Goal: Task Accomplishment & Management: Use online tool/utility

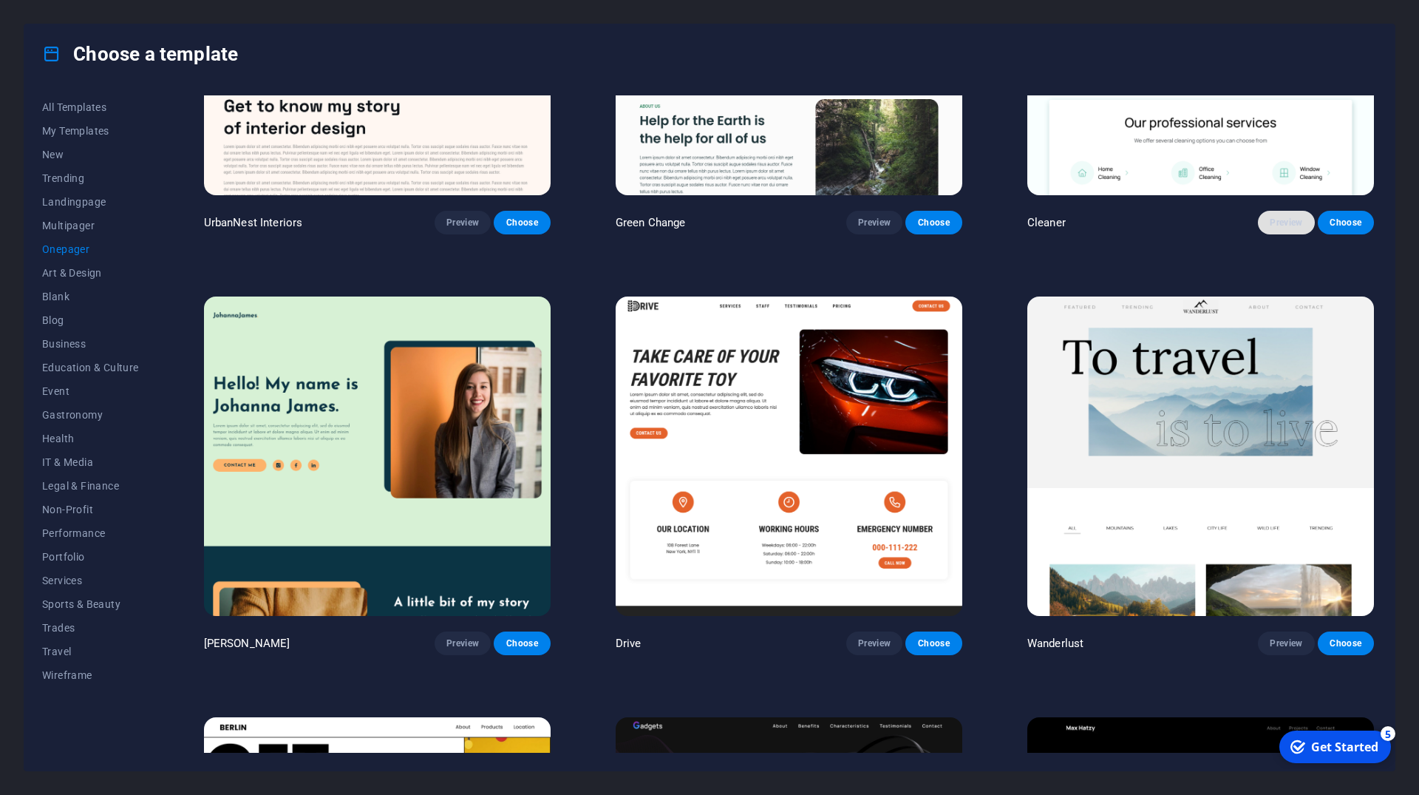
scroll to position [599, 0]
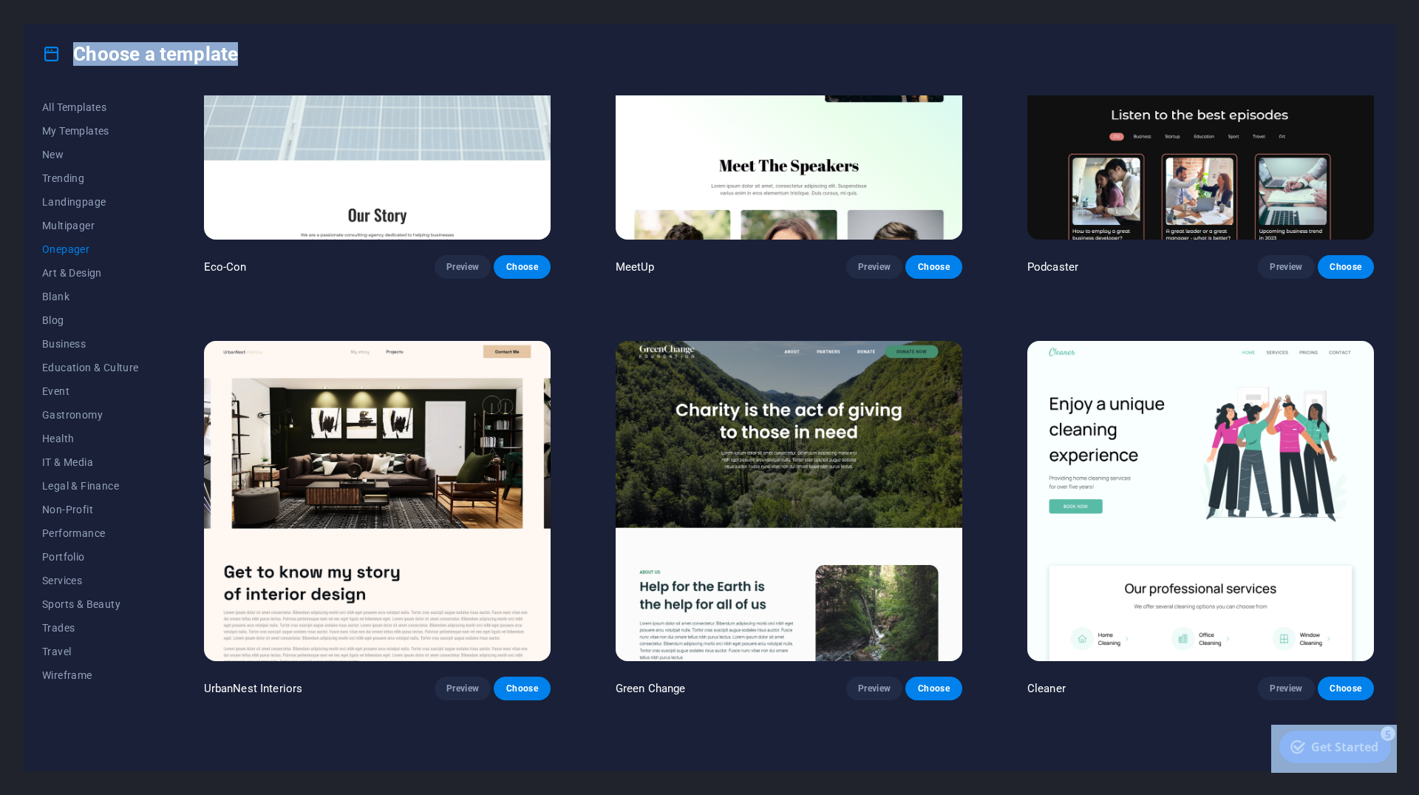
drag, startPoint x: 1377, startPoint y: 169, endPoint x: 1373, endPoint y: 143, distance: 26.2
click at [1373, 143] on div "All Templates My Templates New Trending Landingpage Multipager Onepager Art & D…" at bounding box center [709, 427] width 1370 height 687
click at [1409, 152] on div "Choose a template All Templates My Templates New Trending Landingpage Multipage…" at bounding box center [709, 397] width 1419 height 795
click at [60, 582] on span "Services" at bounding box center [90, 580] width 97 height 12
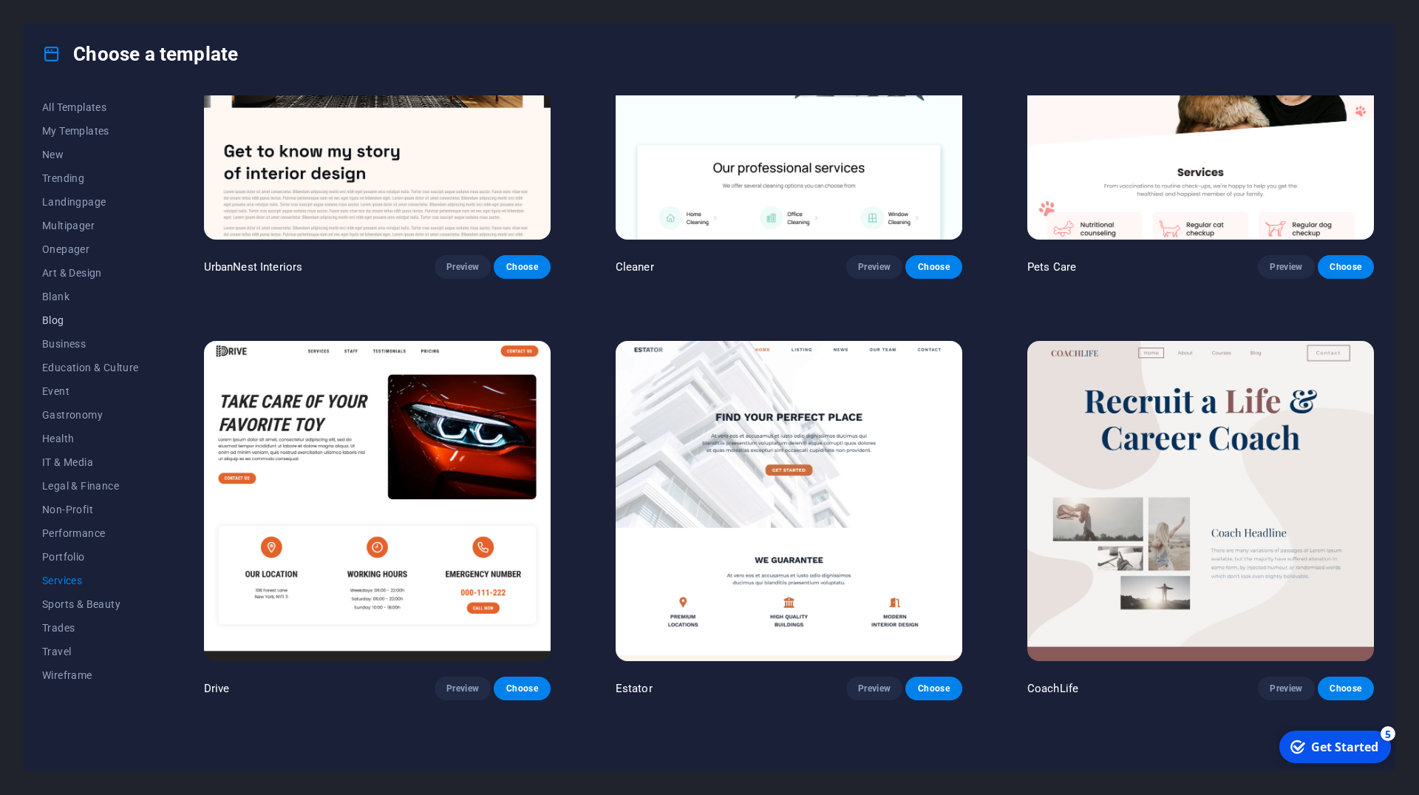
scroll to position [186, 0]
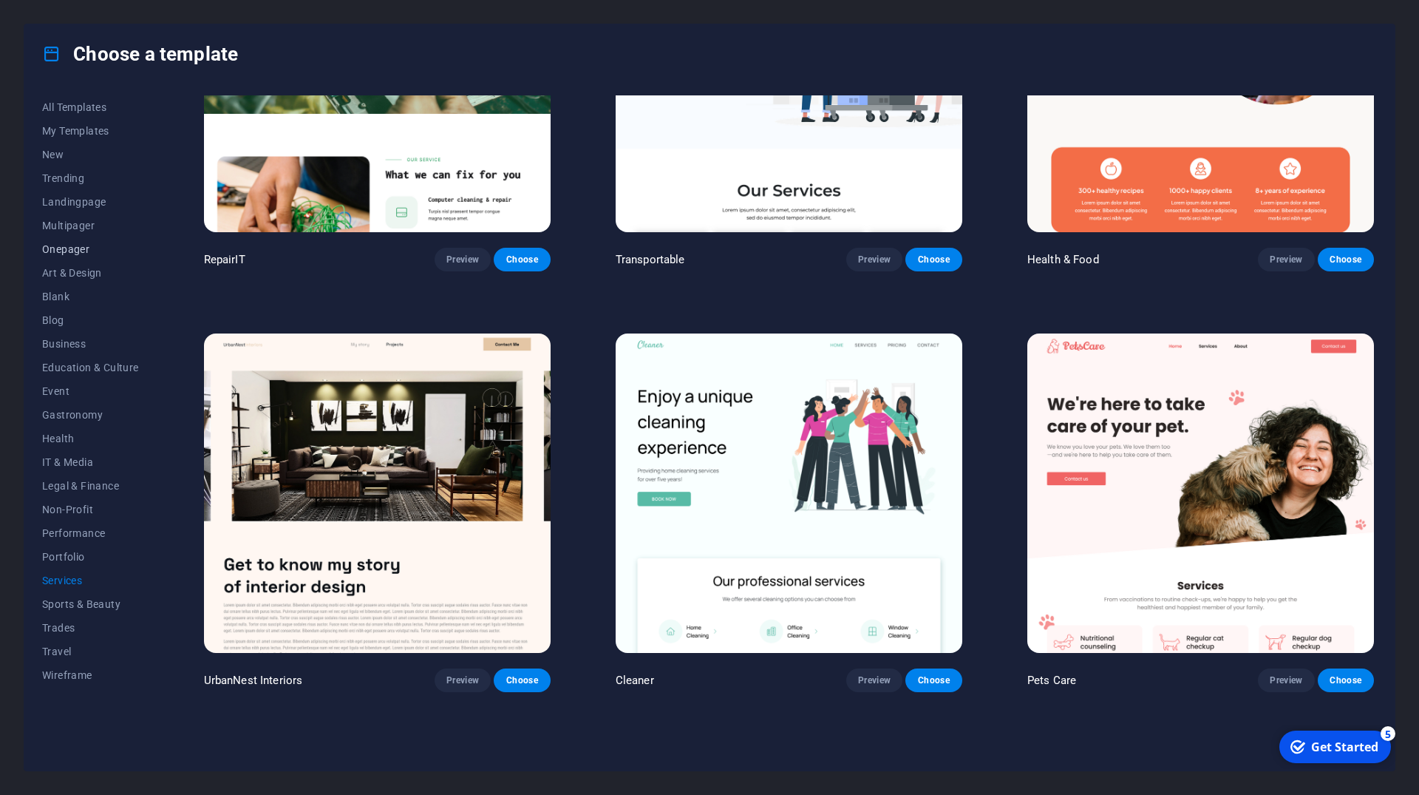
click at [62, 252] on span "Onepager" at bounding box center [90, 249] width 97 height 12
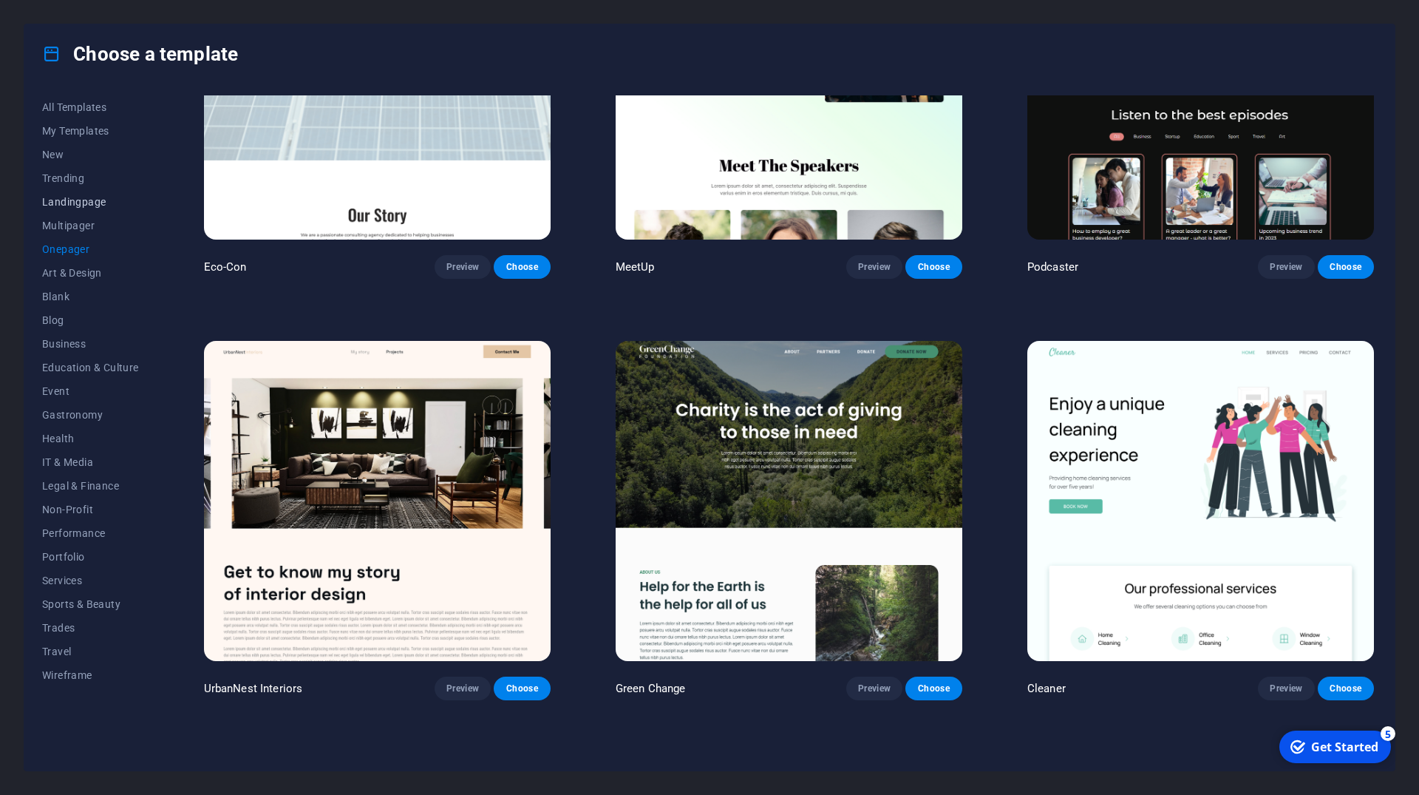
click at [86, 205] on span "Landingpage" at bounding box center [90, 202] width 97 height 12
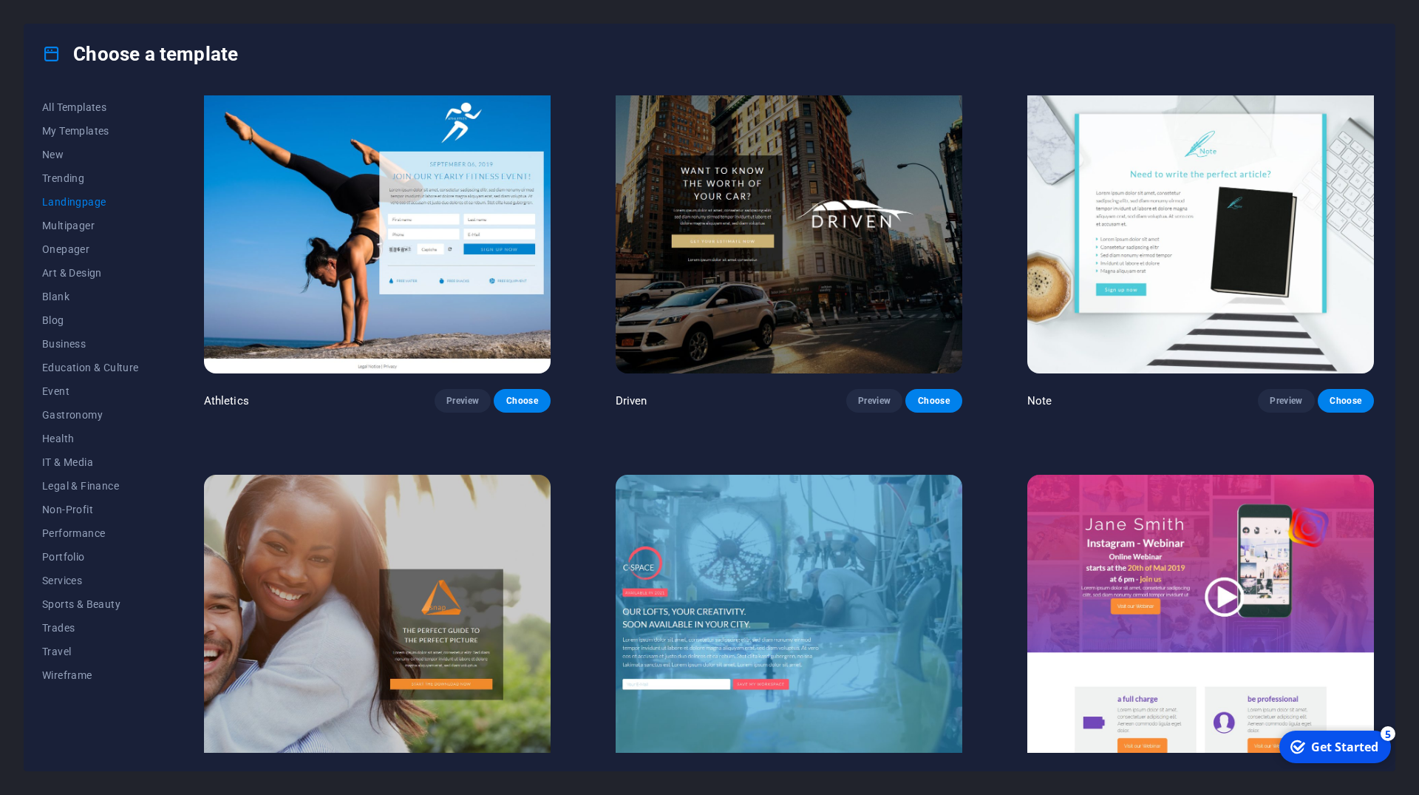
scroll to position [1086, 0]
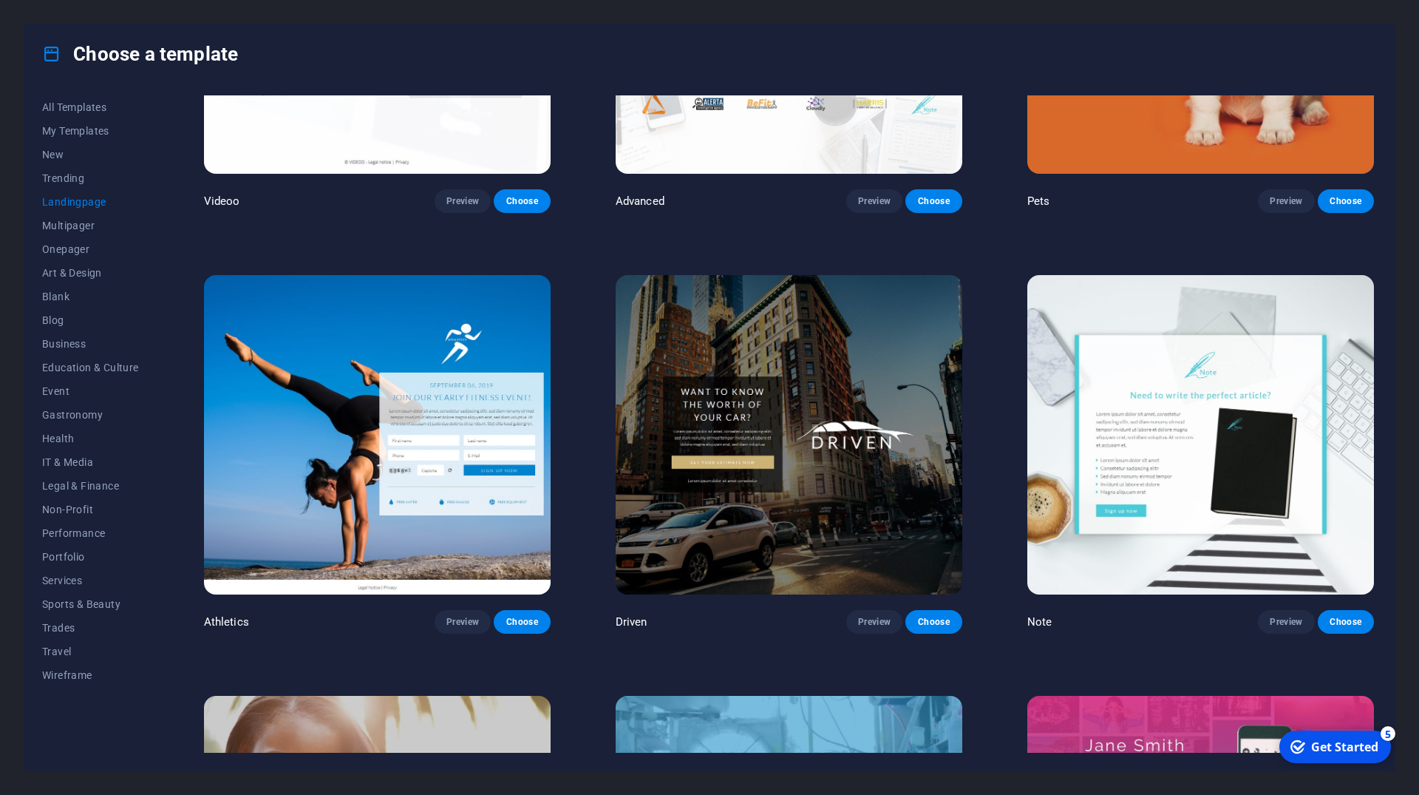
click at [1286, 450] on img at bounding box center [1201, 434] width 347 height 319
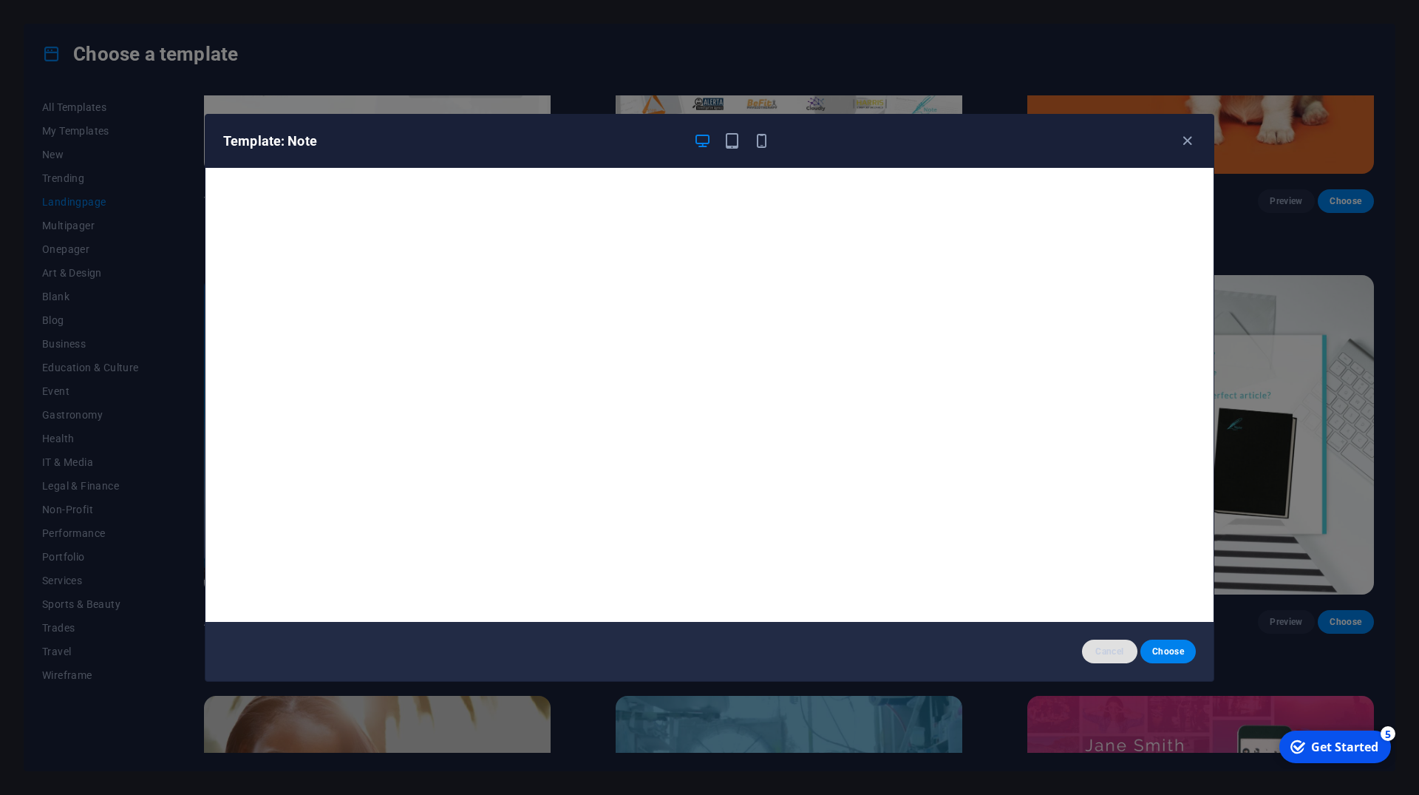
click at [1115, 653] on span "Cancel" at bounding box center [1110, 651] width 32 height 12
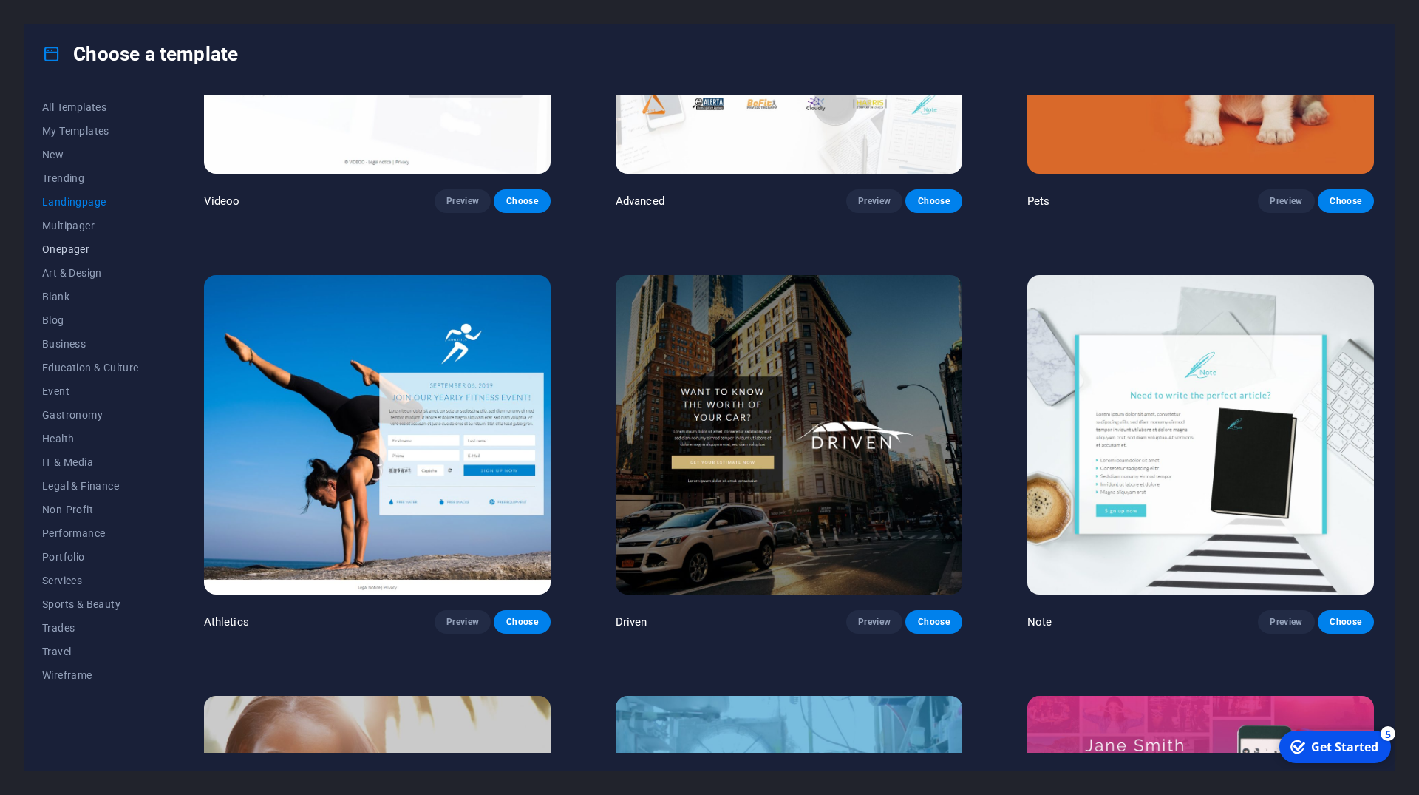
click at [66, 253] on span "Onepager" at bounding box center [90, 249] width 97 height 12
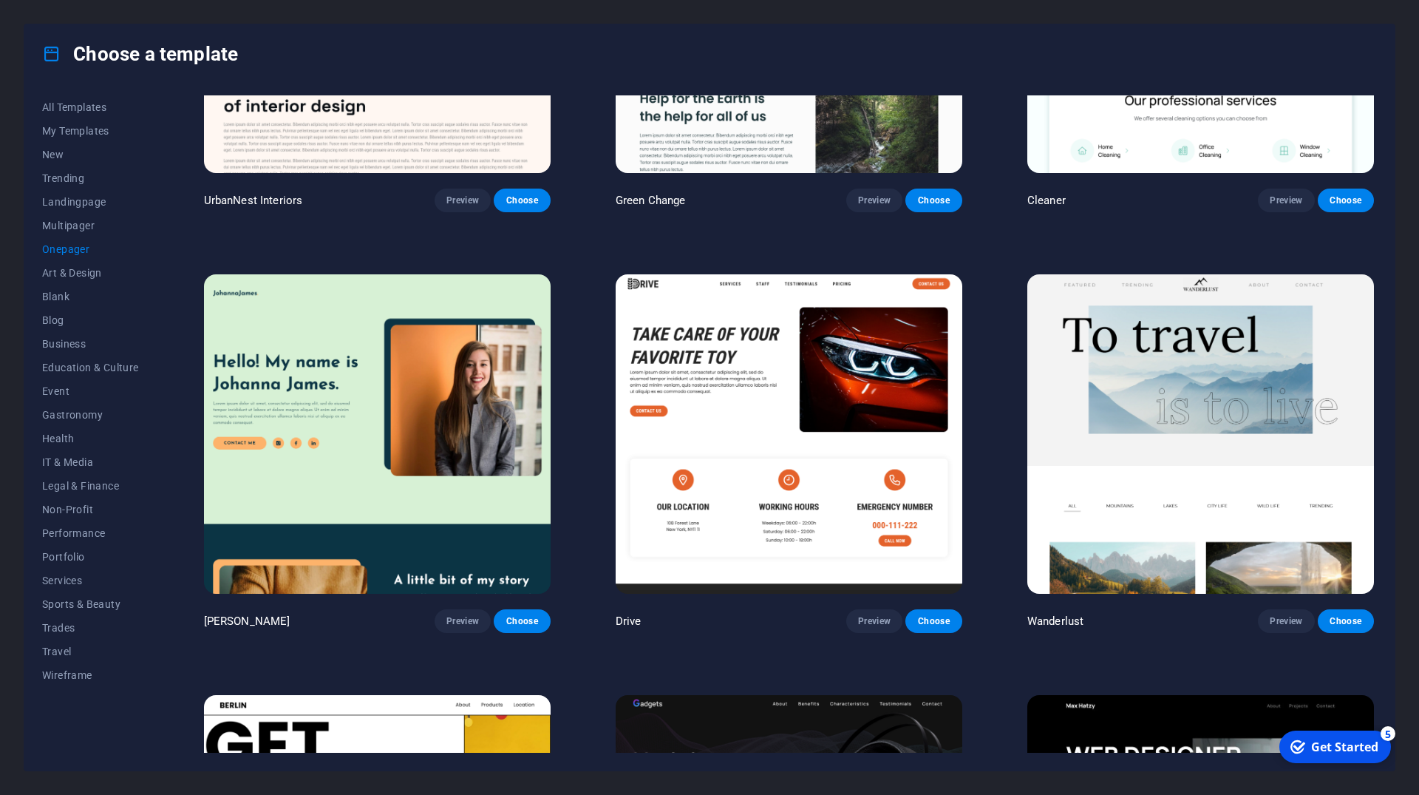
scroll to position [821, 0]
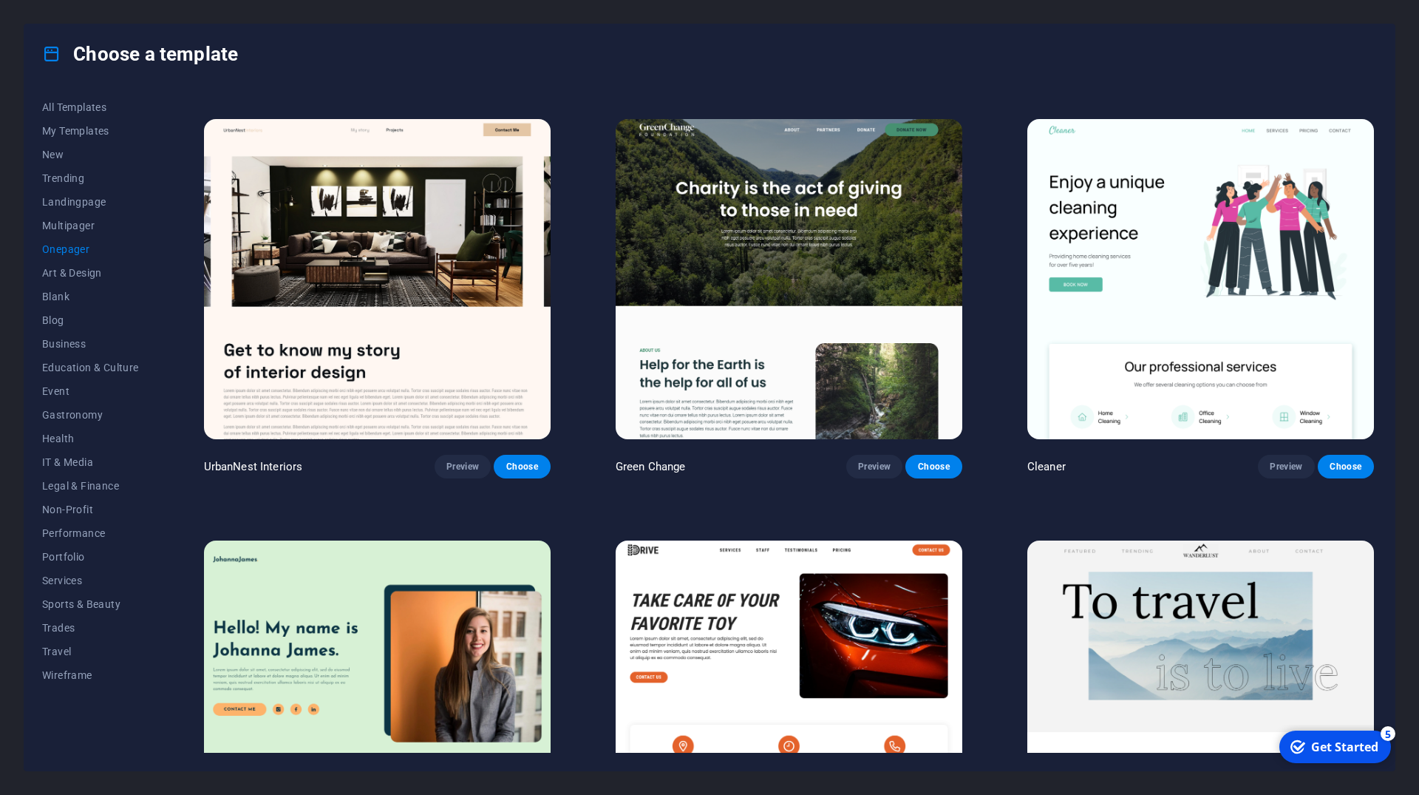
click at [1209, 659] on img at bounding box center [1201, 699] width 347 height 319
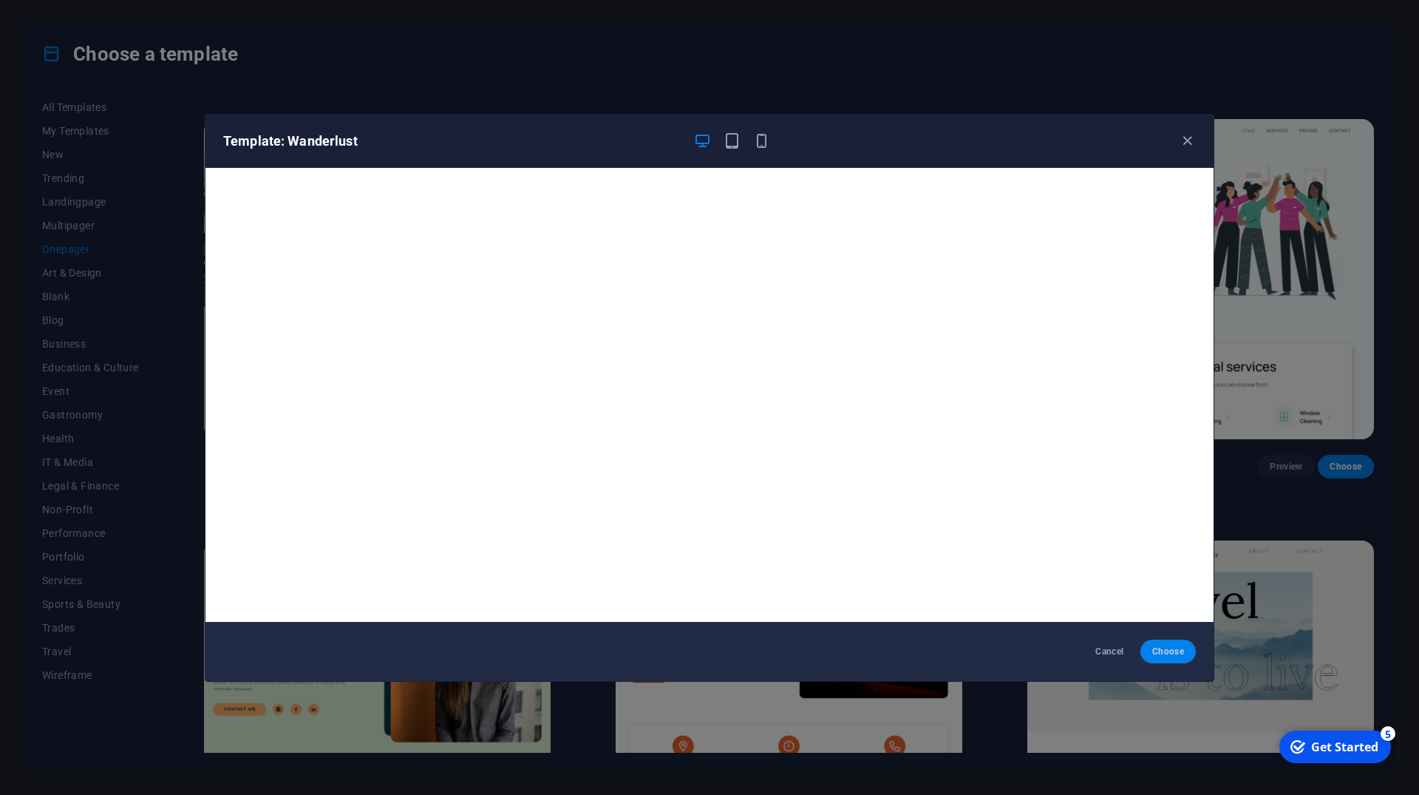
click at [1182, 648] on span "Choose" at bounding box center [1168, 651] width 32 height 12
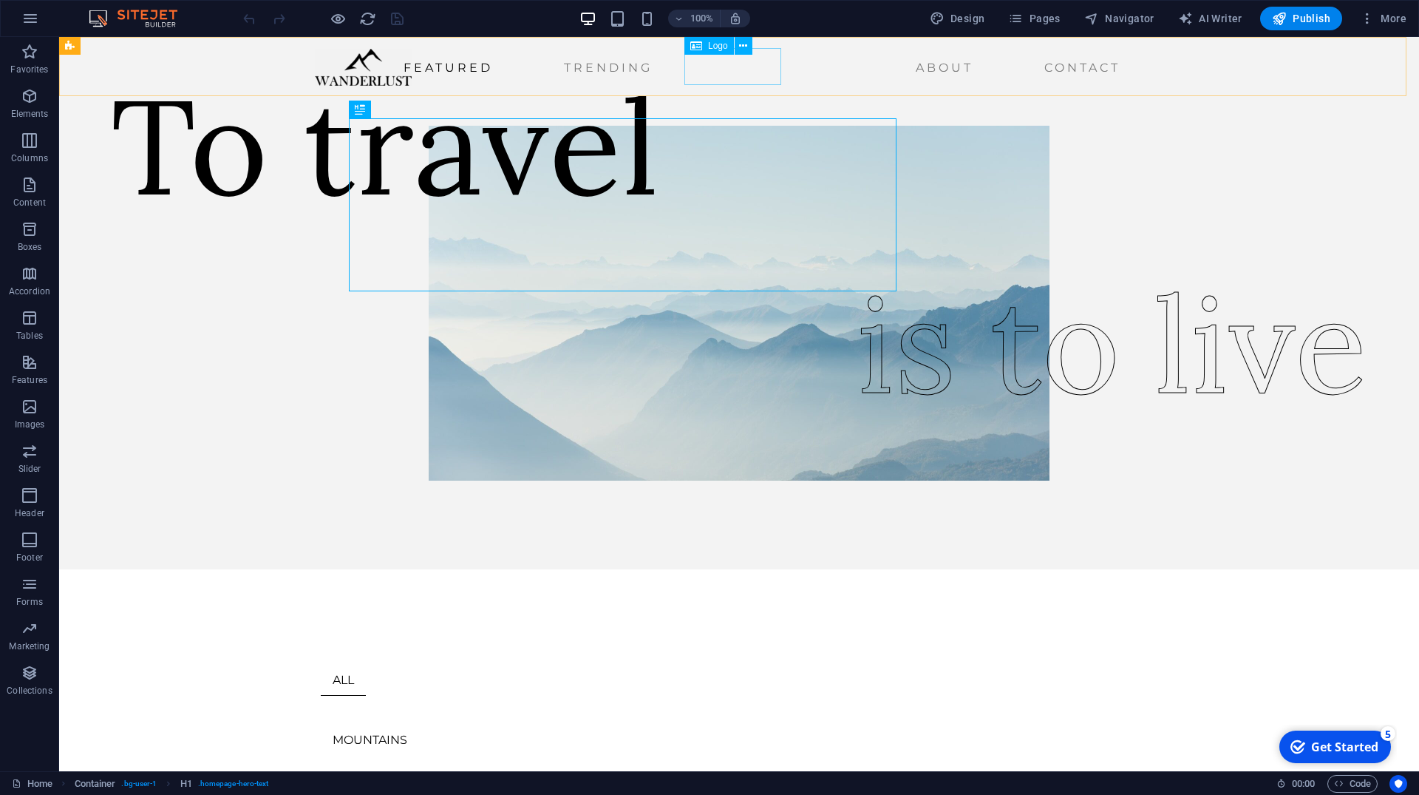
click at [412, 77] on div at bounding box center [363, 67] width 97 height 37
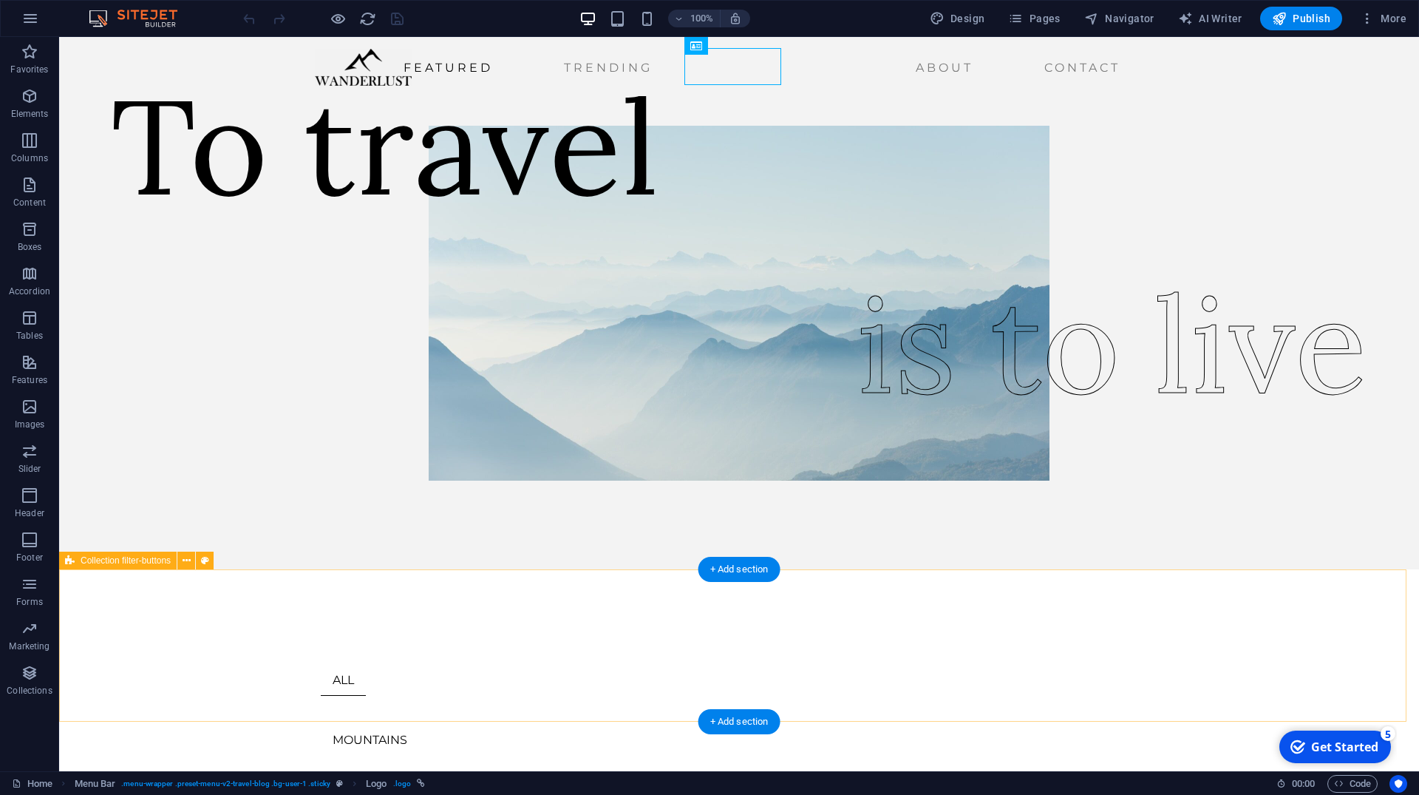
click at [215, 632] on div "ALL MOUNTAINS LAKES CITY LIFE WILD LIFE TRENDING" at bounding box center [739, 795] width 1360 height 452
click at [187, 564] on icon at bounding box center [187, 561] width 8 height 16
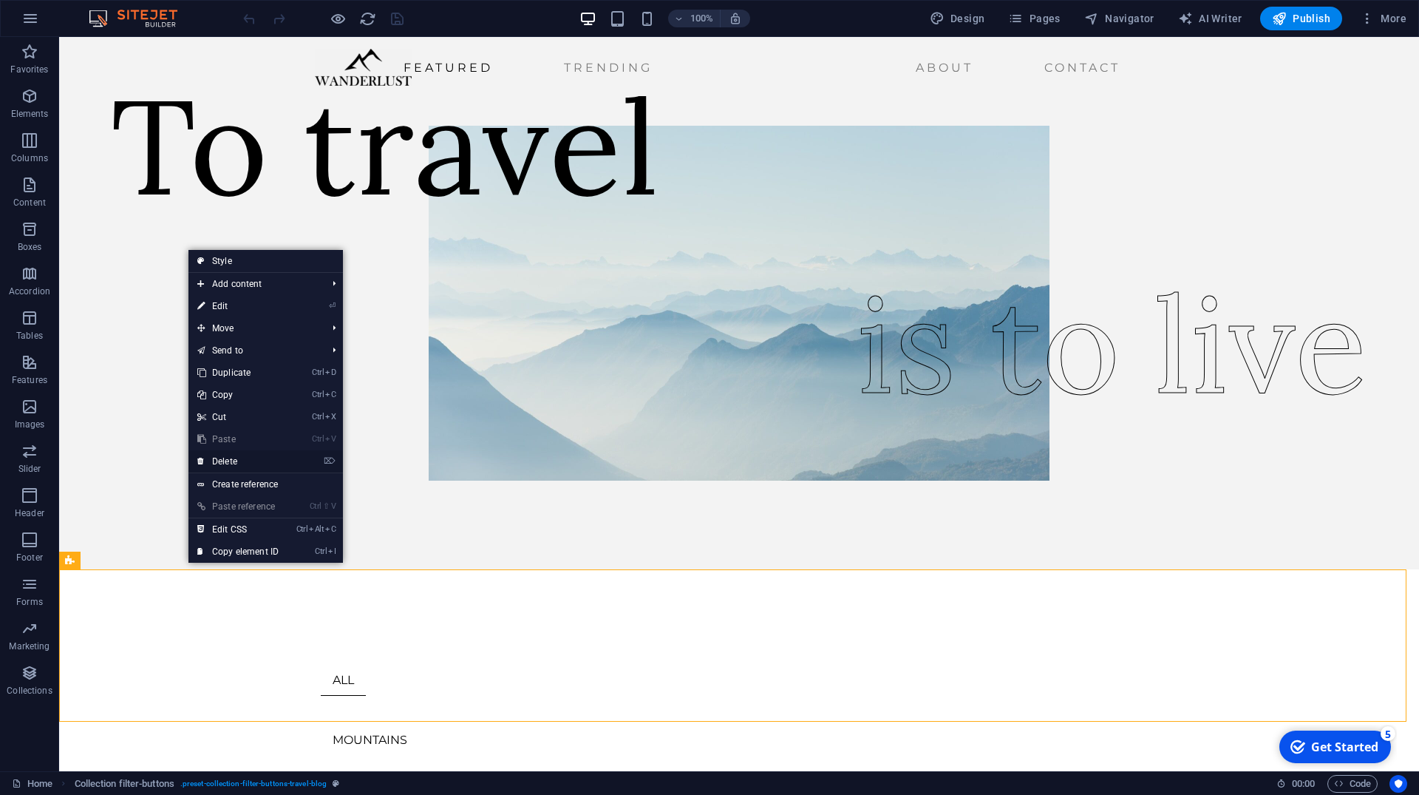
click at [245, 455] on link "⌦ Delete" at bounding box center [237, 461] width 99 height 22
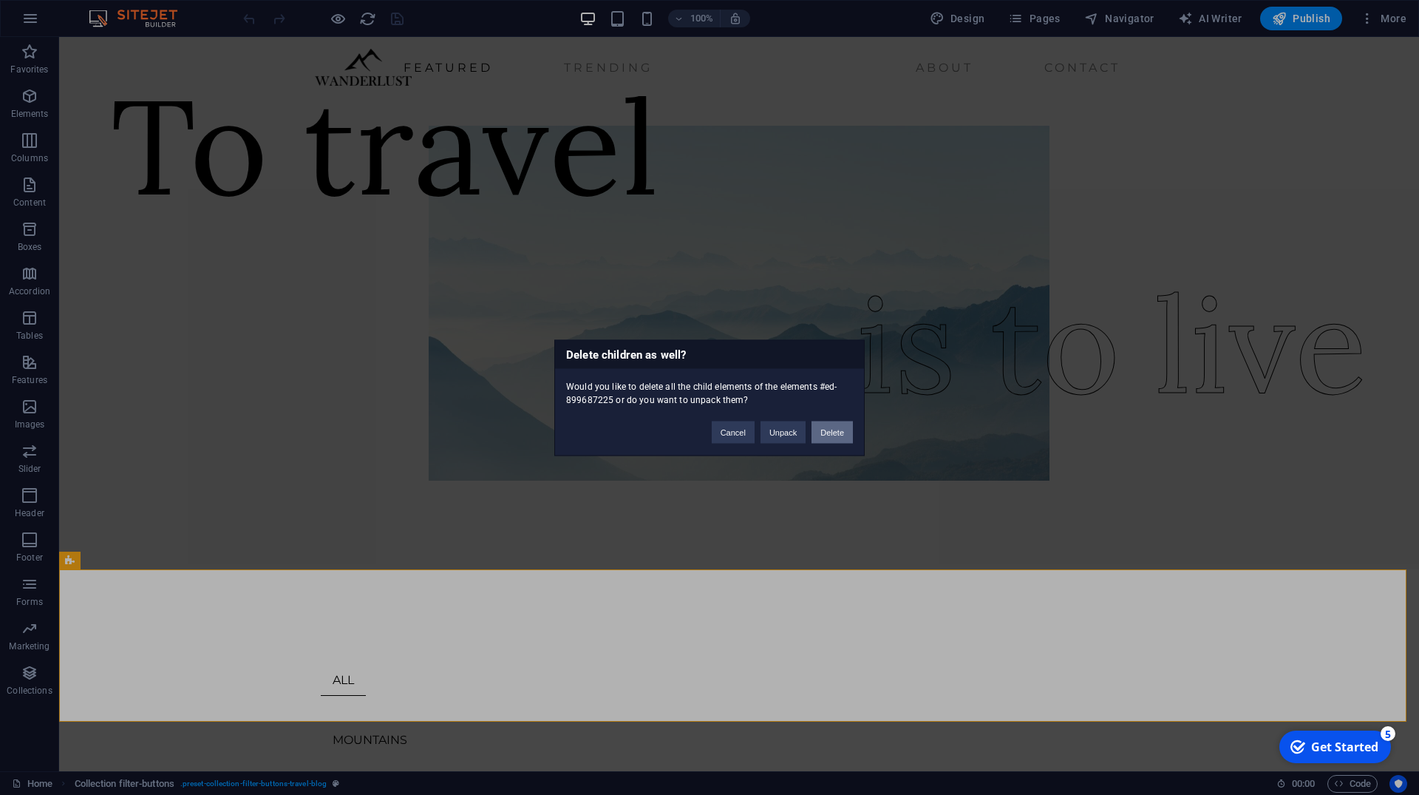
click at [823, 438] on button "Delete" at bounding box center [832, 432] width 41 height 22
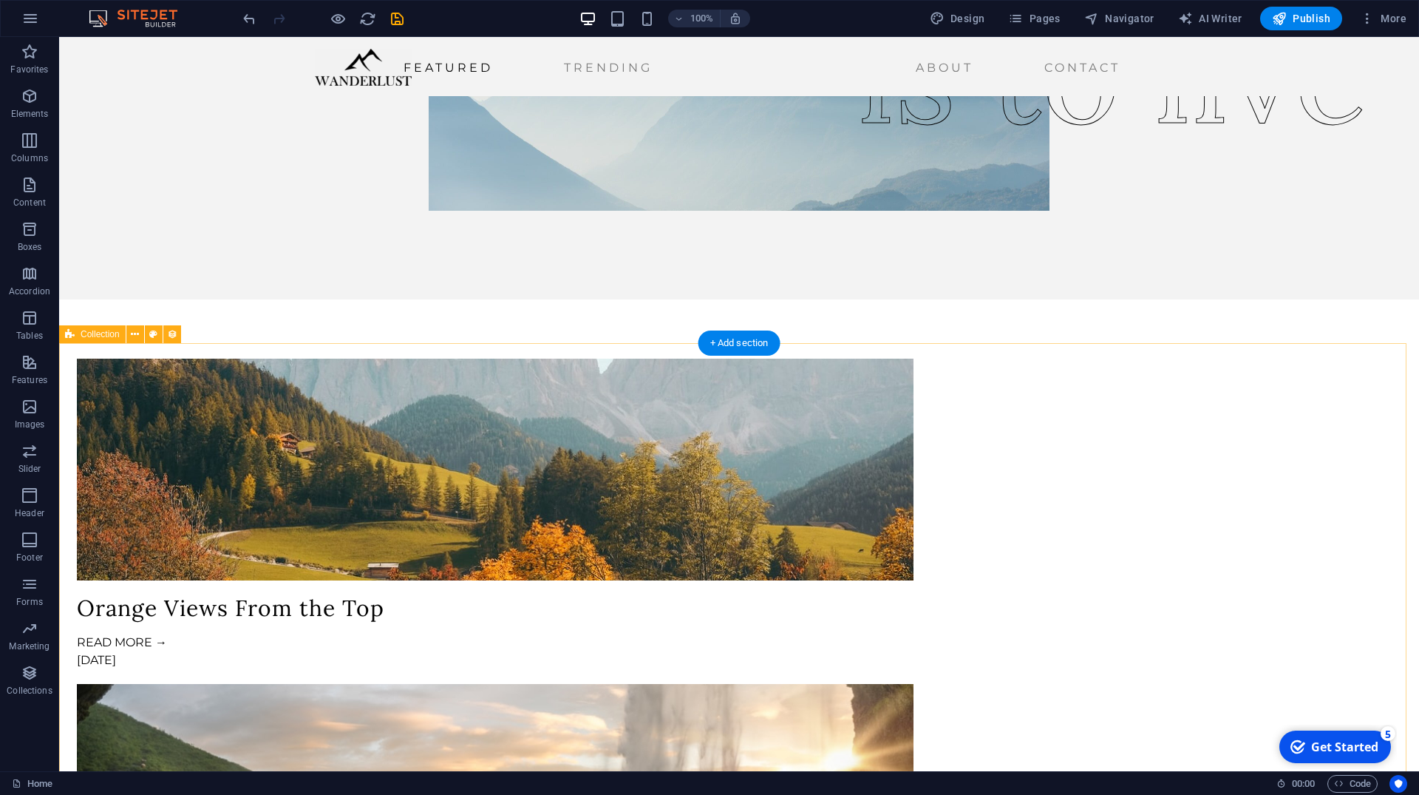
scroll to position [226, 0]
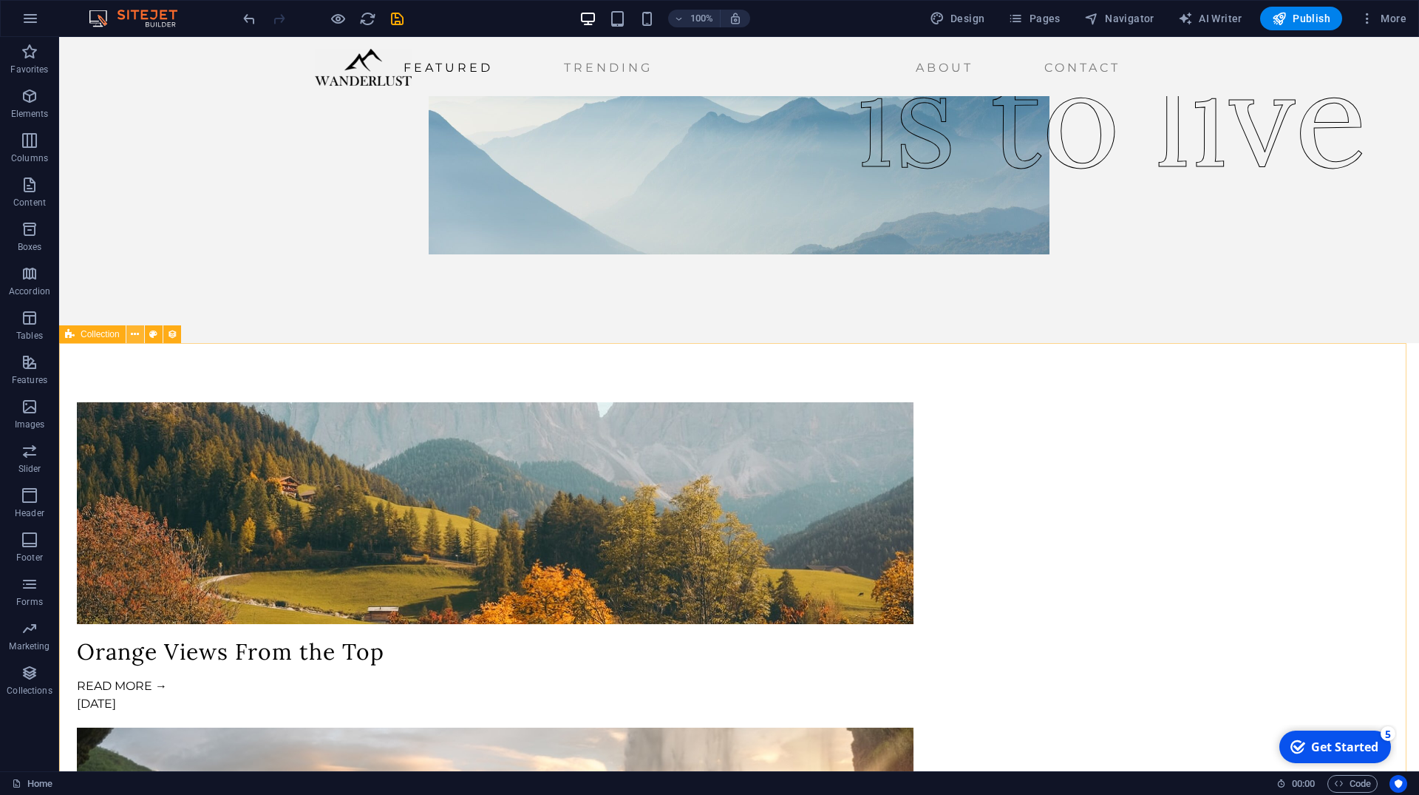
click at [136, 338] on icon at bounding box center [135, 335] width 8 height 16
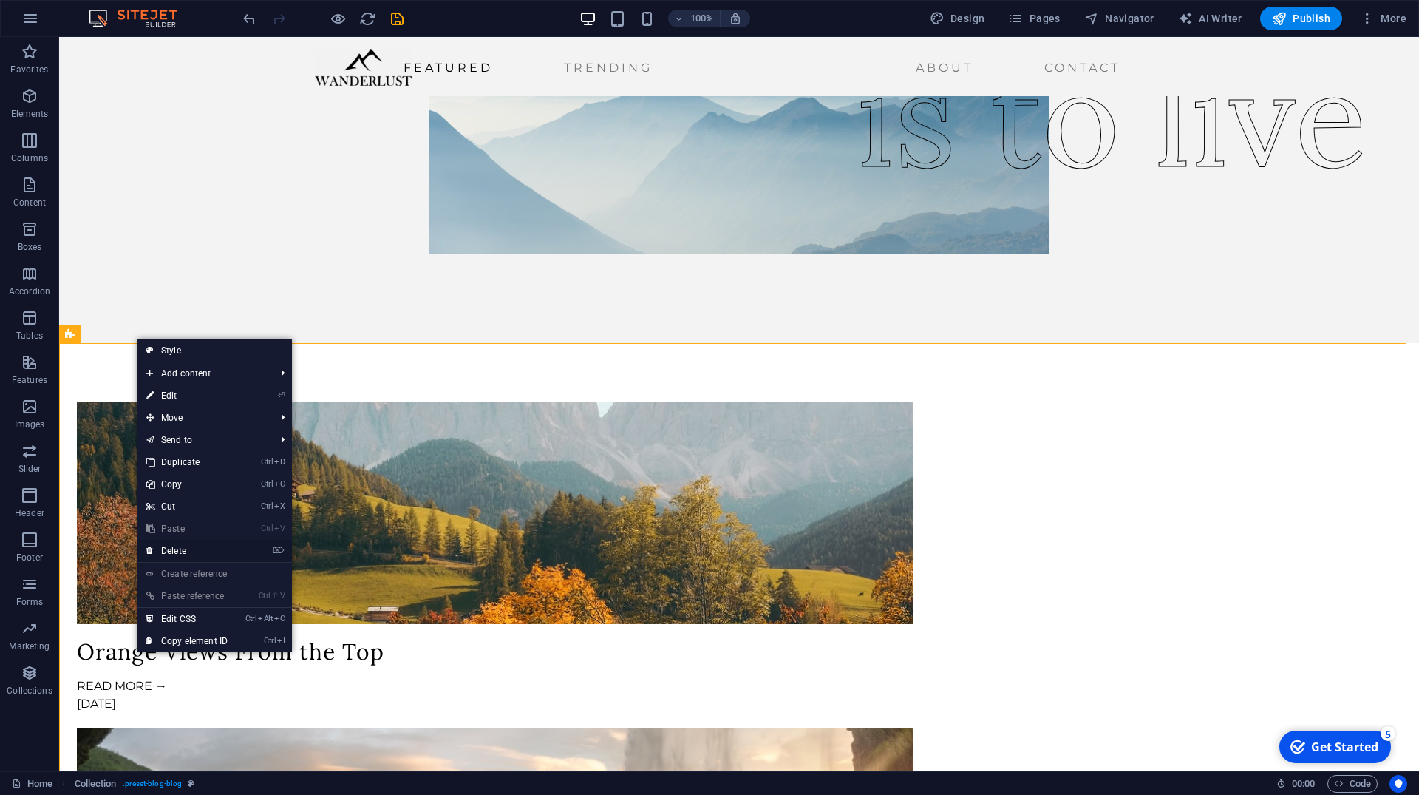
click at [188, 551] on link "⌦ Delete" at bounding box center [186, 551] width 99 height 22
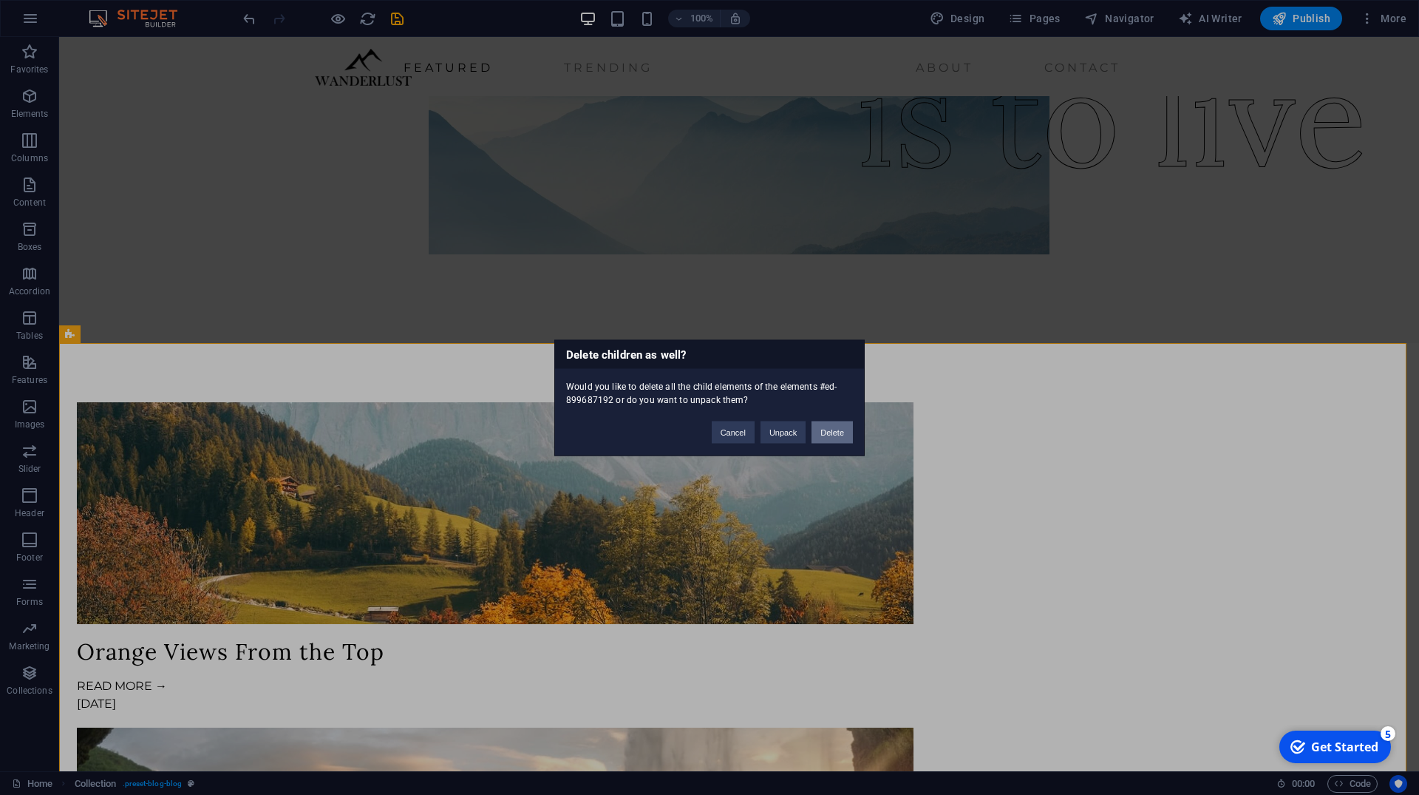
click at [845, 436] on button "Delete" at bounding box center [832, 432] width 41 height 22
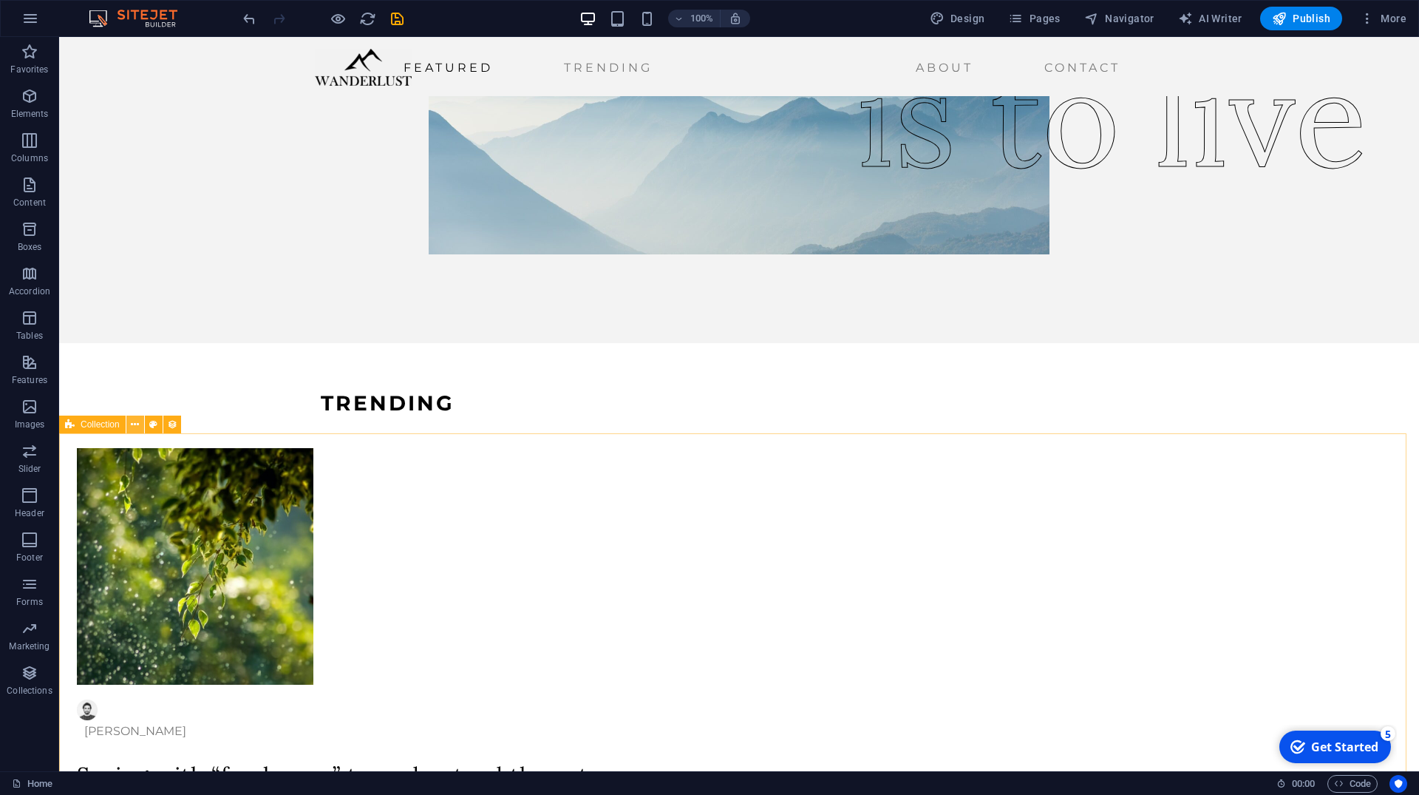
click at [129, 424] on button at bounding box center [135, 424] width 18 height 18
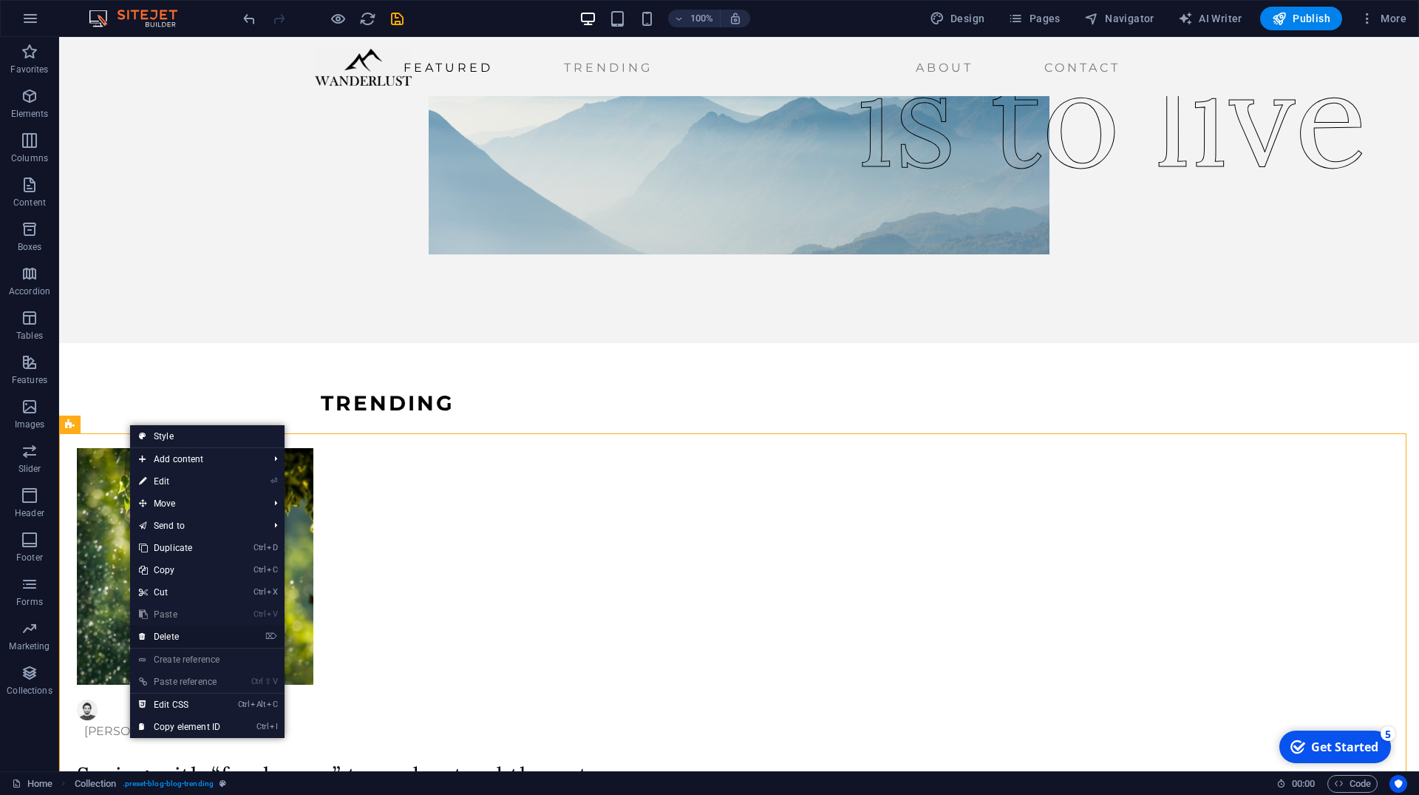
click at [185, 637] on link "⌦ Delete" at bounding box center [179, 636] width 99 height 22
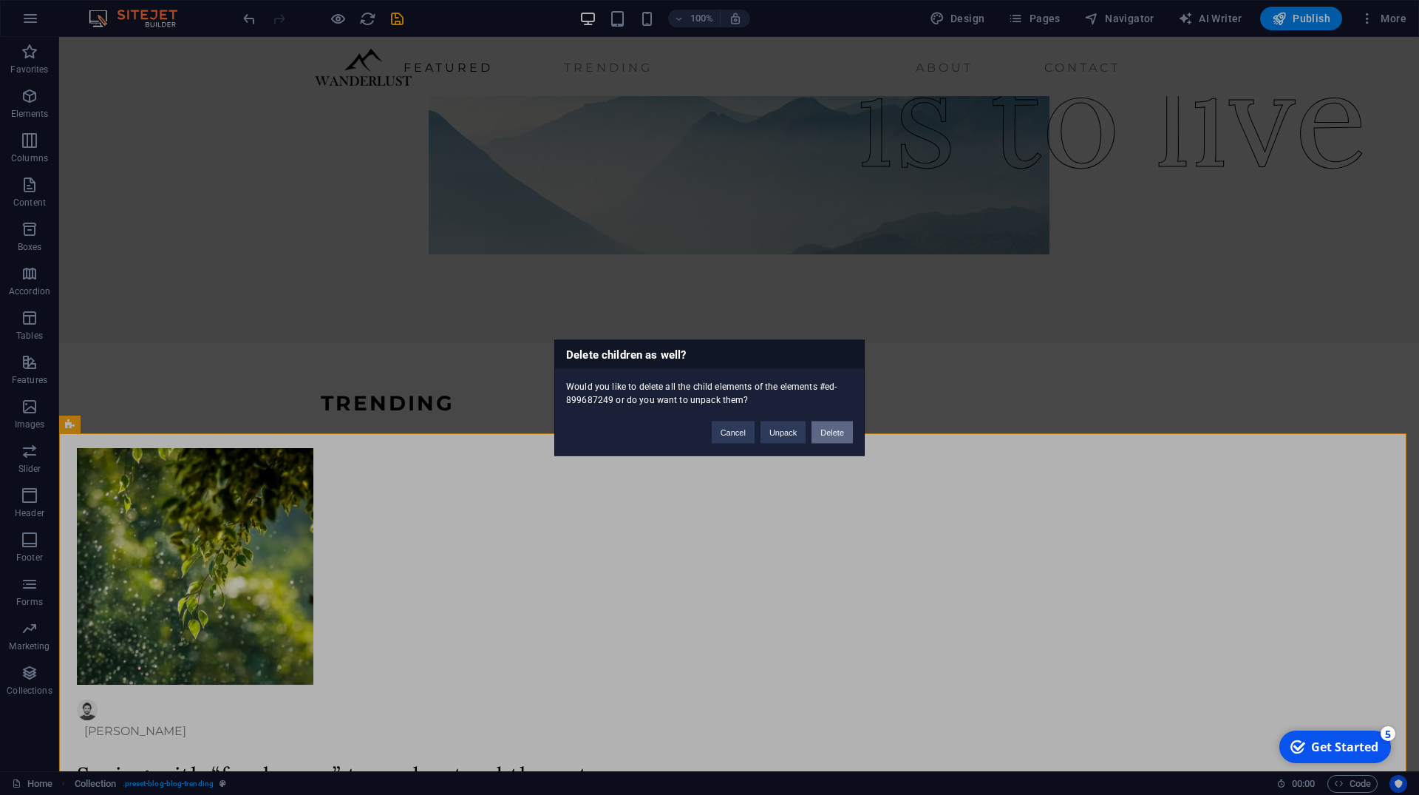
click at [846, 435] on button "Delete" at bounding box center [832, 432] width 41 height 22
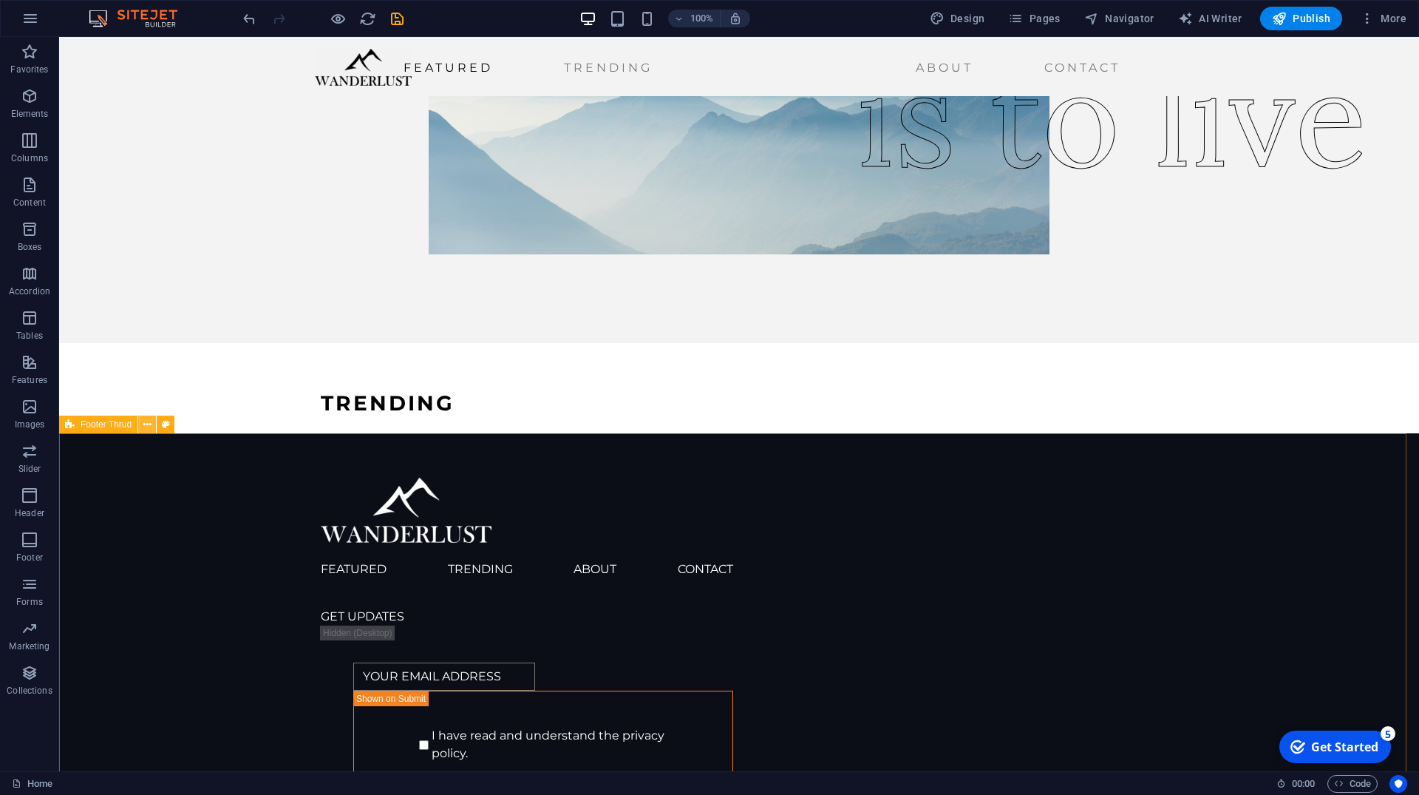
click at [145, 426] on icon at bounding box center [147, 425] width 8 height 16
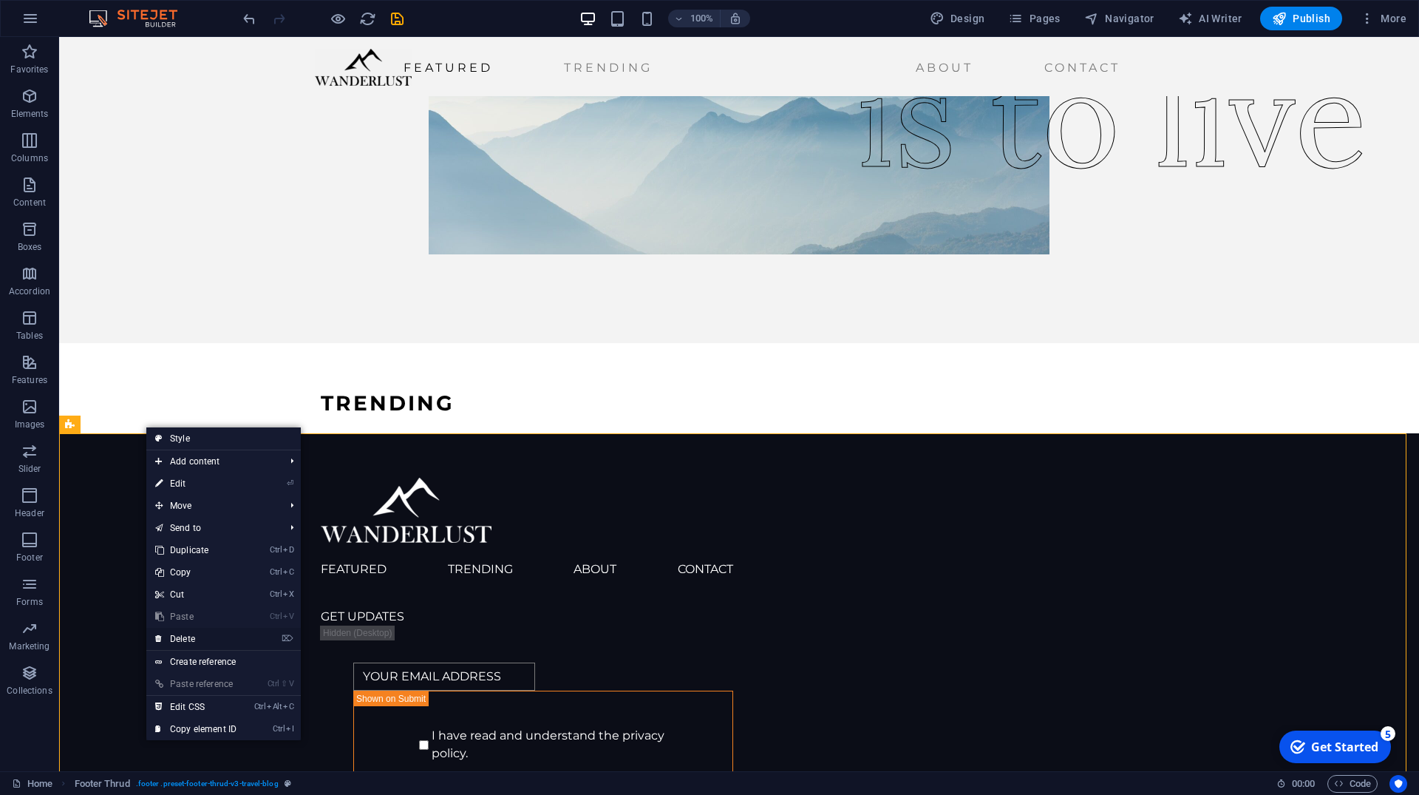
click at [198, 639] on link "⌦ Delete" at bounding box center [195, 639] width 99 height 22
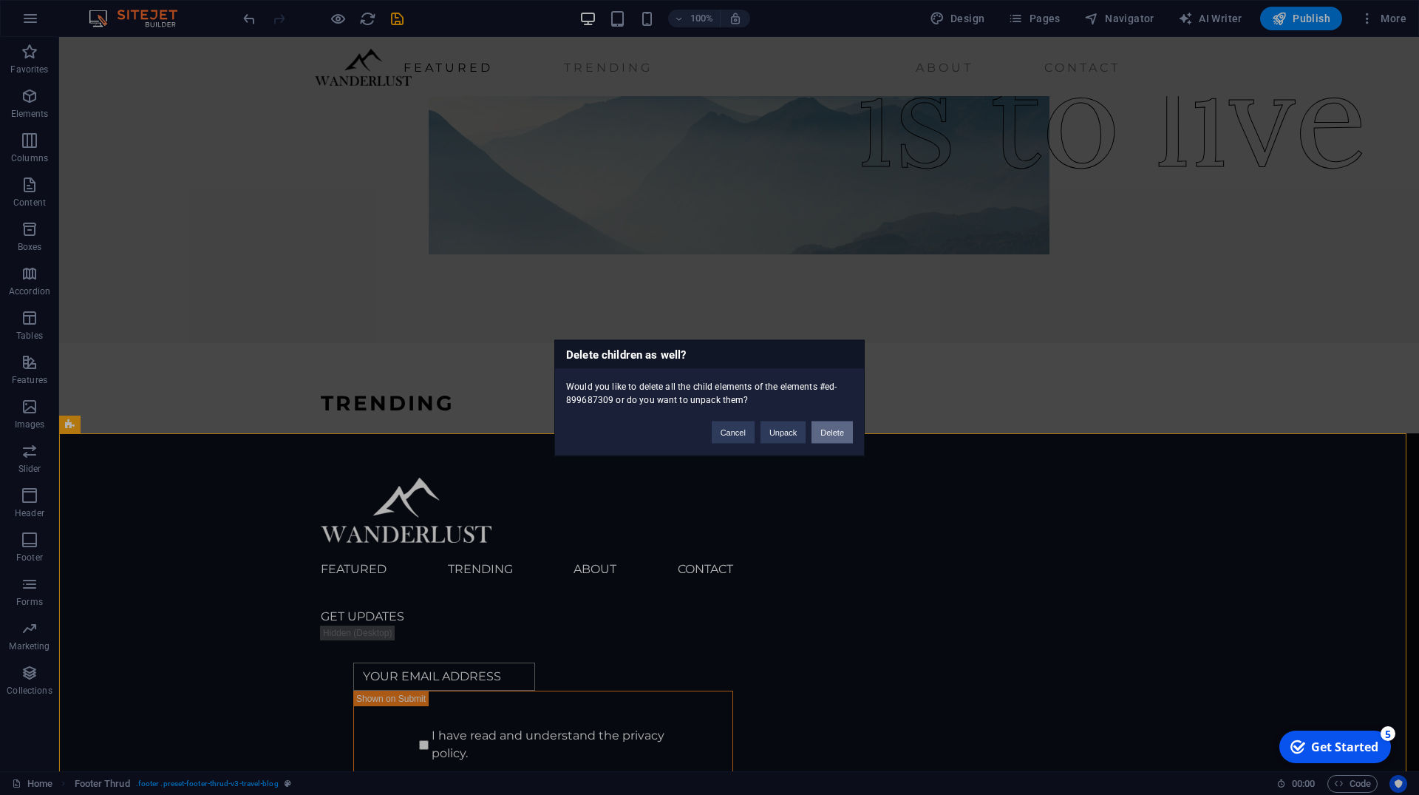
click at [849, 433] on button "Delete" at bounding box center [832, 432] width 41 height 22
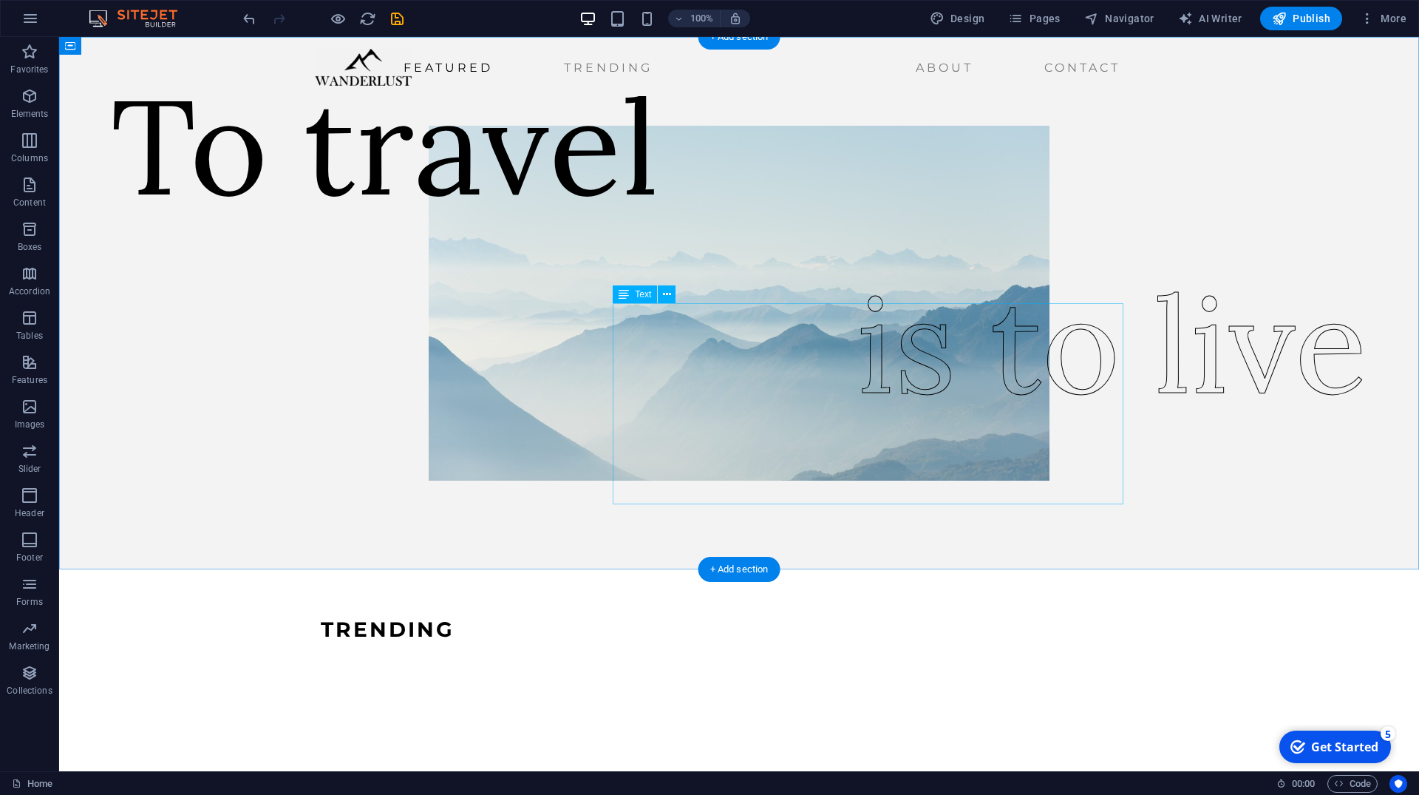
scroll to position [0, 0]
click at [1099, 439] on div "is to live" at bounding box center [1112, 344] width 511 height 201
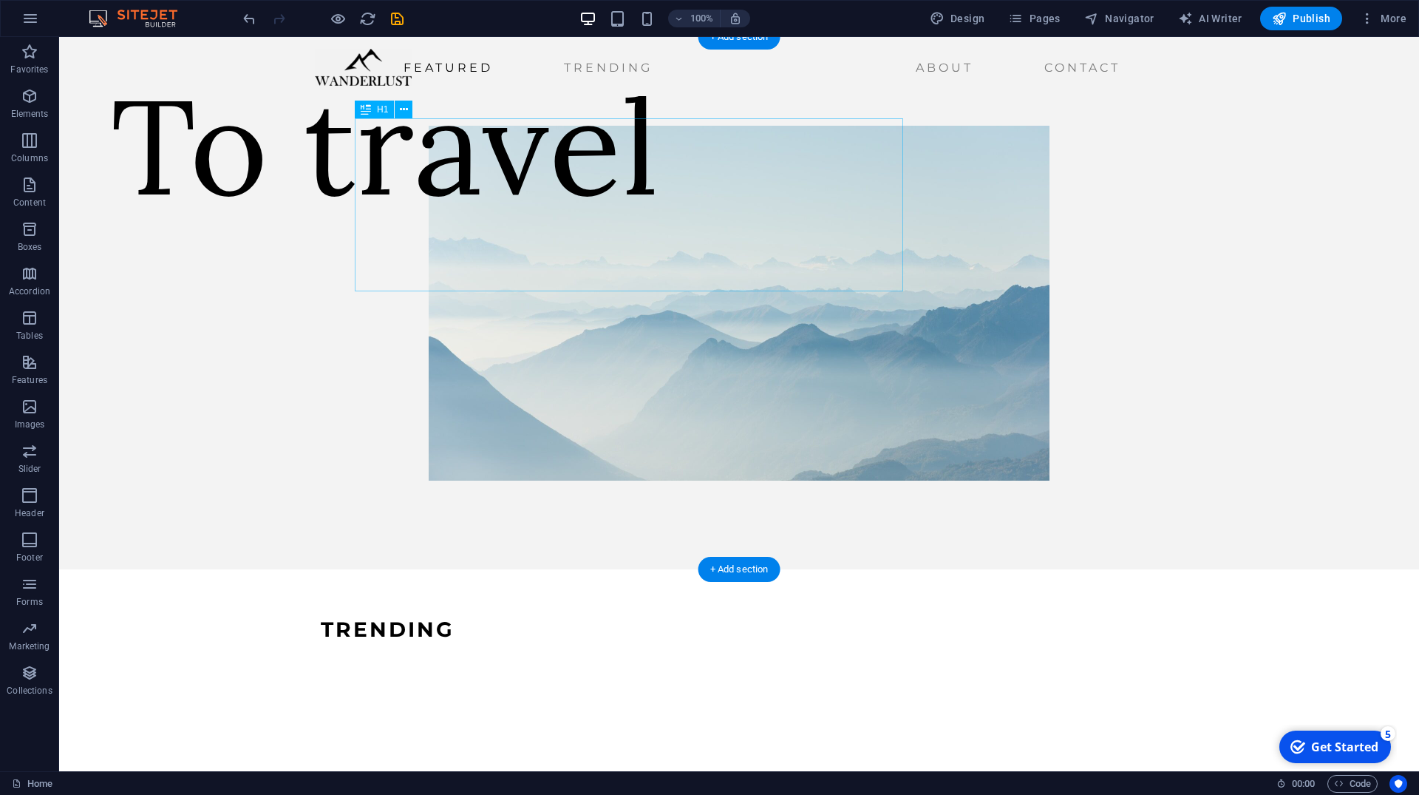
click at [659, 232] on div "To travel" at bounding box center [385, 145] width 548 height 173
click at [396, 194] on div "To travel" at bounding box center [385, 145] width 548 height 173
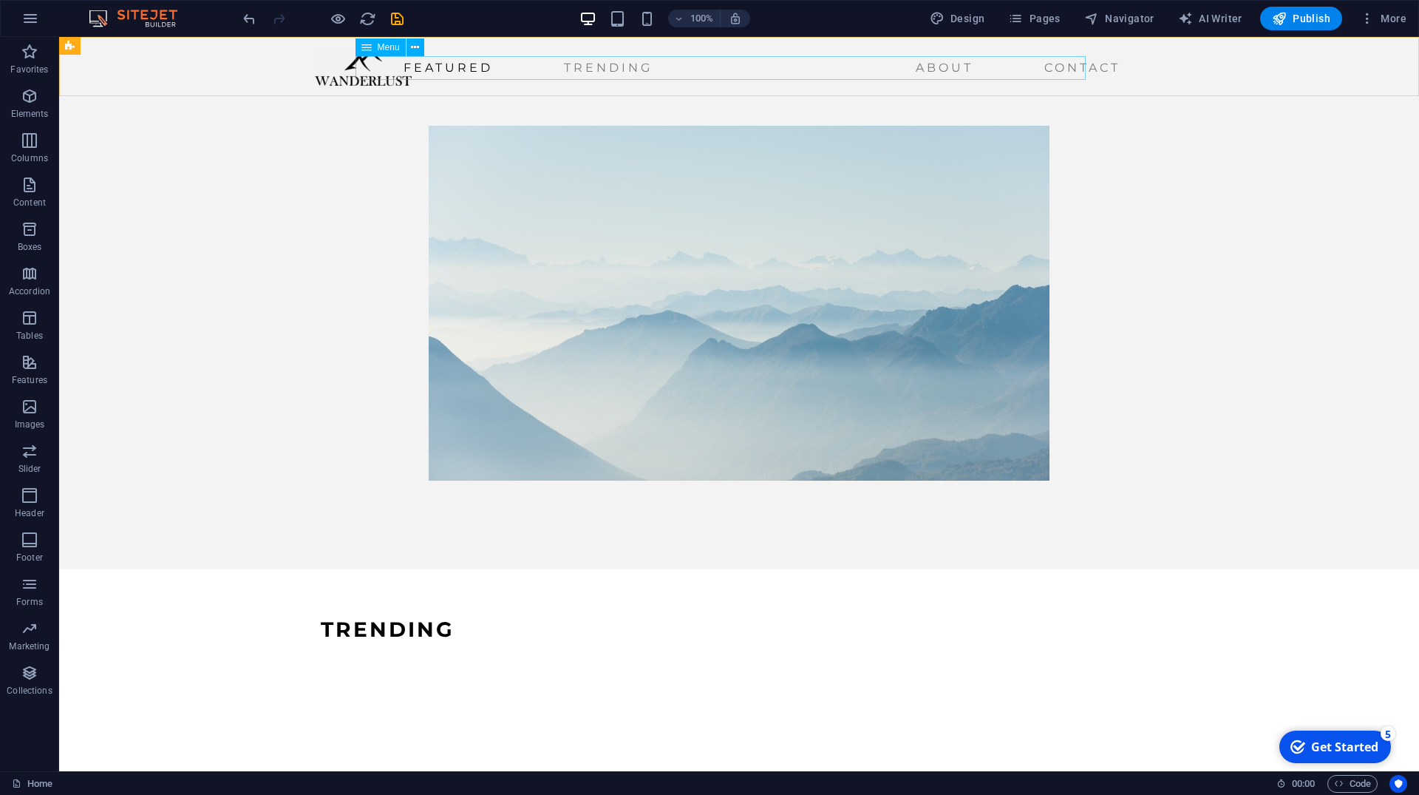
click at [404, 69] on nav "Featured Trending About Contact" at bounding box center [721, 68] width 812 height 24
click at [417, 52] on icon at bounding box center [415, 48] width 8 height 16
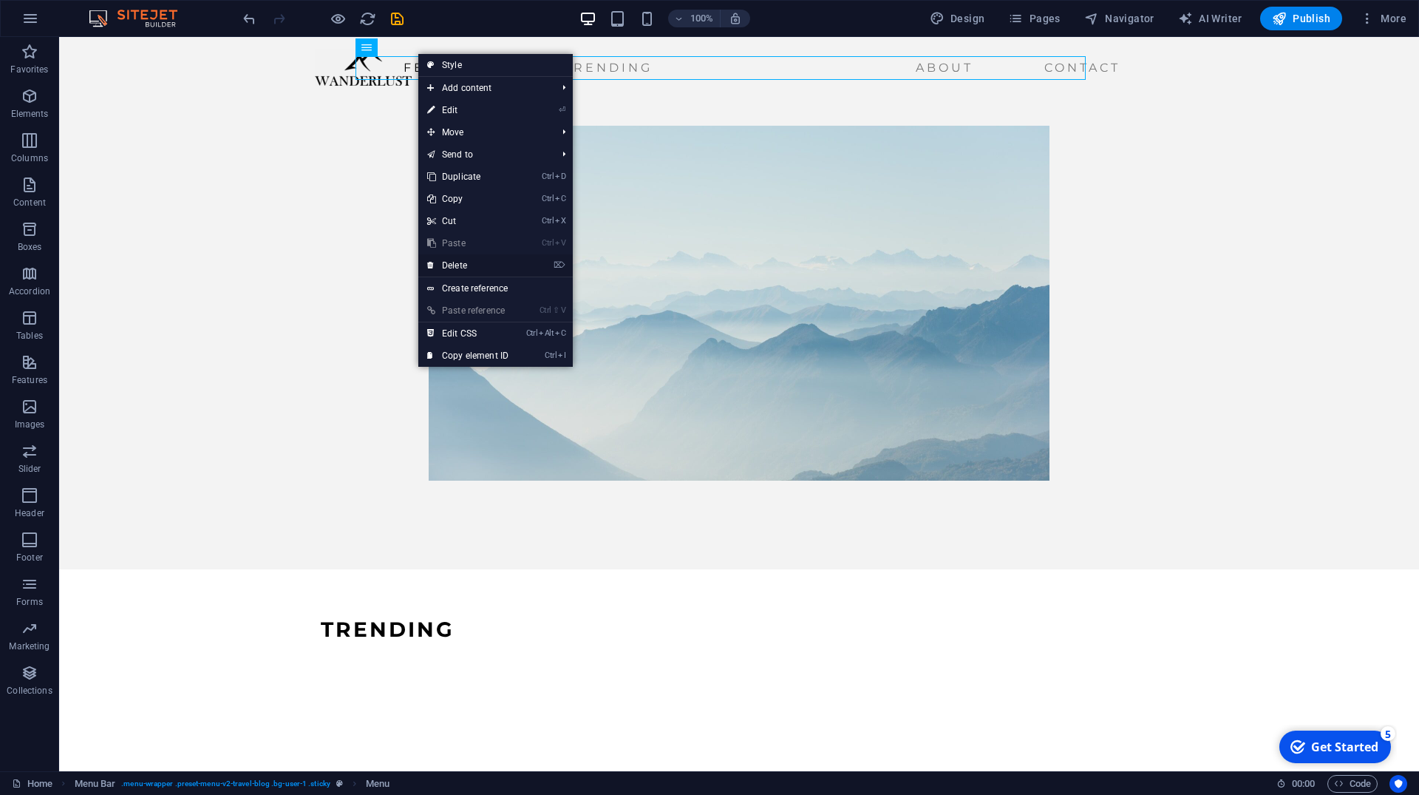
click at [472, 266] on link "⌦ Delete" at bounding box center [467, 265] width 99 height 22
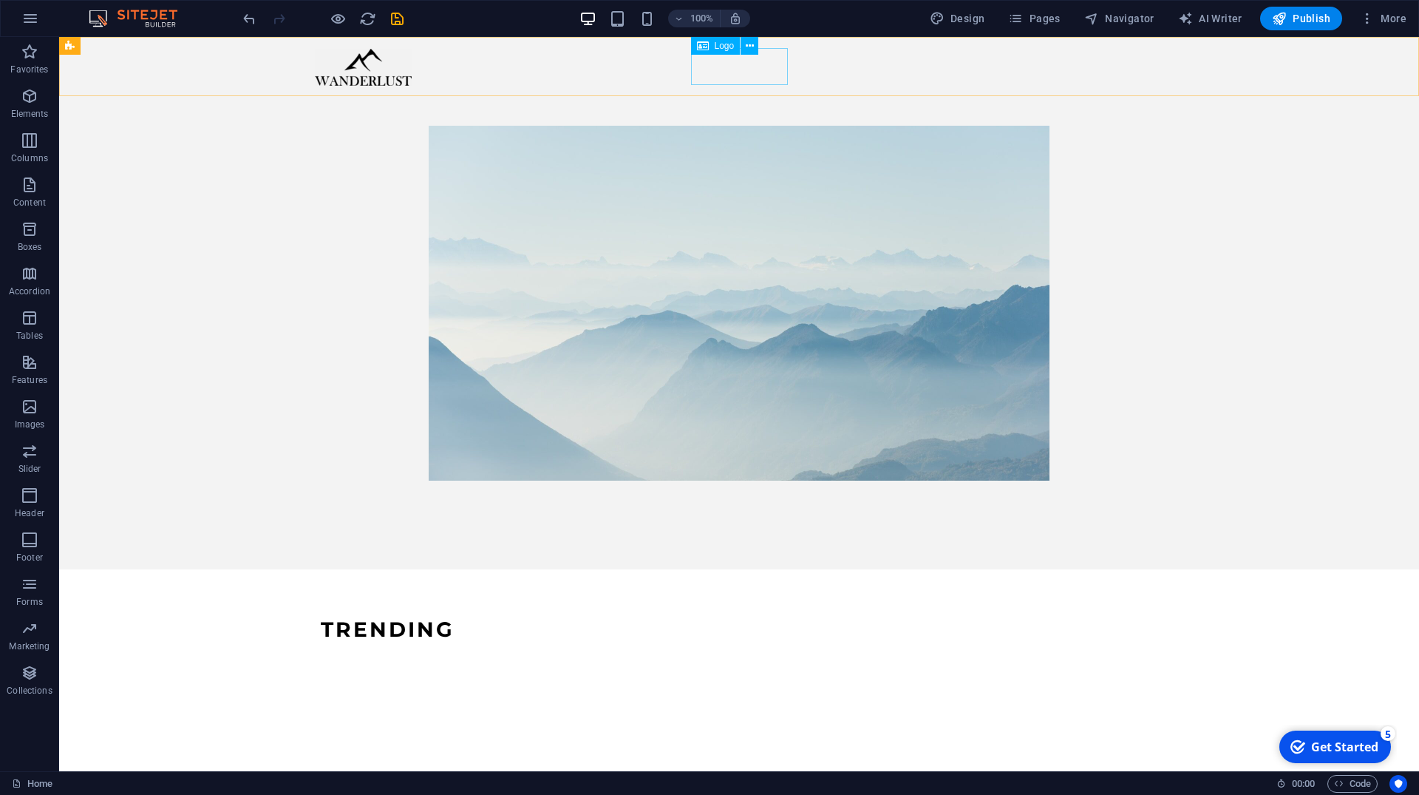
click at [412, 79] on div at bounding box center [363, 67] width 97 height 37
click at [139, 560] on icon at bounding box center [136, 561] width 8 height 16
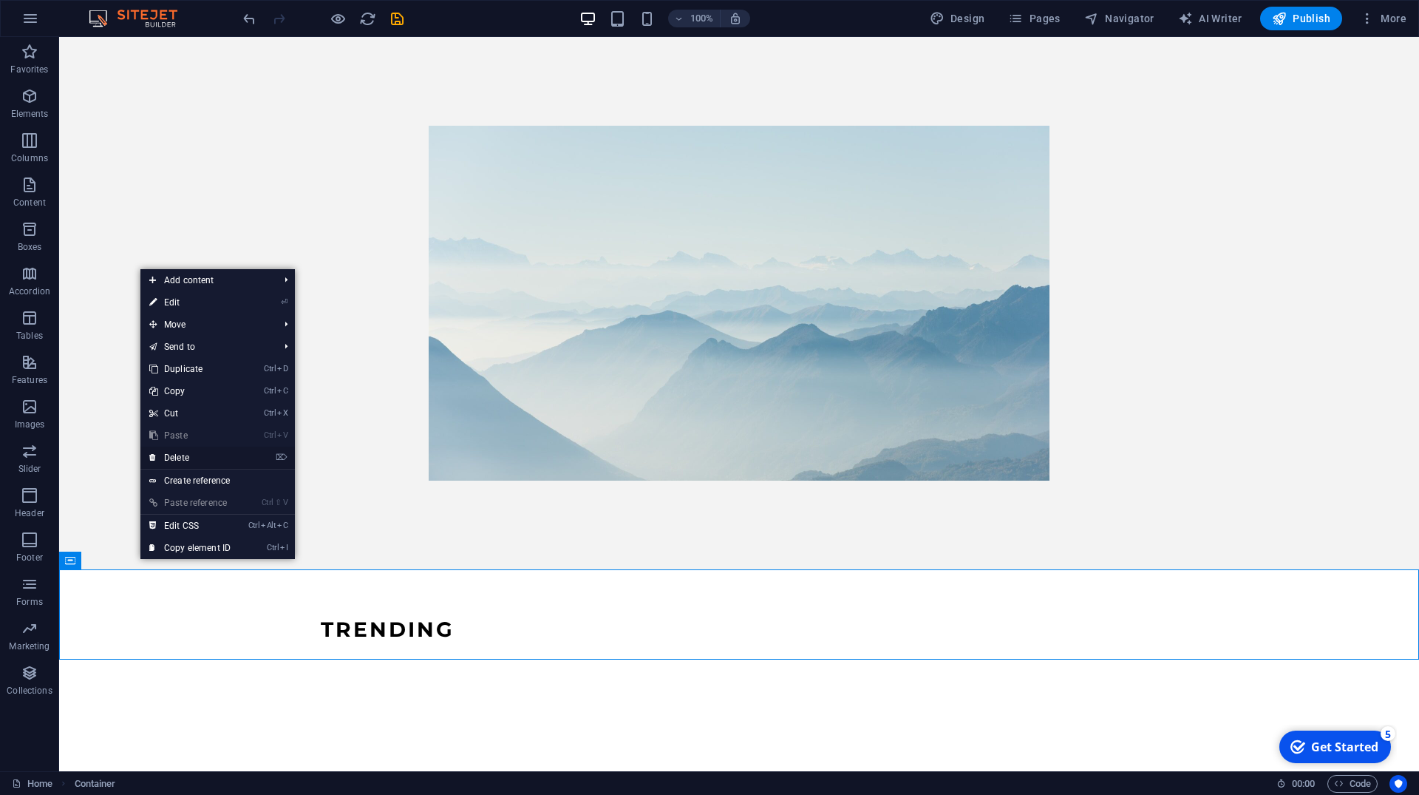
click at [188, 456] on link "⌦ Delete" at bounding box center [189, 457] width 99 height 22
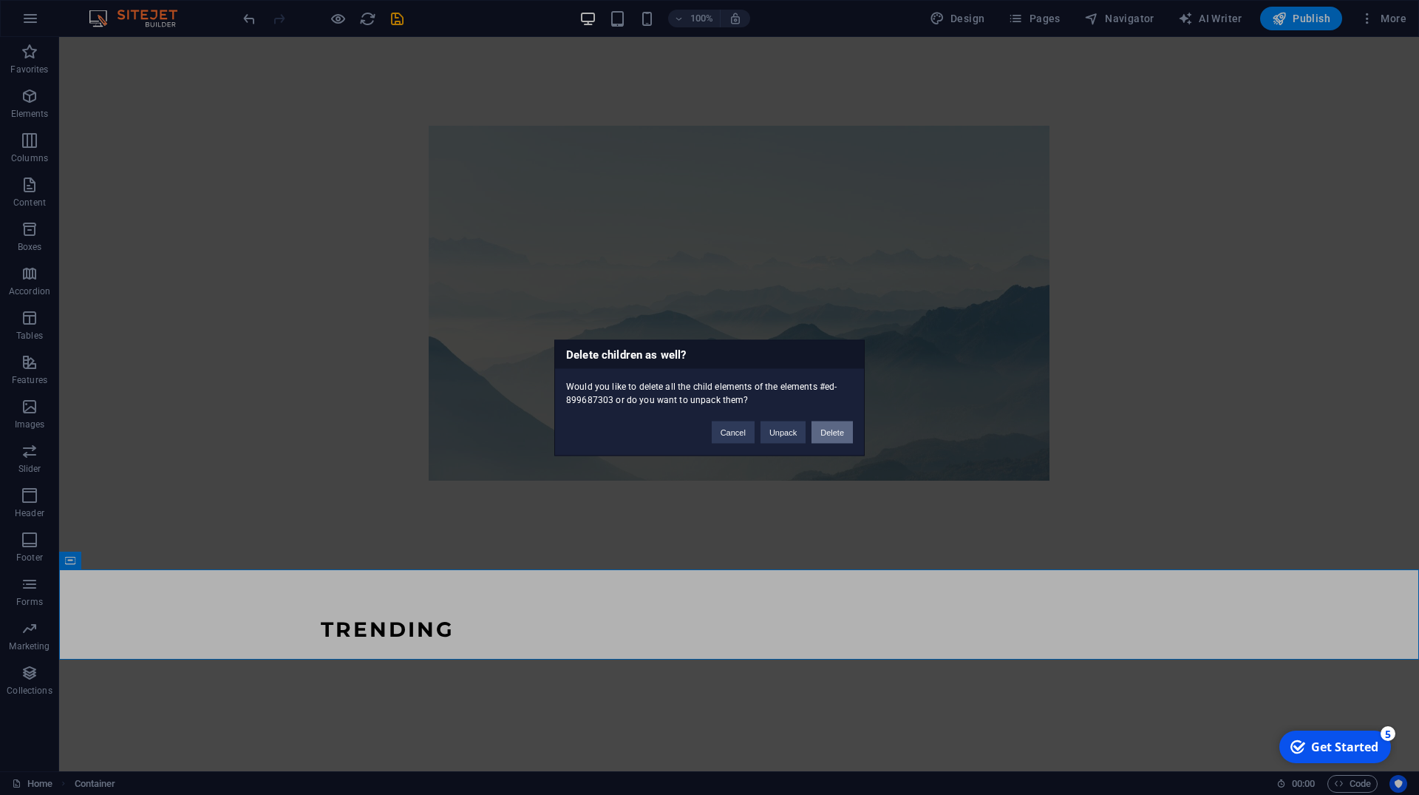
click at [827, 437] on button "Delete" at bounding box center [832, 432] width 41 height 22
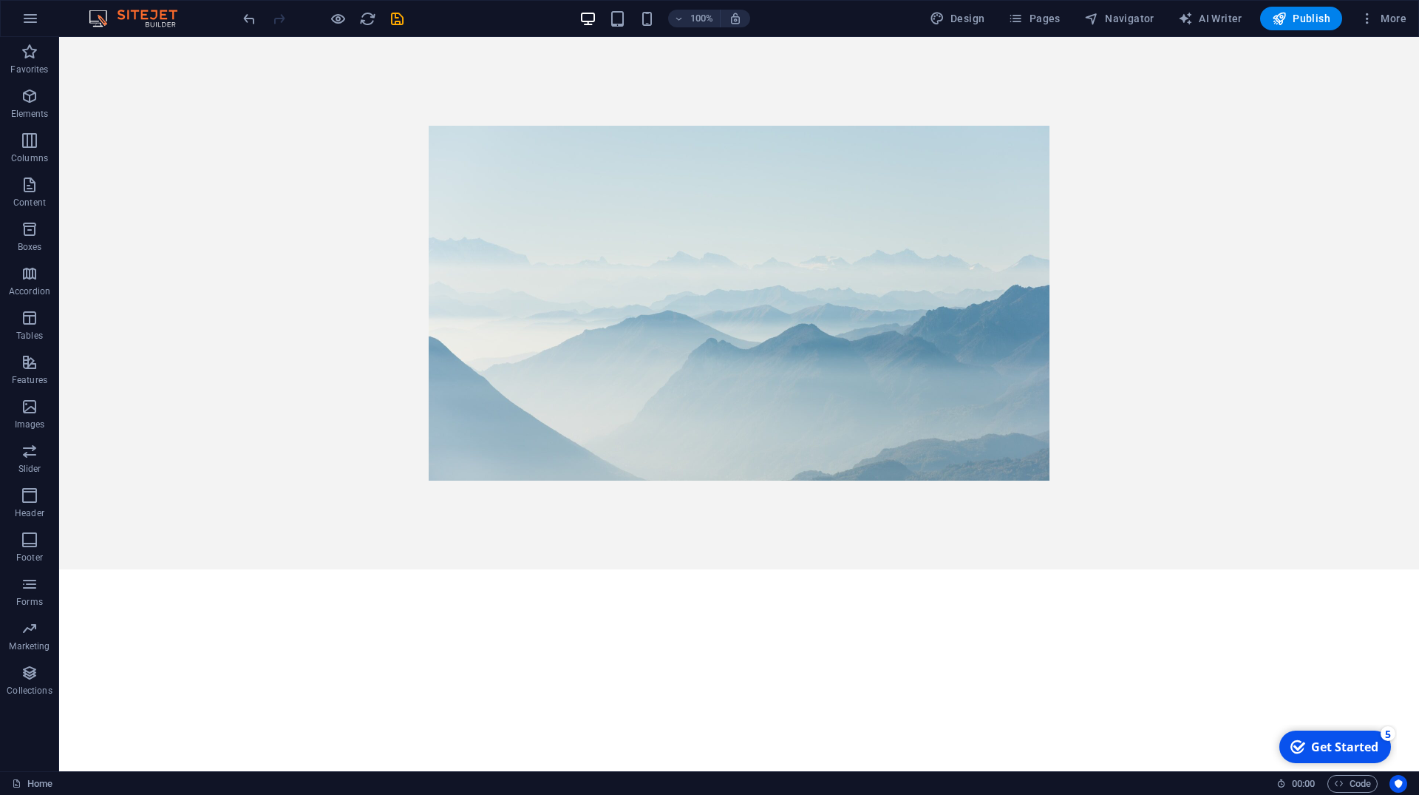
click at [228, 569] on html "Skip to main content" at bounding box center [739, 303] width 1360 height 532
click at [1254, 187] on div at bounding box center [739, 303] width 1360 height 532
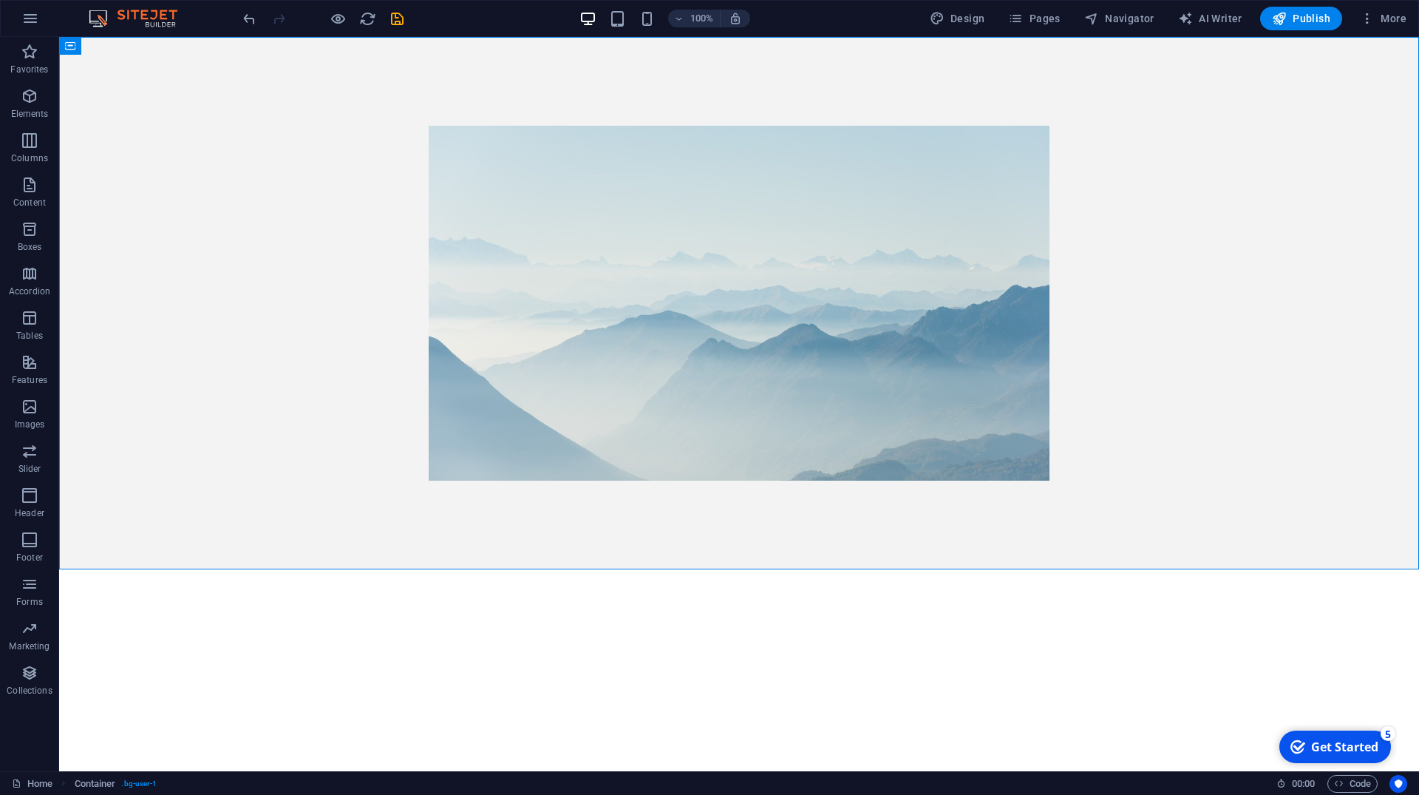
click at [972, 569] on html "Skip to main content" at bounding box center [739, 303] width 1360 height 532
click at [903, 548] on div at bounding box center [739, 303] width 1360 height 532
click at [634, 531] on div at bounding box center [739, 303] width 1360 height 532
click at [882, 343] on figure at bounding box center [739, 303] width 837 height 355
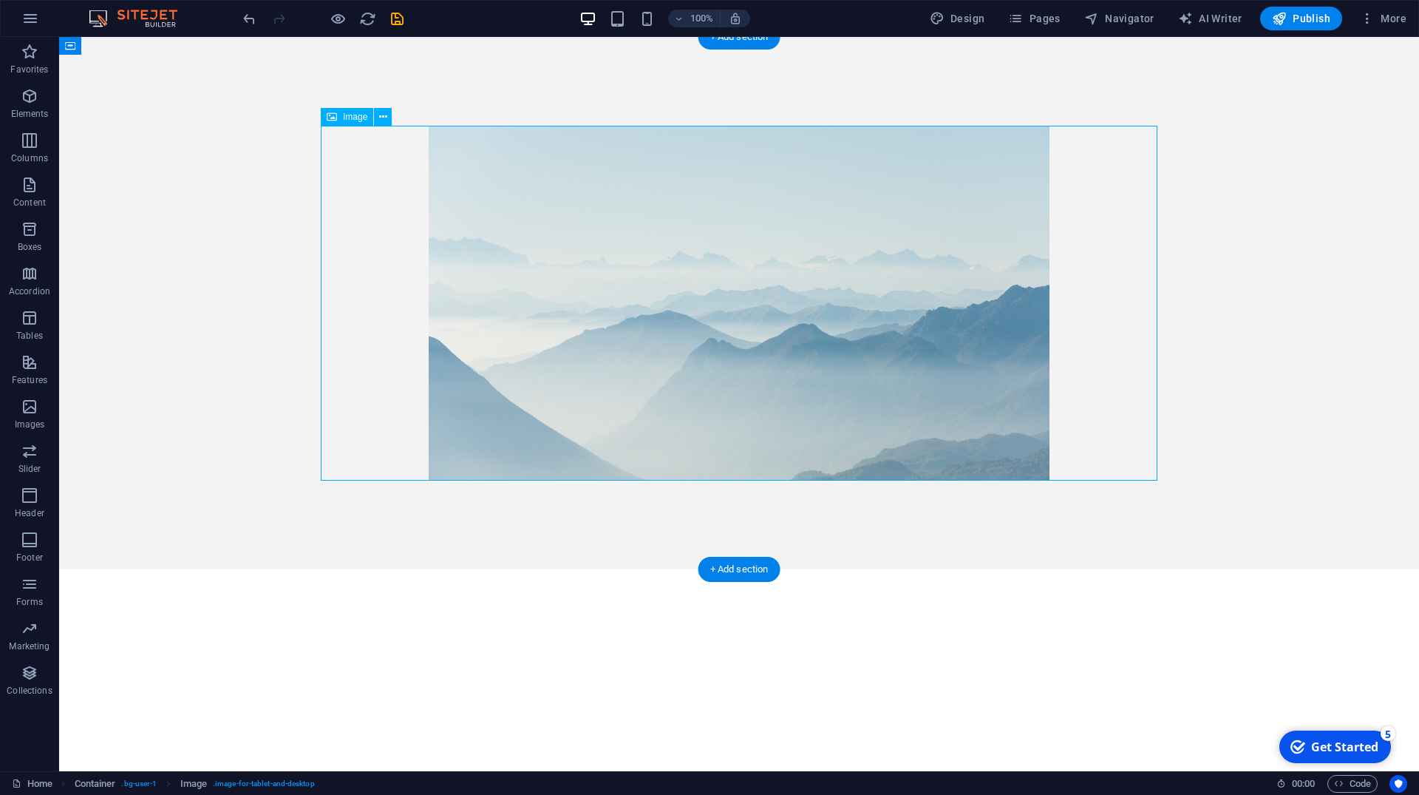
click at [506, 427] on figure at bounding box center [739, 303] width 837 height 355
click at [356, 120] on span "Image" at bounding box center [355, 116] width 24 height 9
click at [381, 118] on icon at bounding box center [383, 117] width 8 height 16
click at [265, 116] on div at bounding box center [739, 303] width 1360 height 532
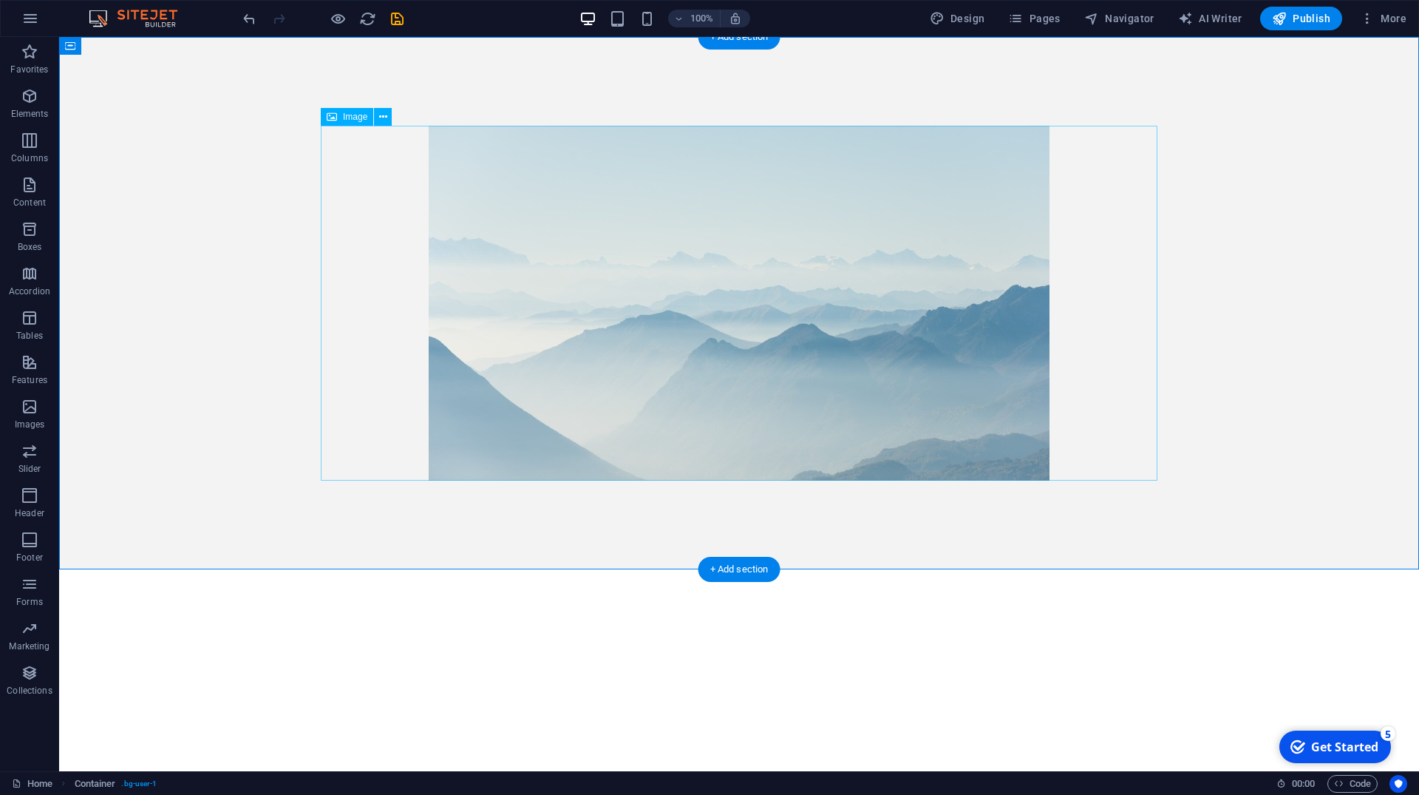
click at [458, 183] on figure at bounding box center [739, 303] width 837 height 355
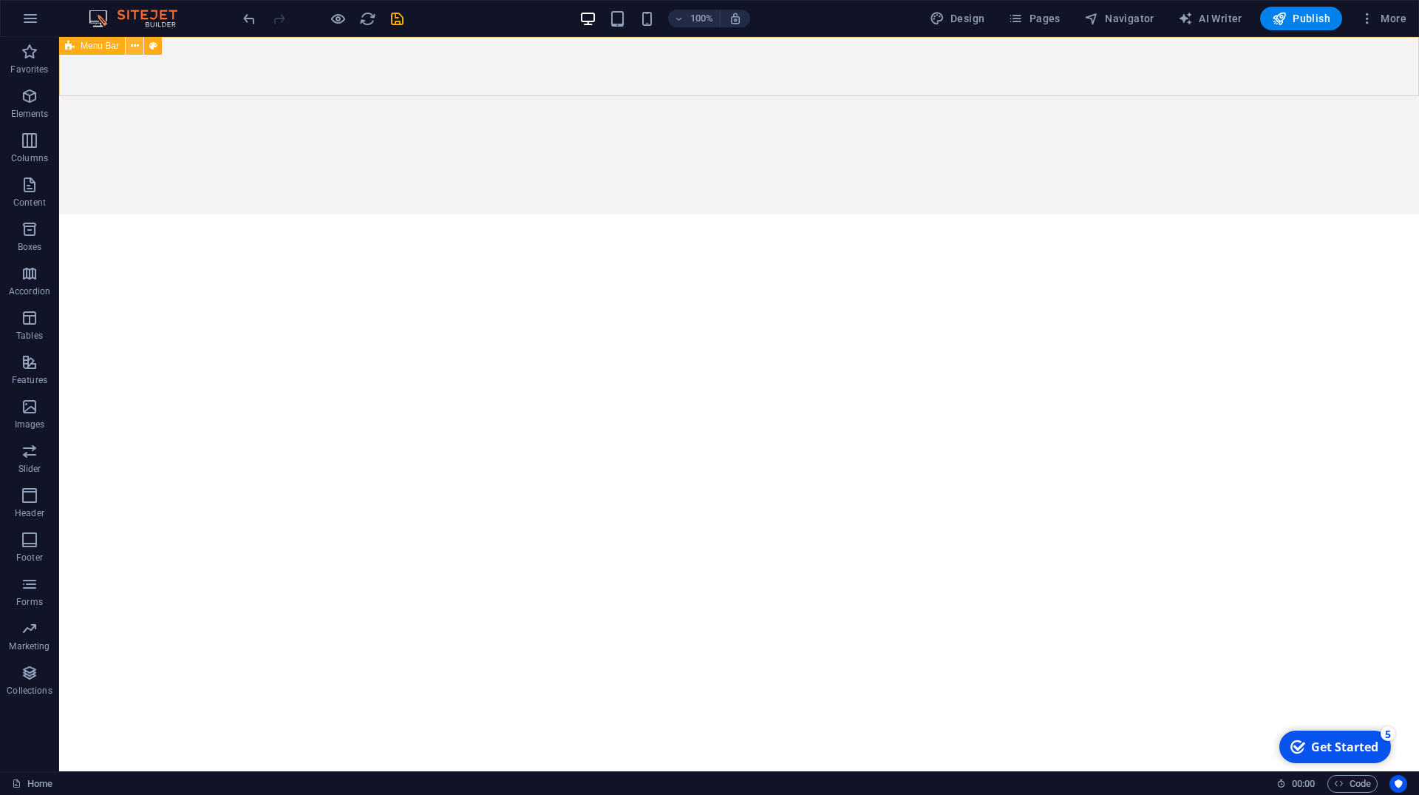
click at [137, 49] on icon at bounding box center [135, 46] width 8 height 16
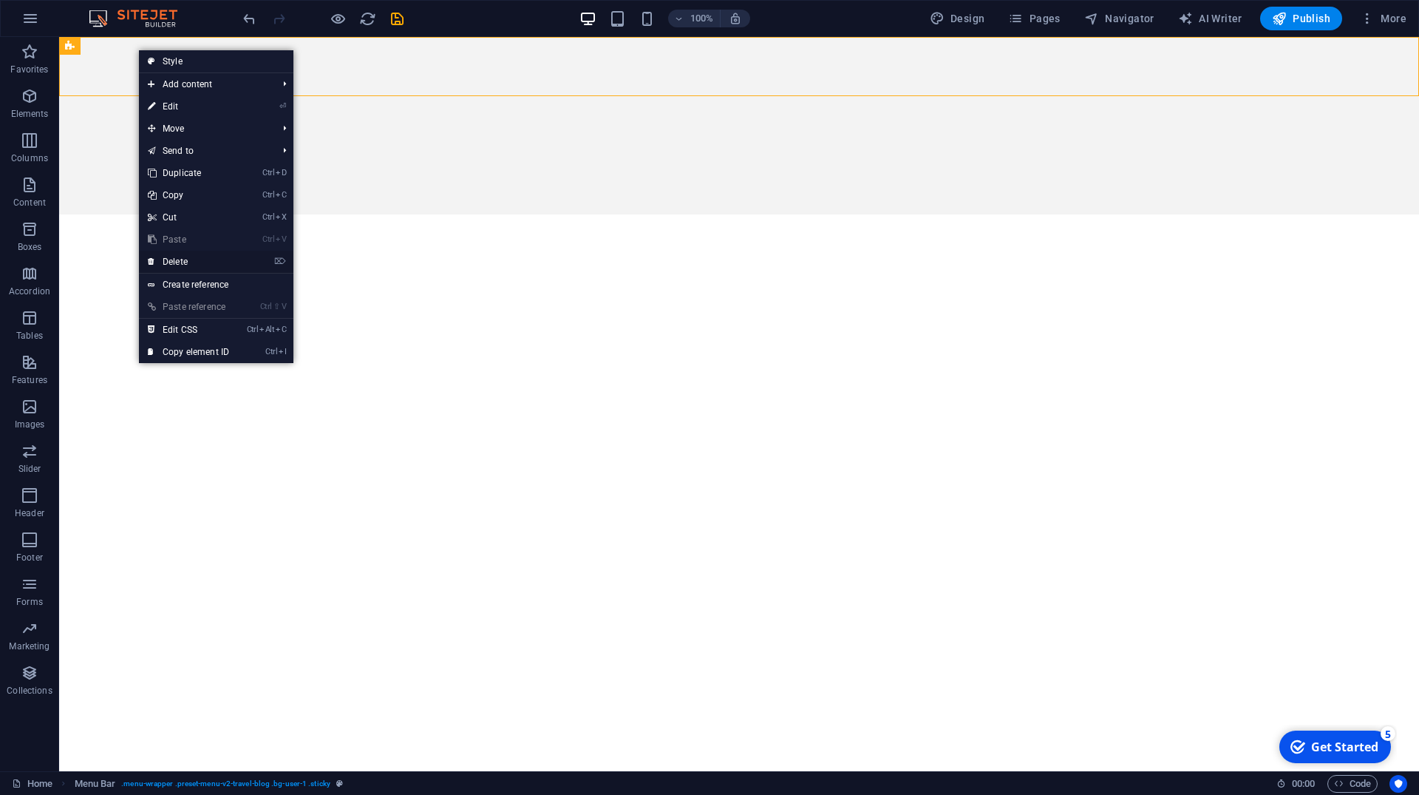
click at [181, 263] on link "⌦ Delete" at bounding box center [188, 262] width 99 height 22
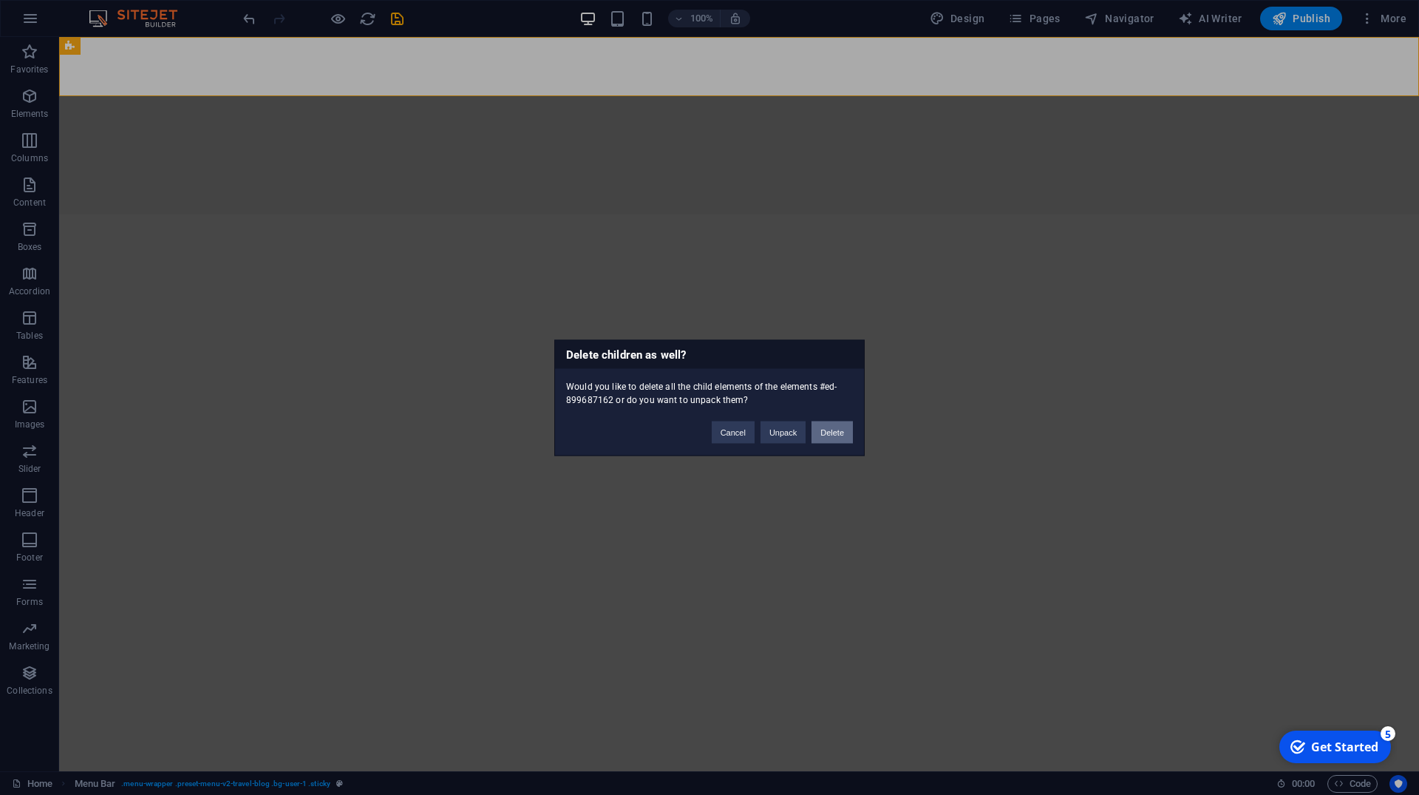
click at [838, 435] on button "Delete" at bounding box center [832, 432] width 41 height 22
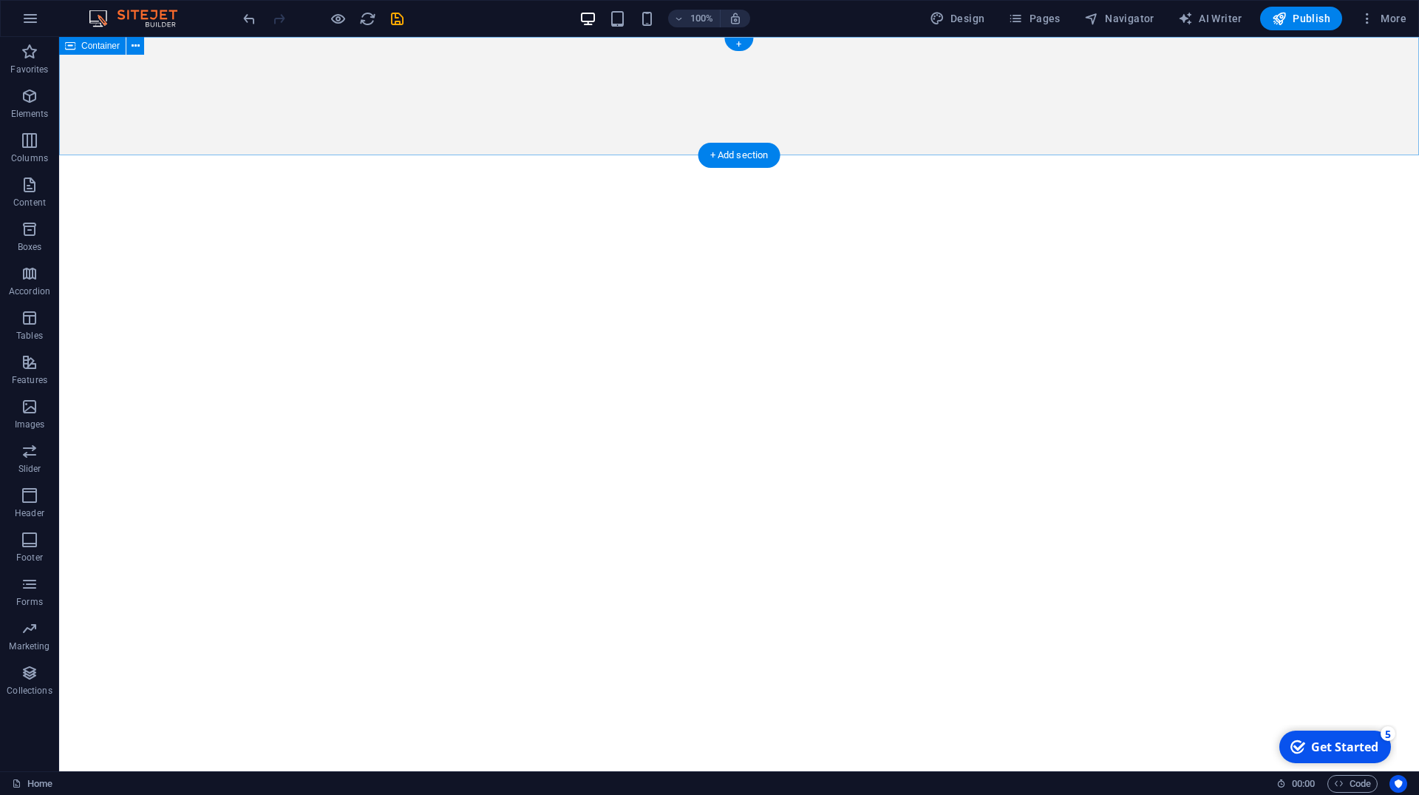
click at [579, 103] on div at bounding box center [739, 96] width 1360 height 118
click at [143, 47] on button at bounding box center [135, 46] width 18 height 18
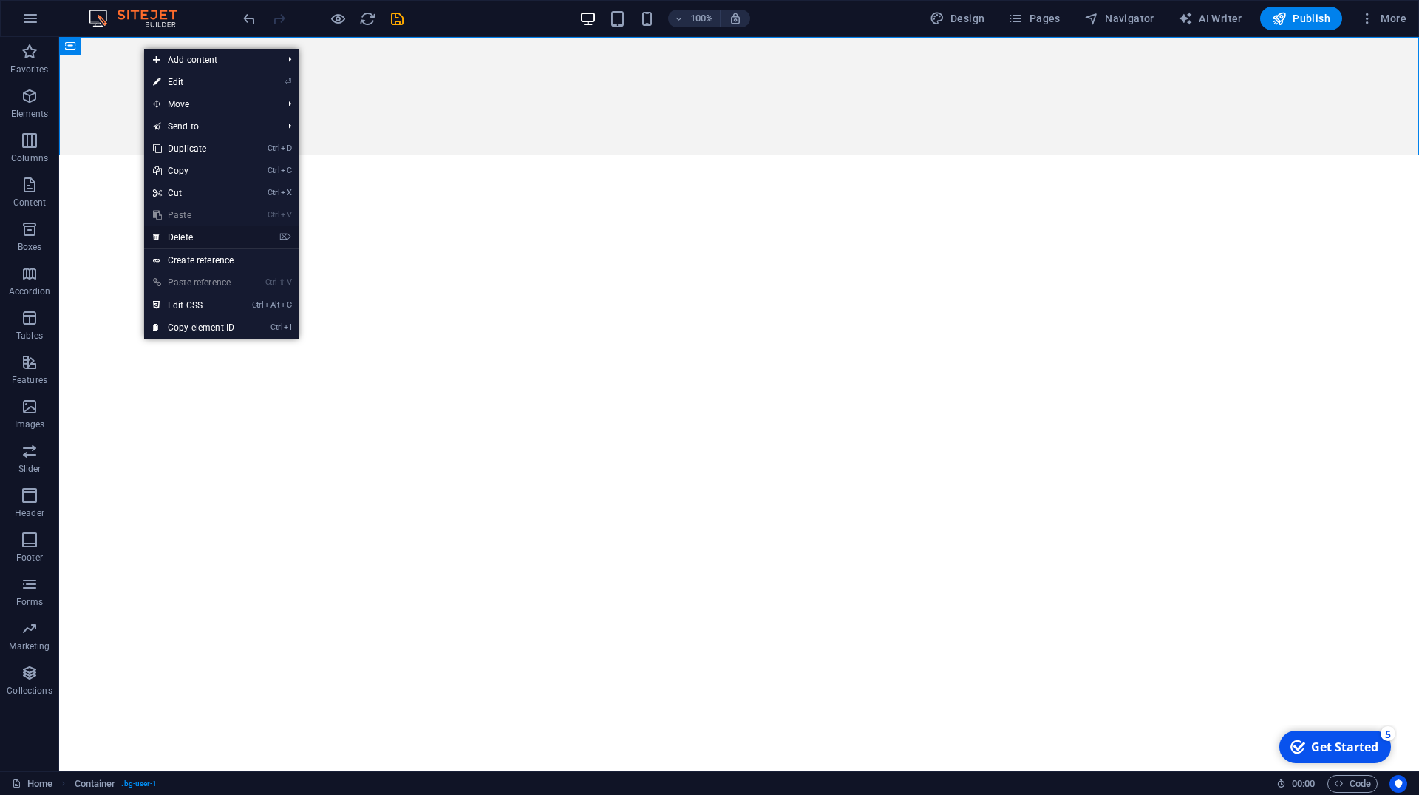
click at [207, 239] on link "⌦ Delete" at bounding box center [193, 237] width 99 height 22
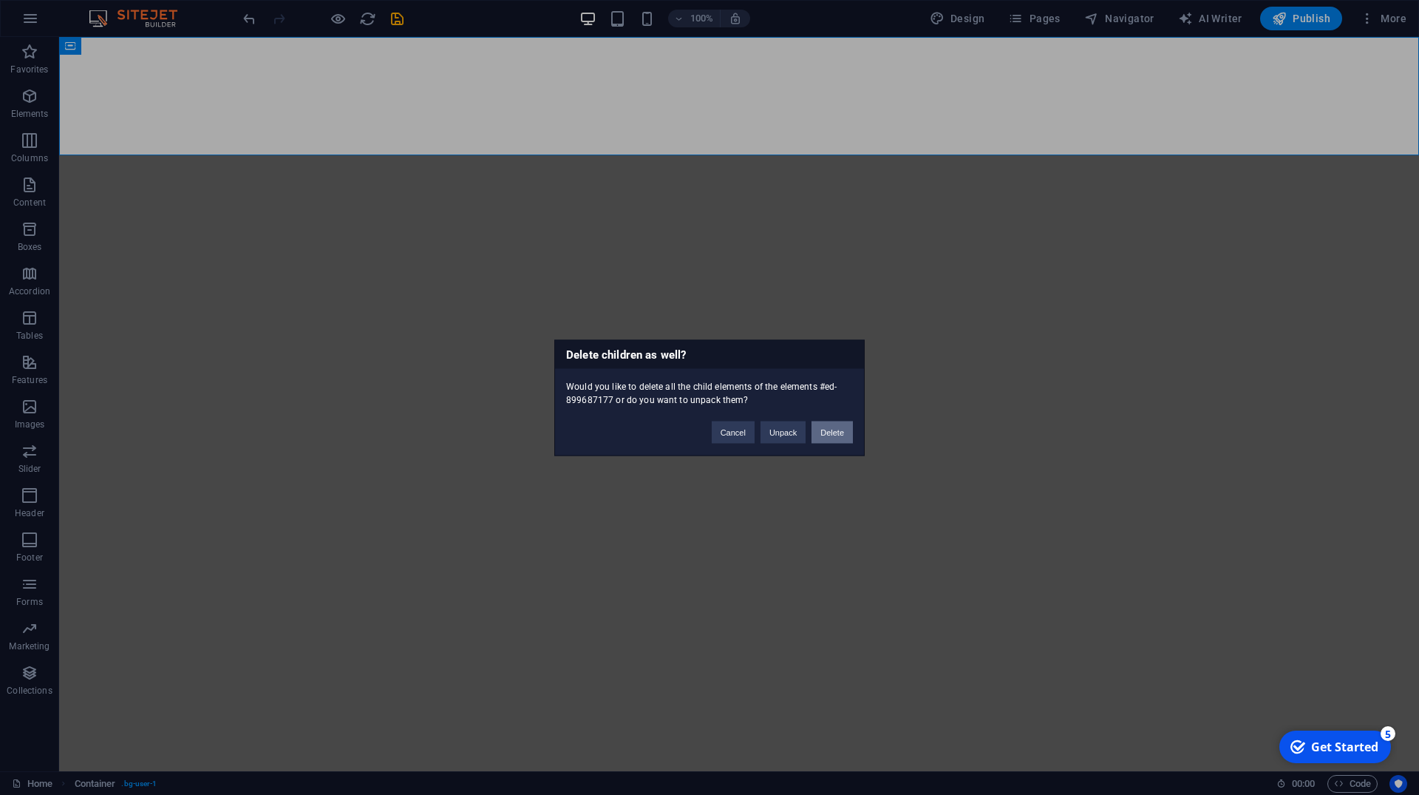
click at [839, 434] on button "Delete" at bounding box center [832, 432] width 41 height 22
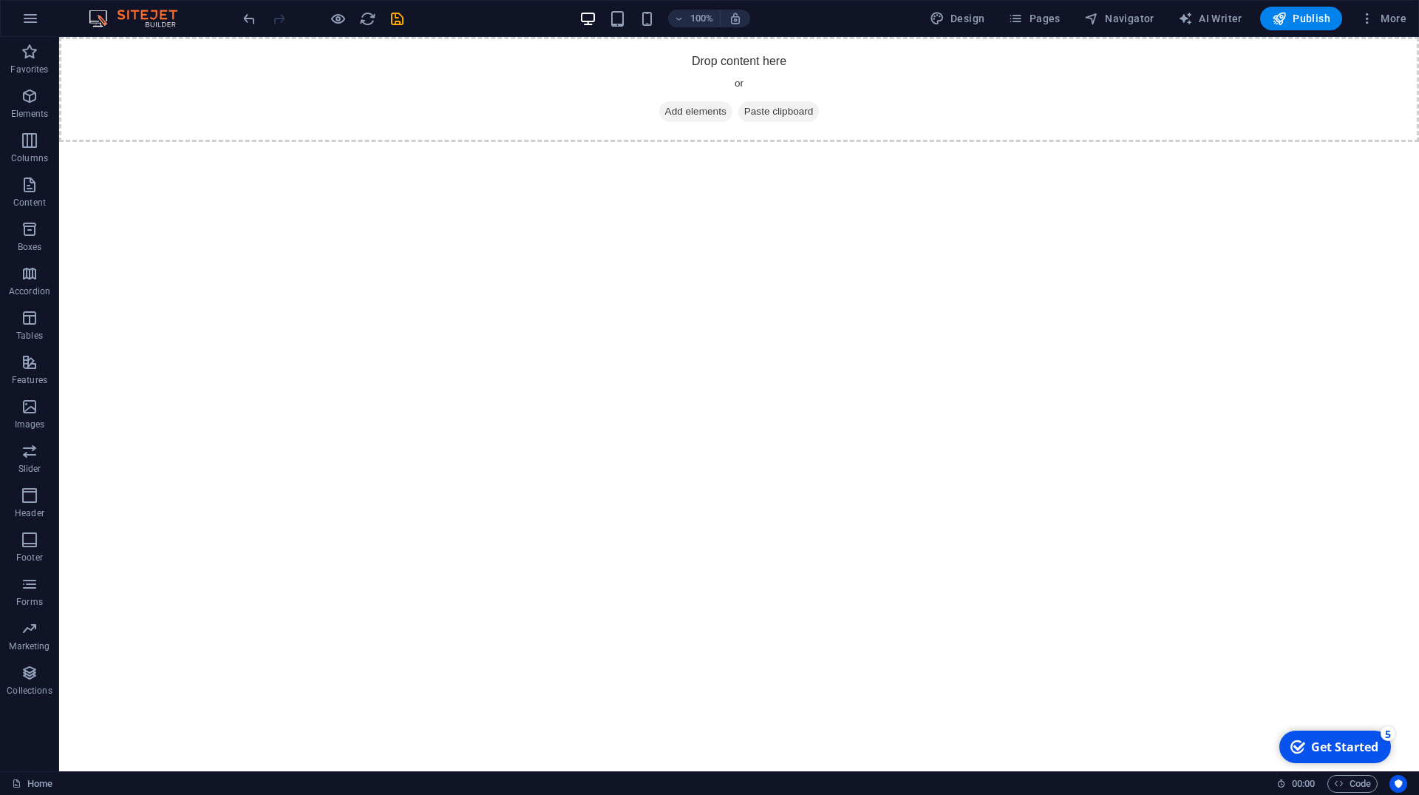
click at [670, 142] on html "Skip to main content Drop content here or Add elements Paste clipboard" at bounding box center [739, 89] width 1360 height 105
click at [674, 113] on span "Add elements" at bounding box center [695, 111] width 73 height 21
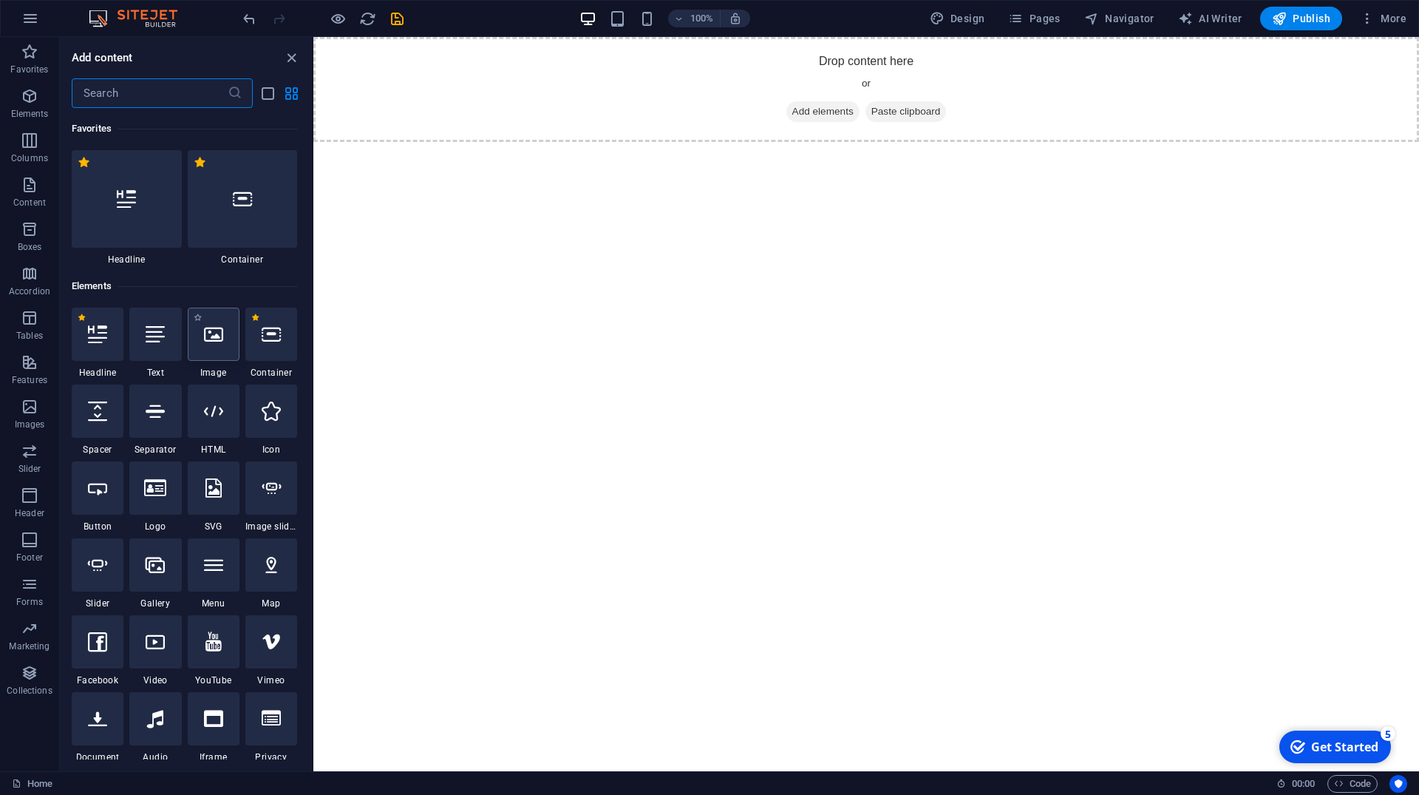
click at [211, 340] on icon at bounding box center [213, 334] width 19 height 19
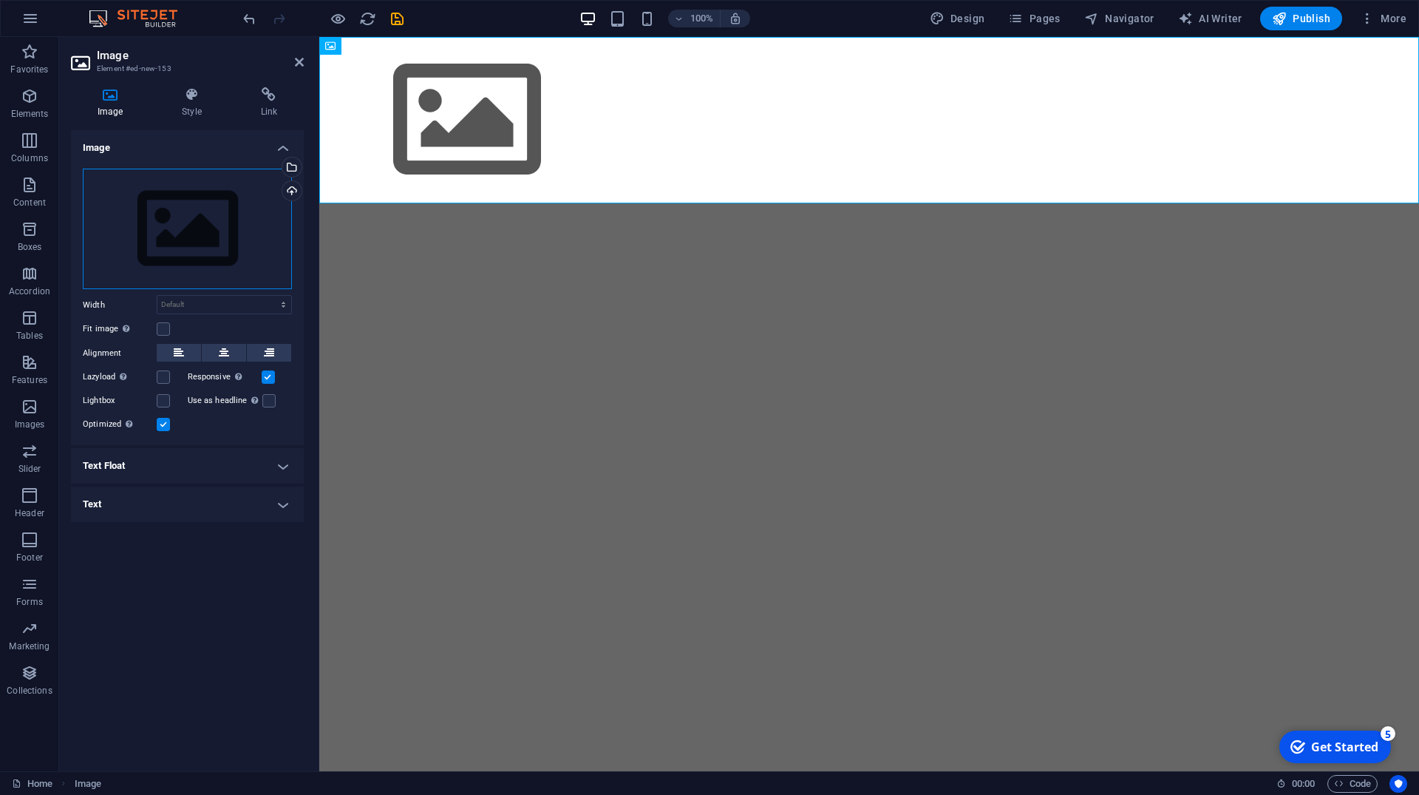
click at [188, 237] on div "Drag files here, click to choose files or select files from Files or our free s…" at bounding box center [187, 229] width 209 height 121
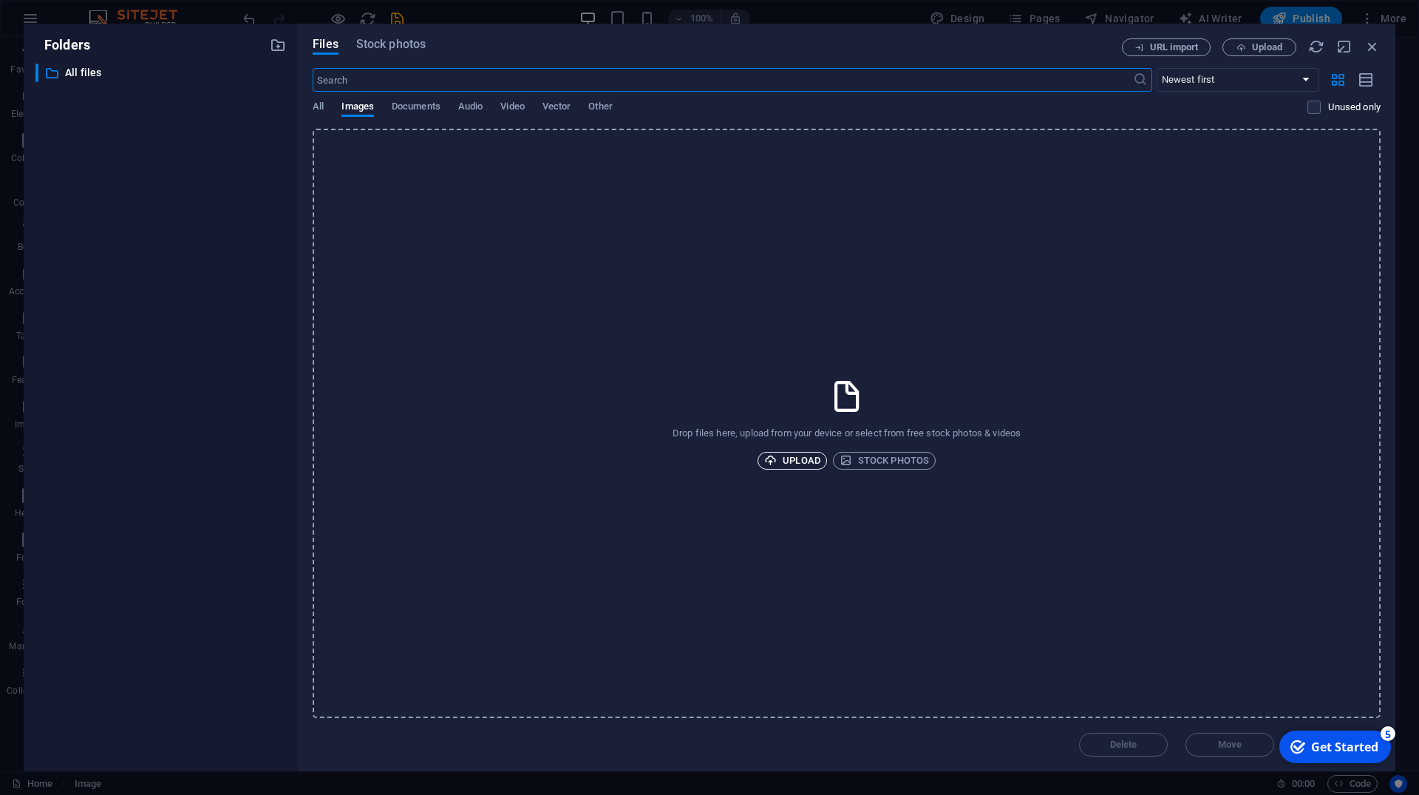
click at [798, 462] on span "Upload" at bounding box center [792, 461] width 56 height 18
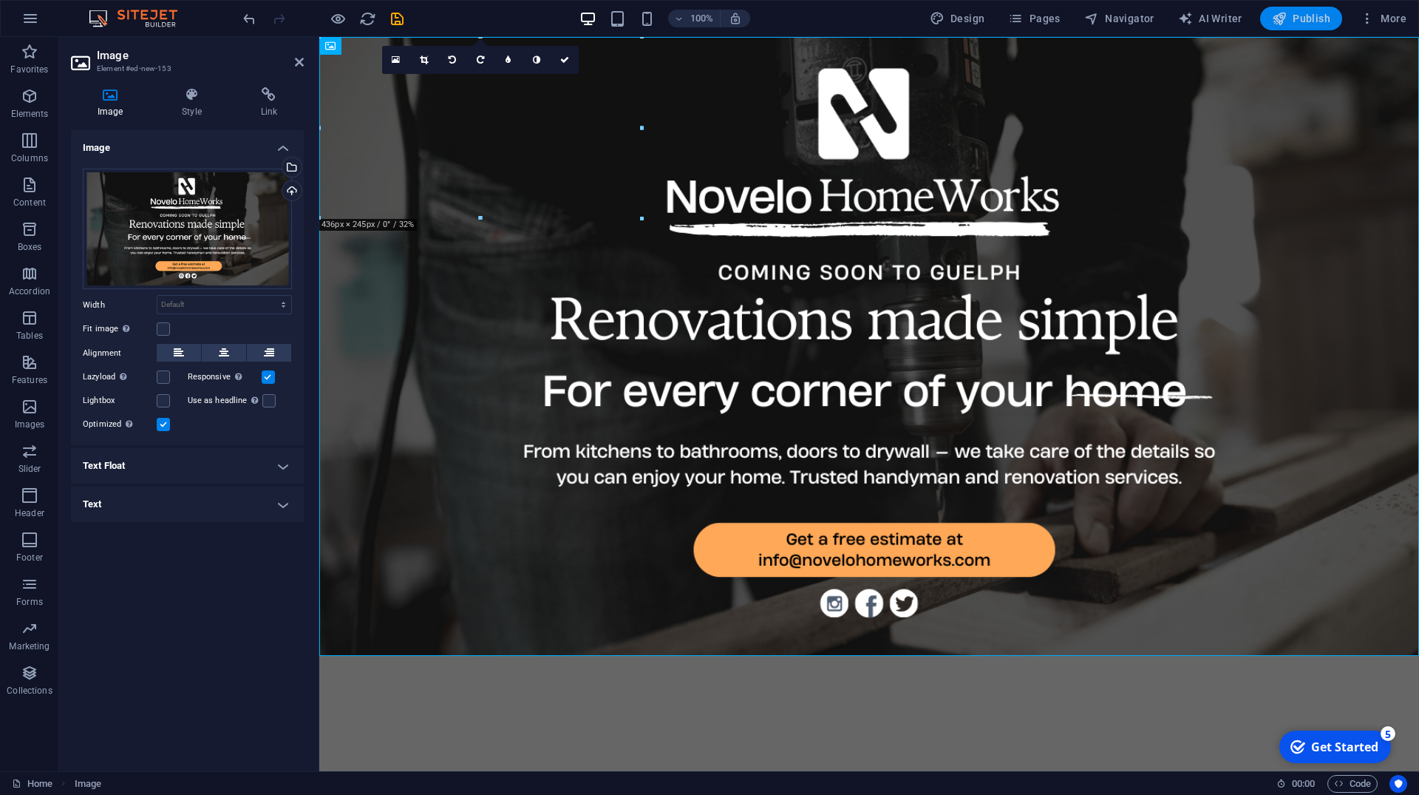
click at [1295, 22] on span "Publish" at bounding box center [1301, 18] width 58 height 15
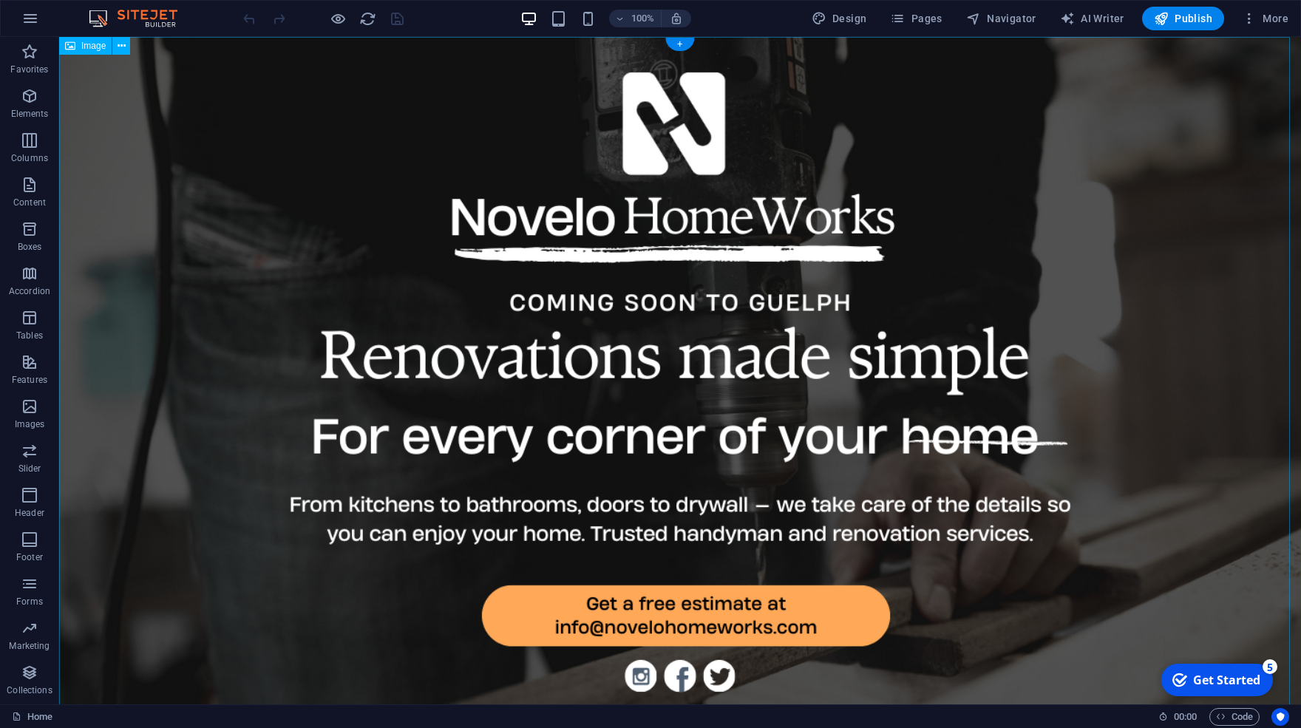
click at [619, 322] on figure at bounding box center [680, 386] width 1242 height 699
click at [124, 48] on icon at bounding box center [122, 46] width 8 height 16
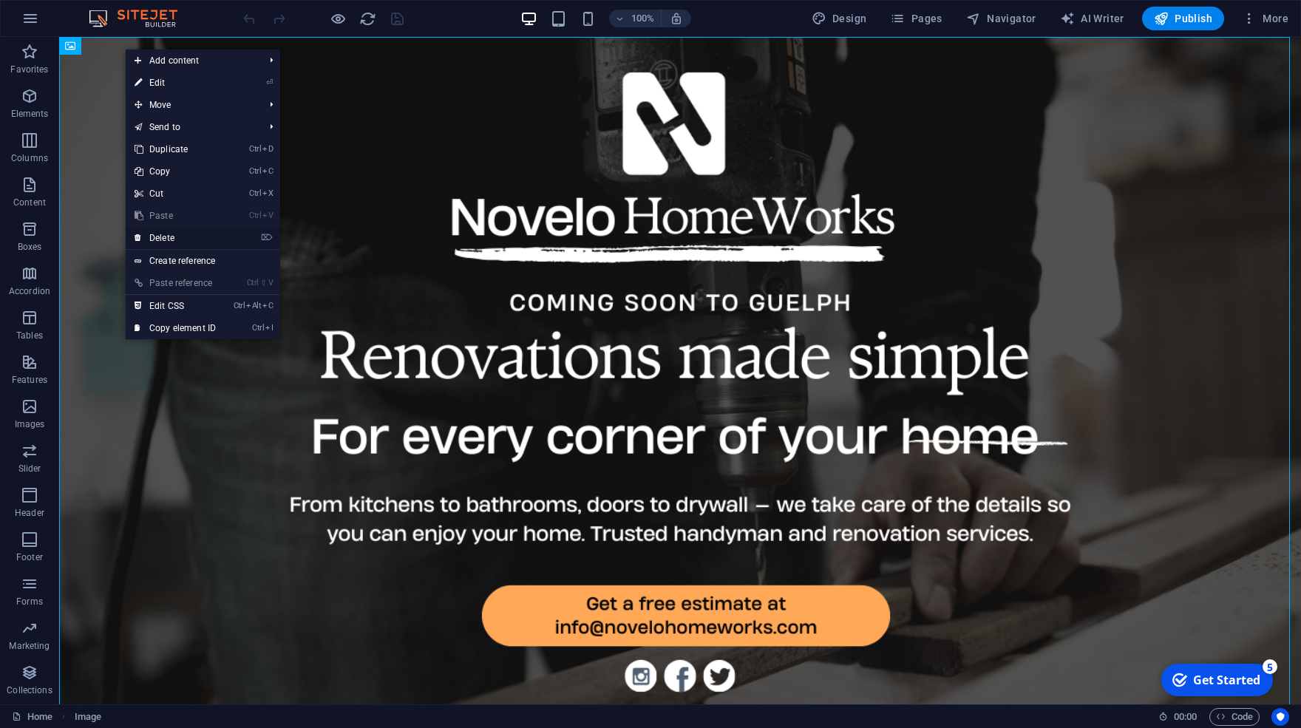
click at [183, 234] on link "⌦ Delete" at bounding box center [175, 238] width 99 height 22
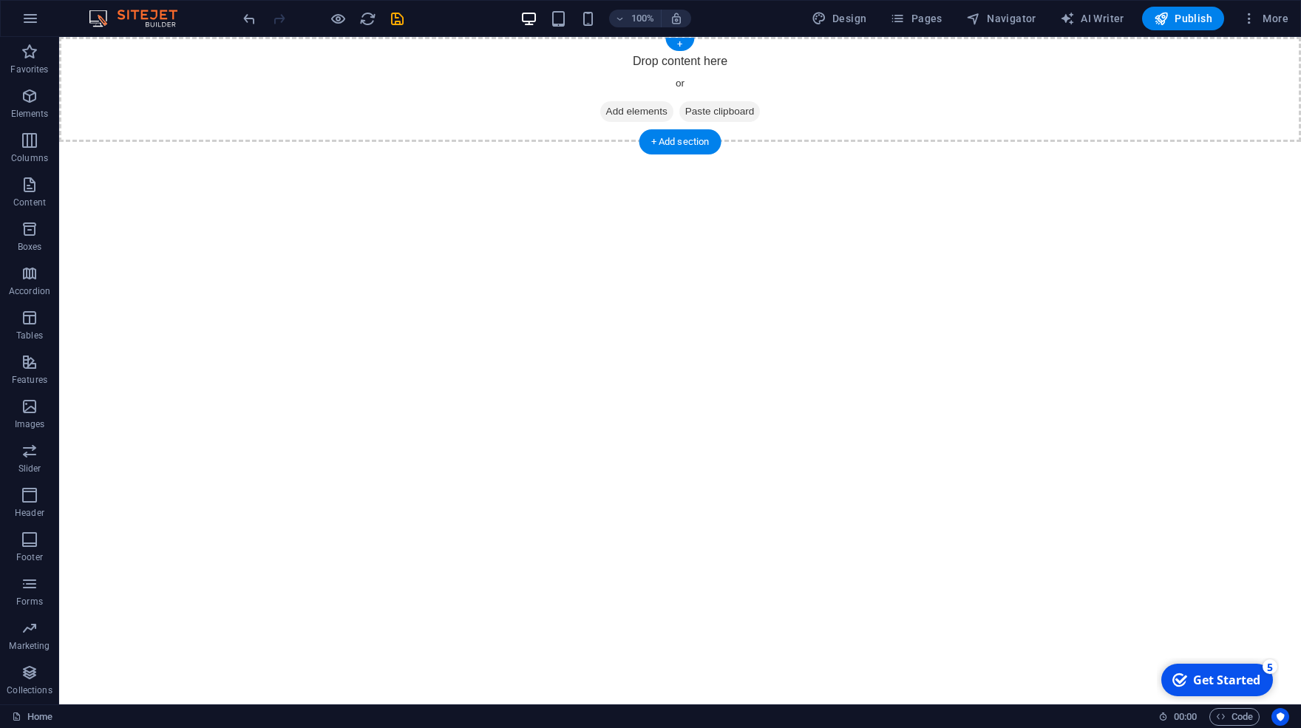
click at [614, 115] on span "Add elements" at bounding box center [636, 111] width 73 height 21
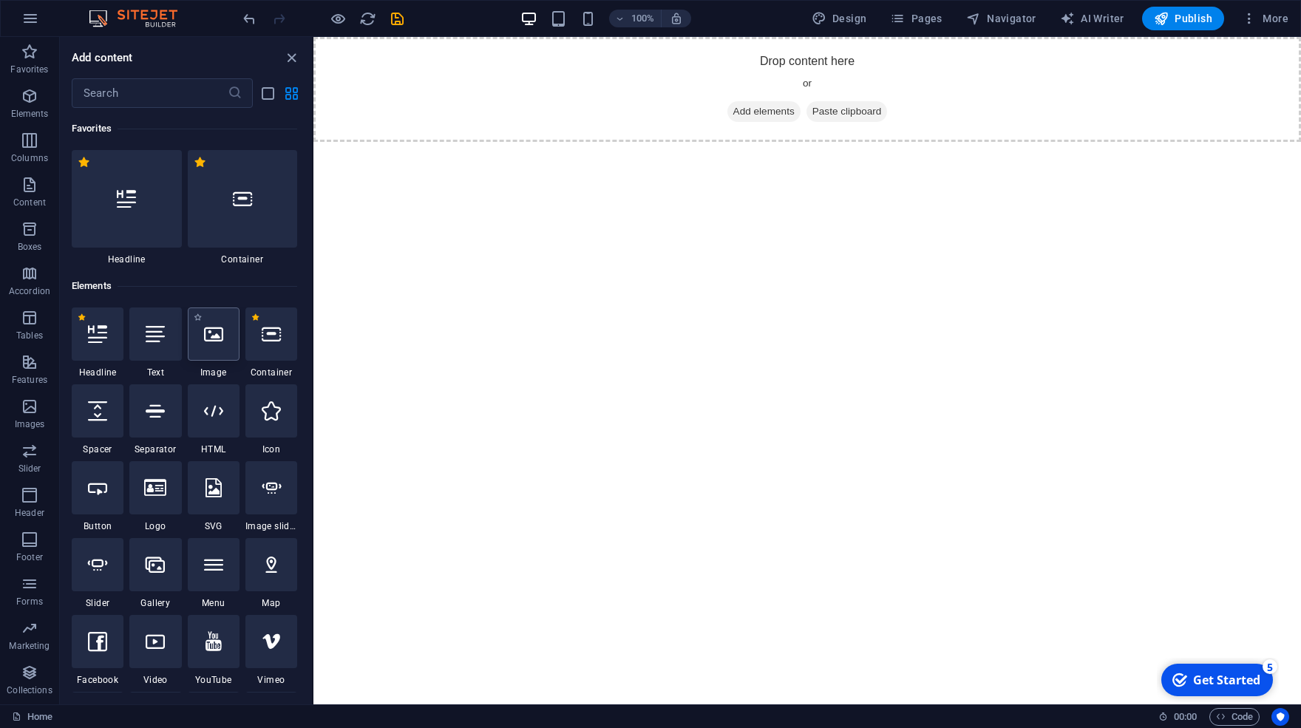
click at [204, 337] on icon at bounding box center [213, 334] width 19 height 19
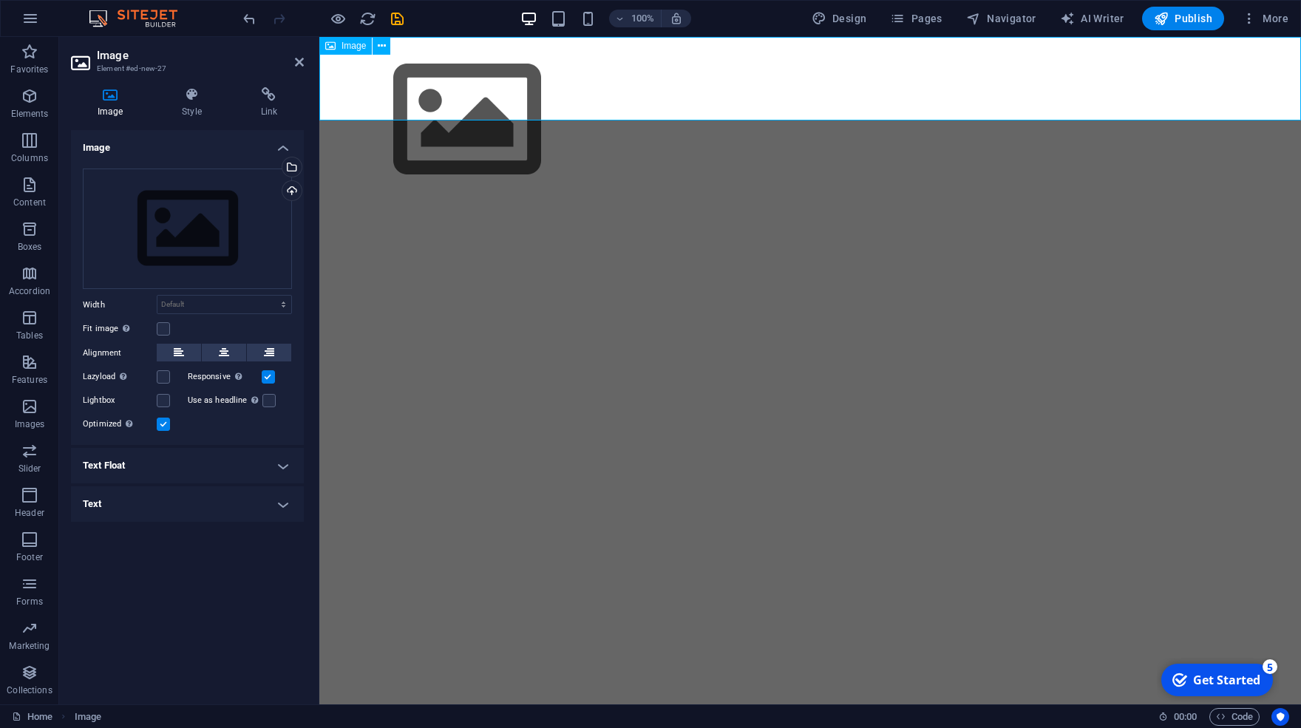
click at [353, 47] on span "Image" at bounding box center [354, 45] width 24 height 9
click at [413, 86] on figure at bounding box center [810, 120] width 982 height 166
click at [216, 214] on div "Drag files here, click to choose files or select files from Files or our free s…" at bounding box center [187, 229] width 209 height 121
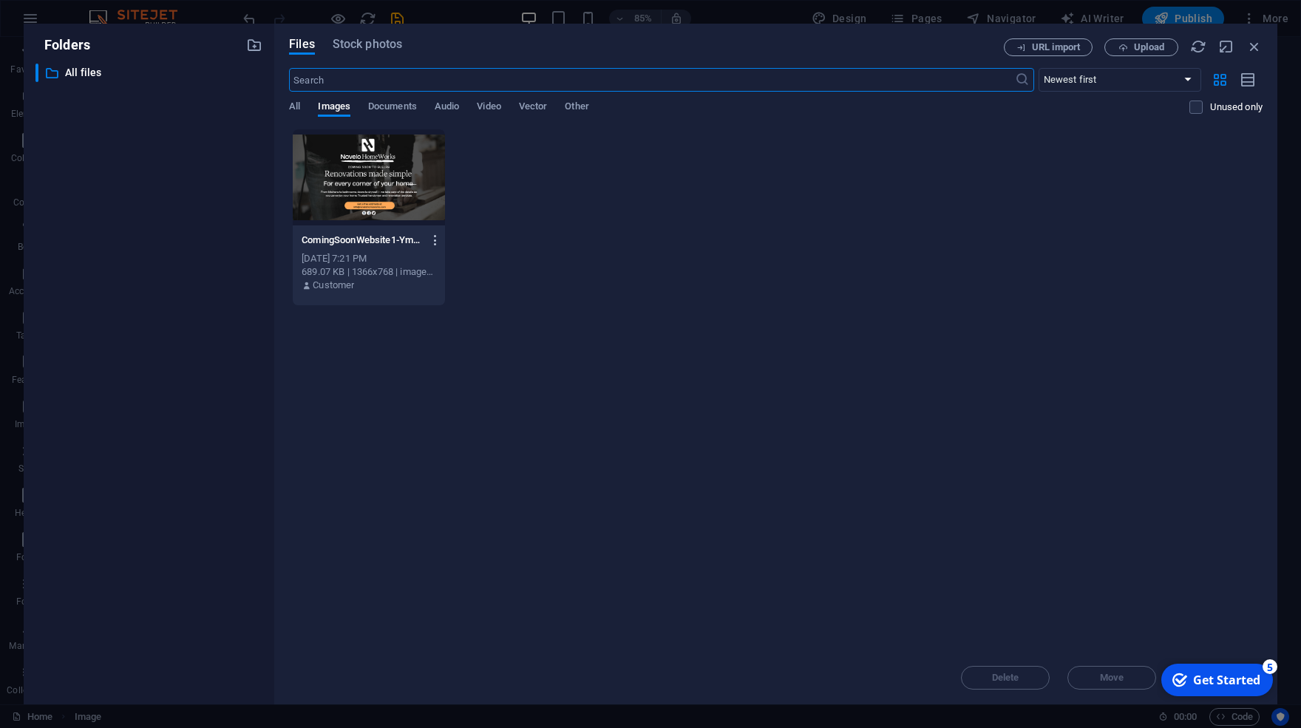
click at [443, 232] on button "button" at bounding box center [433, 240] width 20 height 24
click at [459, 525] on h6 "Delete" at bounding box center [449, 527] width 63 height 18
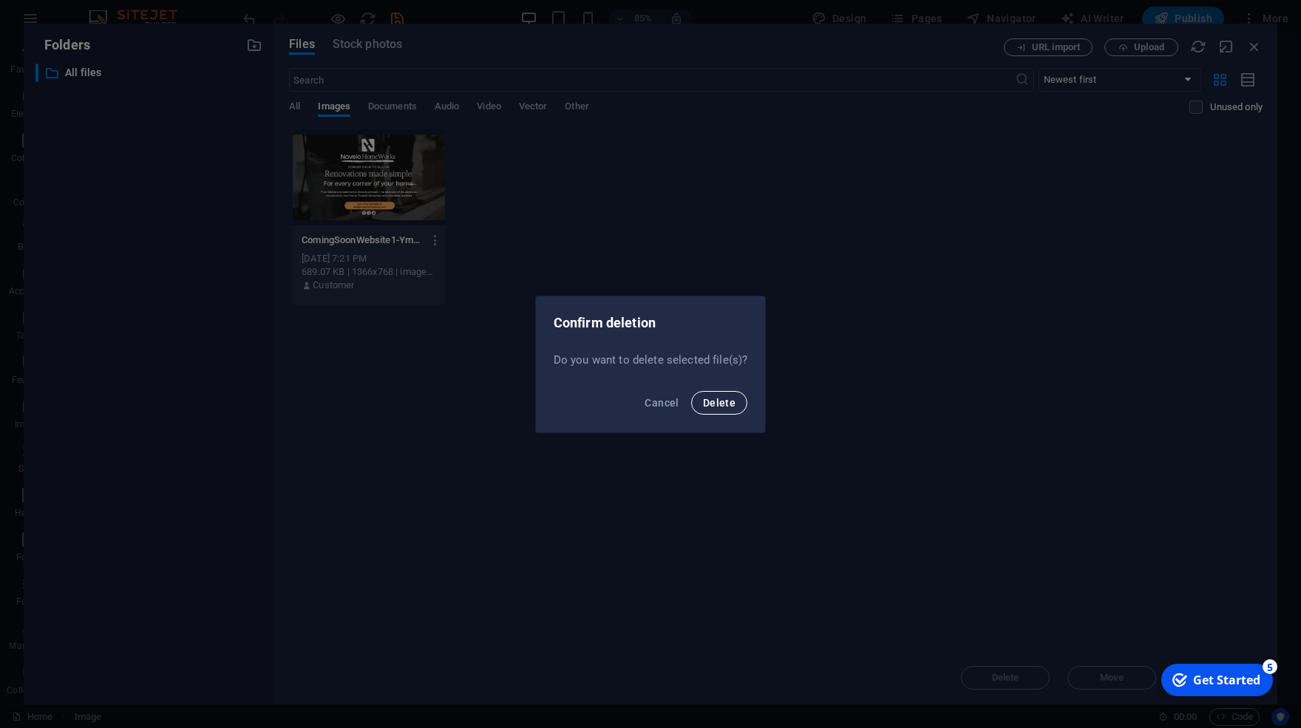
click at [712, 403] on span "Delete" at bounding box center [719, 403] width 33 height 12
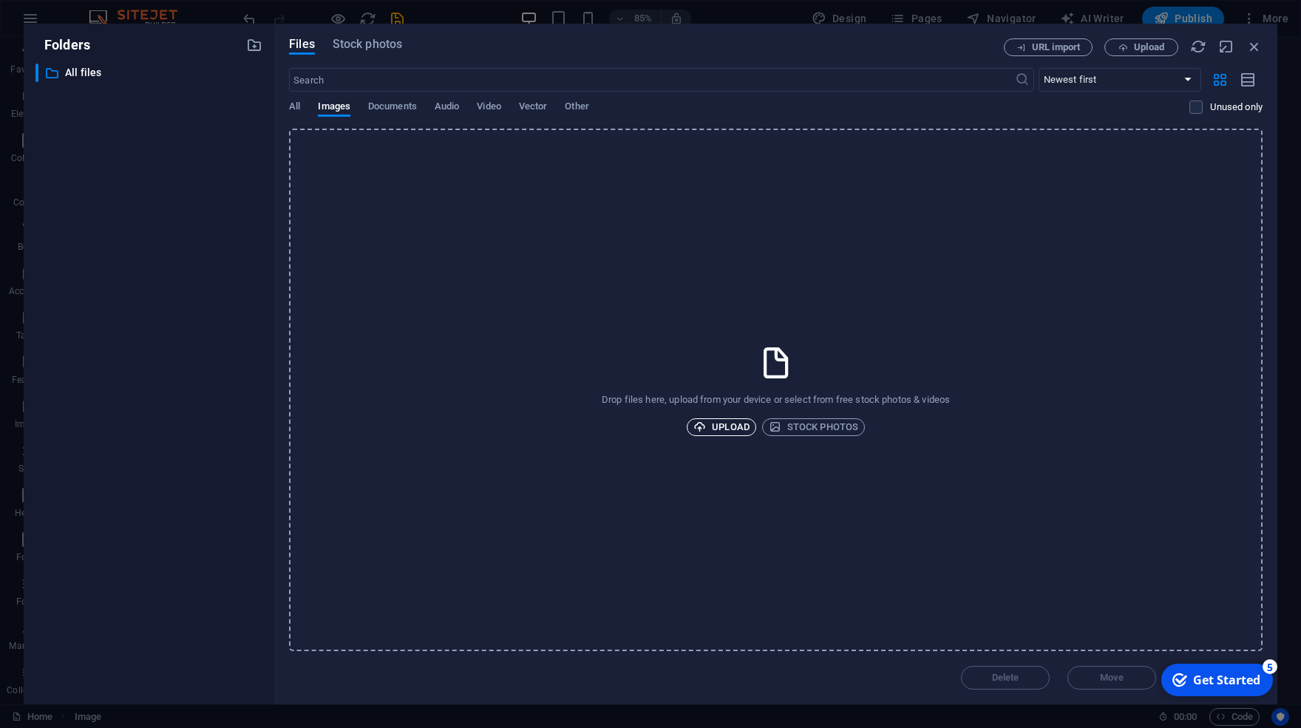
click at [722, 429] on span "Upload" at bounding box center [721, 427] width 56 height 18
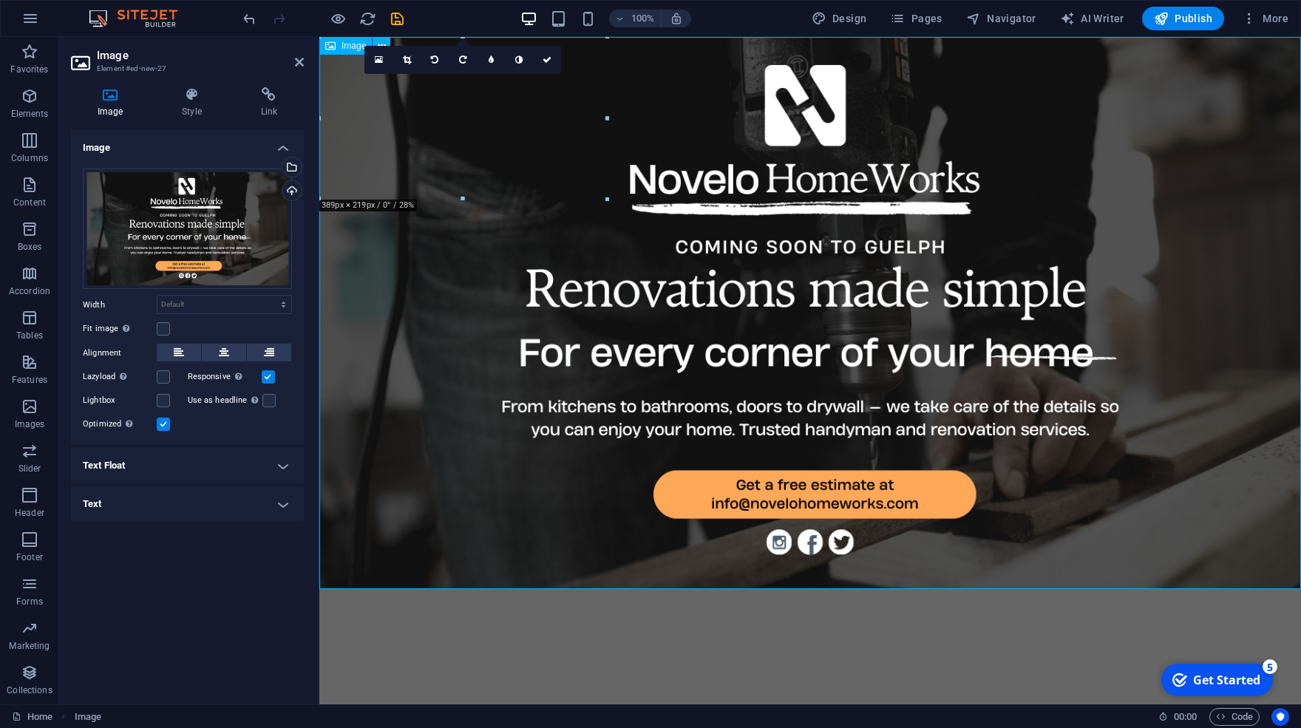
click at [357, 80] on figure at bounding box center [810, 313] width 982 height 552
click at [384, 42] on icon at bounding box center [382, 46] width 8 height 16
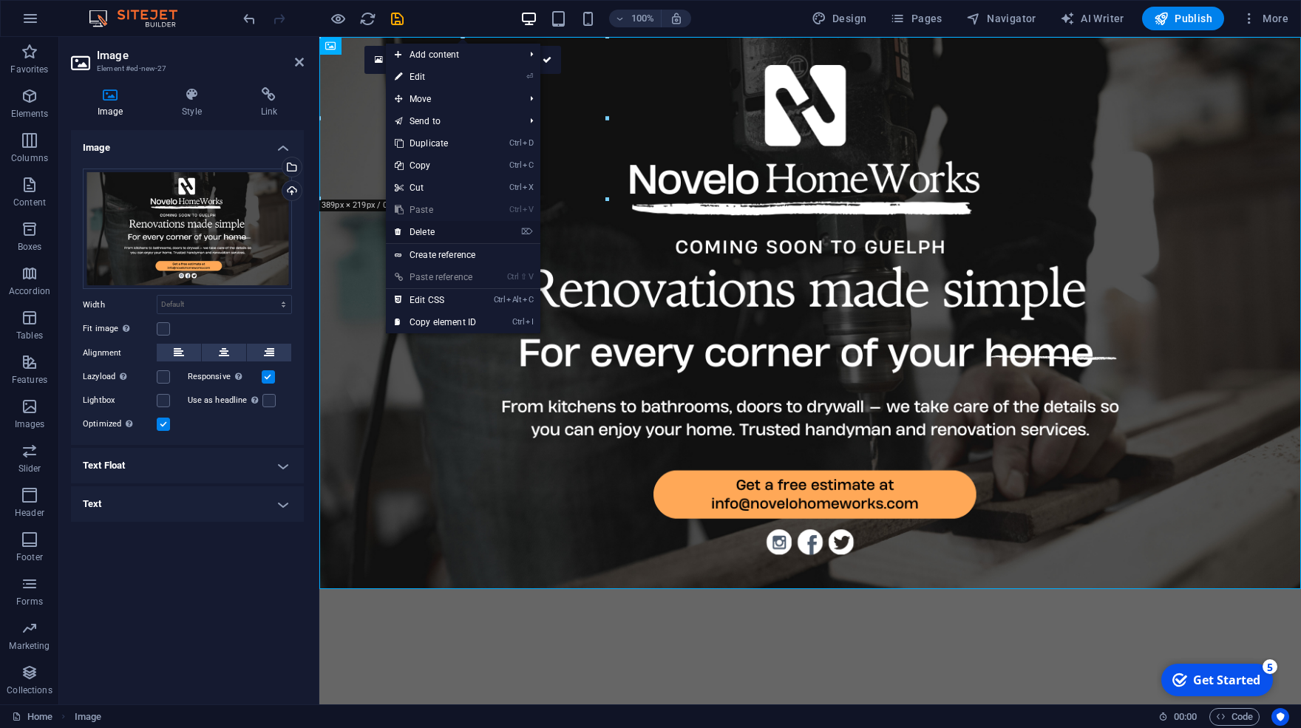
click at [433, 234] on link "⌦ Delete" at bounding box center [435, 232] width 99 height 22
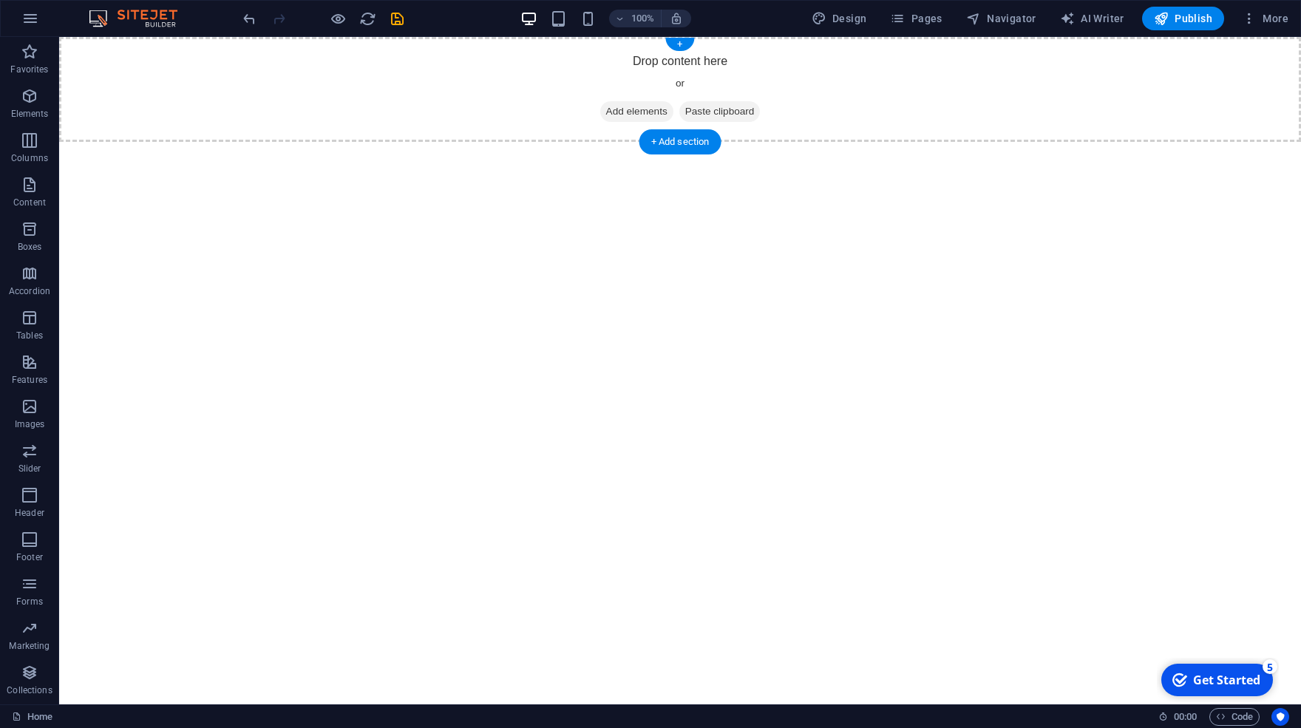
click at [606, 112] on icon at bounding box center [606, 112] width 0 height 0
click at [607, 111] on span "Add elements" at bounding box center [636, 111] width 73 height 21
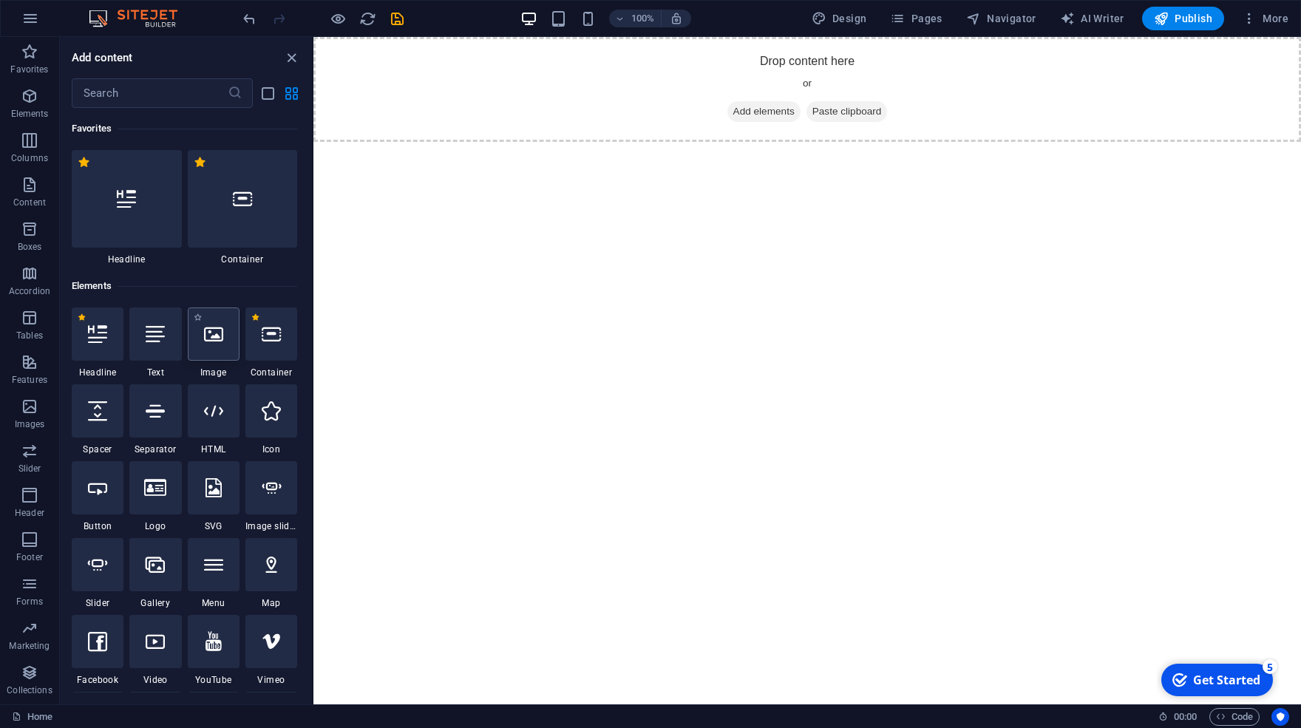
drag, startPoint x: 214, startPoint y: 350, endPoint x: 78, endPoint y: 272, distance: 156.0
click at [214, 350] on div at bounding box center [214, 334] width 52 height 53
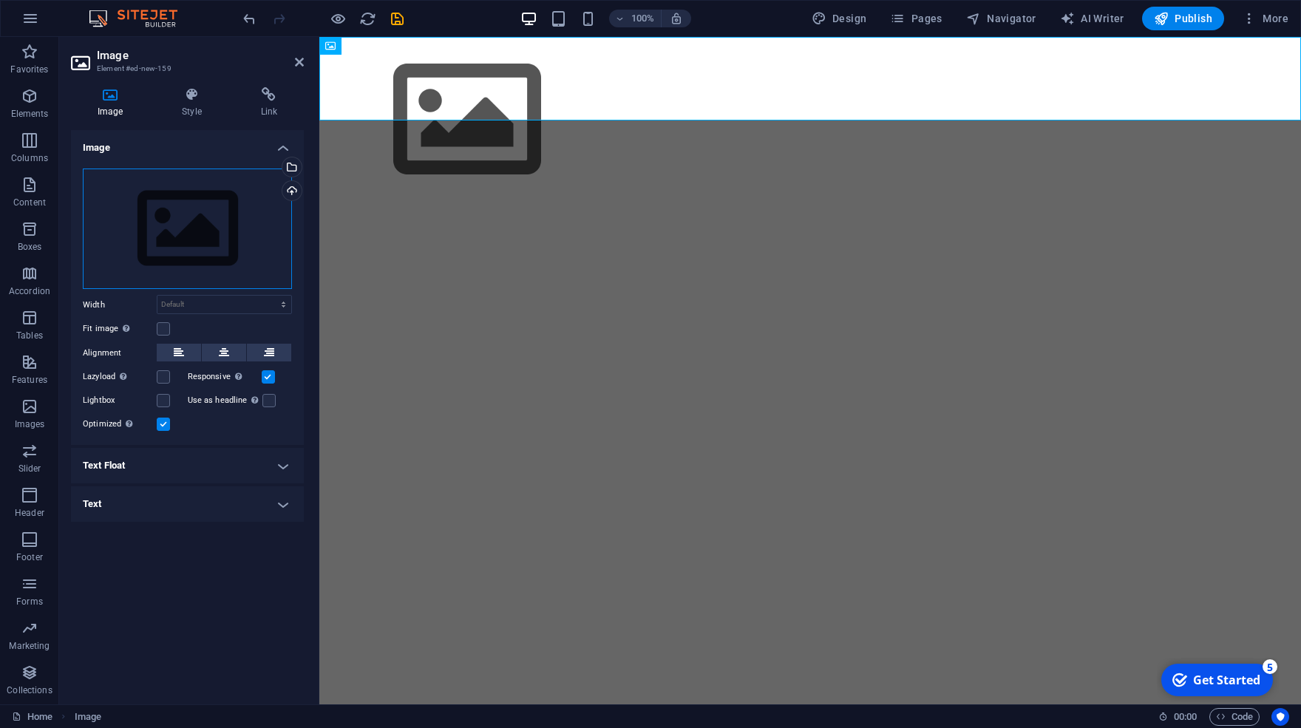
click at [234, 244] on div "Drag files here, click to choose files or select files from Files or our free s…" at bounding box center [187, 229] width 209 height 121
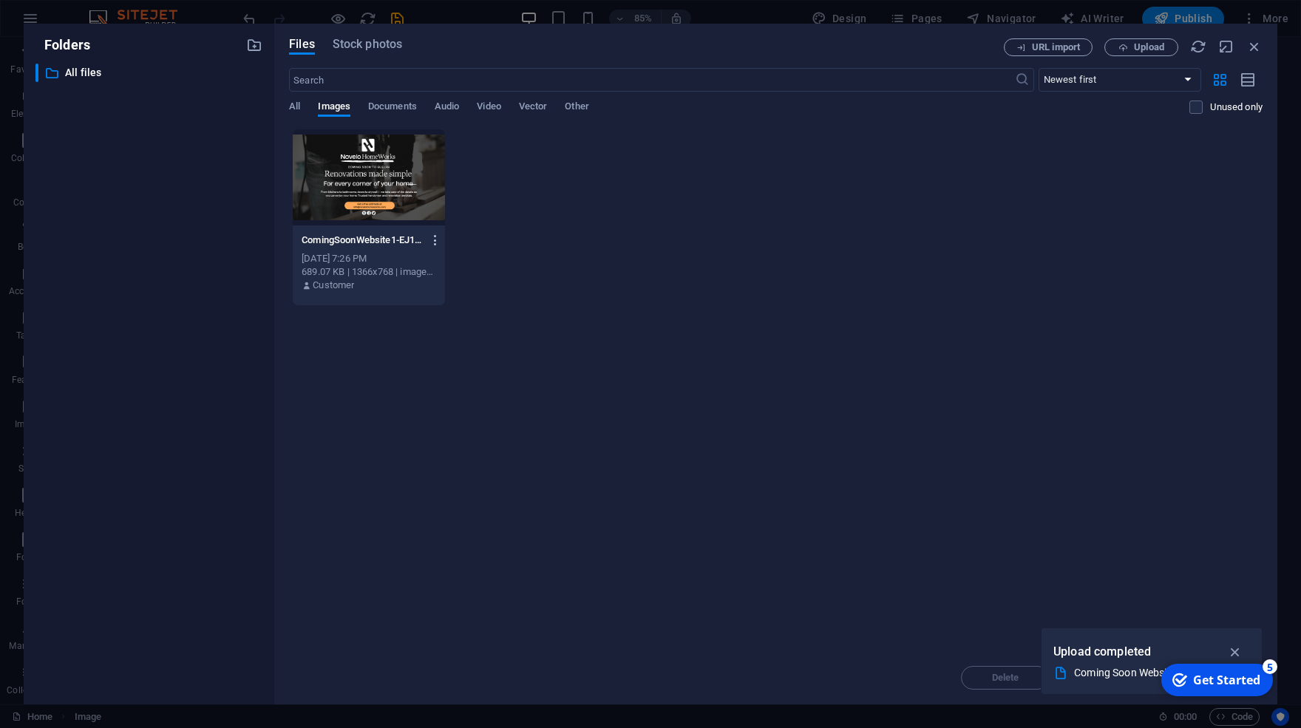
click at [438, 238] on icon "button" at bounding box center [436, 240] width 14 height 13
click at [441, 517] on li "Delete" at bounding box center [436, 526] width 107 height 35
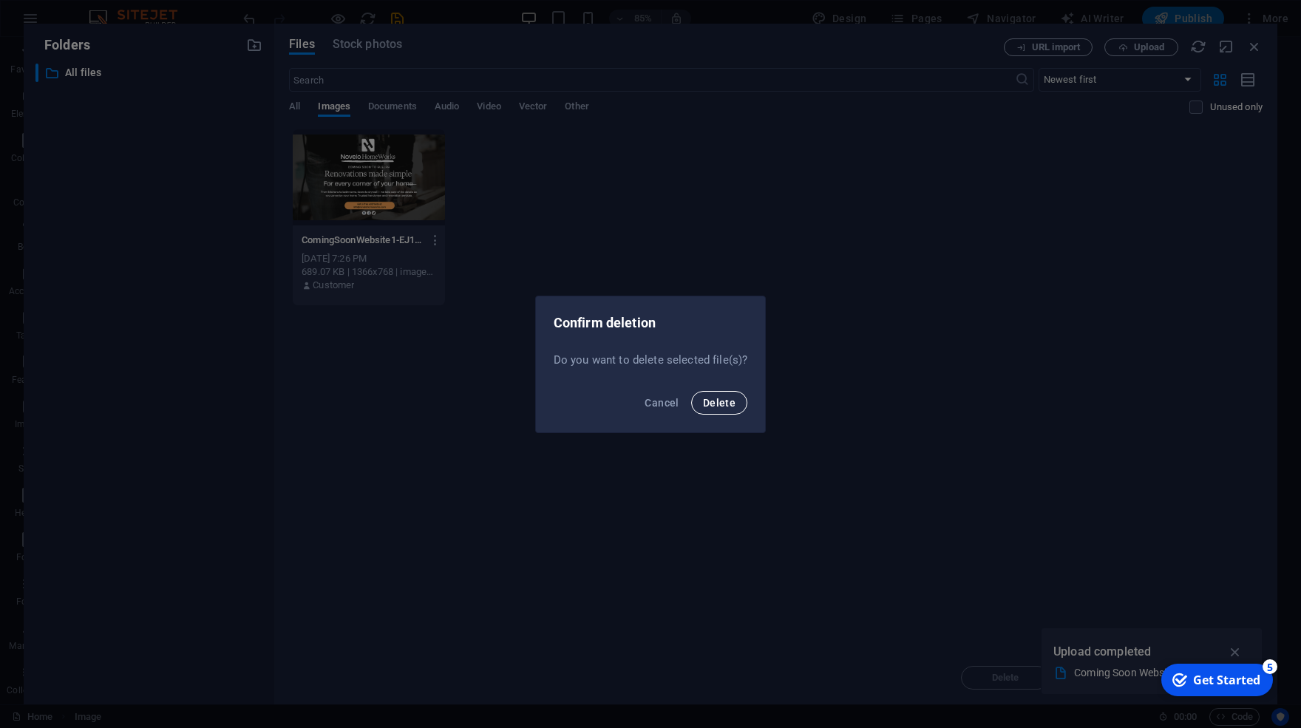
click at [731, 402] on span "Delete" at bounding box center [719, 403] width 33 height 12
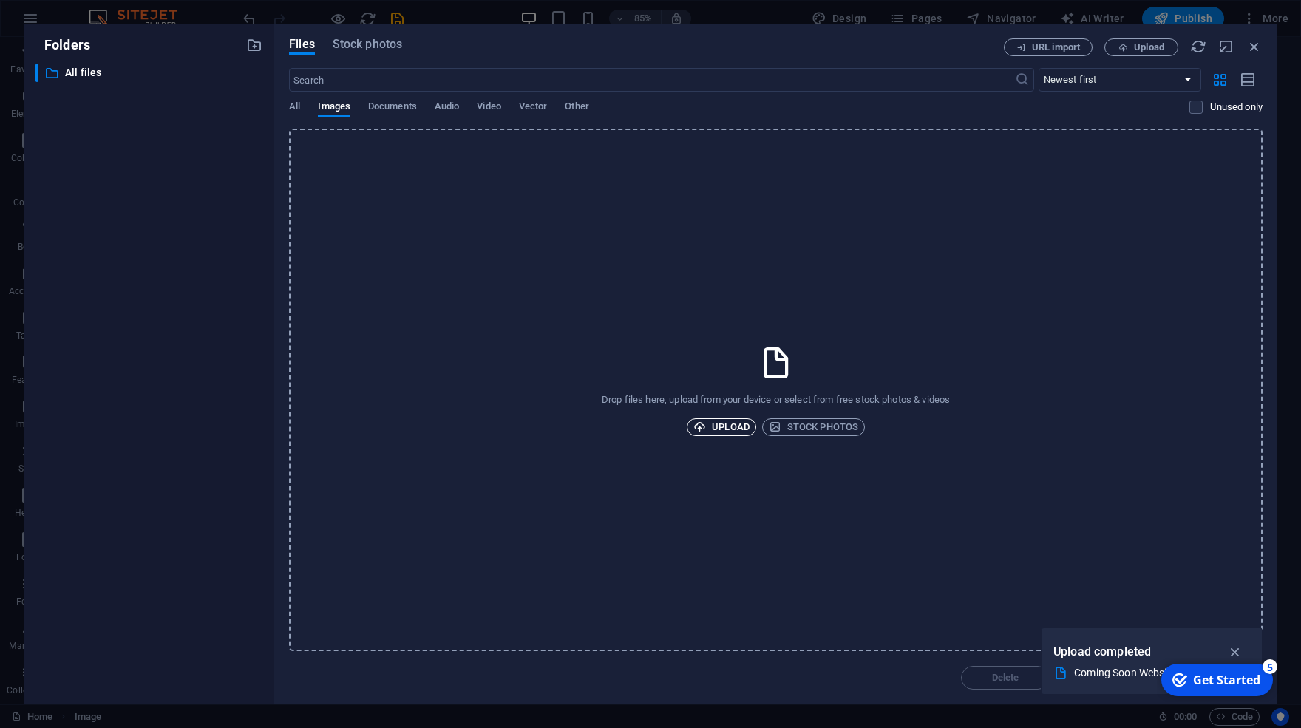
click at [712, 427] on span "Upload" at bounding box center [721, 427] width 56 height 18
click at [728, 427] on span "Upload" at bounding box center [721, 427] width 56 height 18
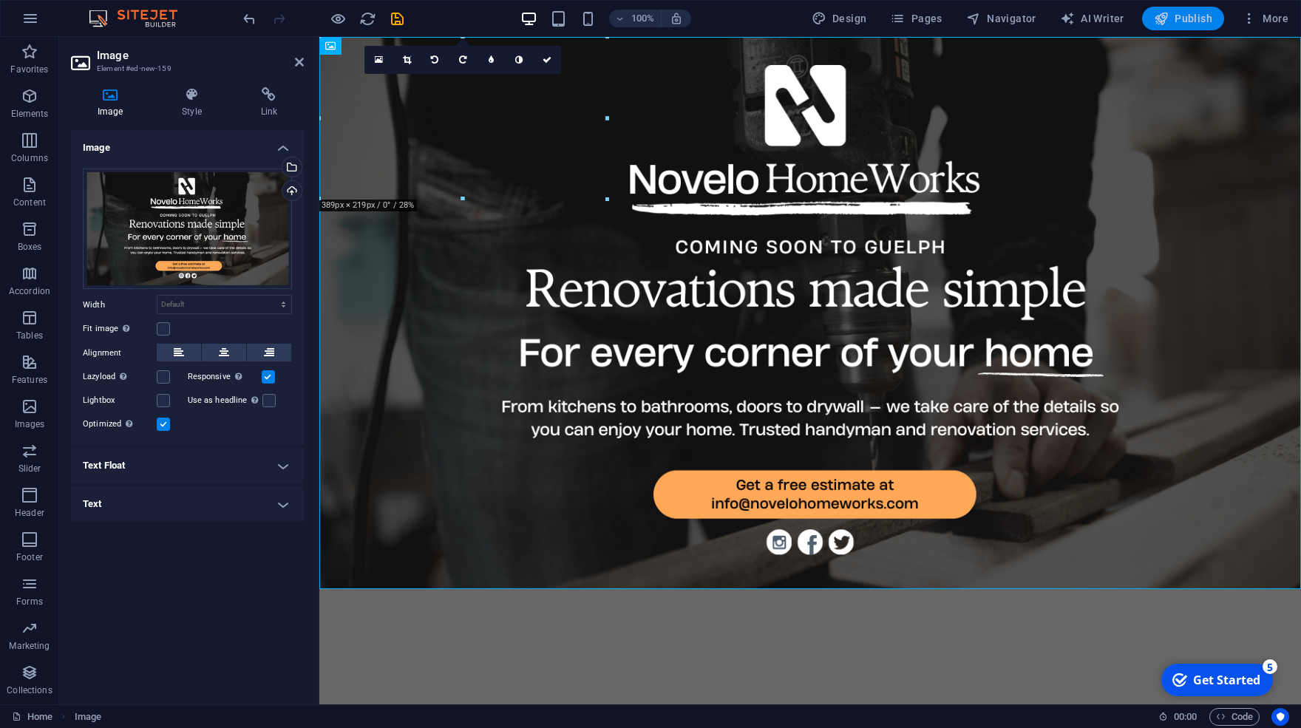
click at [1193, 18] on span "Publish" at bounding box center [1183, 18] width 58 height 15
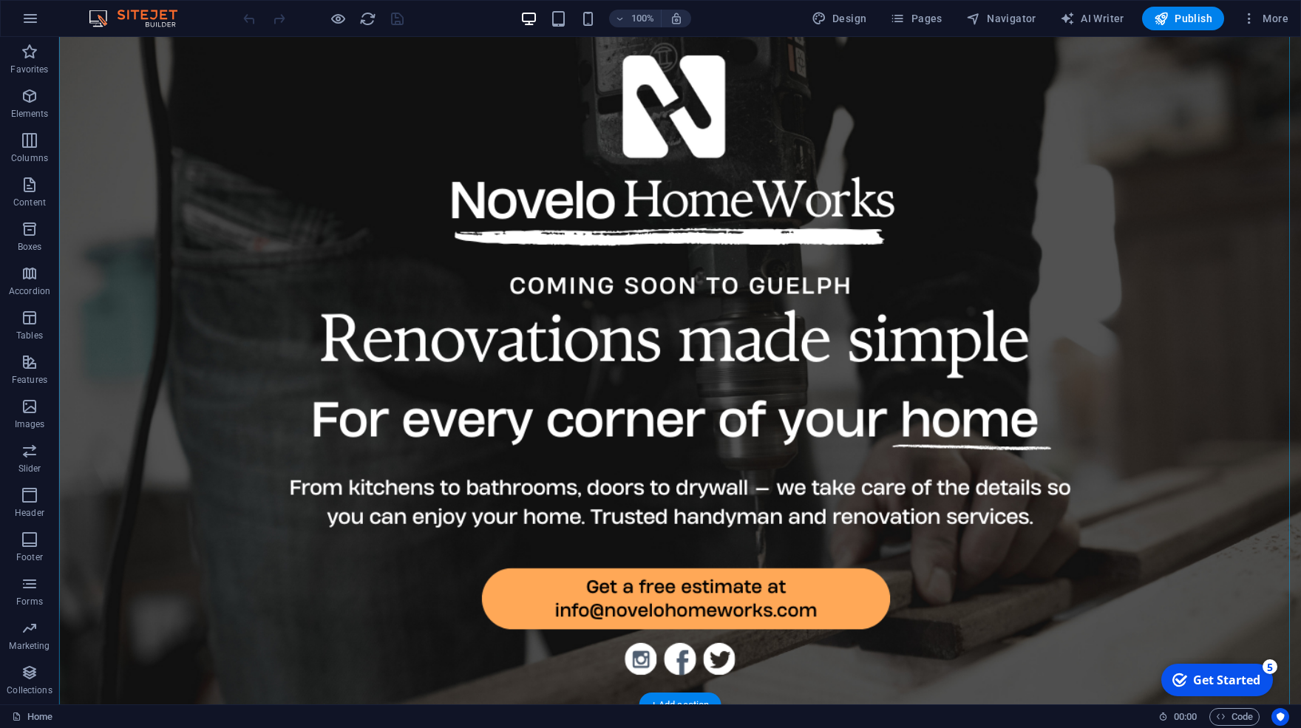
scroll to position [24, 0]
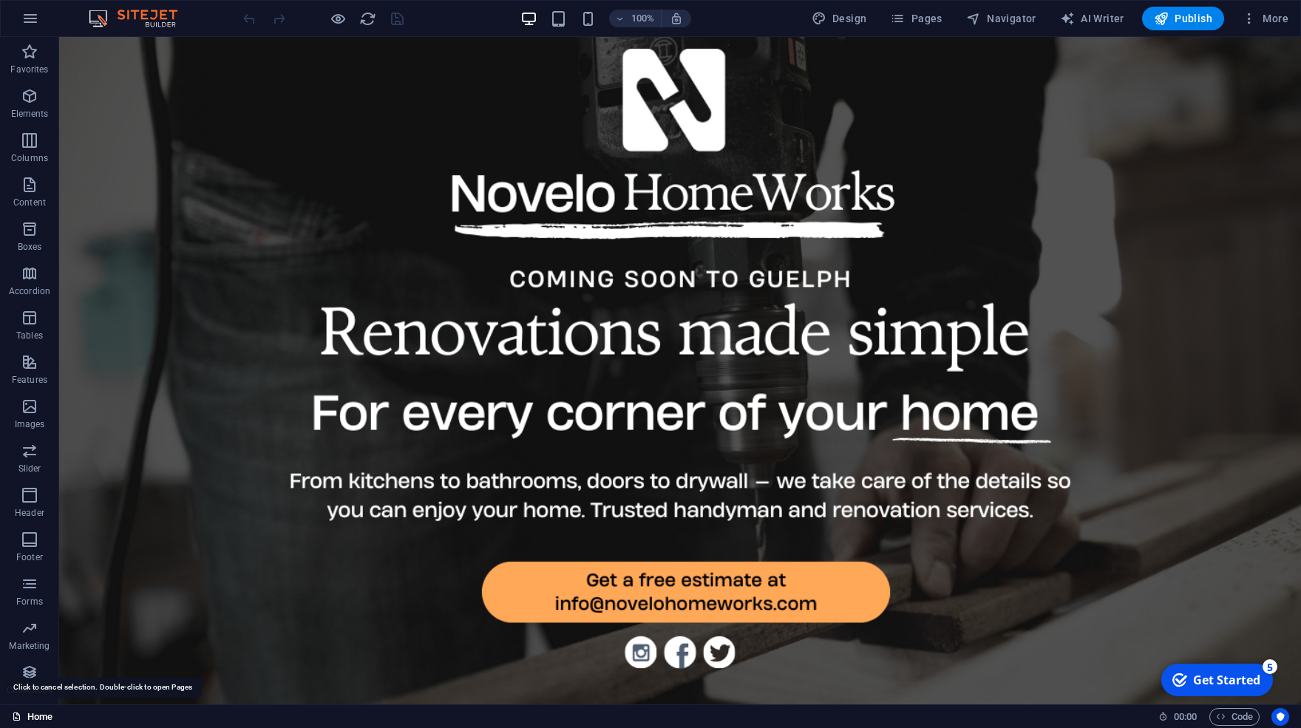
click at [29, 720] on link "Home" at bounding box center [32, 717] width 41 height 18
click at [1246, 716] on span "Code" at bounding box center [1234, 717] width 37 height 18
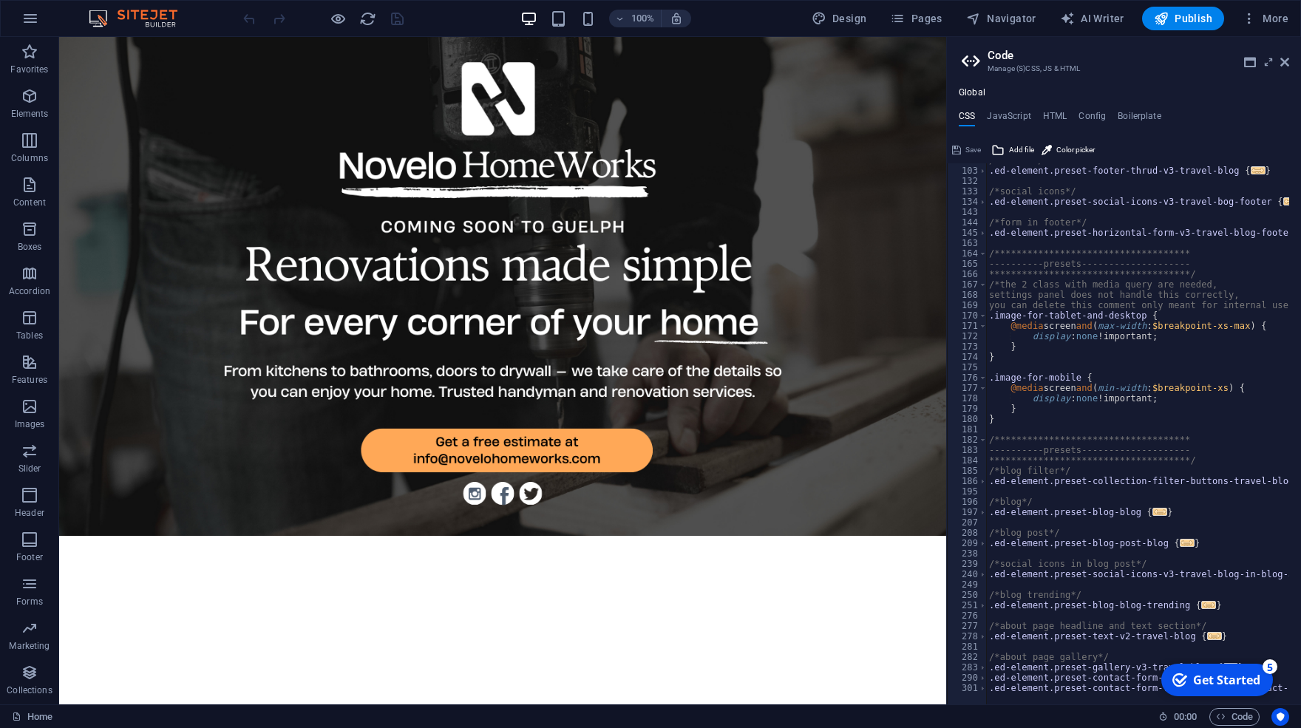
scroll to position [536, 0]
click at [1076, 639] on div "**********" at bounding box center [1148, 430] width 325 height 550
type textarea "); }"
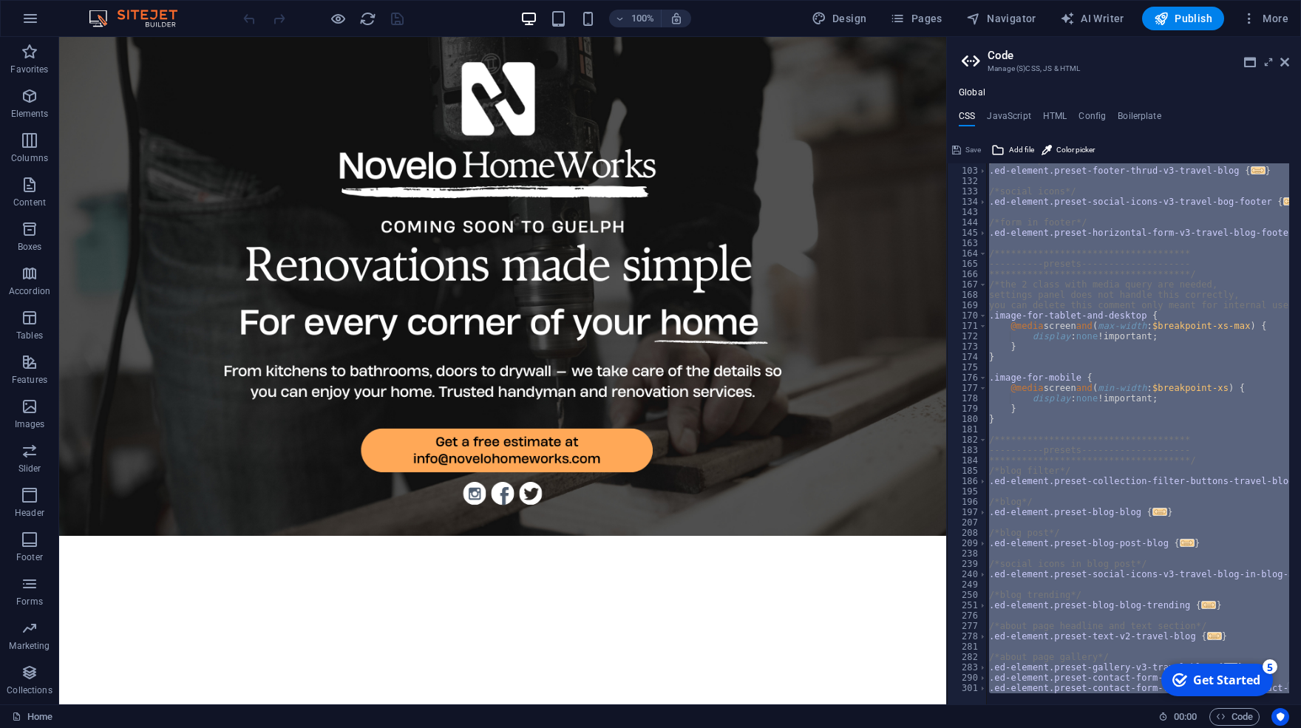
click at [1217, 489] on div "**********" at bounding box center [1137, 433] width 303 height 541
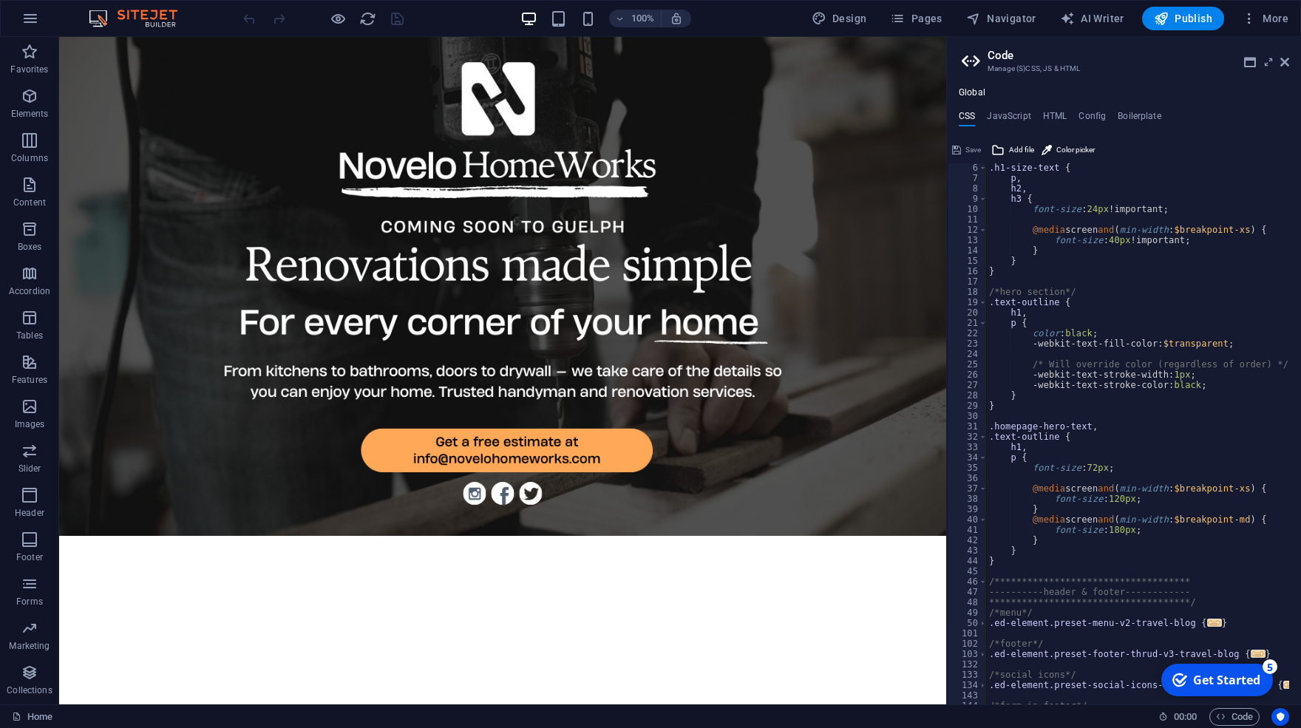
scroll to position [0, 0]
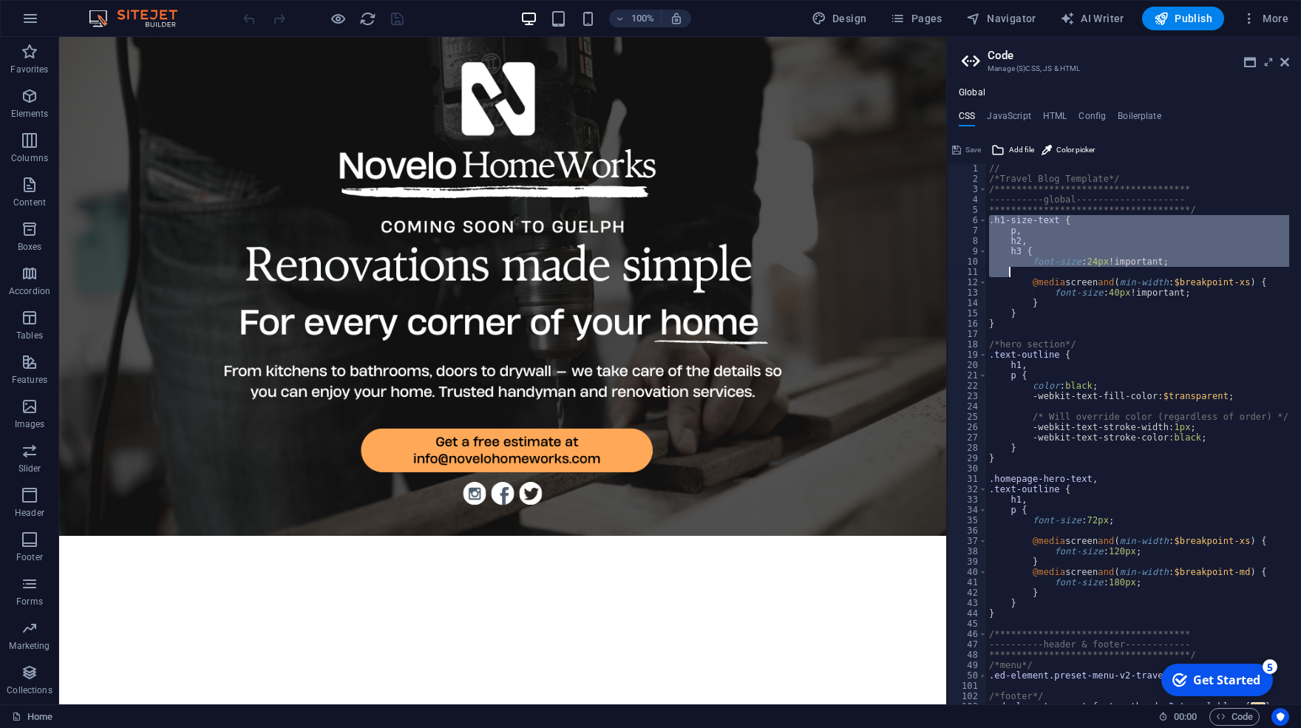
drag, startPoint x: 991, startPoint y: 224, endPoint x: 1210, endPoint y: 268, distance: 224.0
click at [1210, 268] on div "**********" at bounding box center [1148, 438] width 325 height 550
type textarea "font-size: 24px!important;"
click at [1200, 156] on div "Save Add file Color picker" at bounding box center [1124, 147] width 354 height 21
click at [1013, 110] on div "**********" at bounding box center [1124, 395] width 354 height 617
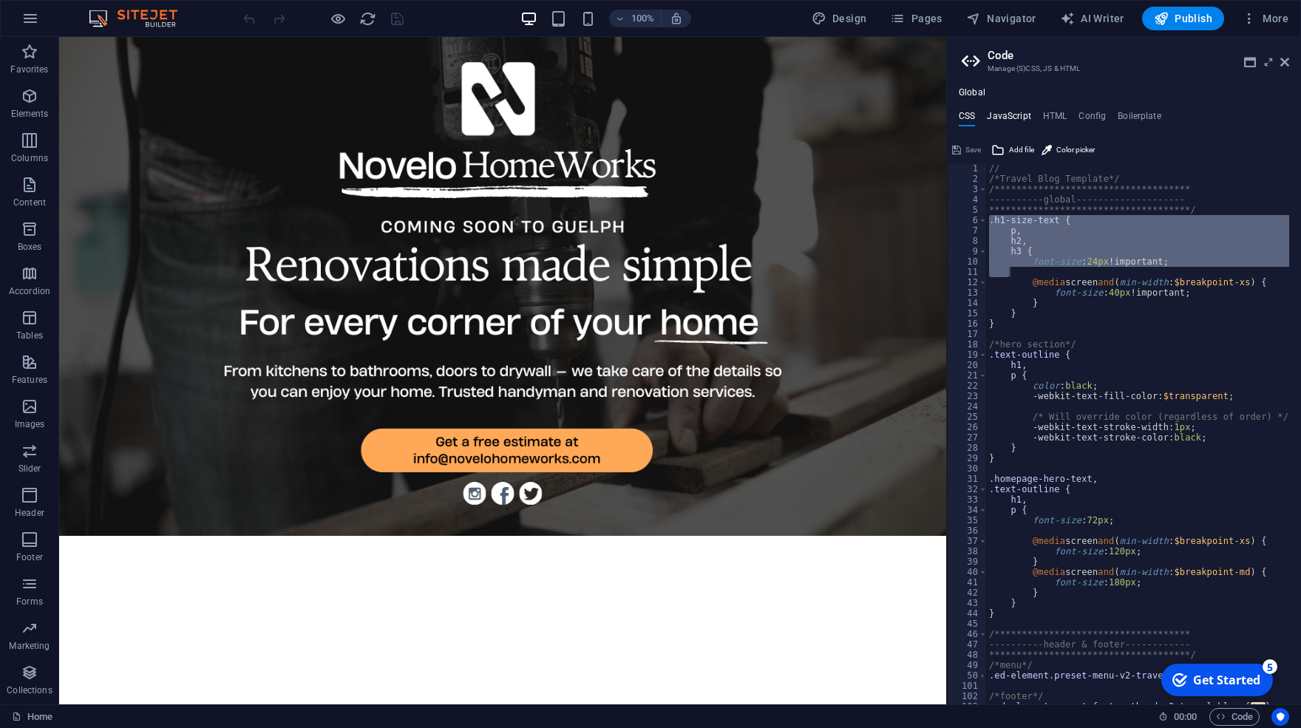
click at [1019, 116] on h4 "JavaScript" at bounding box center [1009, 119] width 44 height 16
type textarea "/* JS for preset "Menu V2" */"
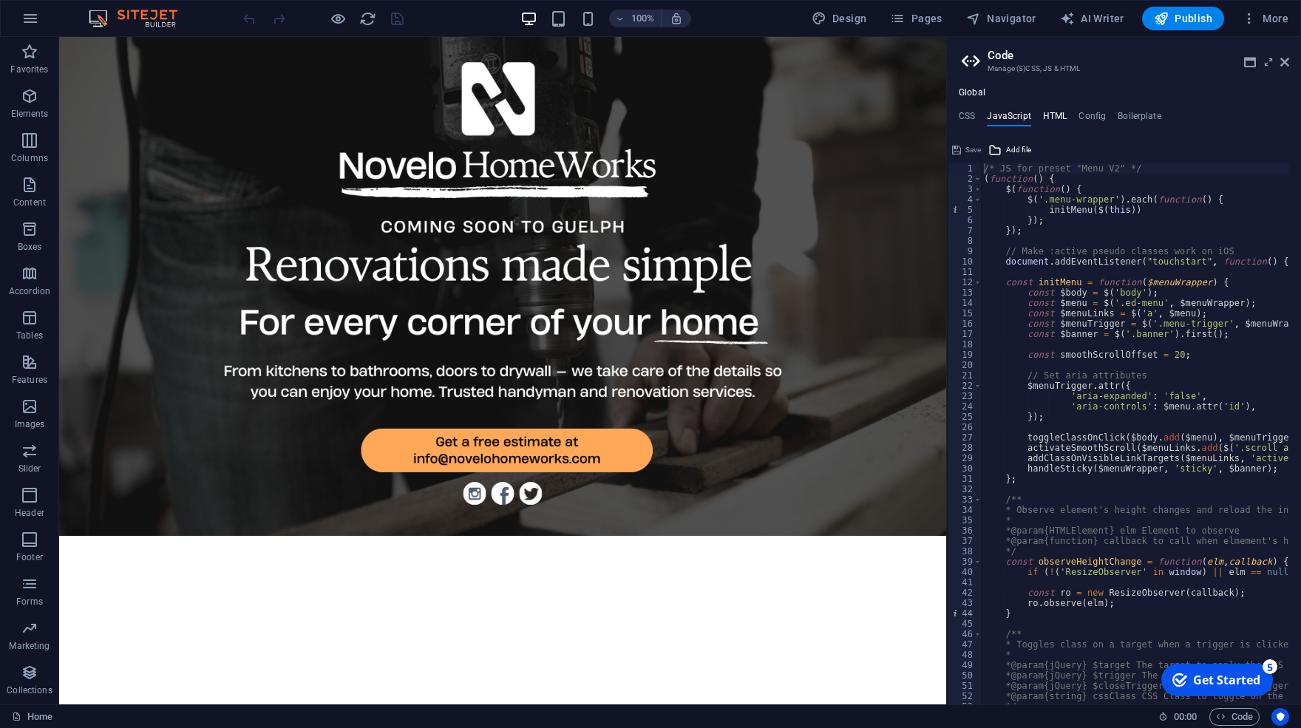
click at [1045, 120] on h4 "HTML" at bounding box center [1055, 119] width 24 height 16
type textarea "<a href="#main-content" class="wv-link-content button">Skip to main content</a>"
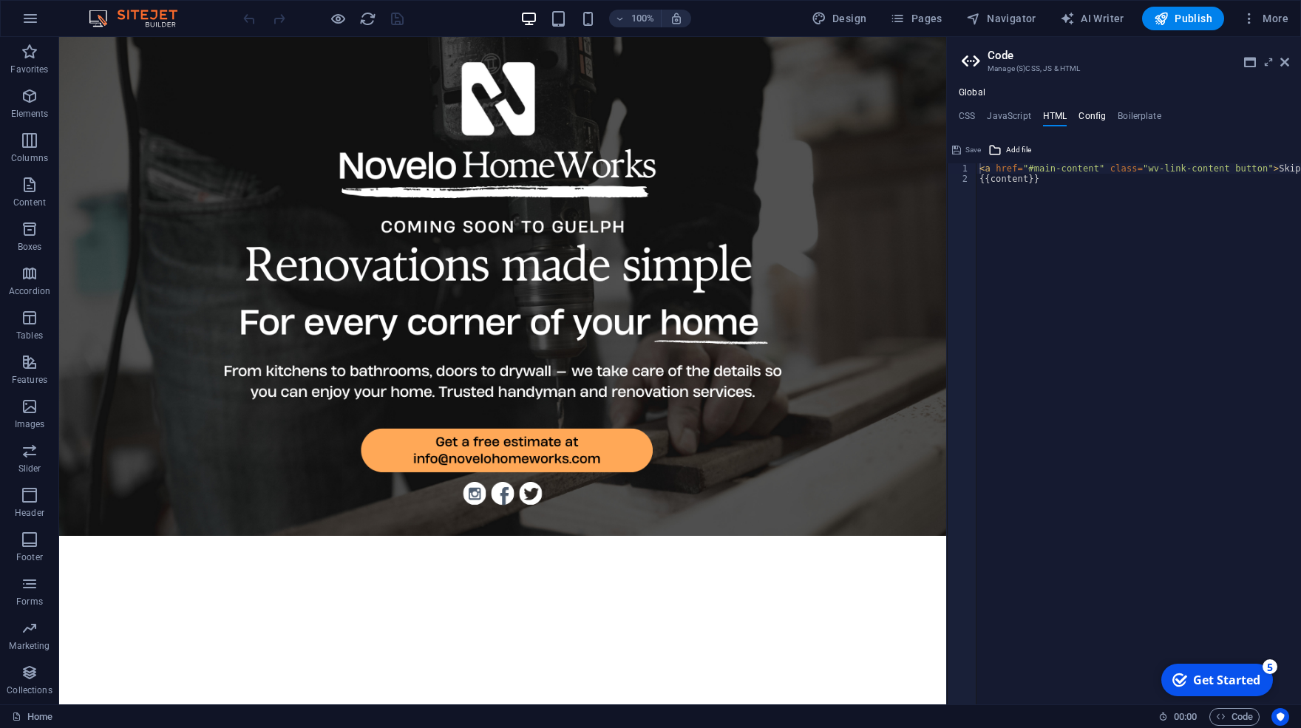
click at [1085, 121] on h4 "Config" at bounding box center [1092, 119] width 27 height 16
type textarea "$lh-h3-all: (1.3, null, null);"
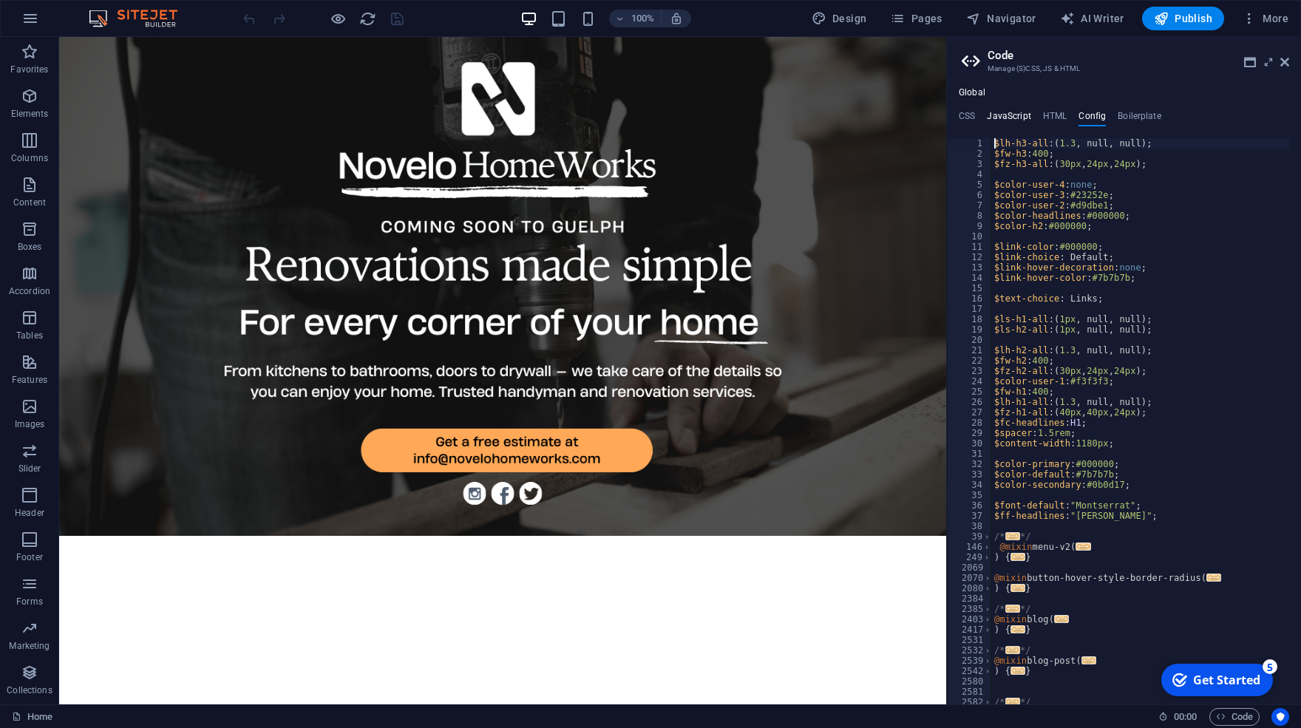
click at [1018, 118] on h4 "JavaScript" at bounding box center [1009, 119] width 44 height 16
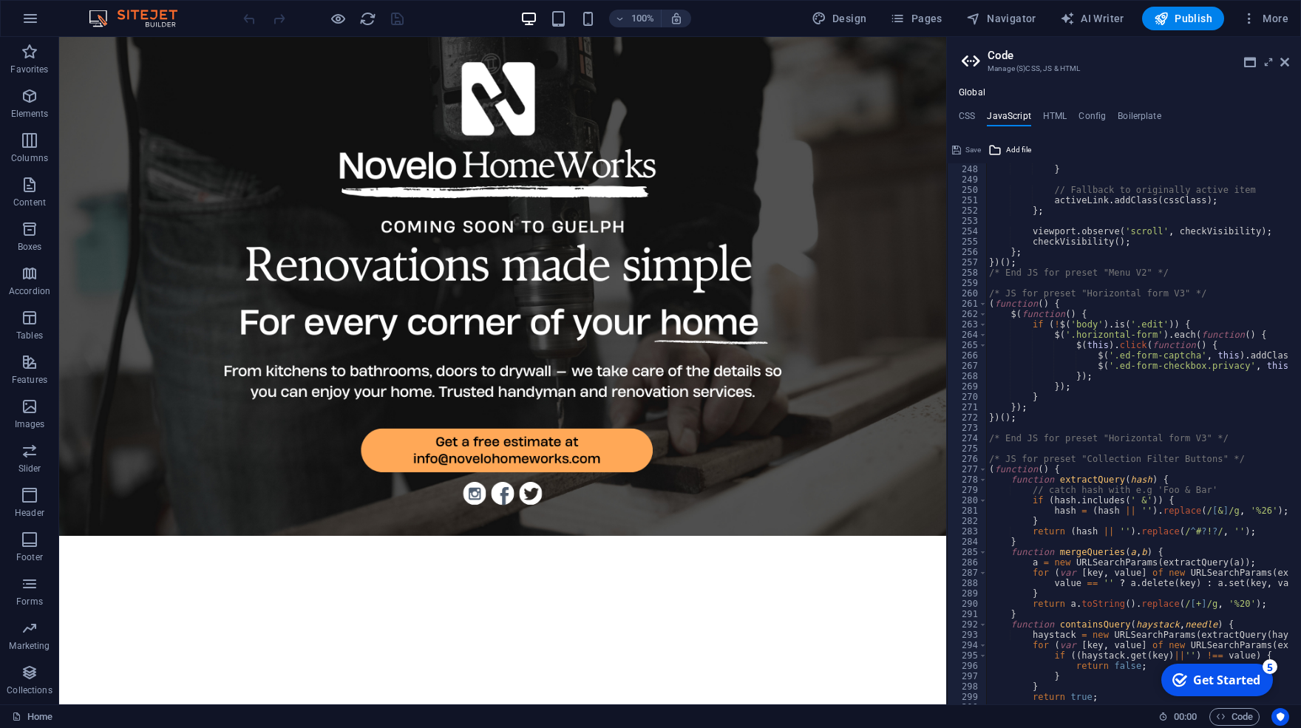
scroll to position [2833, 0]
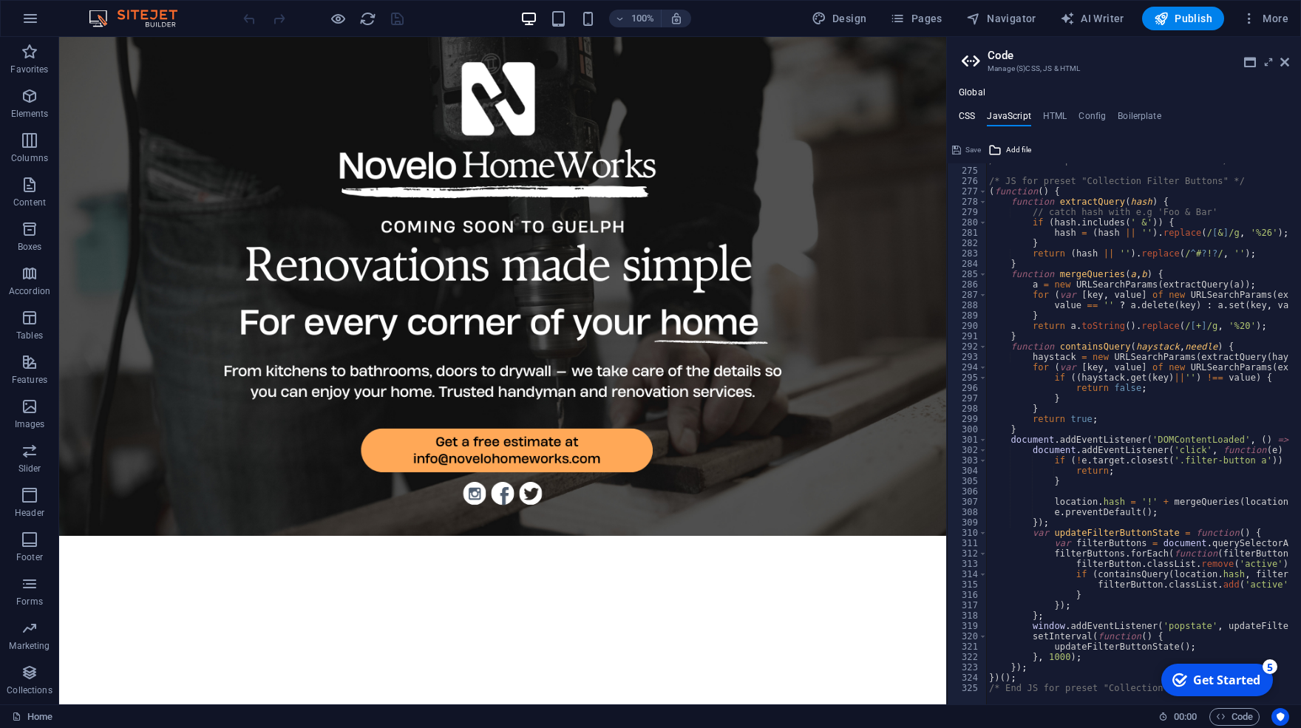
click at [972, 113] on h4 "CSS" at bounding box center [967, 119] width 16 height 16
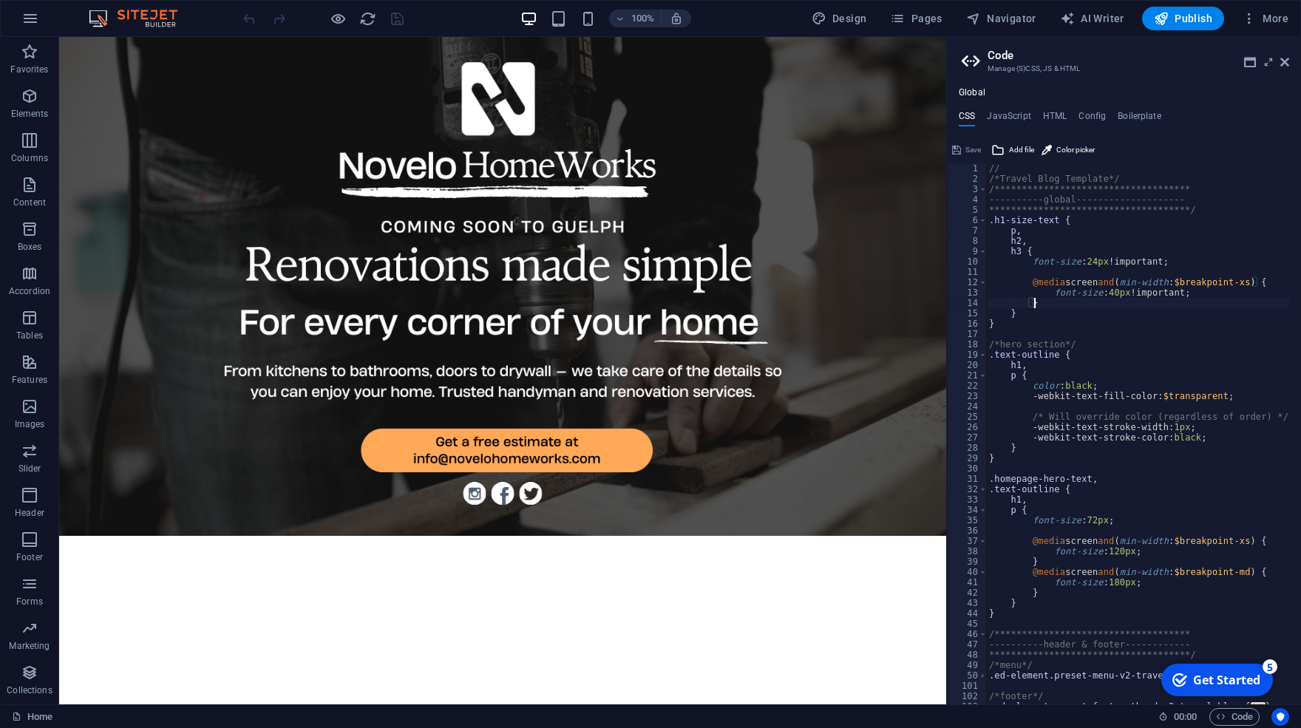
click at [1207, 305] on div "**********" at bounding box center [1148, 438] width 325 height 550
type textarea "}"
click at [884, 191] on figure at bounding box center [502, 286] width 887 height 499
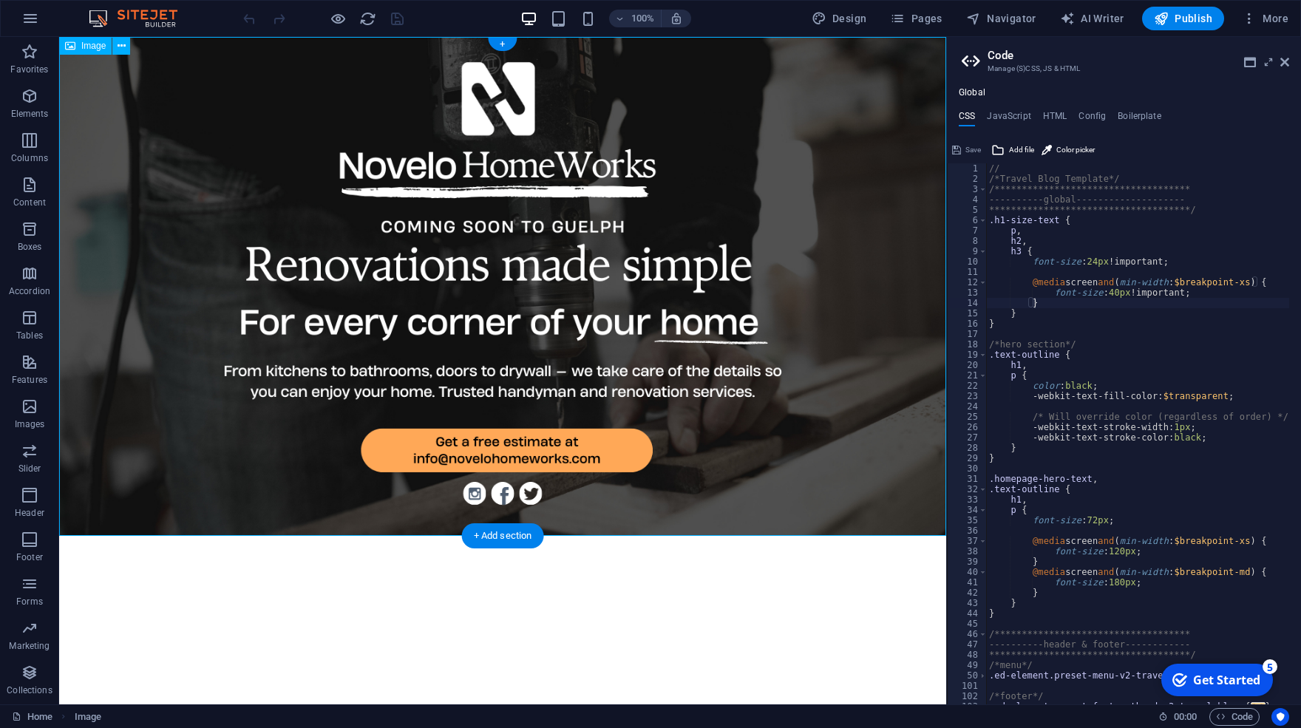
click at [753, 515] on figure at bounding box center [502, 286] width 887 height 499
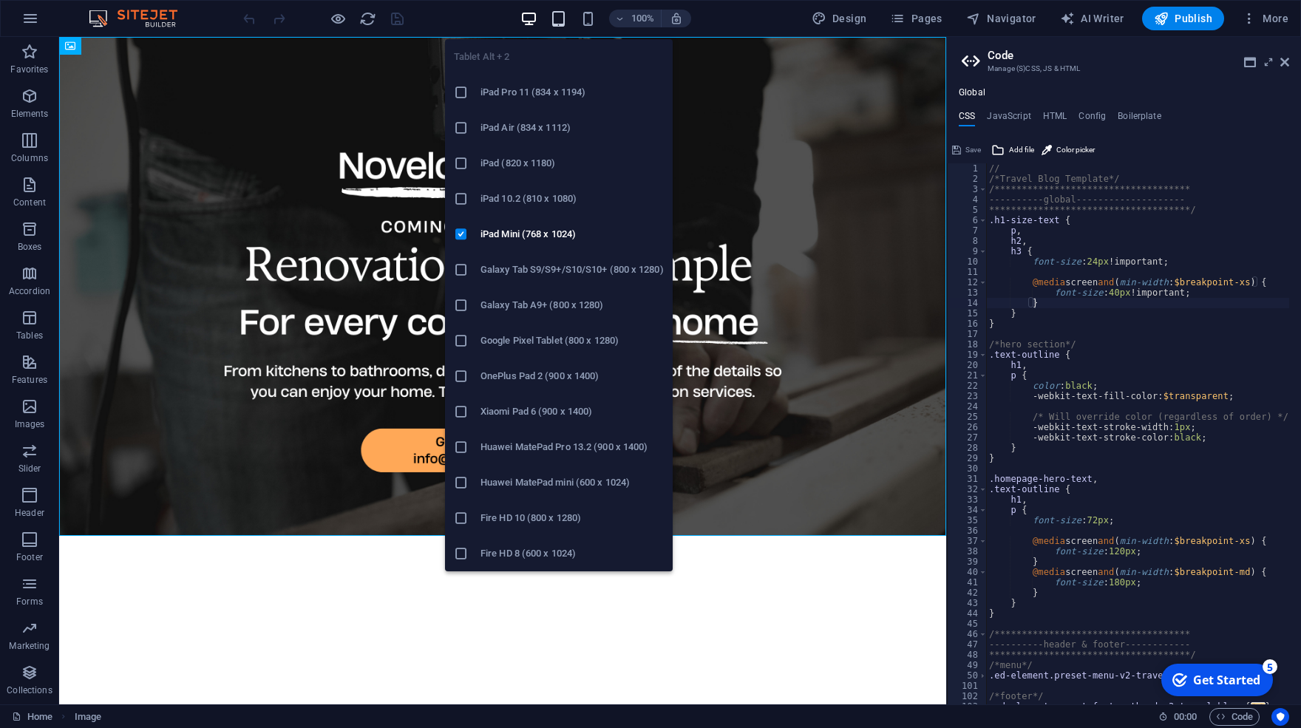
click at [556, 21] on icon "button" at bounding box center [558, 18] width 17 height 17
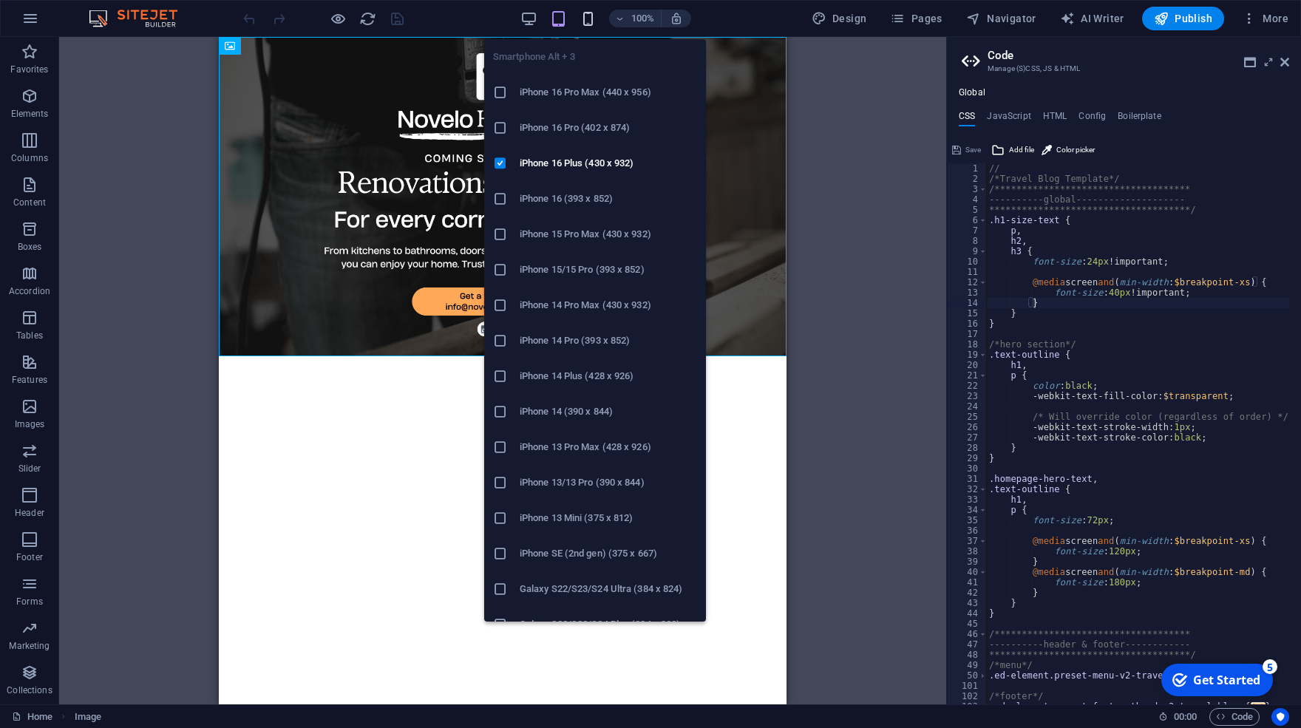
click at [588, 18] on icon "button" at bounding box center [588, 18] width 17 height 17
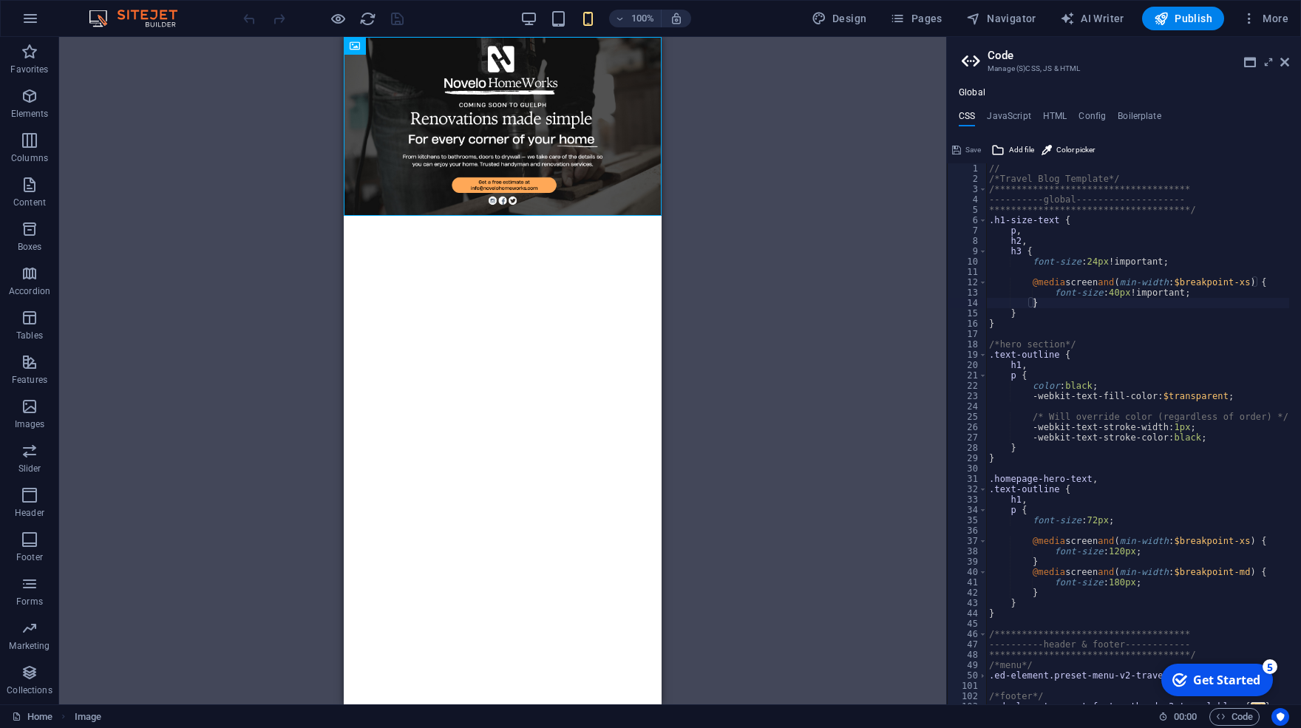
click at [770, 161] on div "Drag here to replace the existing content. Press “Ctrl” if you want to create a…" at bounding box center [502, 371] width 887 height 668
click at [645, 203] on figure at bounding box center [503, 126] width 318 height 179
click at [424, 205] on figure at bounding box center [503, 126] width 318 height 179
click at [424, 205] on div "Drag here to replace the existing content. Press “Ctrl” if you want to create a…" at bounding box center [502, 371] width 887 height 668
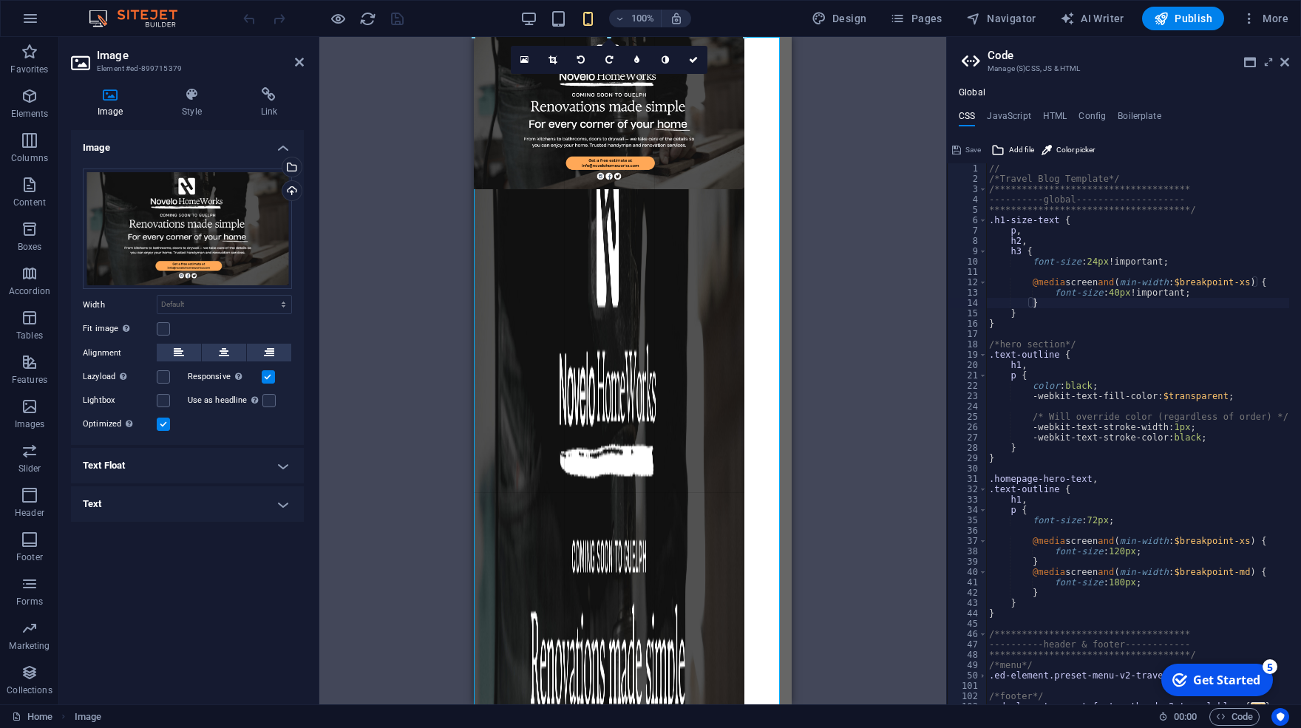
drag, startPoint x: 477, startPoint y: 216, endPoint x: 525, endPoint y: 135, distance: 94.4
type input "366"
select select "px"
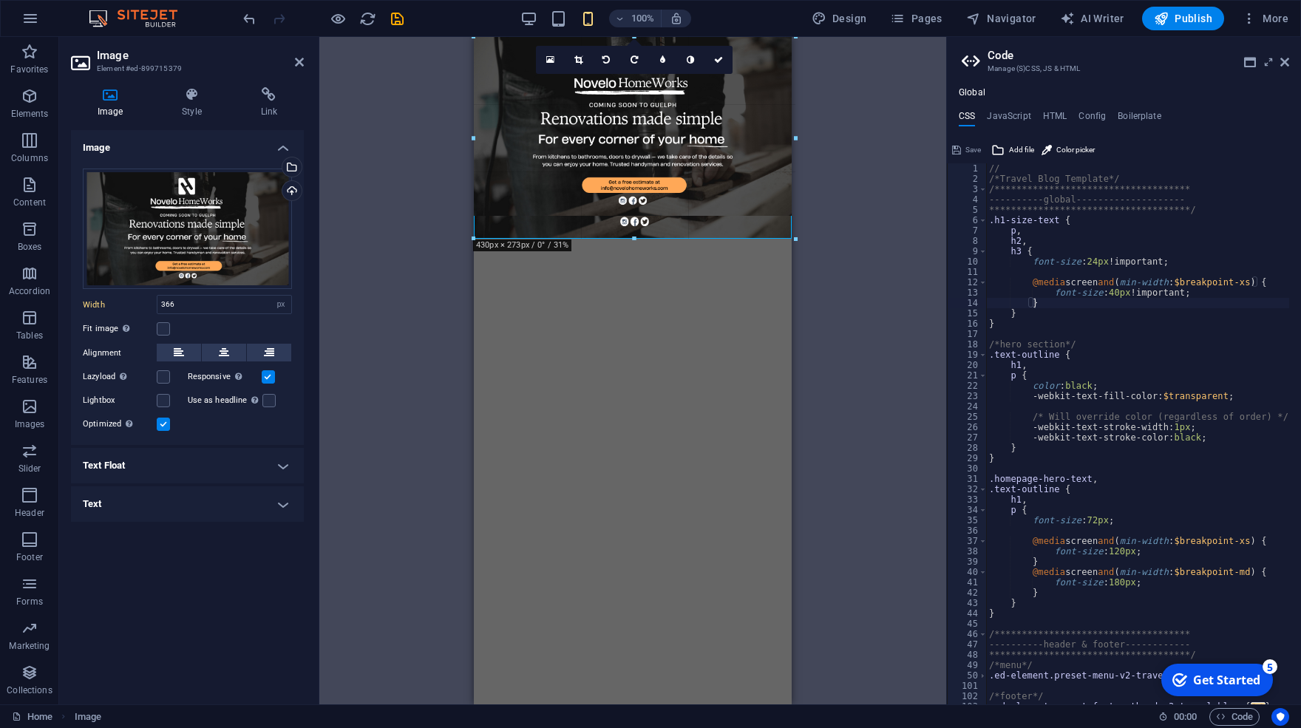
drag, startPoint x: 748, startPoint y: 189, endPoint x: 784, endPoint y: 239, distance: 61.4
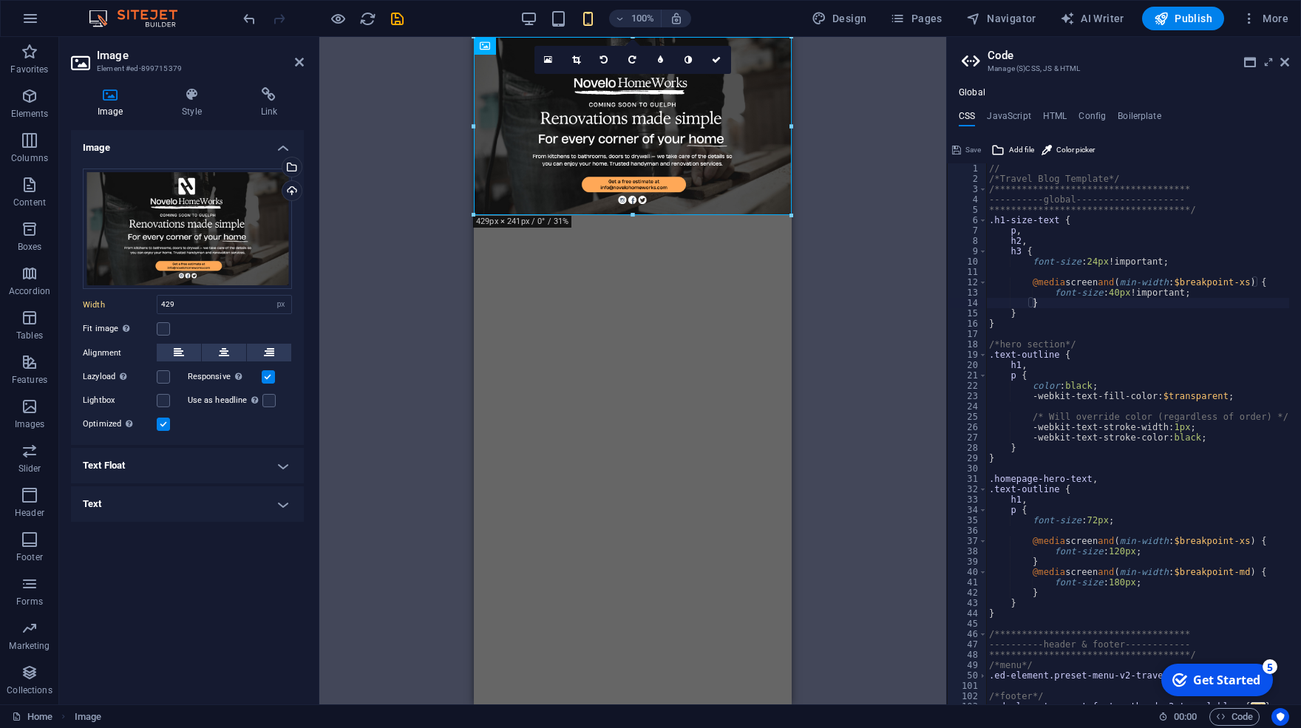
click at [842, 233] on div "Drag here to replace the existing content. Press “Ctrl” if you want to create a…" at bounding box center [632, 371] width 627 height 668
click at [217, 353] on button at bounding box center [224, 353] width 44 height 18
drag, startPoint x: 208, startPoint y: 310, endPoint x: 143, endPoint y: 309, distance: 65.1
click at [157, 309] on input "429" at bounding box center [224, 305] width 134 height 18
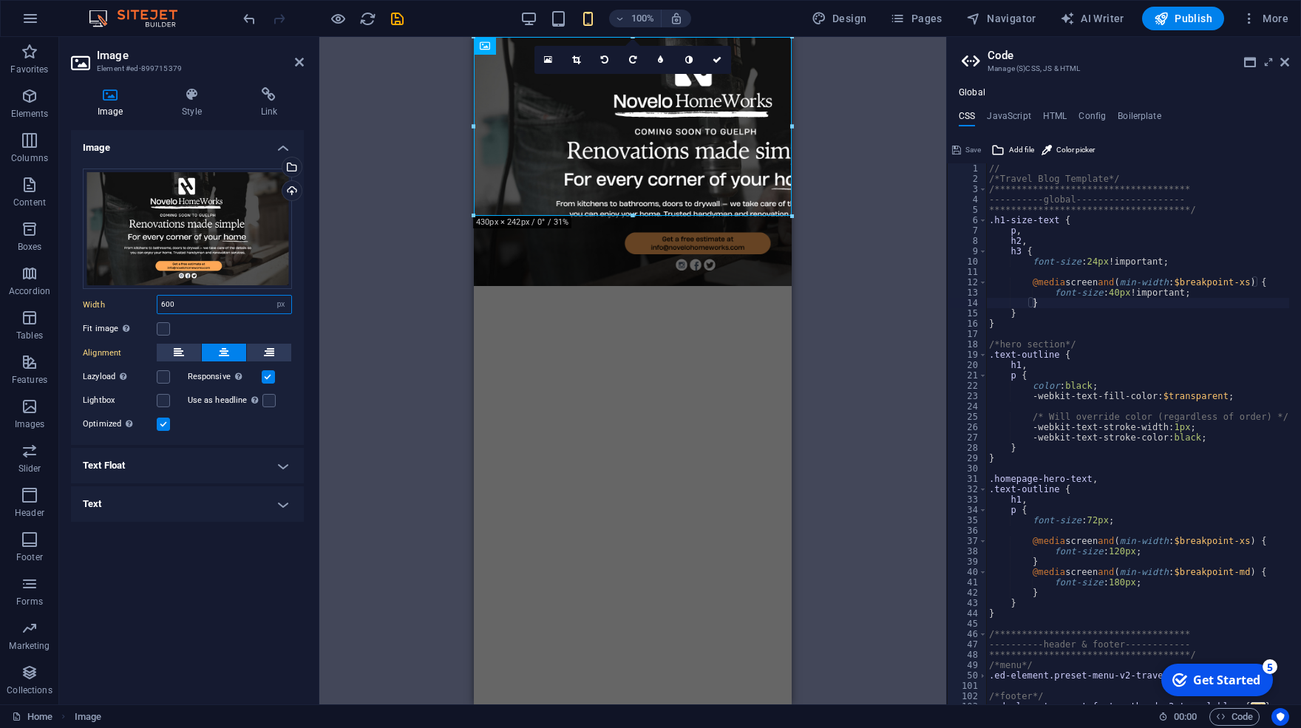
drag, startPoint x: 211, startPoint y: 307, endPoint x: -15, endPoint y: 276, distance: 227.6
click at [157, 296] on input "600" at bounding box center [224, 305] width 134 height 18
type input "1500"
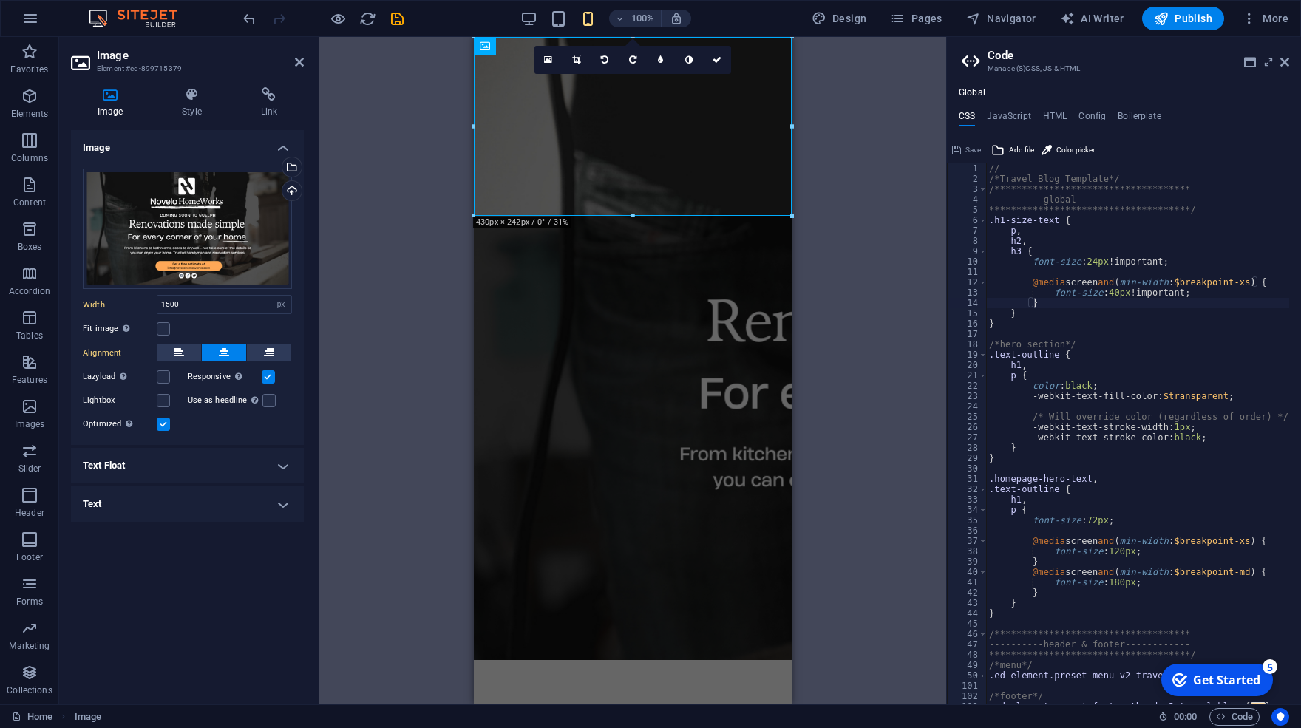
drag, startPoint x: 594, startPoint y: 351, endPoint x: 757, endPoint y: 364, distance: 163.1
click at [594, 351] on html "Skip to main content" at bounding box center [633, 348] width 318 height 623
click at [214, 310] on input "1500" at bounding box center [224, 305] width 134 height 18
click at [159, 330] on label at bounding box center [163, 328] width 13 height 13
click at [0, 0] on input "Fit image Automatically fit image to a fixed width and height" at bounding box center [0, 0] width 0 height 0
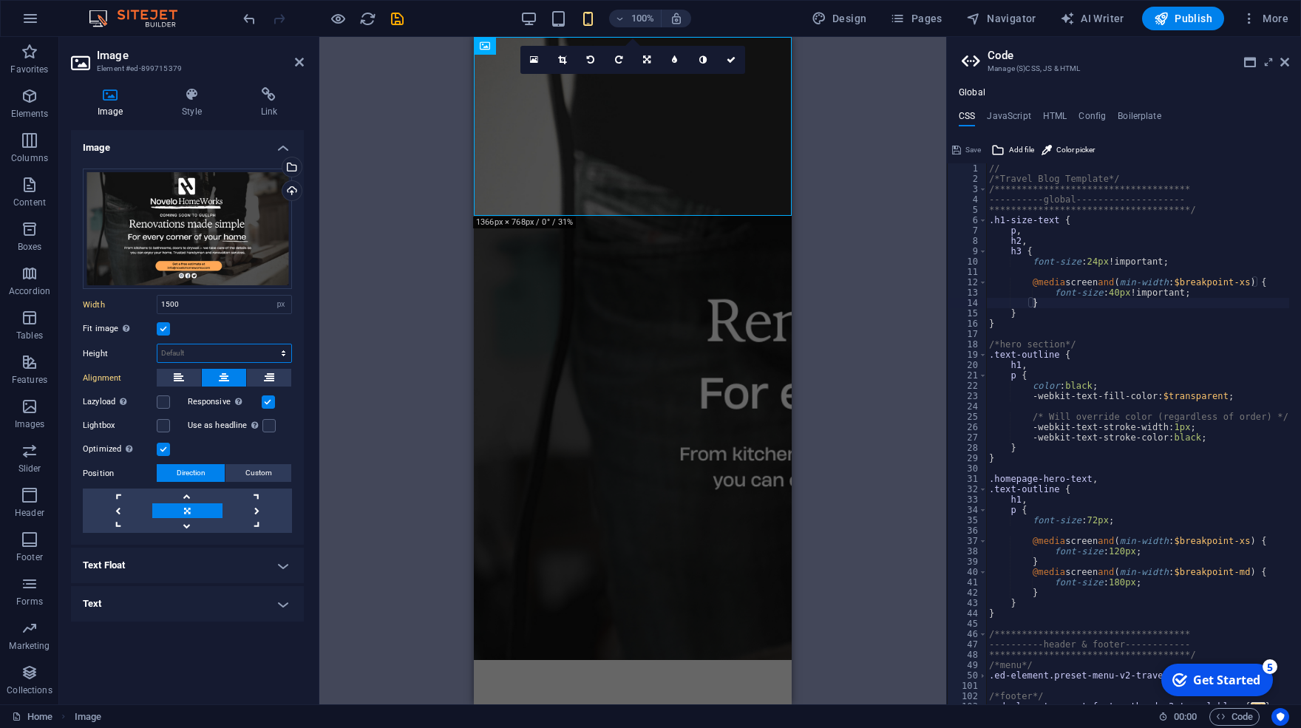
click at [157, 344] on select "Default auto px" at bounding box center [224, 353] width 134 height 18
click at [354, 354] on div "Drag here to replace the existing content. Press “Ctrl” if you want to create a…" at bounding box center [632, 371] width 627 height 668
click at [230, 313] on input "1500" at bounding box center [224, 305] width 134 height 18
click at [502, 183] on figure at bounding box center [633, 348] width 318 height 623
click at [548, 185] on figure at bounding box center [633, 348] width 318 height 623
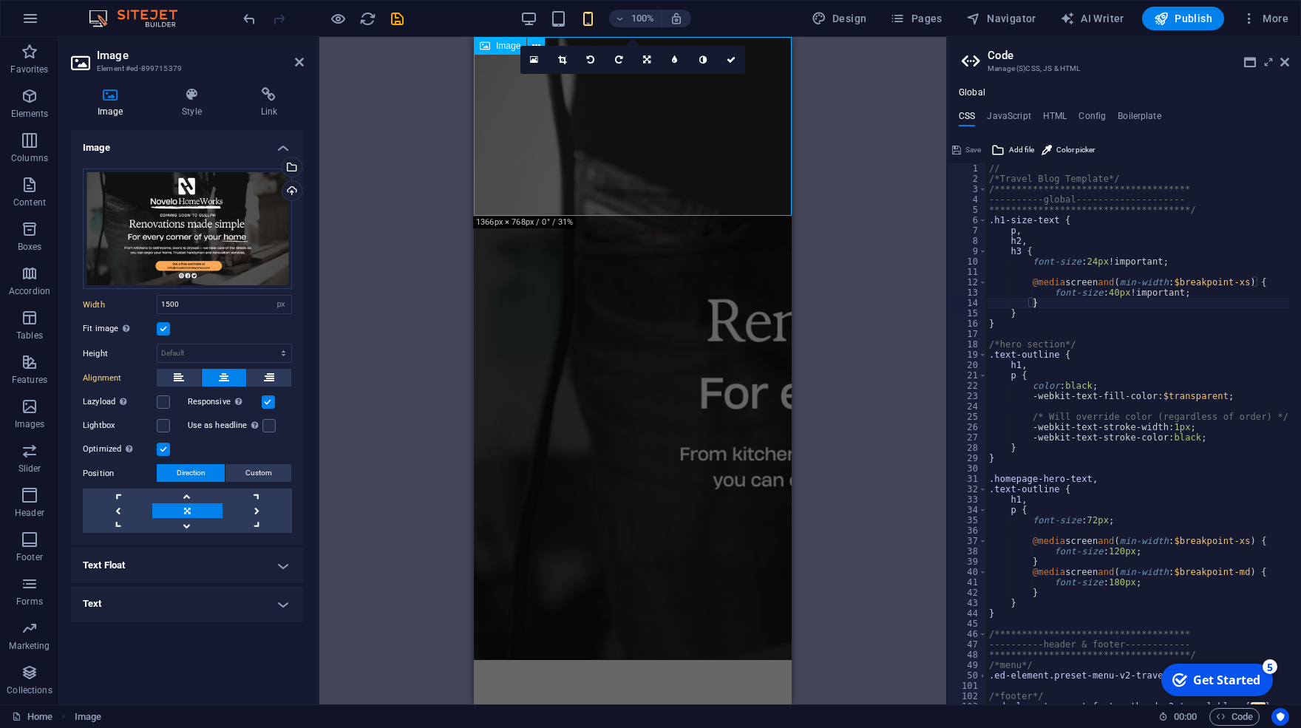
click at [548, 185] on figure at bounding box center [633, 348] width 318 height 623
click at [402, 287] on div "Drag here to replace the existing content. Press “Ctrl” if you want to create a…" at bounding box center [632, 371] width 627 height 668
click at [412, 171] on div "Drag here to replace the existing content. Press “Ctrl” if you want to create a…" at bounding box center [632, 371] width 627 height 668
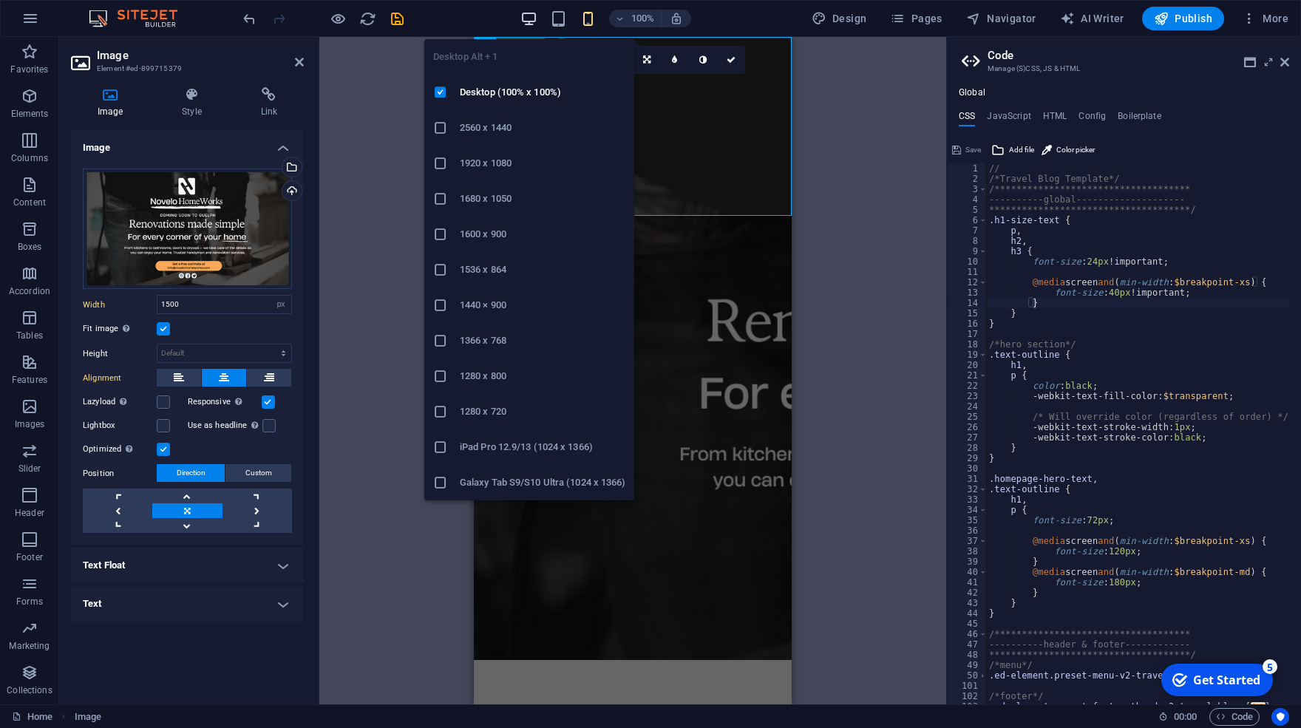
click at [538, 19] on span "button" at bounding box center [529, 18] width 18 height 17
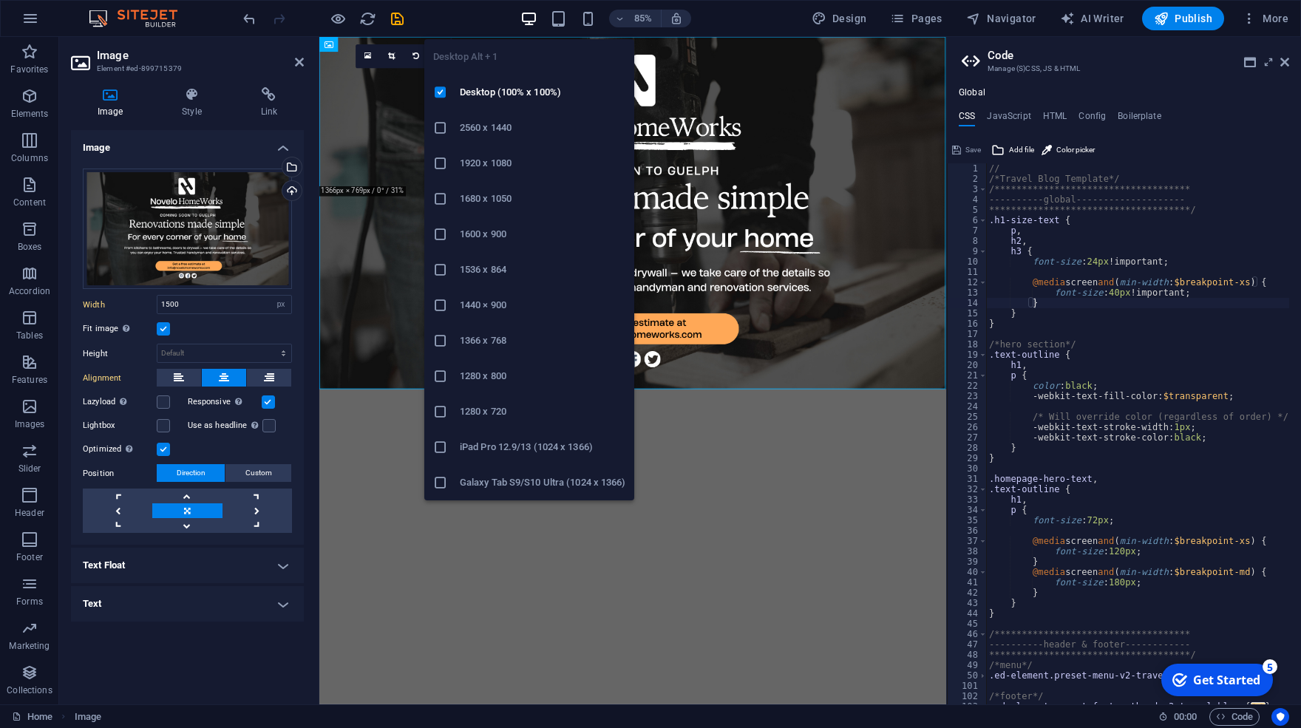
select select "DISABLED_OPTION_VALUE"
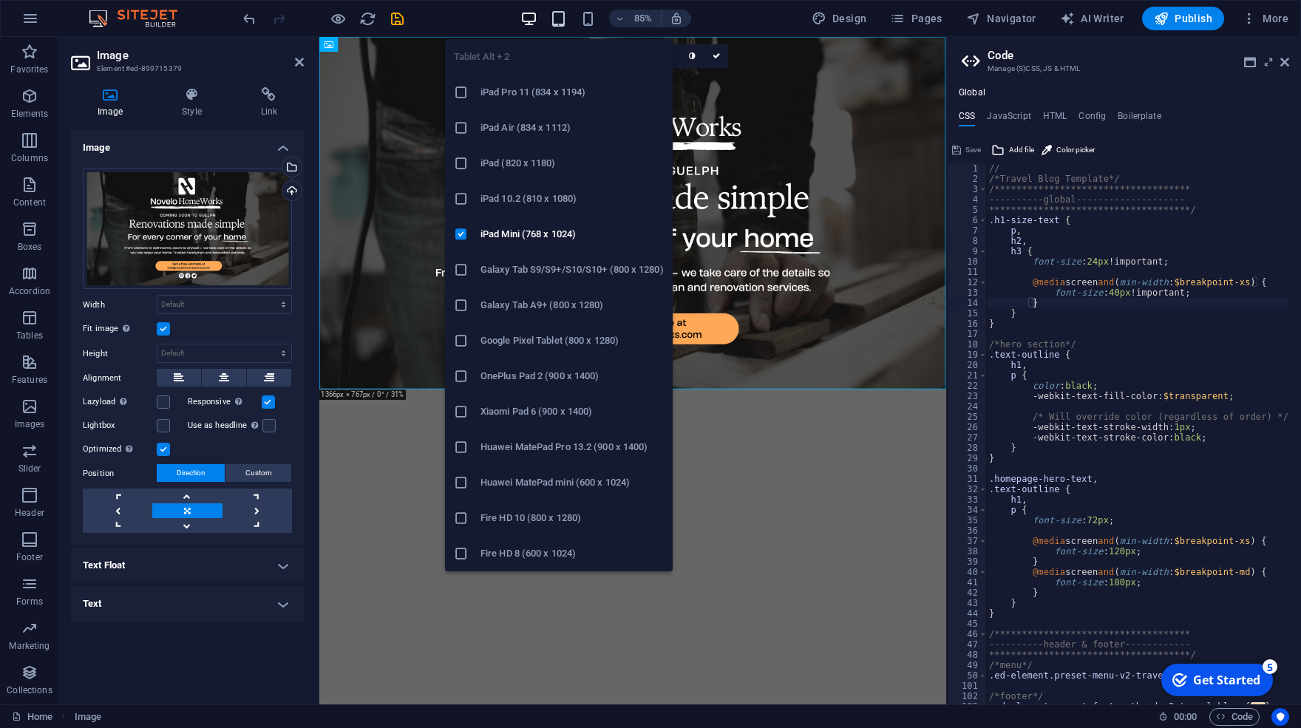
click at [560, 27] on icon "button" at bounding box center [558, 18] width 17 height 17
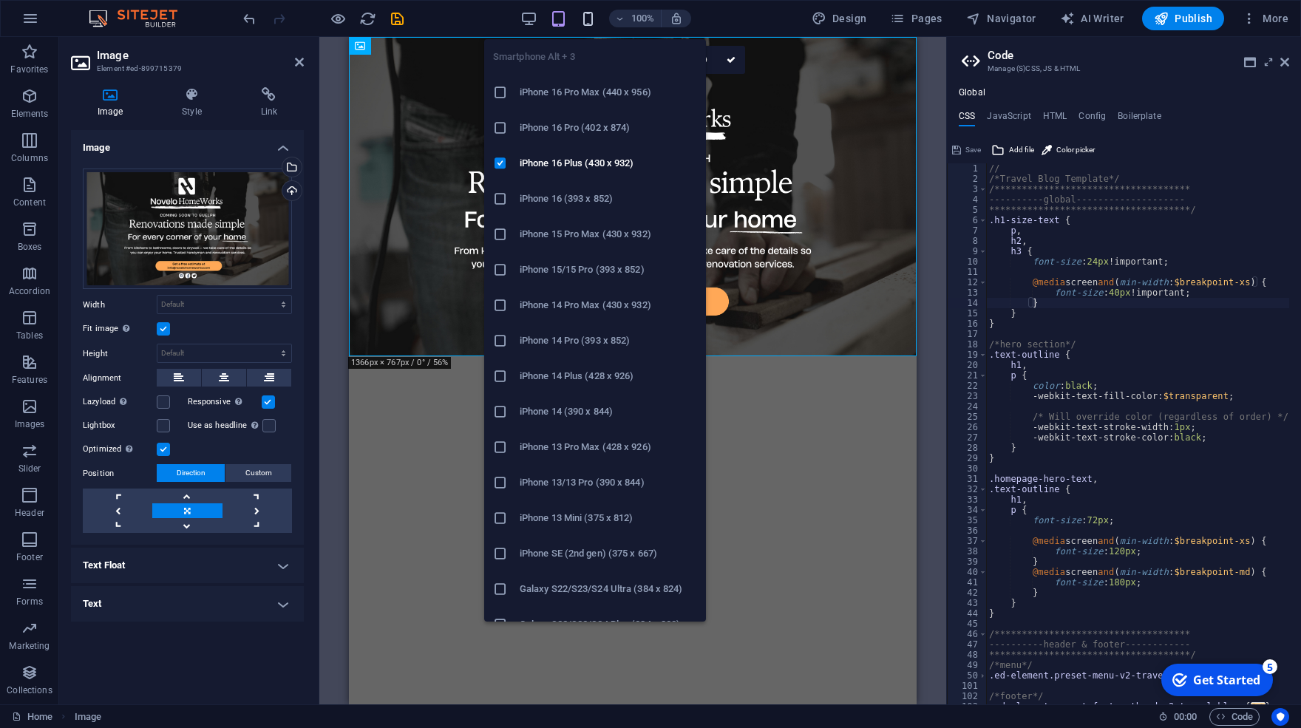
click at [590, 14] on icon "button" at bounding box center [588, 18] width 17 height 17
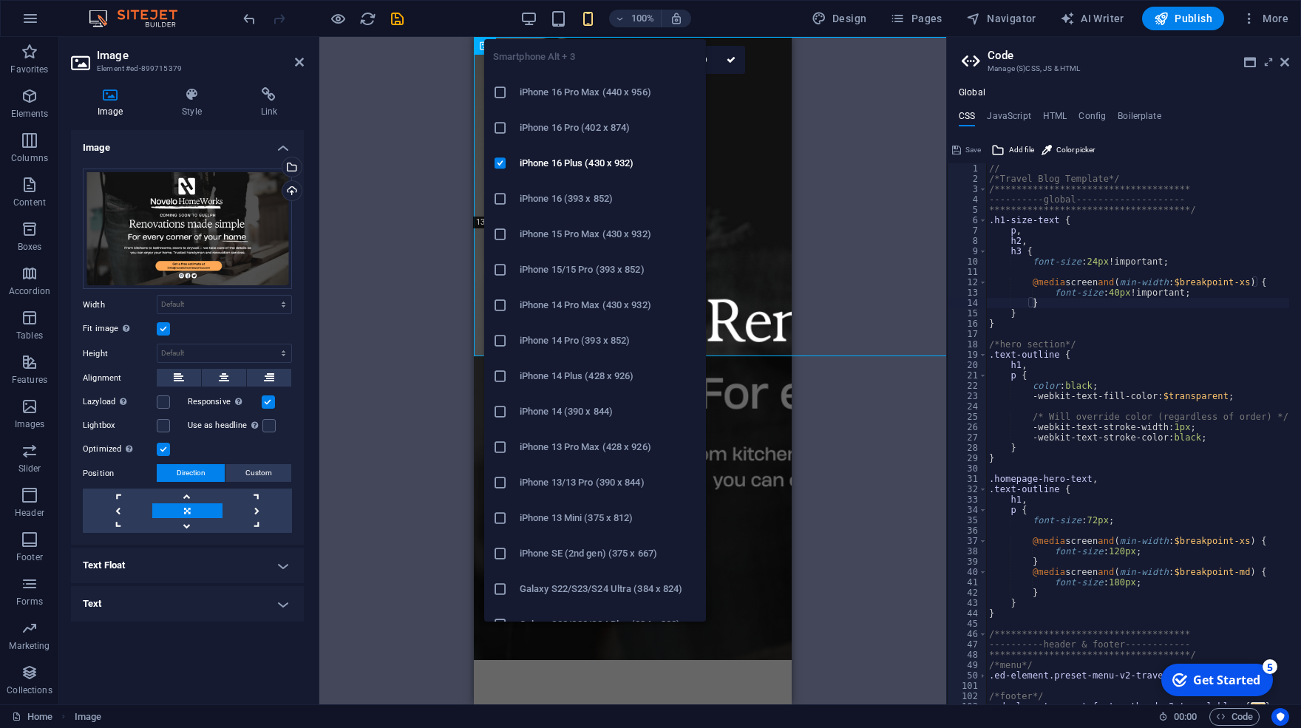
type input "1500"
select select "px"
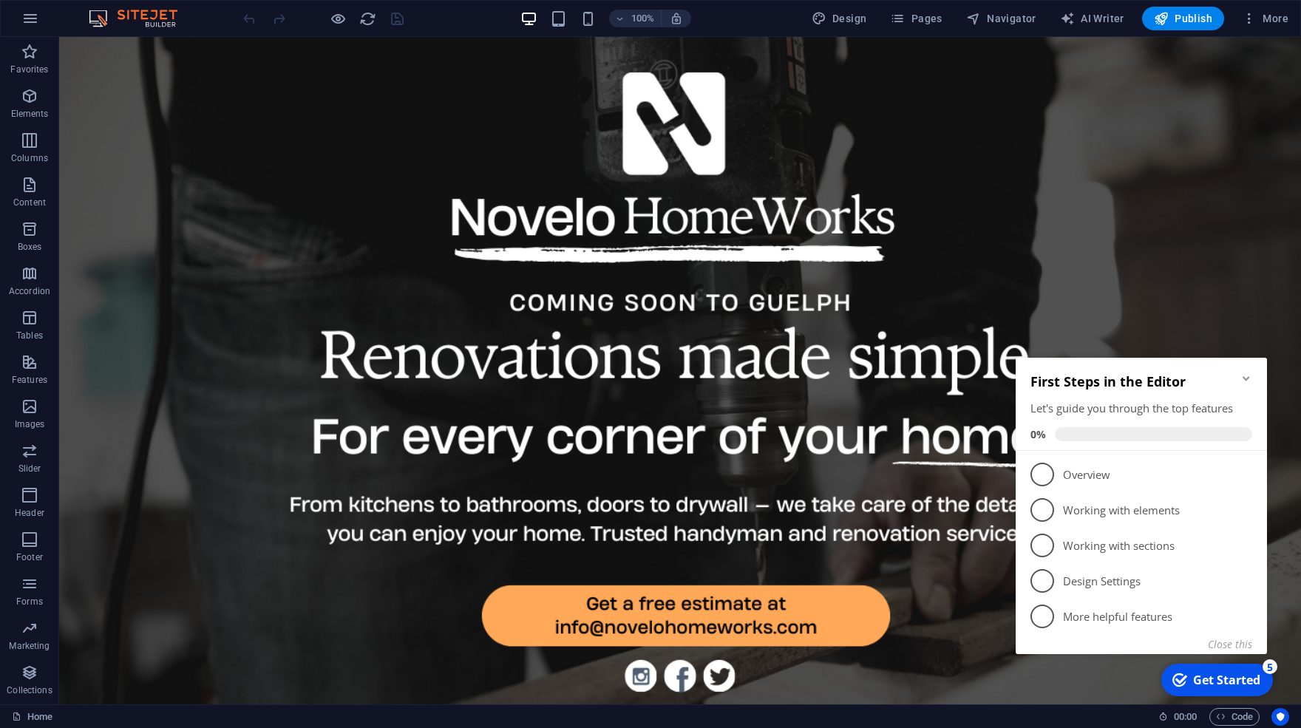
click at [1249, 378] on icon "Minimize checklist" at bounding box center [1246, 378] width 7 height 4
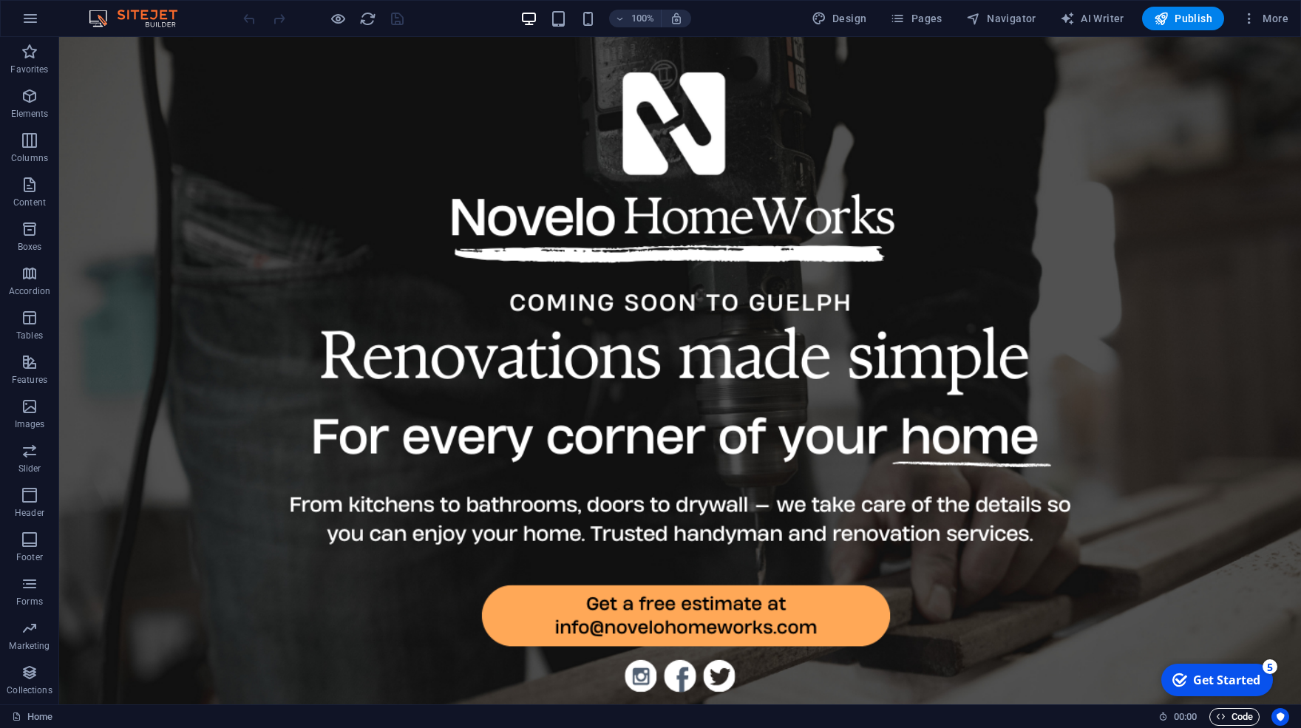
click at [1247, 714] on span "Code" at bounding box center [1234, 717] width 37 height 18
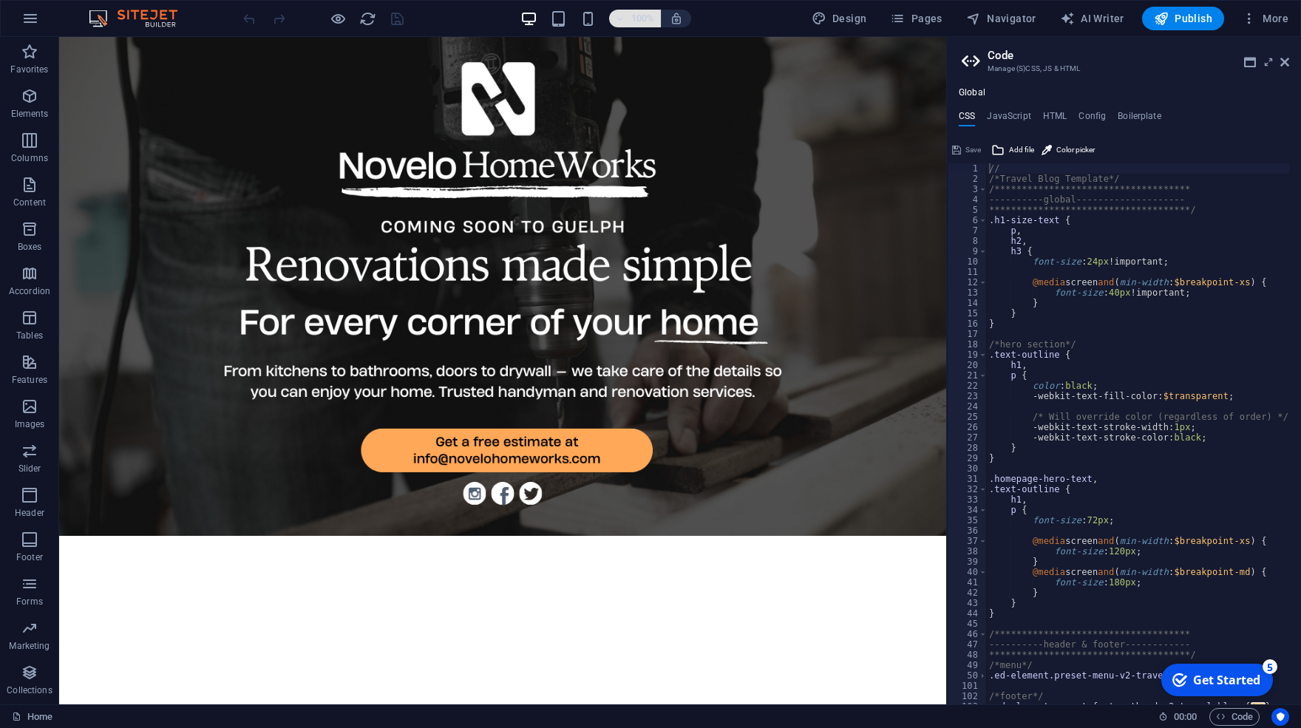
click at [625, 21] on icon "button" at bounding box center [620, 19] width 10 height 10
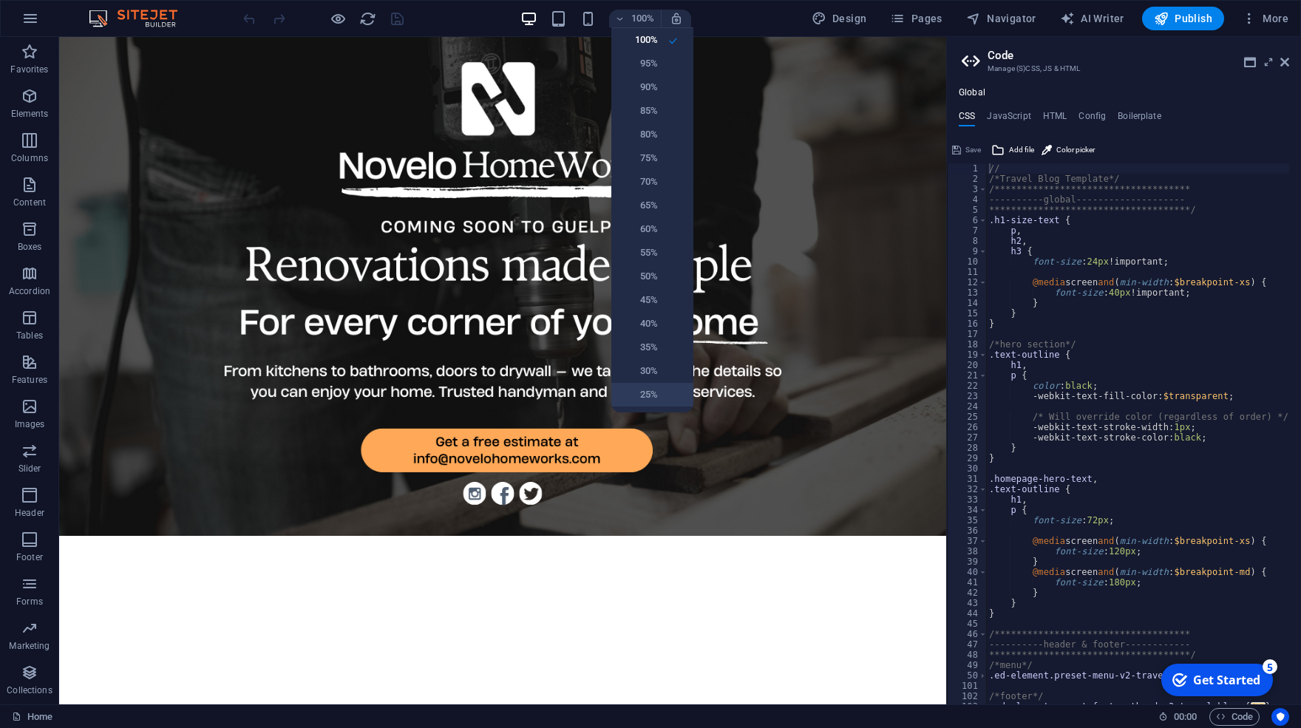
click at [646, 401] on h6 "25%" at bounding box center [639, 395] width 38 height 18
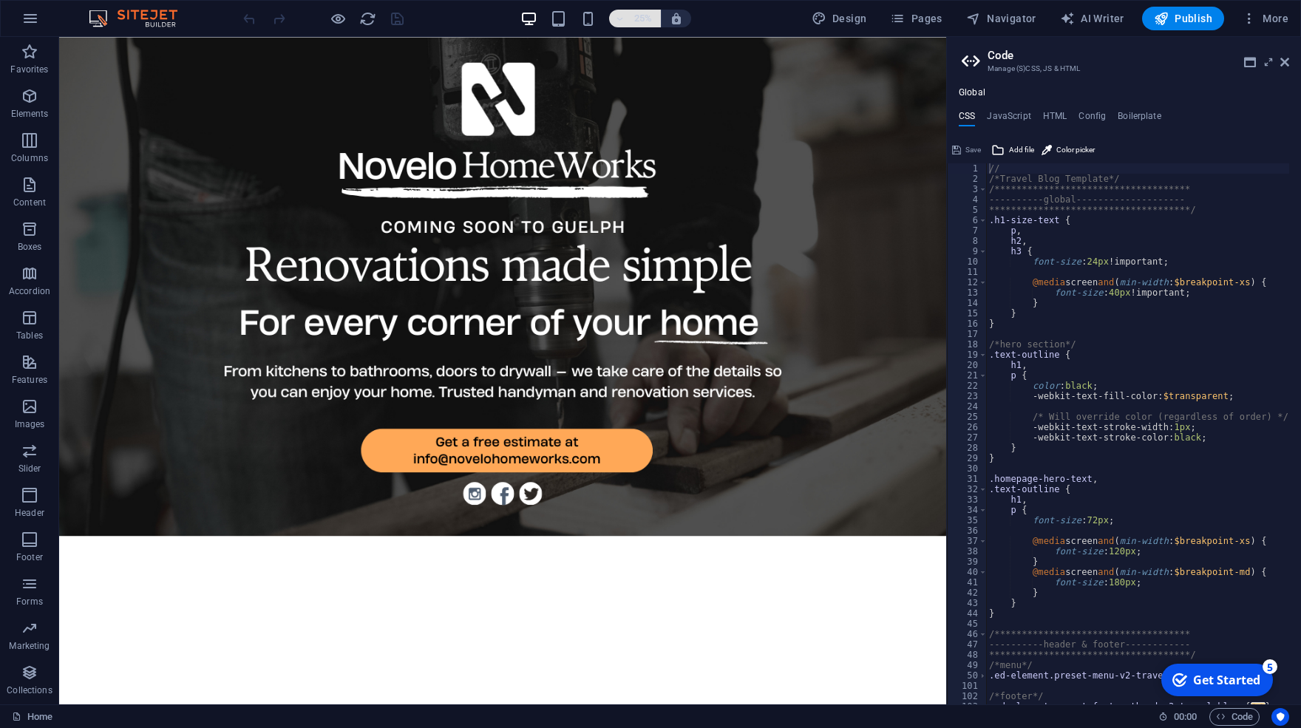
click at [621, 16] on icon "button" at bounding box center [620, 19] width 10 height 10
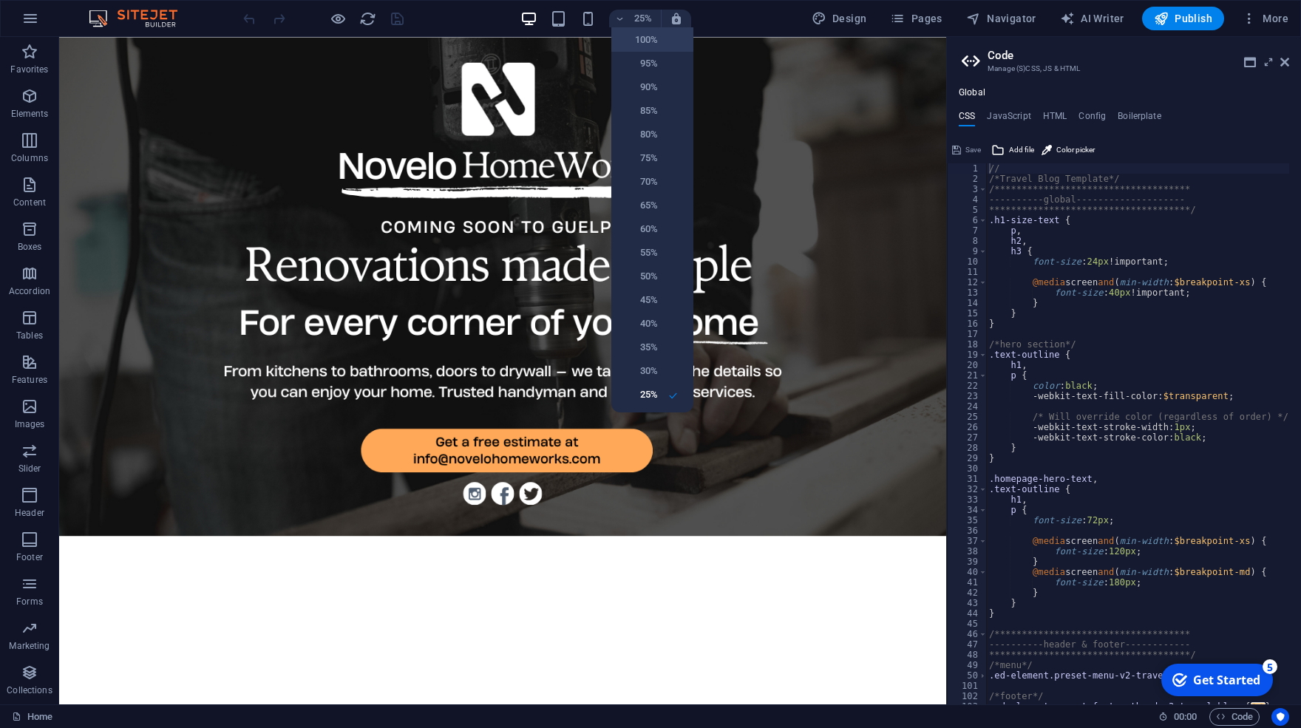
click at [622, 45] on h6 "100%" at bounding box center [639, 40] width 38 height 18
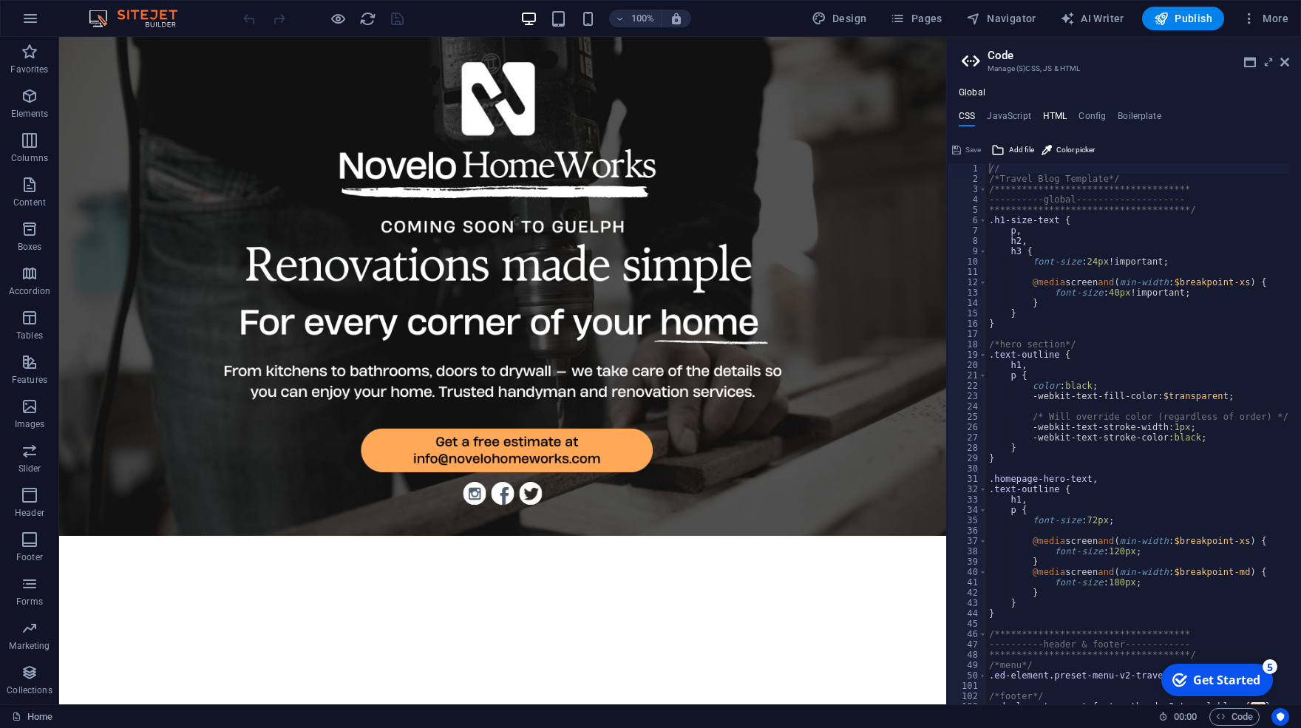
click at [1049, 116] on h4 "HTML" at bounding box center [1055, 119] width 24 height 16
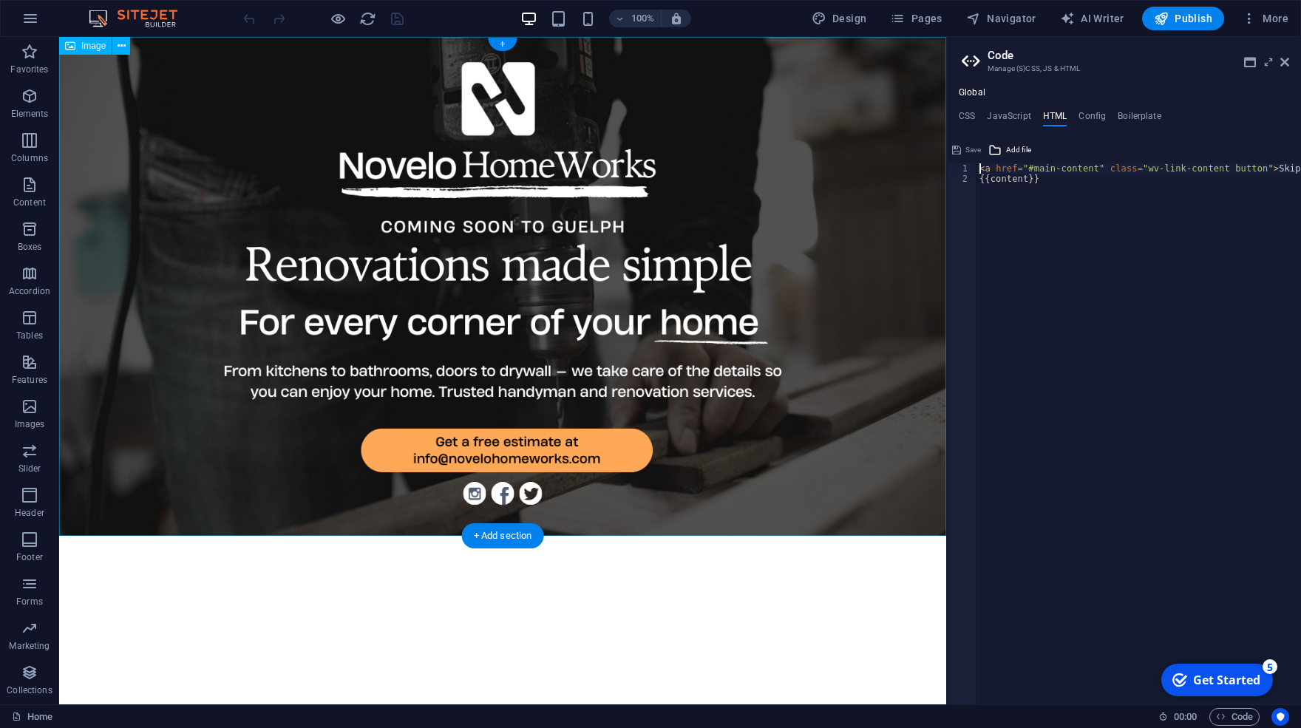
drag, startPoint x: 1007, startPoint y: 302, endPoint x: 300, endPoint y: 276, distance: 707.2
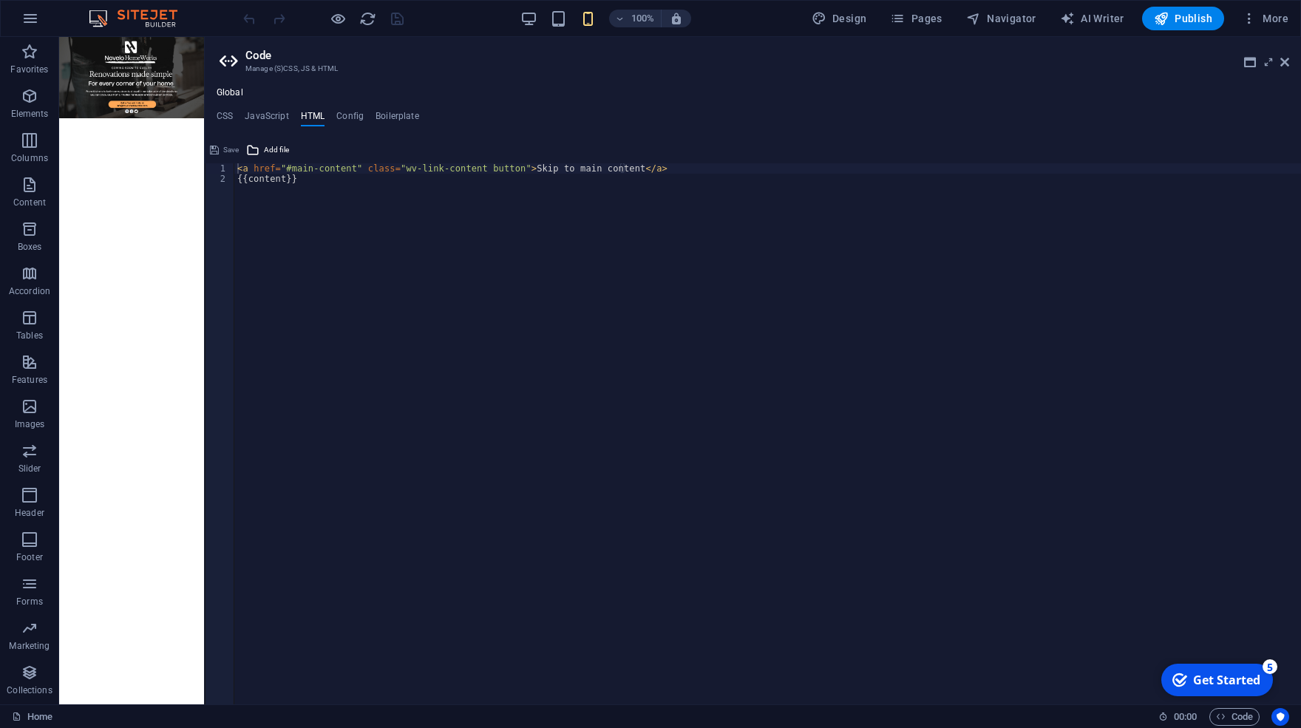
drag, startPoint x: 947, startPoint y: 270, endPoint x: 202, endPoint y: 298, distance: 745.7
click at [202, 298] on div "Drag here to replace the existing content. Press “Ctrl” if you want to create a…" at bounding box center [131, 371] width 145 height 668
type textarea "{{content}}"
click at [401, 191] on div "< a href = "#main-content" class = "wv-link-content button" > Skip to main cont…" at bounding box center [767, 438] width 1067 height 550
click at [346, 116] on h4 "Config" at bounding box center [349, 119] width 27 height 16
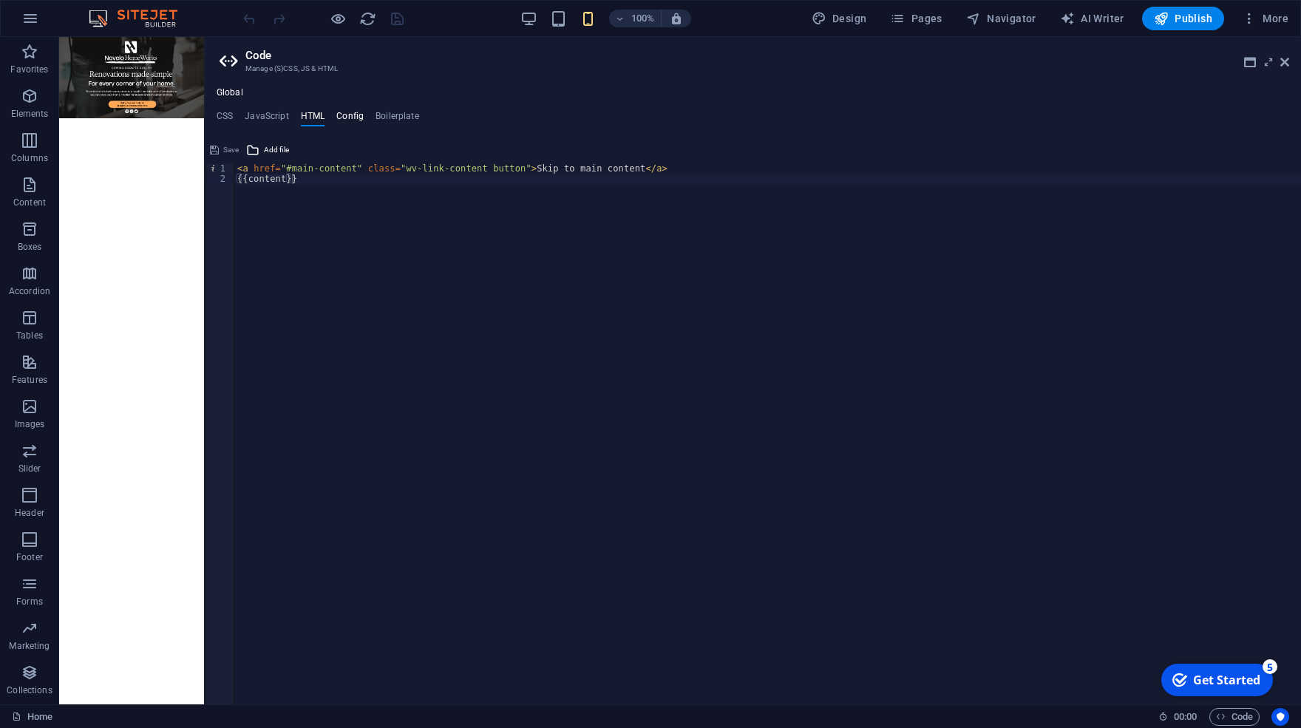
type textarea "$lh-h3-all: (1.3, null, null);"
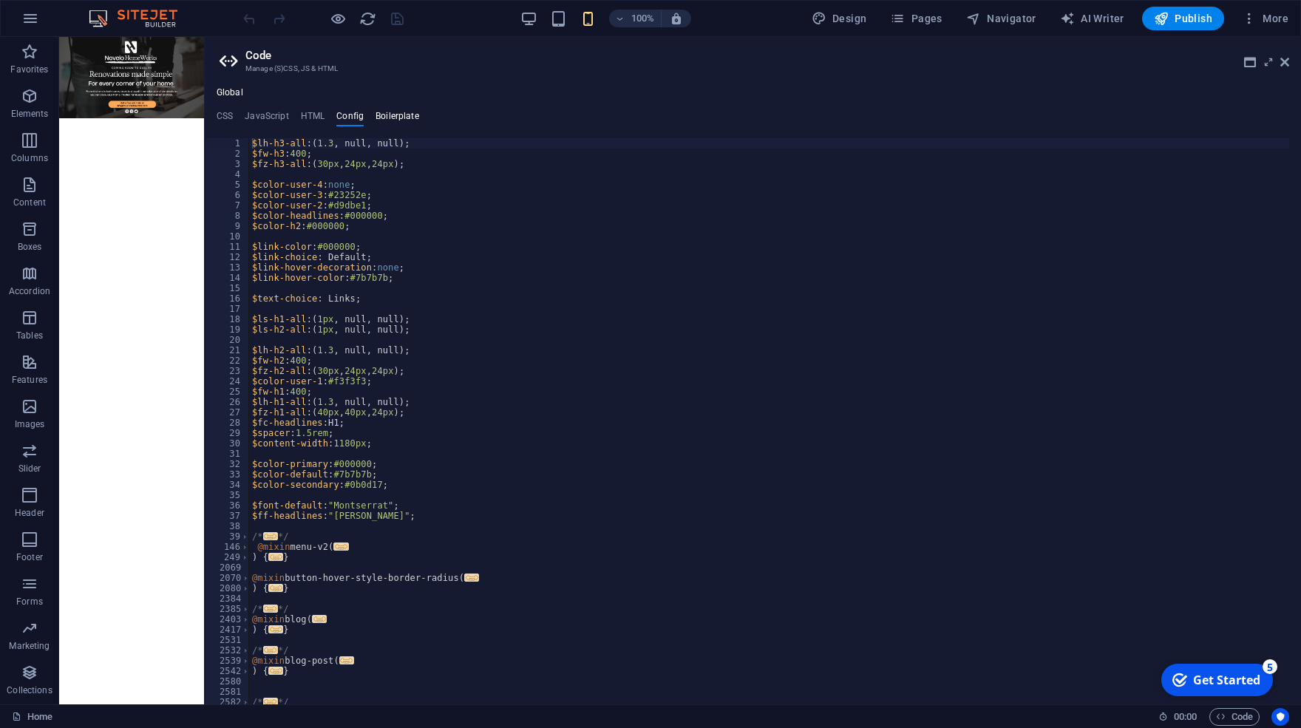
click at [376, 113] on h4 "Boilerplate" at bounding box center [398, 119] width 44 height 16
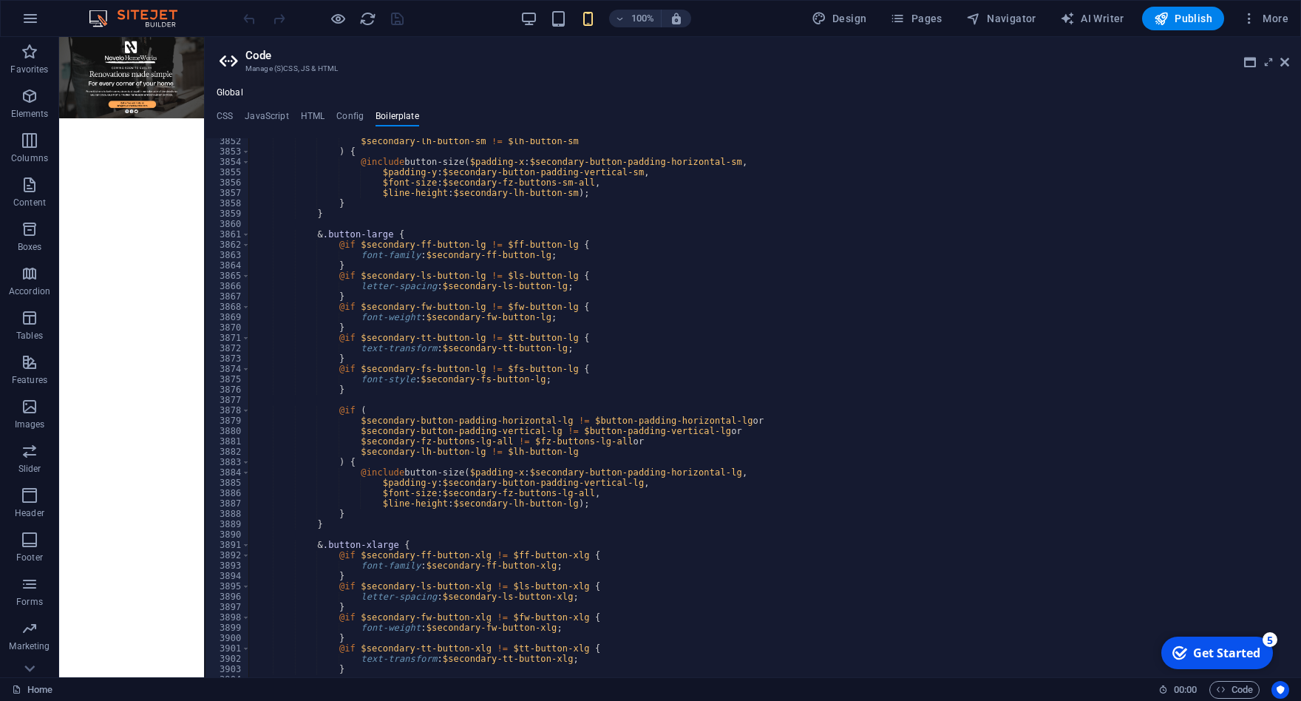
scroll to position [23695, 0]
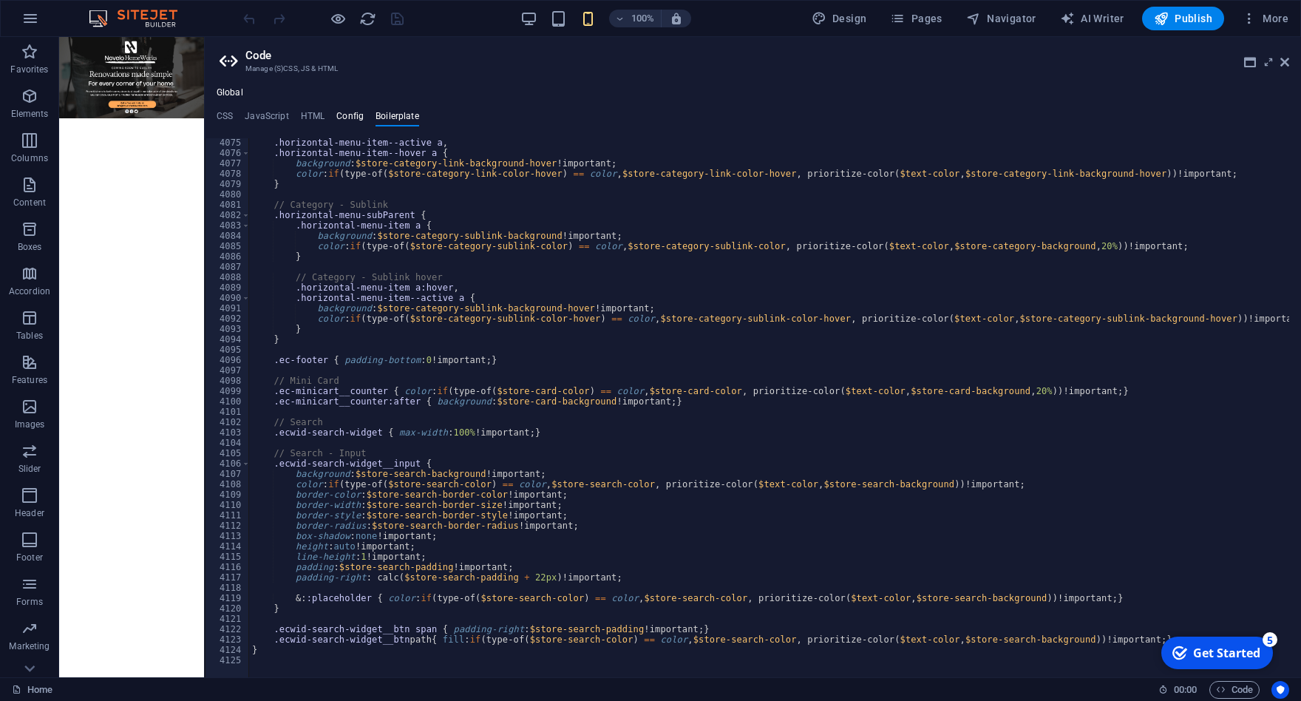
click at [354, 118] on h4 "Config" at bounding box center [349, 119] width 27 height 16
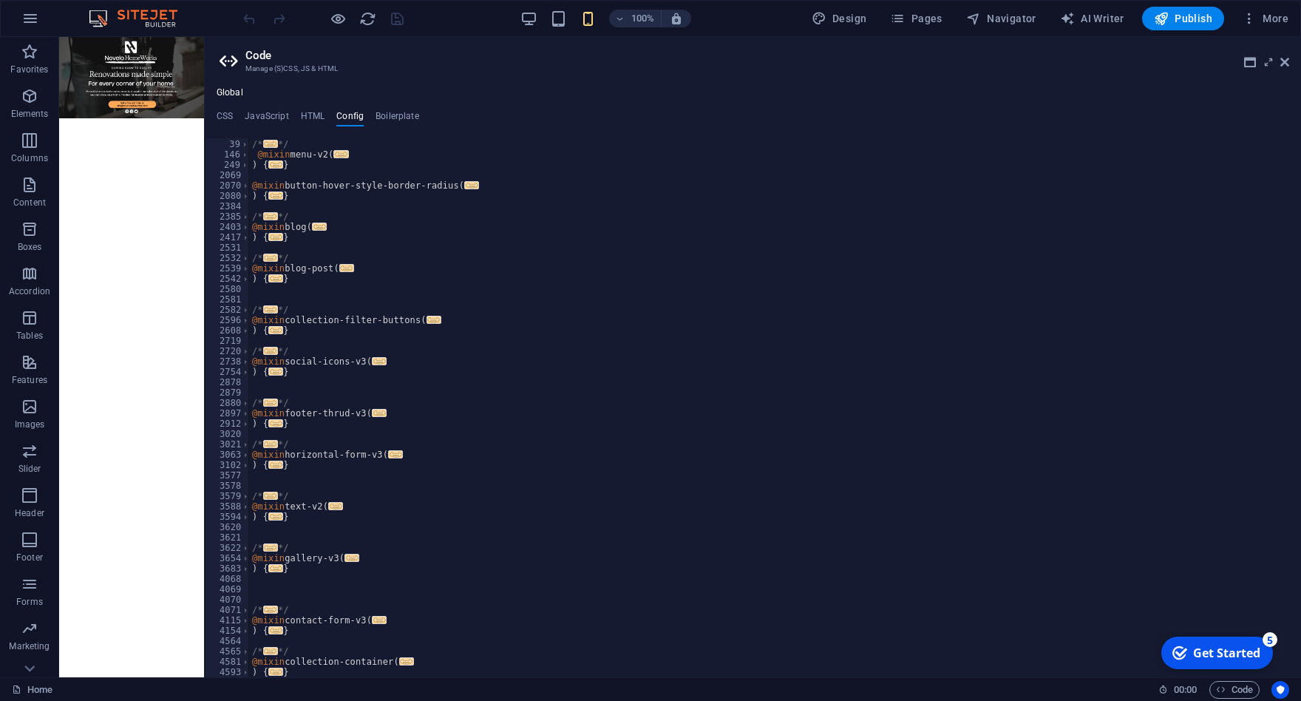
scroll to position [0, 0]
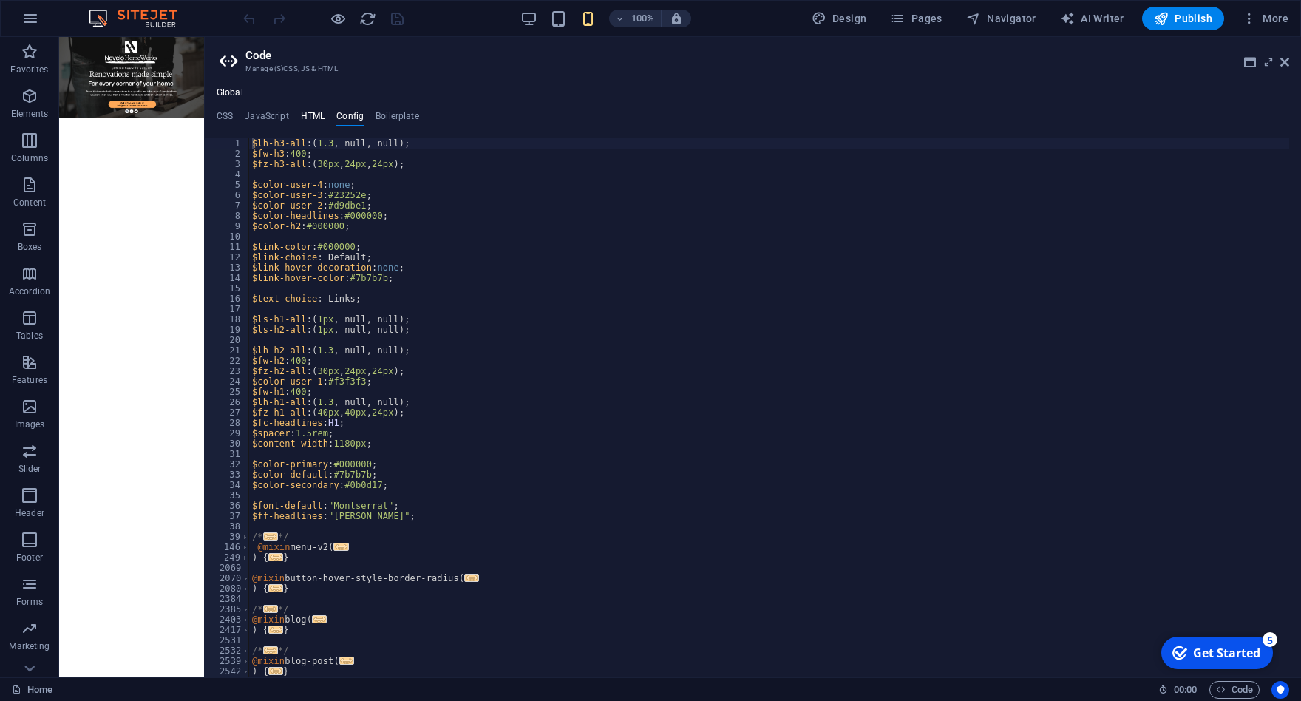
click at [301, 112] on h4 "HTML" at bounding box center [313, 119] width 24 height 16
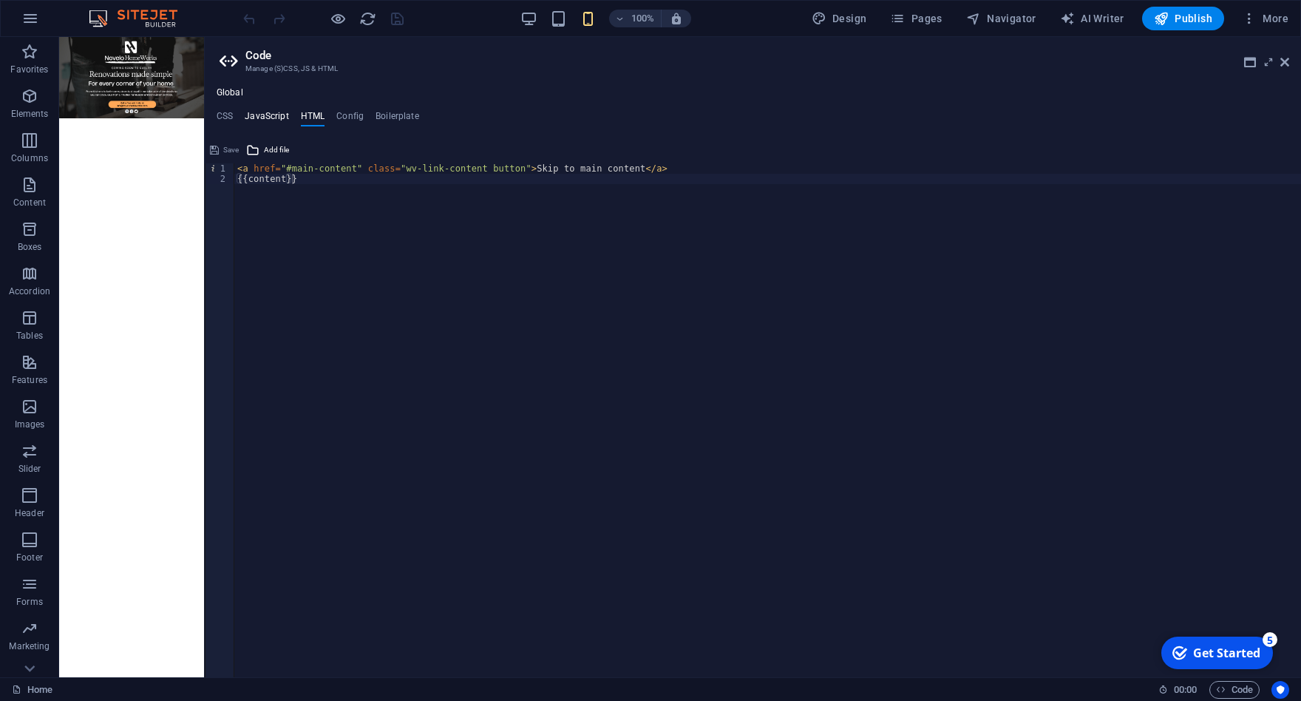
click at [266, 123] on h4 "JavaScript" at bounding box center [267, 119] width 44 height 16
type textarea "/* JS for preset "Menu V2" */"
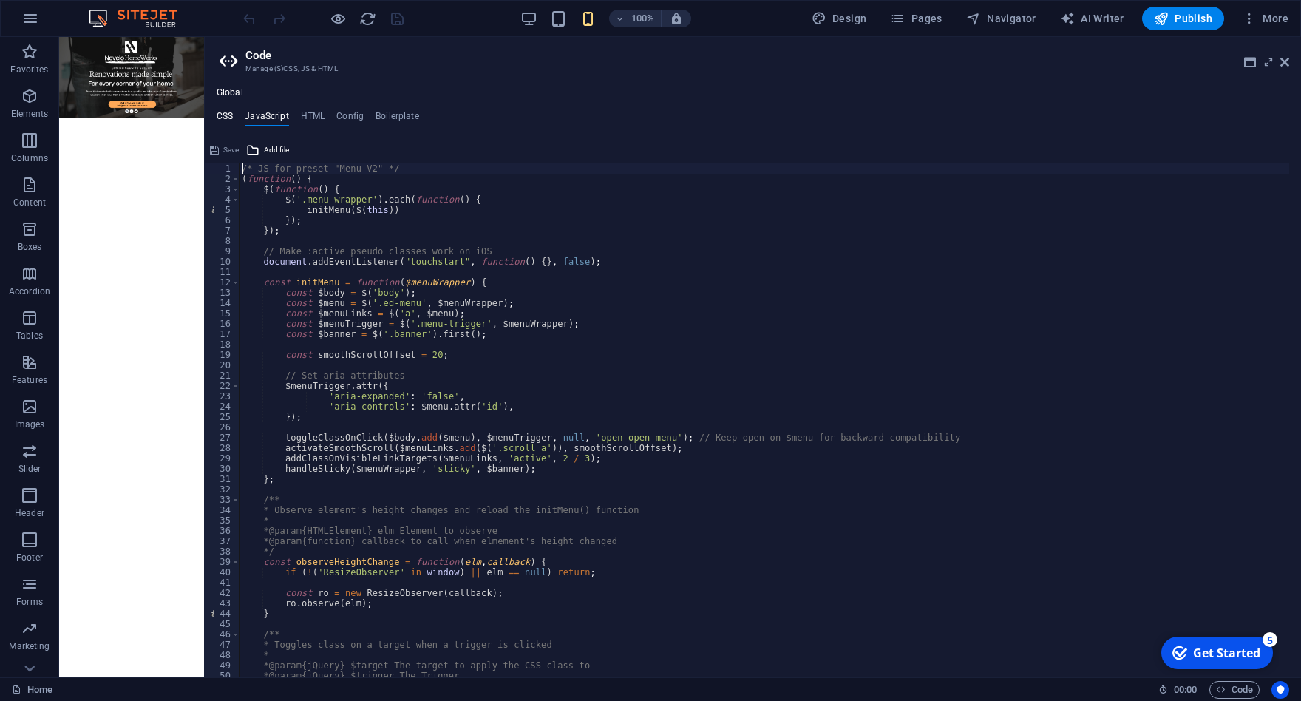
click at [231, 112] on h4 "CSS" at bounding box center [225, 119] width 16 height 16
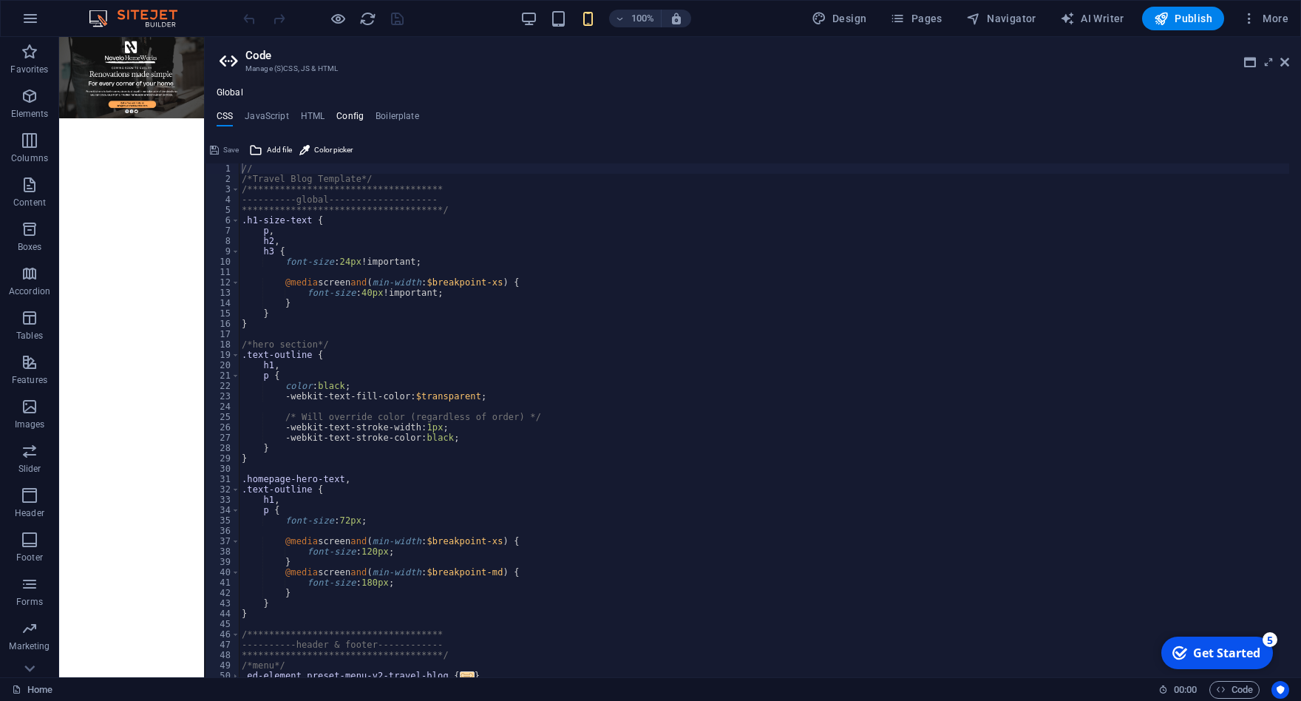
click at [337, 112] on h4 "Config" at bounding box center [349, 119] width 27 height 16
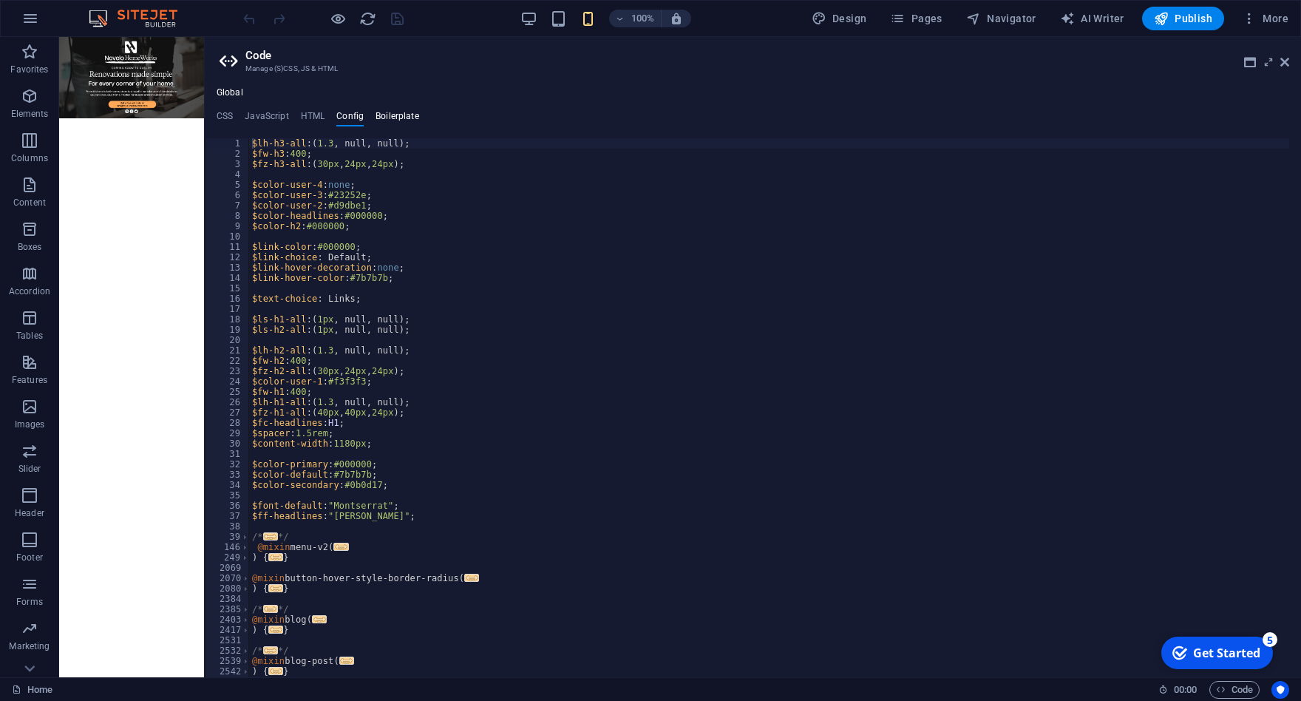
click at [390, 118] on h4 "Boilerplate" at bounding box center [398, 119] width 44 height 16
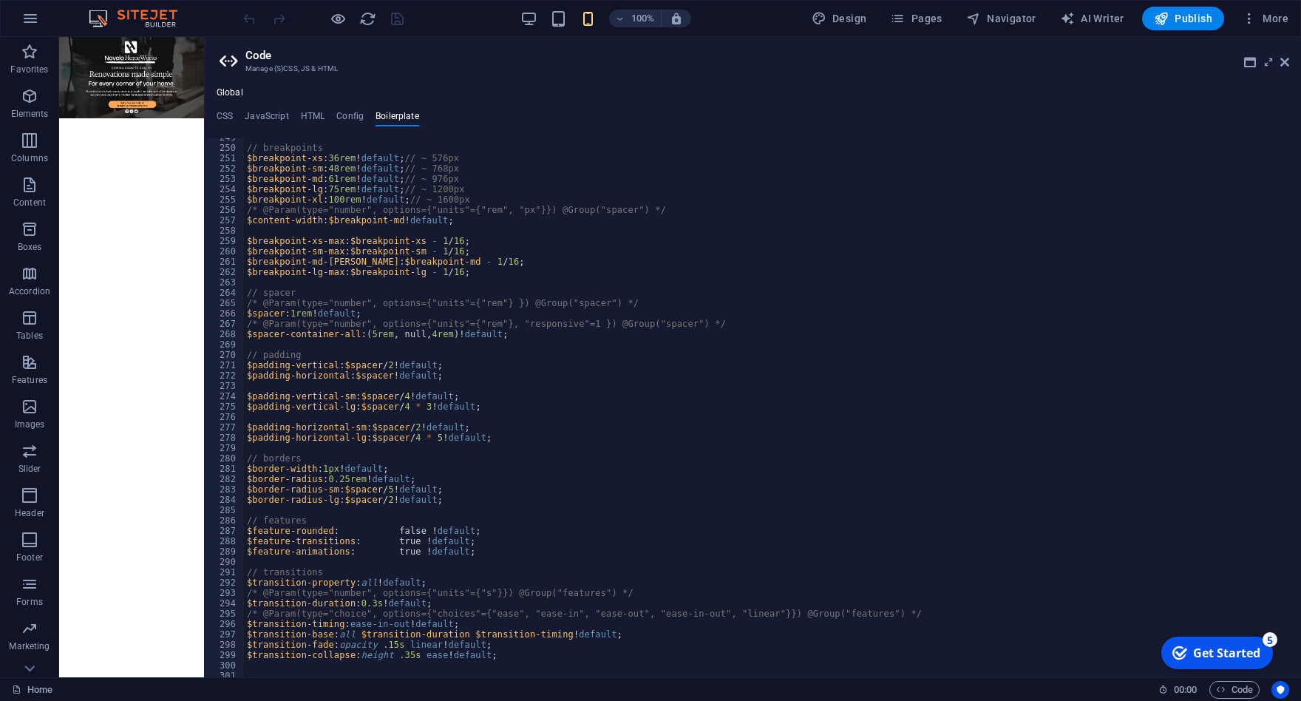
scroll to position [1610, 0]
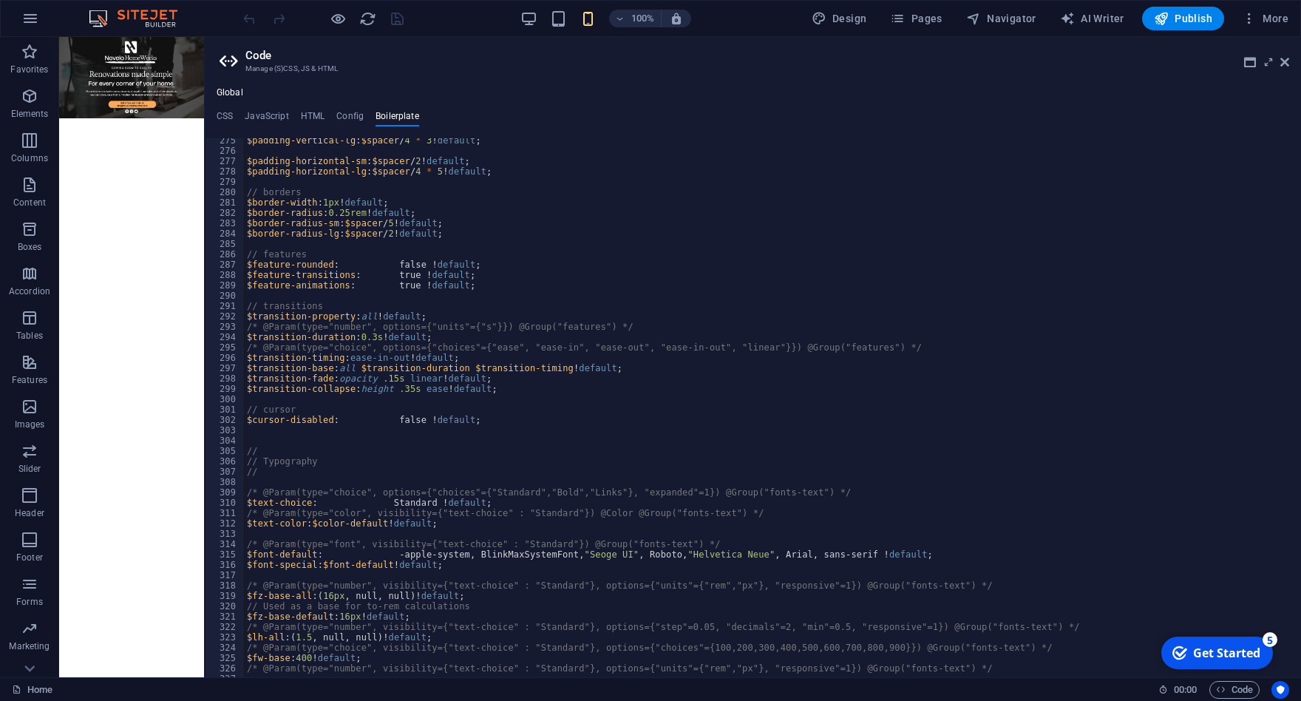
click at [506, 388] on div "$padding-vertical-lg : $spacer / 4 * 3 ! default ; $padding-horizontal-sm : $sp…" at bounding box center [904, 409] width 1320 height 548
type textarea "}"
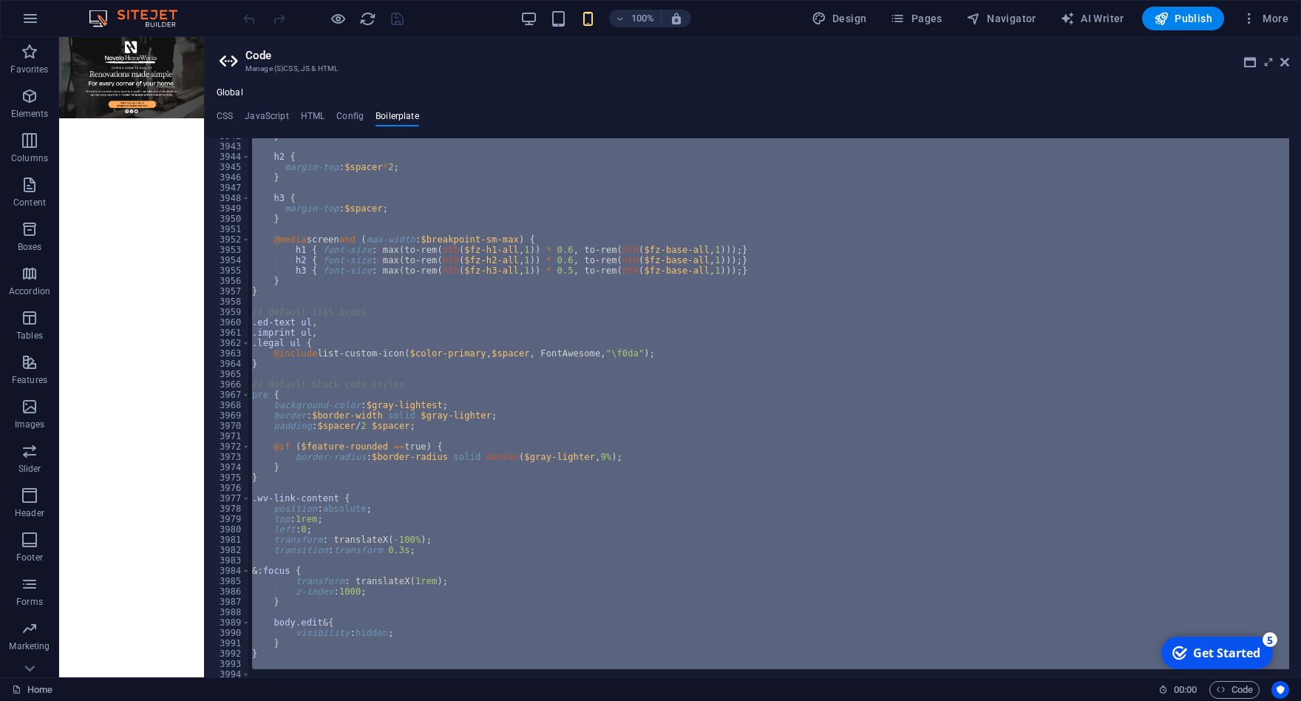
scroll to position [23695, 0]
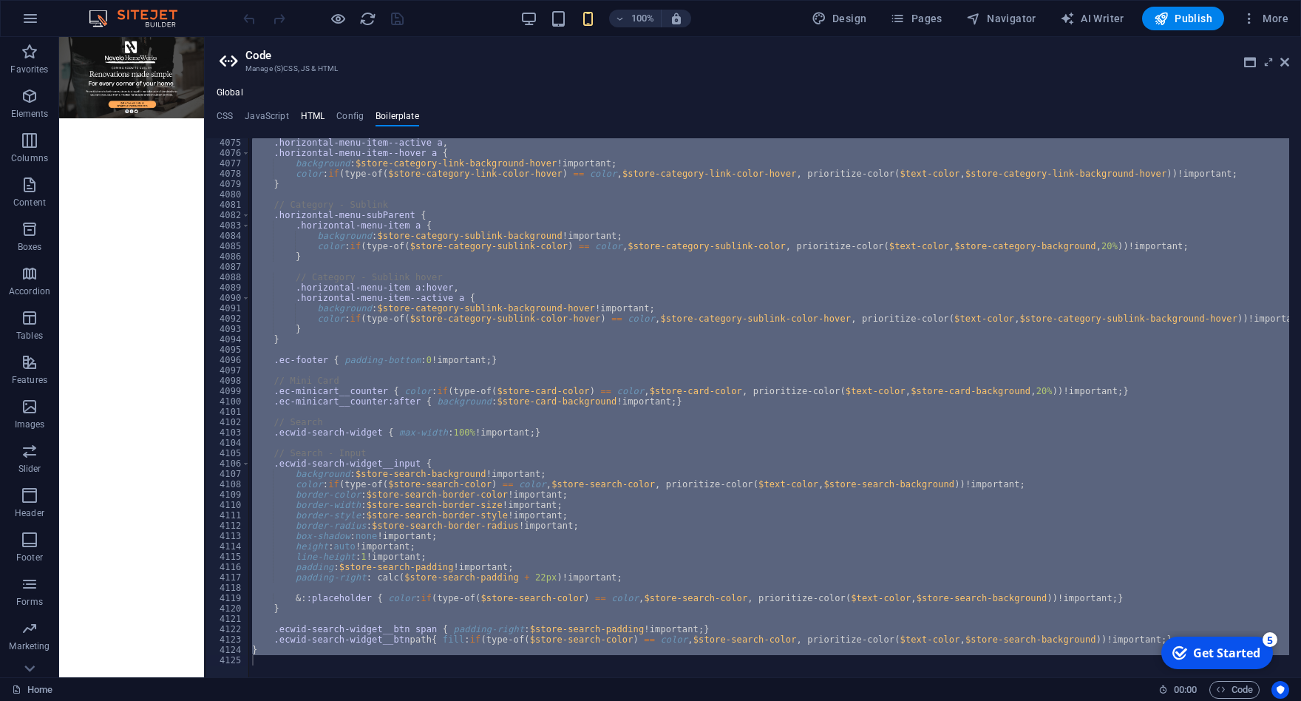
click at [322, 115] on h4 "HTML" at bounding box center [313, 119] width 24 height 16
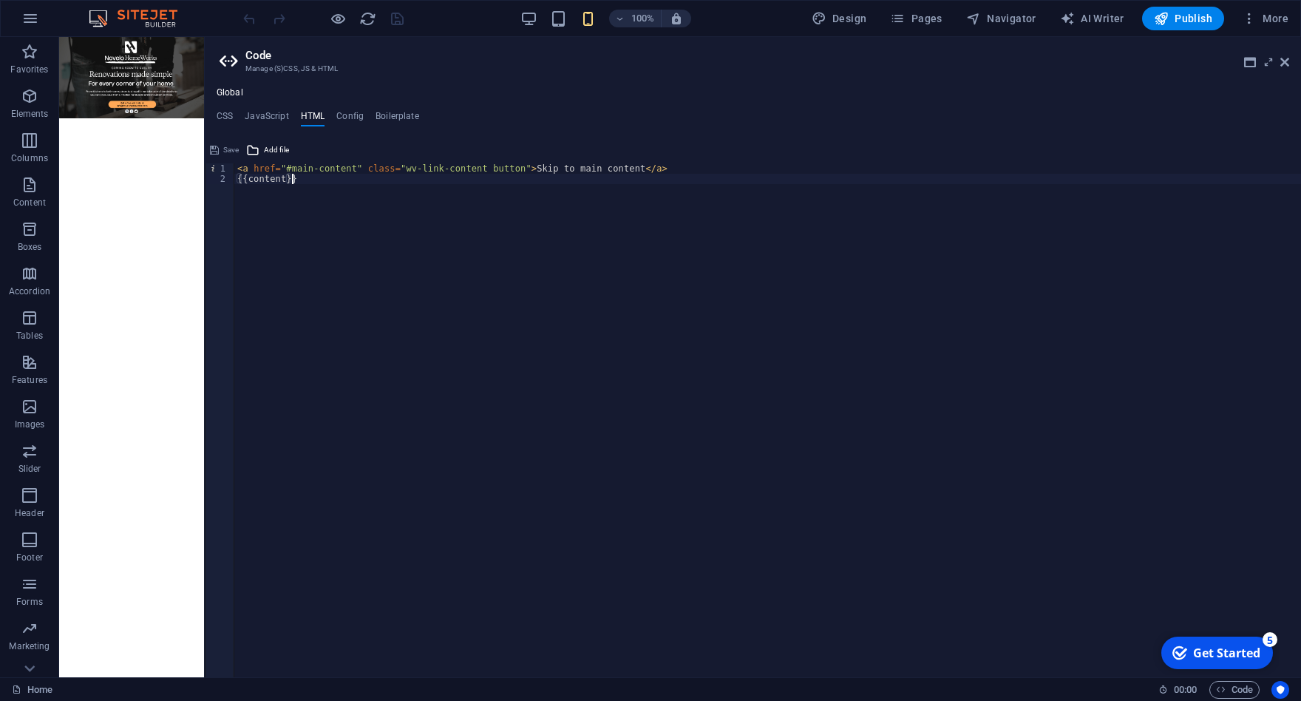
click at [347, 228] on div "< a href = "#main-content" class = "wv-link-content button" > Skip to main cont…" at bounding box center [767, 424] width 1067 height 523
click at [324, 167] on div "< a href = "#main-content" class = "wv-link-content button" > Skip to main cont…" at bounding box center [767, 424] width 1067 height 523
click at [286, 179] on div "< a href = "#main-content" class = "wv-link-content button" > Skip to main cont…" at bounding box center [767, 424] width 1067 height 523
type textarea "{{content}}"
click at [351, 123] on h4 "Config" at bounding box center [349, 119] width 27 height 16
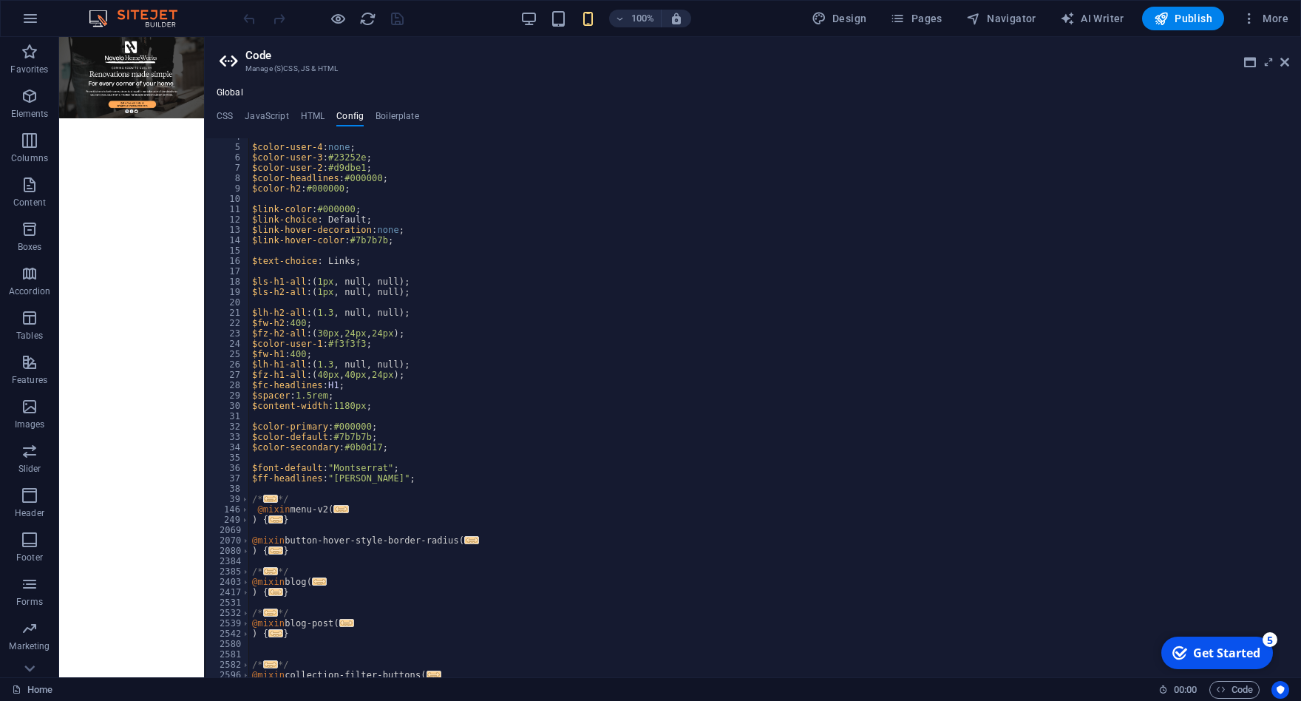
scroll to position [0, 0]
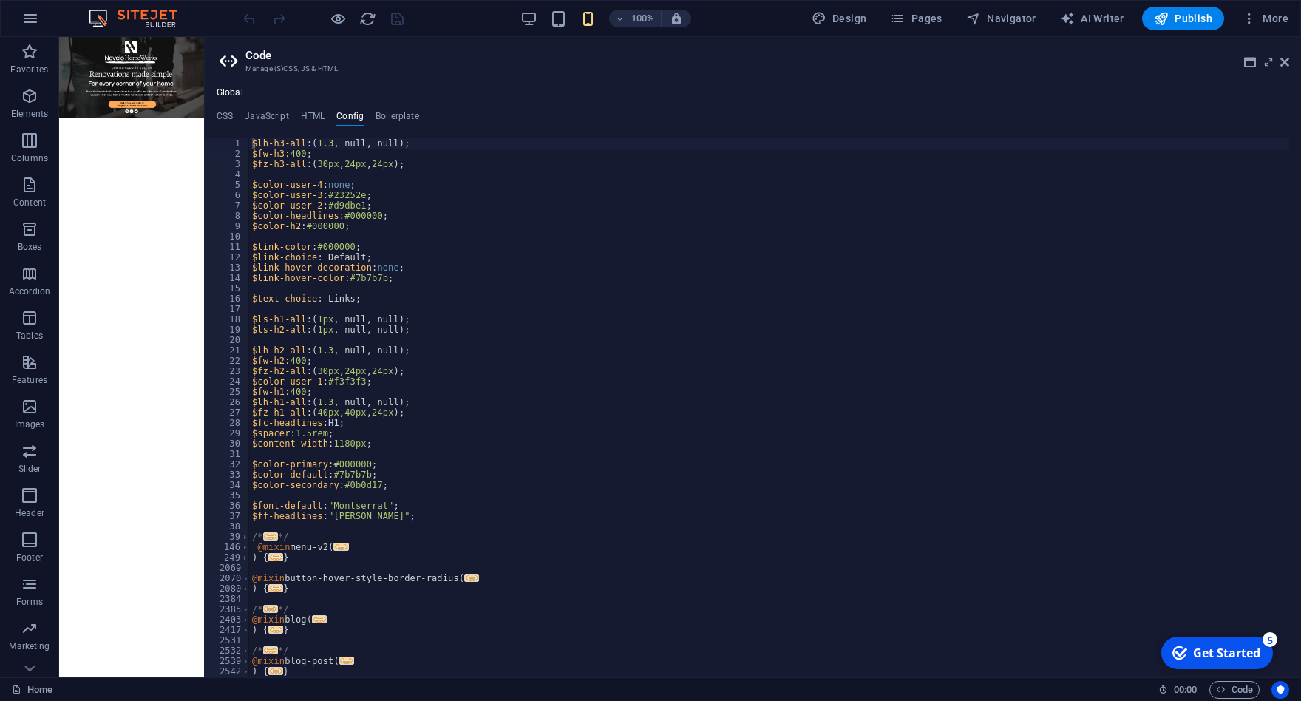
click at [236, 61] on icon at bounding box center [231, 61] width 22 height 21
click at [232, 97] on h4 "Global" at bounding box center [230, 93] width 27 height 12
click at [234, 97] on h4 "Global" at bounding box center [230, 93] width 27 height 12
click at [400, 114] on h4 "Boilerplate" at bounding box center [398, 119] width 44 height 16
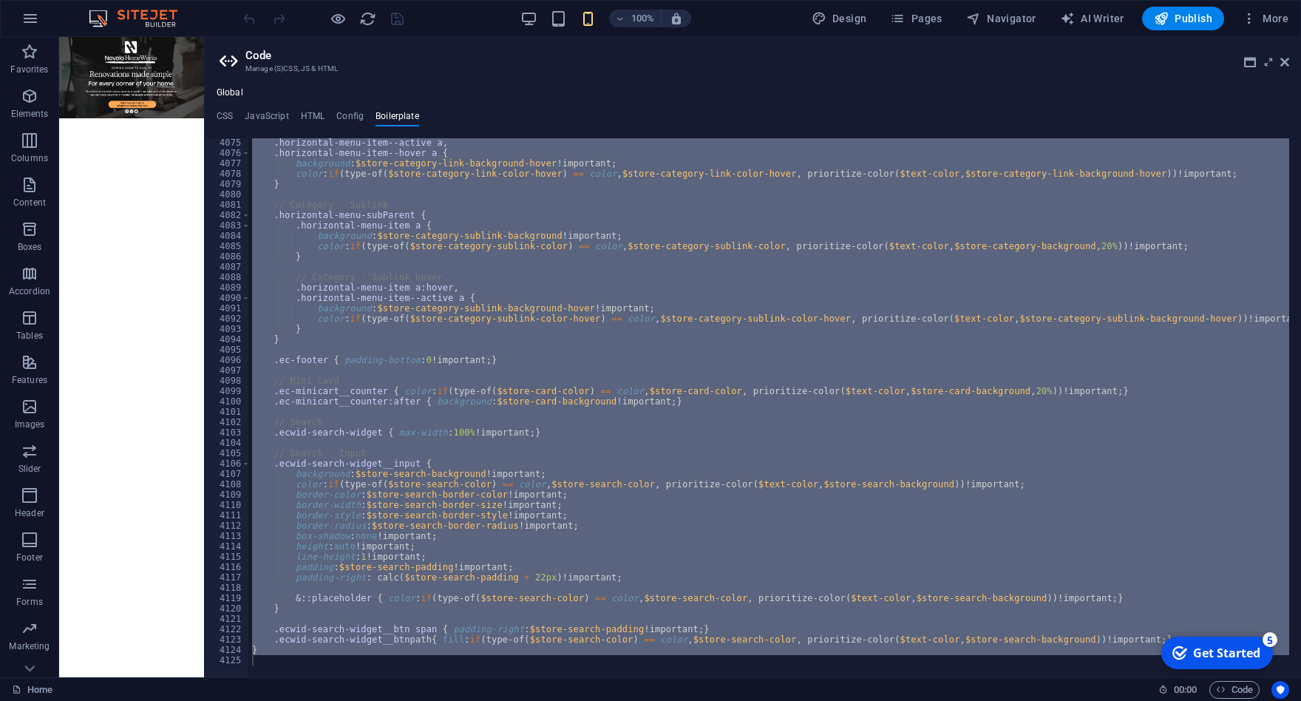
click at [324, 112] on ul "CSS JavaScript HTML Config Boilerplate" at bounding box center [753, 119] width 1096 height 16
click at [311, 116] on h4 "HTML" at bounding box center [313, 119] width 24 height 16
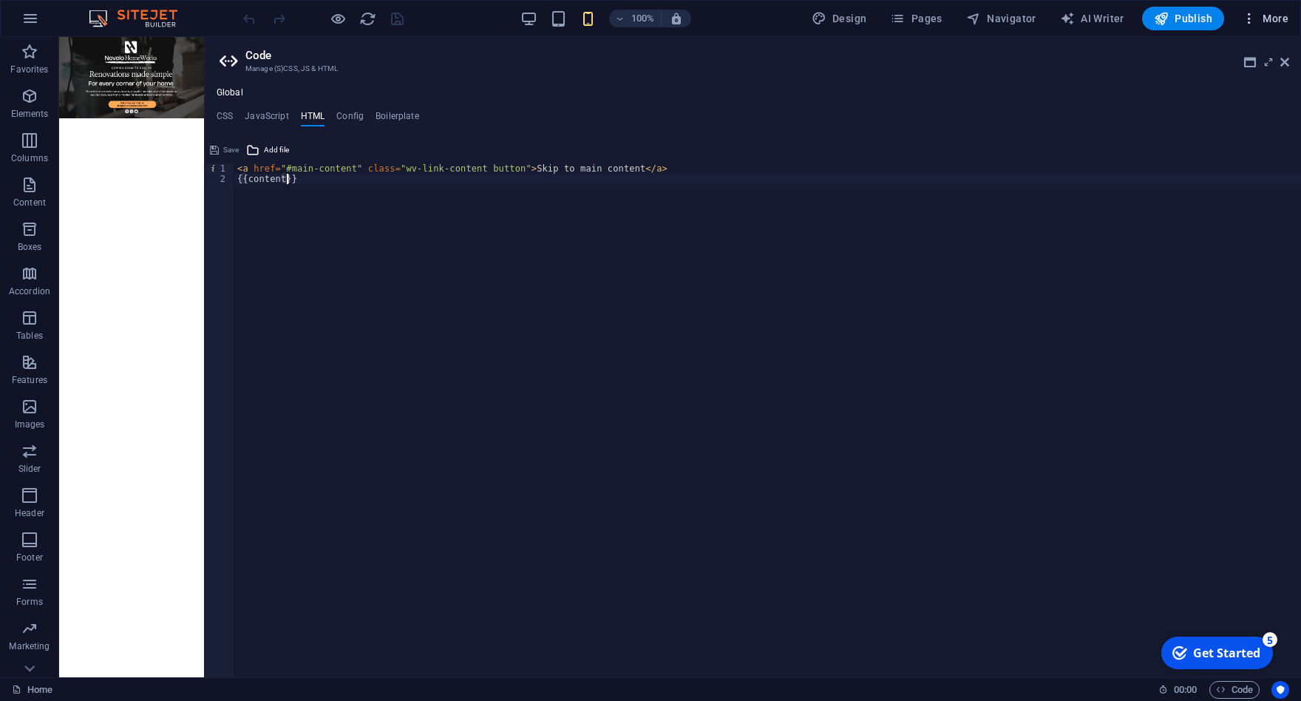
click at [1248, 16] on icon "button" at bounding box center [1249, 18] width 15 height 15
click at [1181, 403] on li "Data" at bounding box center [1221, 411] width 132 height 35
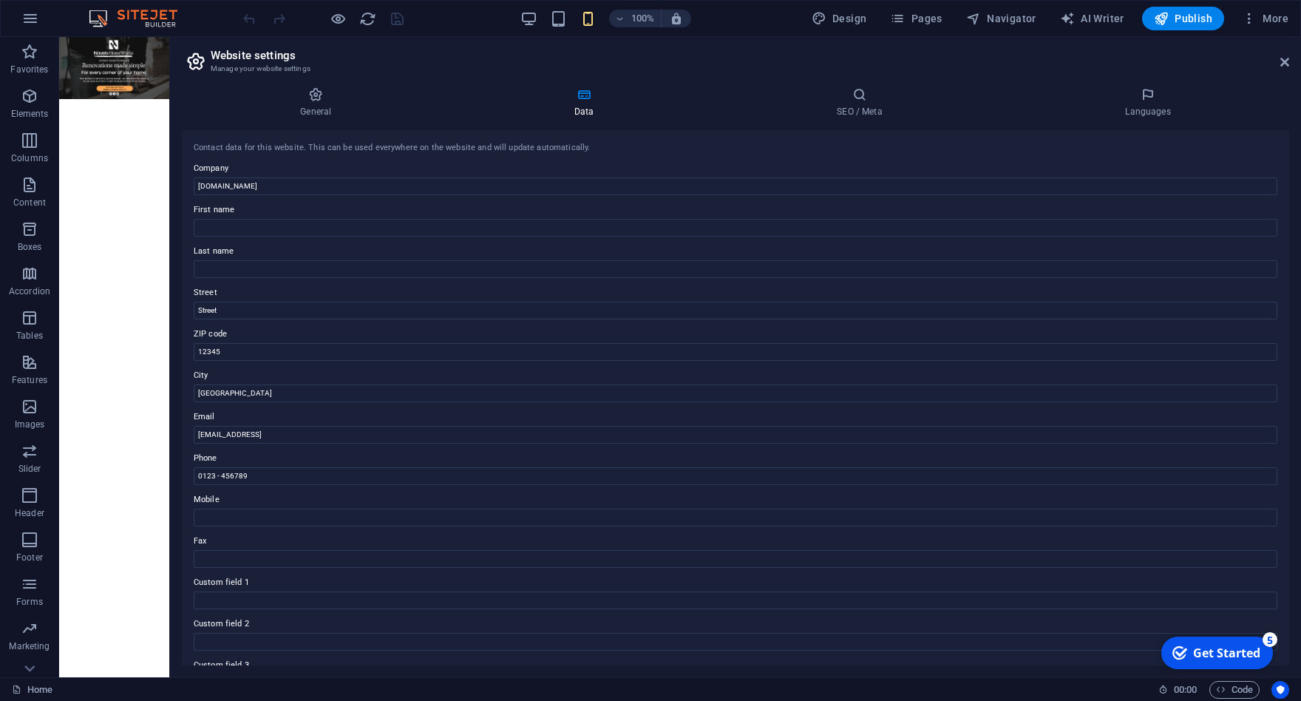
drag, startPoint x: 942, startPoint y: 118, endPoint x: 169, endPoint y: 190, distance: 776.6
click at [169, 190] on div "Home Favorites Elements Columns Content Boxes Accordion Tables Features Images …" at bounding box center [650, 357] width 1301 height 640
click at [248, 390] on input "Berlin" at bounding box center [736, 393] width 1084 height 18
drag, startPoint x: 248, startPoint y: 390, endPoint x: 81, endPoint y: 347, distance: 172.5
click at [194, 385] on input "Berlin" at bounding box center [736, 393] width 1084 height 18
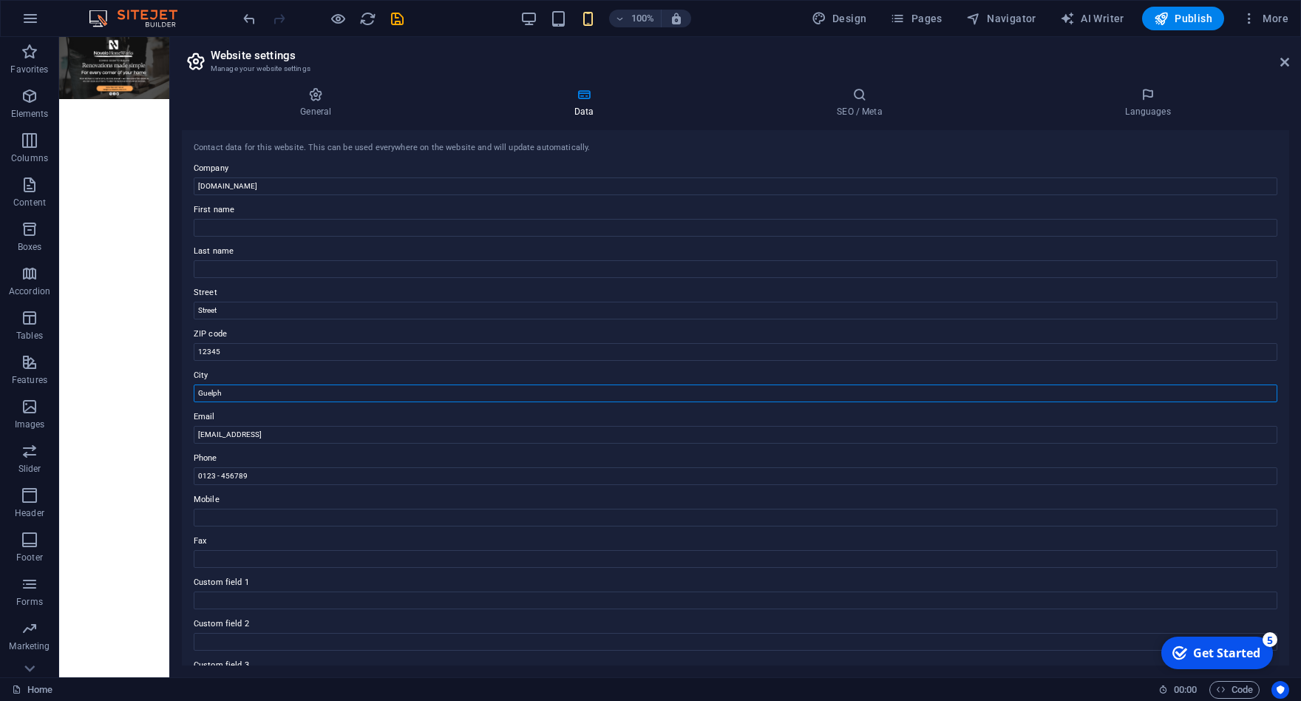
type input "Guelph"
click at [140, 99] on html "Skip to main content" at bounding box center [114, 68] width 110 height 62
click at [517, 444] on input "7bdbcf9af0495f6763244b0b2cae5d@cpanel.local" at bounding box center [736, 435] width 1084 height 18
drag, startPoint x: 383, startPoint y: 432, endPoint x: 113, endPoint y: 395, distance: 272.3
click at [194, 426] on input "7bdbcf9af0495f6763244b0b2cae5d@cpanel.local" at bounding box center [736, 435] width 1084 height 18
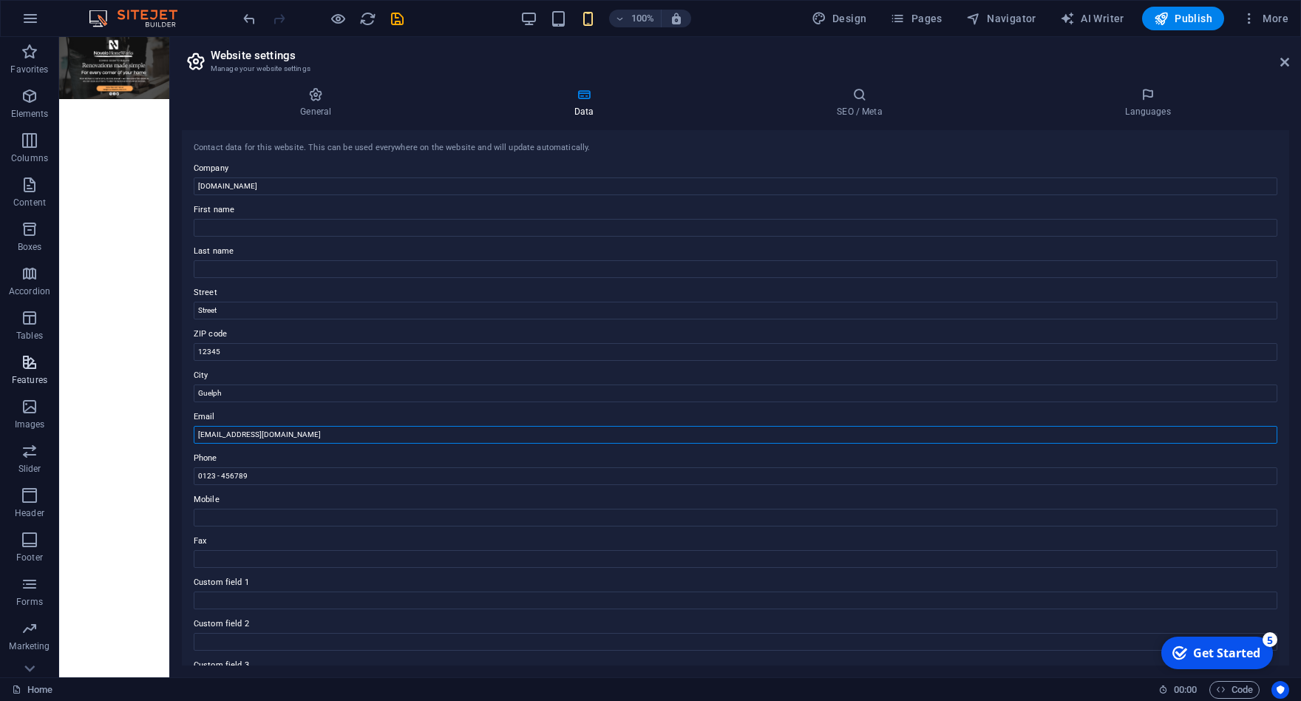
type input "[EMAIL_ADDRESS][DOMAIN_NAME]"
click at [288, 476] on input "0123 - 456789" at bounding box center [736, 476] width 1084 height 18
drag, startPoint x: 232, startPoint y: 472, endPoint x: 179, endPoint y: 468, distance: 53.4
click at [194, 468] on input "0123 - 456789" at bounding box center [736, 476] width 1084 height 18
type input "2269712493"
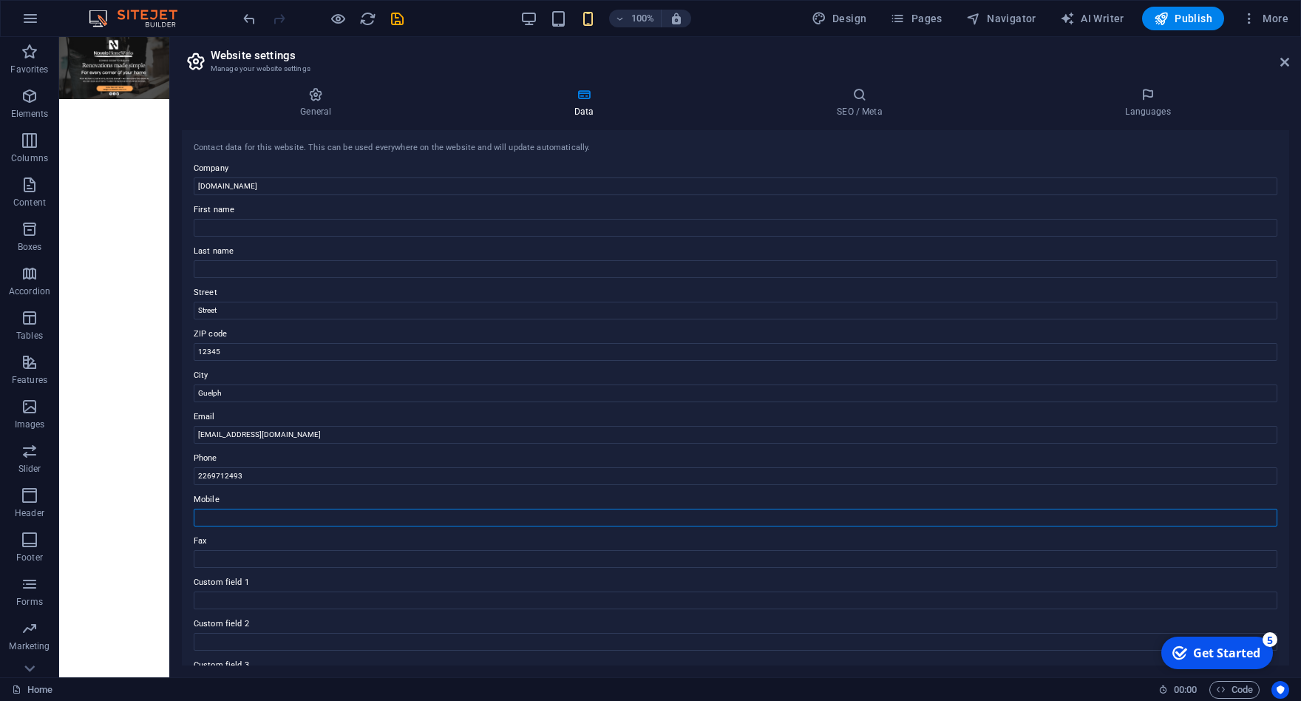
click at [257, 524] on input "Mobile" at bounding box center [736, 518] width 1084 height 18
drag, startPoint x: 271, startPoint y: 475, endPoint x: 135, endPoint y: 471, distance: 136.1
click at [194, 471] on input "2269712493" at bounding box center [736, 476] width 1084 height 18
click at [247, 480] on input "2269712493" at bounding box center [736, 476] width 1084 height 18
drag, startPoint x: 247, startPoint y: 352, endPoint x: 37, endPoint y: 322, distance: 212.1
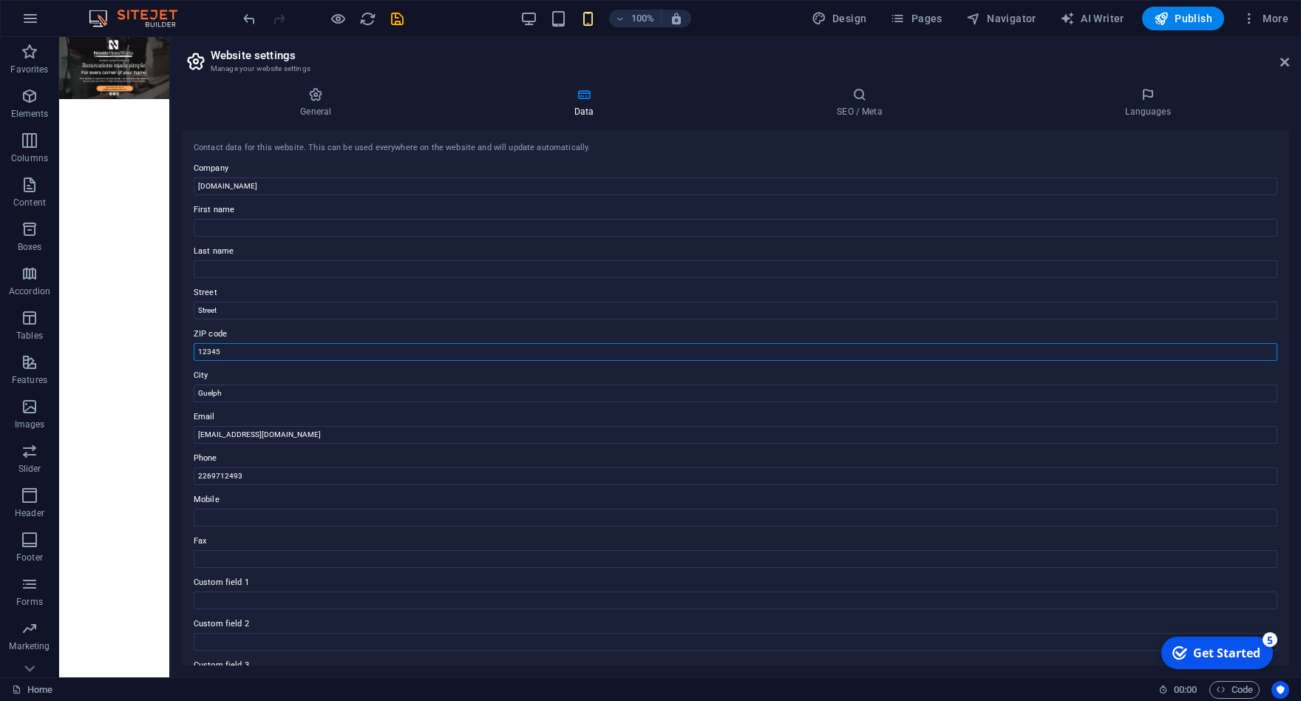
click at [194, 343] on input "12345" at bounding box center [736, 352] width 1084 height 18
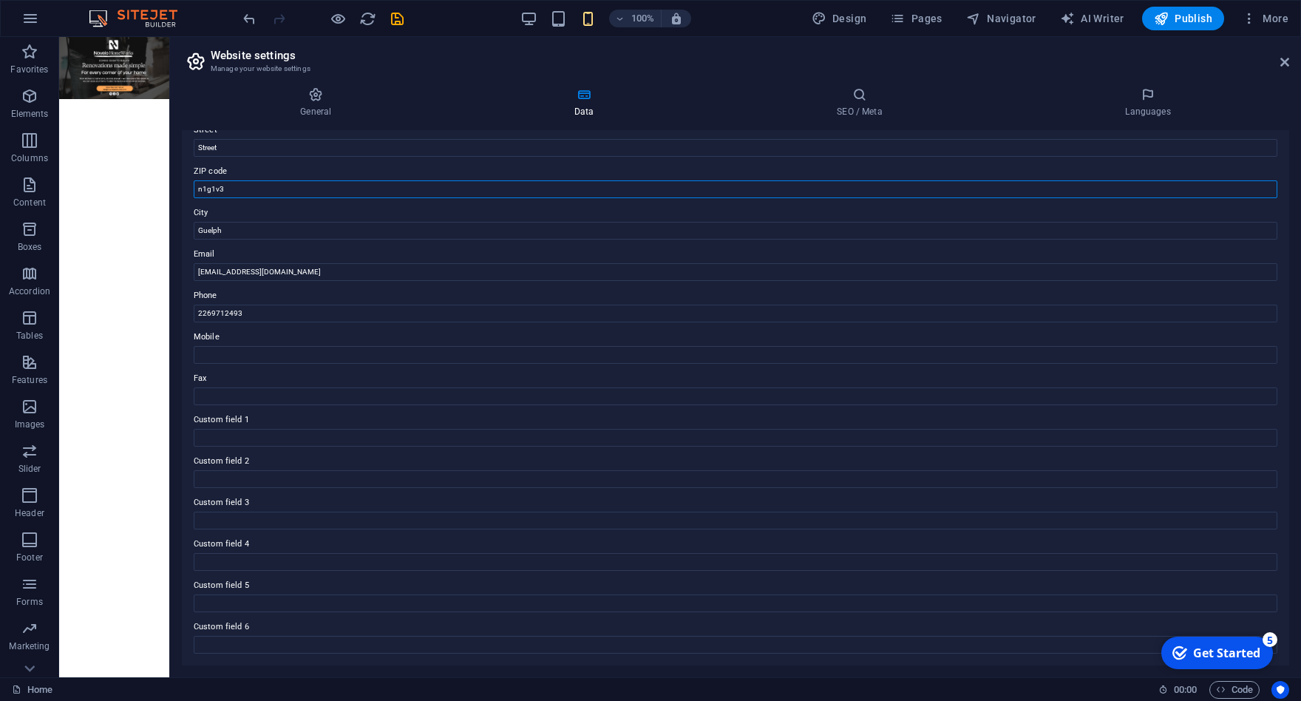
scroll to position [0, 0]
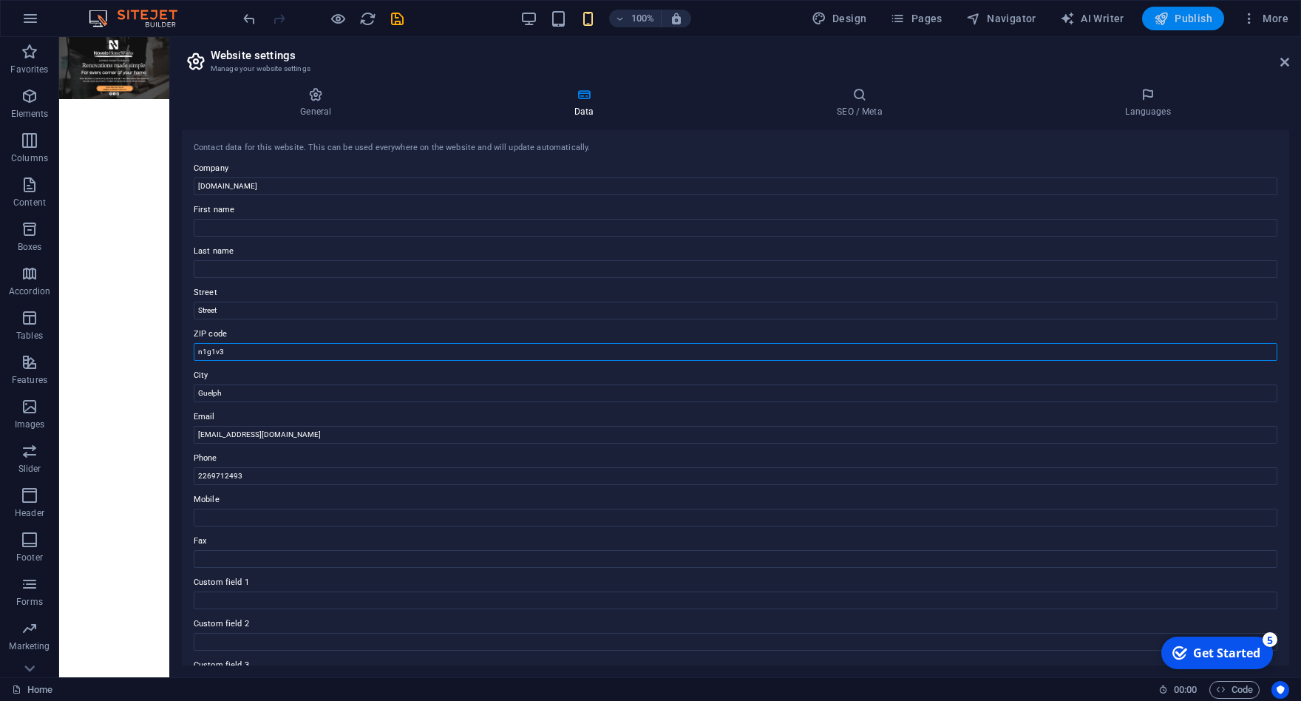
type input "n1g1v3"
click at [1190, 18] on span "Publish" at bounding box center [1183, 18] width 58 height 15
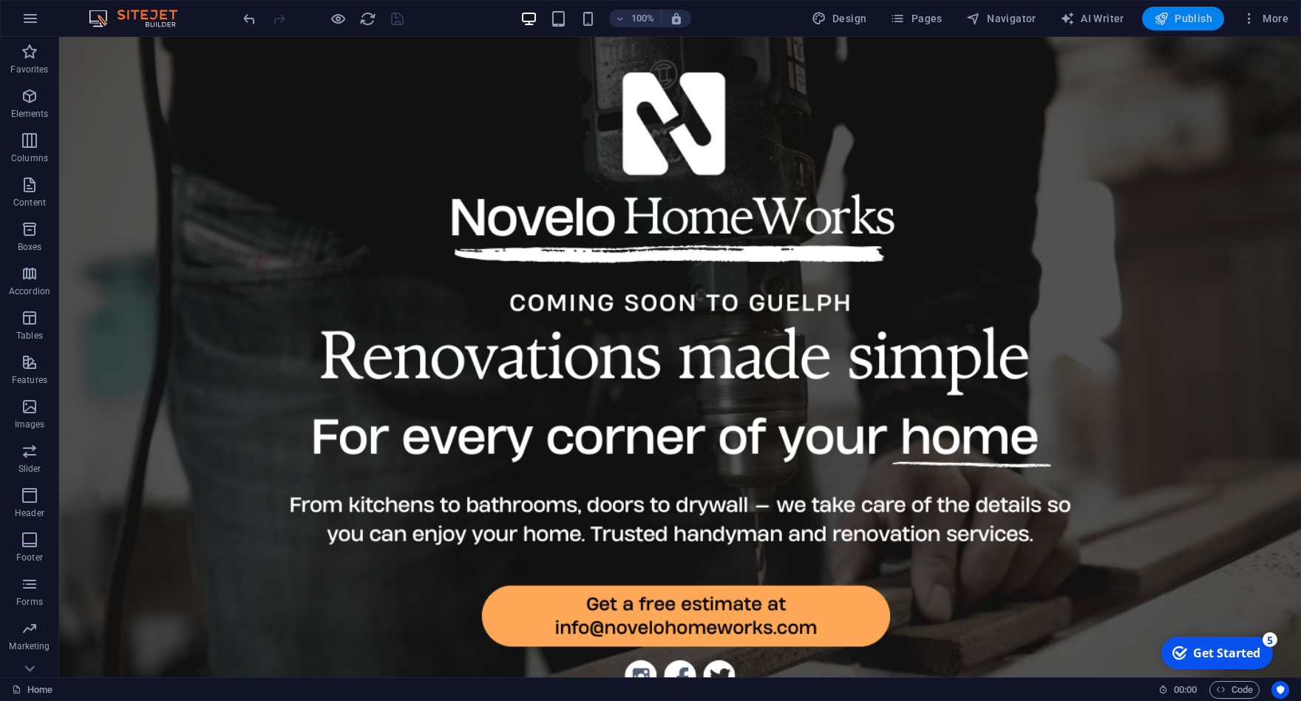
click at [1176, 25] on span "Publish" at bounding box center [1183, 18] width 58 height 15
click at [1252, 18] on icon "button" at bounding box center [1249, 18] width 15 height 15
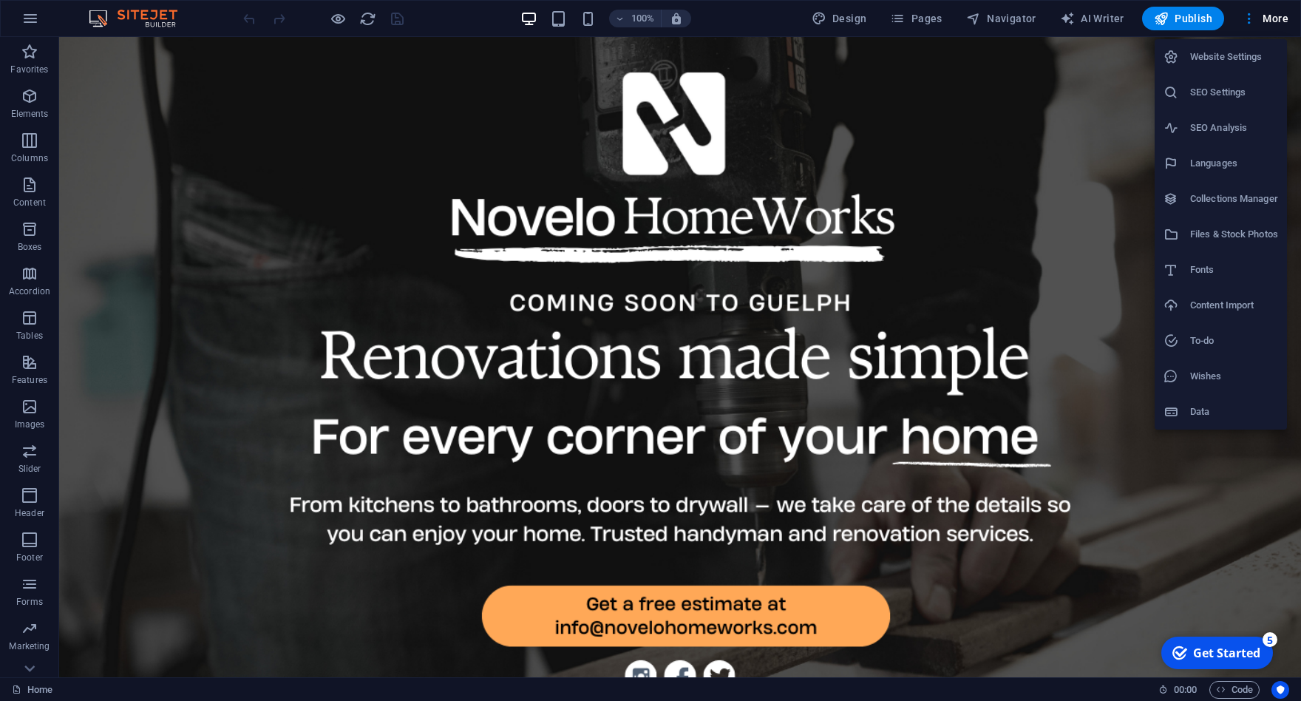
click at [1250, 58] on h6 "Website Settings" at bounding box center [1234, 57] width 88 height 18
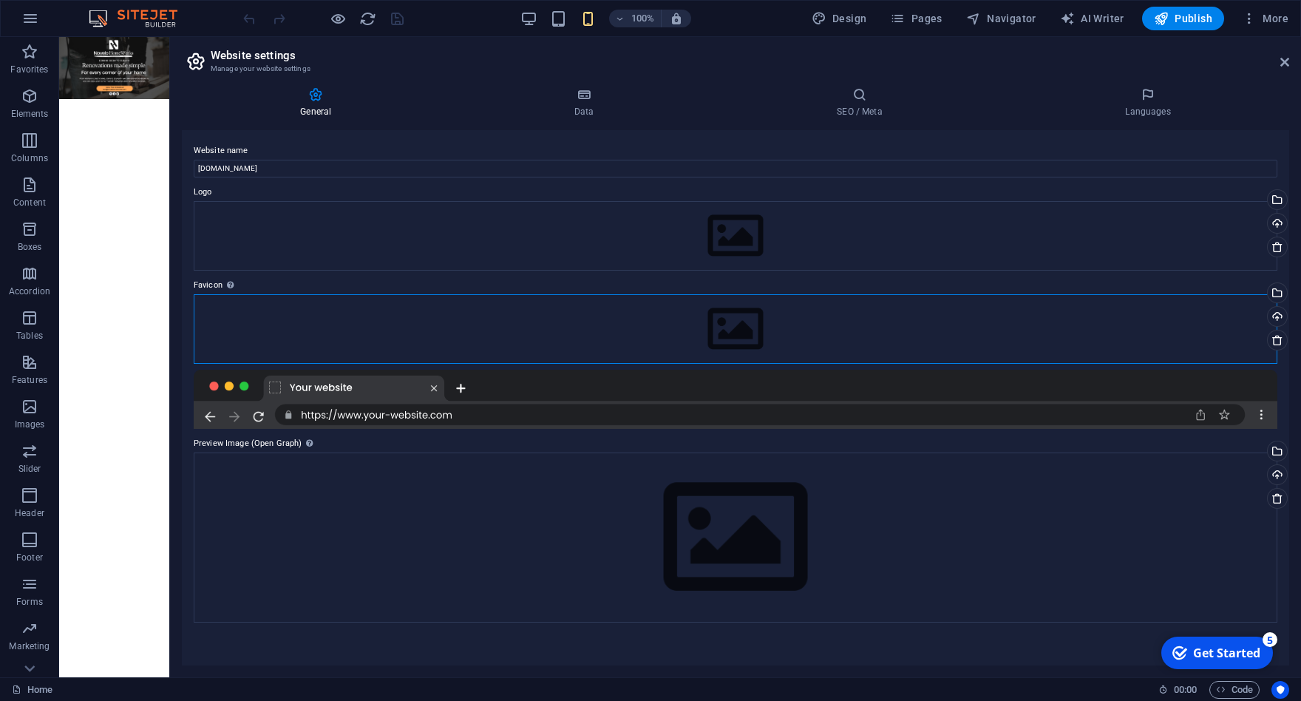
click at [729, 321] on div "Drag files here, click to choose files or select files from Files or our free s…" at bounding box center [736, 328] width 1084 height 69
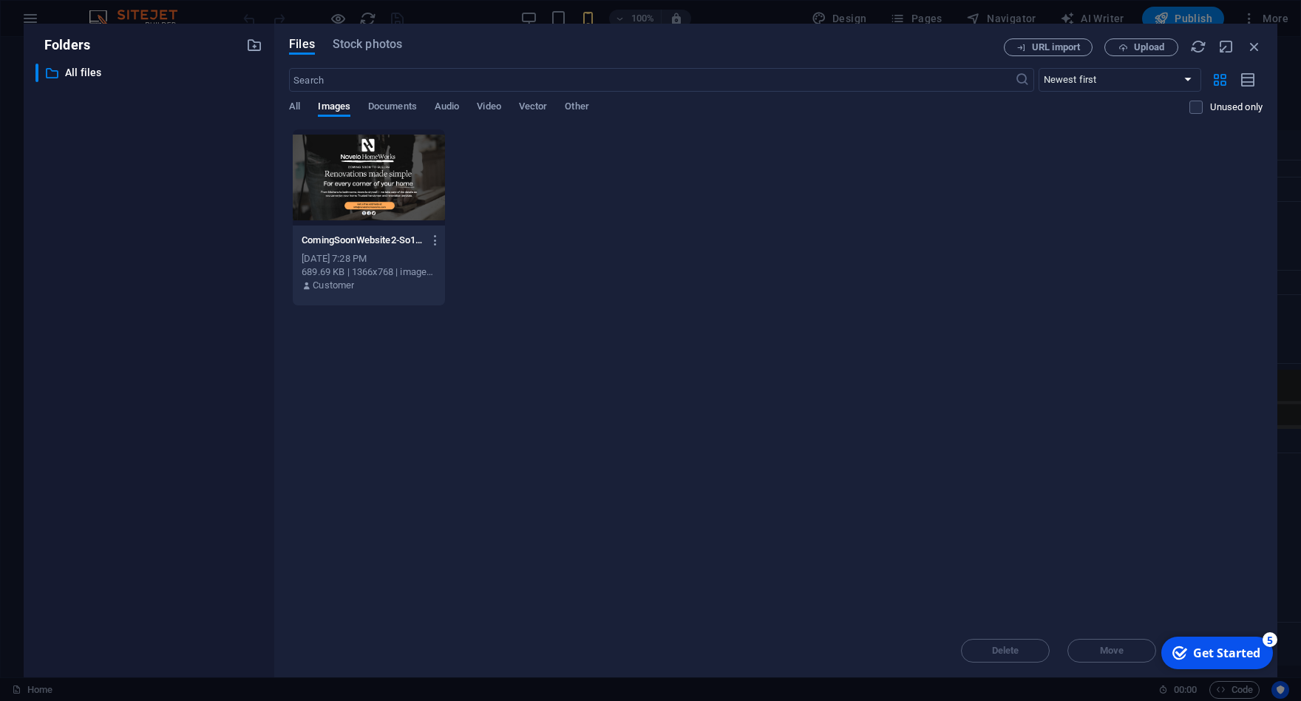
click at [614, 277] on div "ComingSoonWebsite2-So1EYhe_Y5maG9SYyVWVeg.png ComingSoonWebsite2-So1EYhe_Y5maG9…" at bounding box center [776, 217] width 974 height 177
click at [899, 541] on div "Drop files here to upload them instantly ComingSoonWebsite2-So1EYhe_Y5maG9SYyVW…" at bounding box center [776, 376] width 974 height 495
click at [94, 69] on p "All files" at bounding box center [150, 72] width 170 height 17
click at [256, 50] on icon "button" at bounding box center [254, 45] width 16 height 16
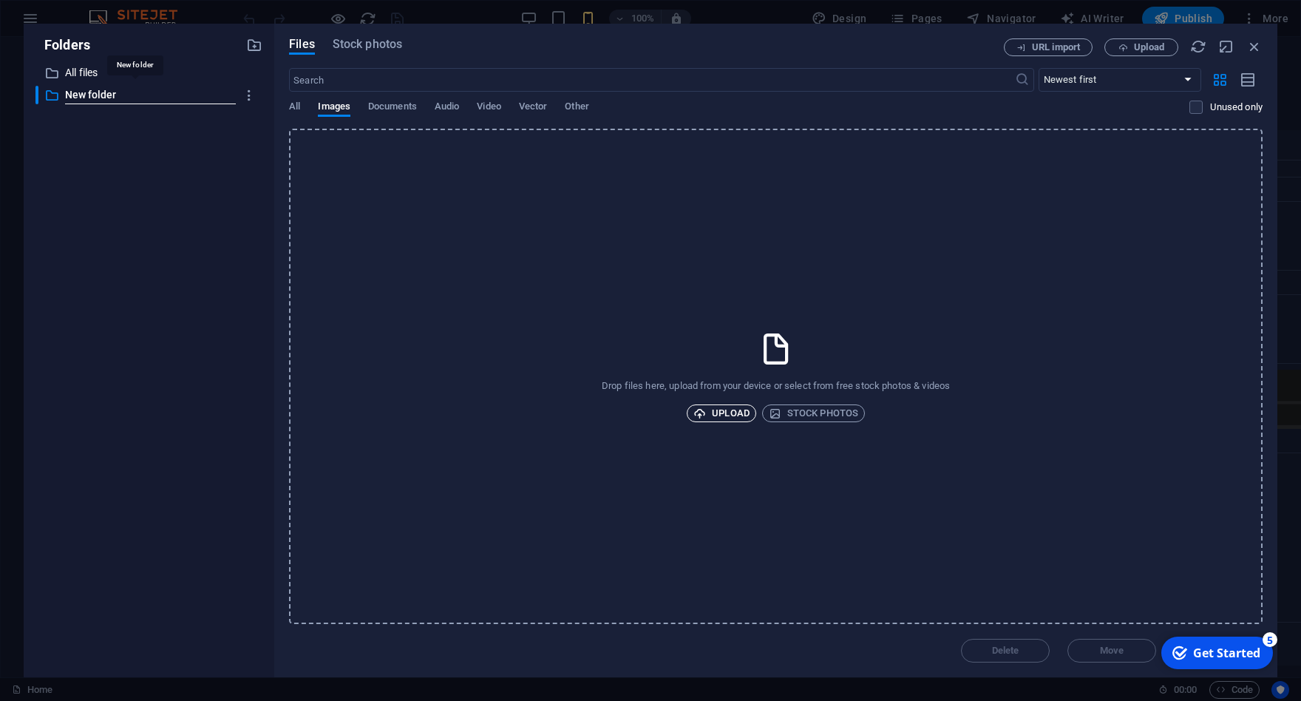
click at [731, 411] on span "Upload" at bounding box center [721, 413] width 56 height 18
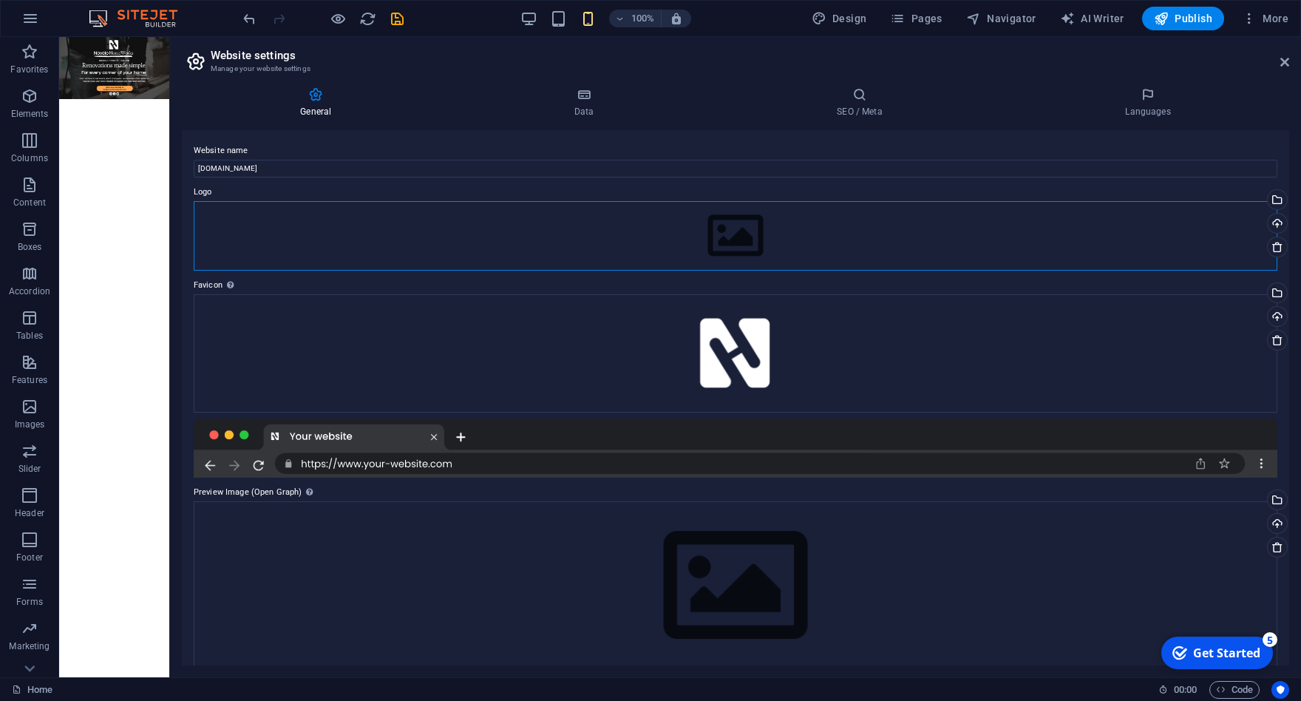
click at [721, 257] on div "Drag files here, click to choose files or select files from Files or our free s…" at bounding box center [736, 235] width 1084 height 69
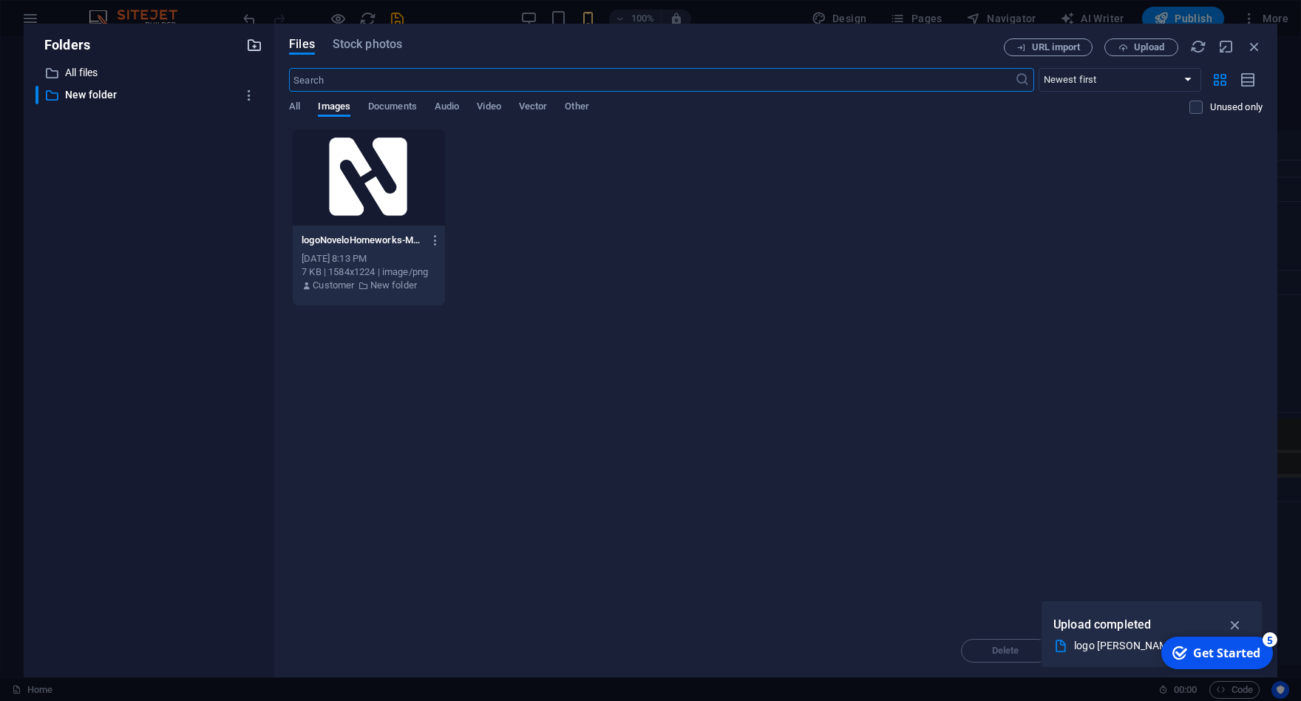
click at [248, 46] on icon "button" at bounding box center [254, 45] width 16 height 16
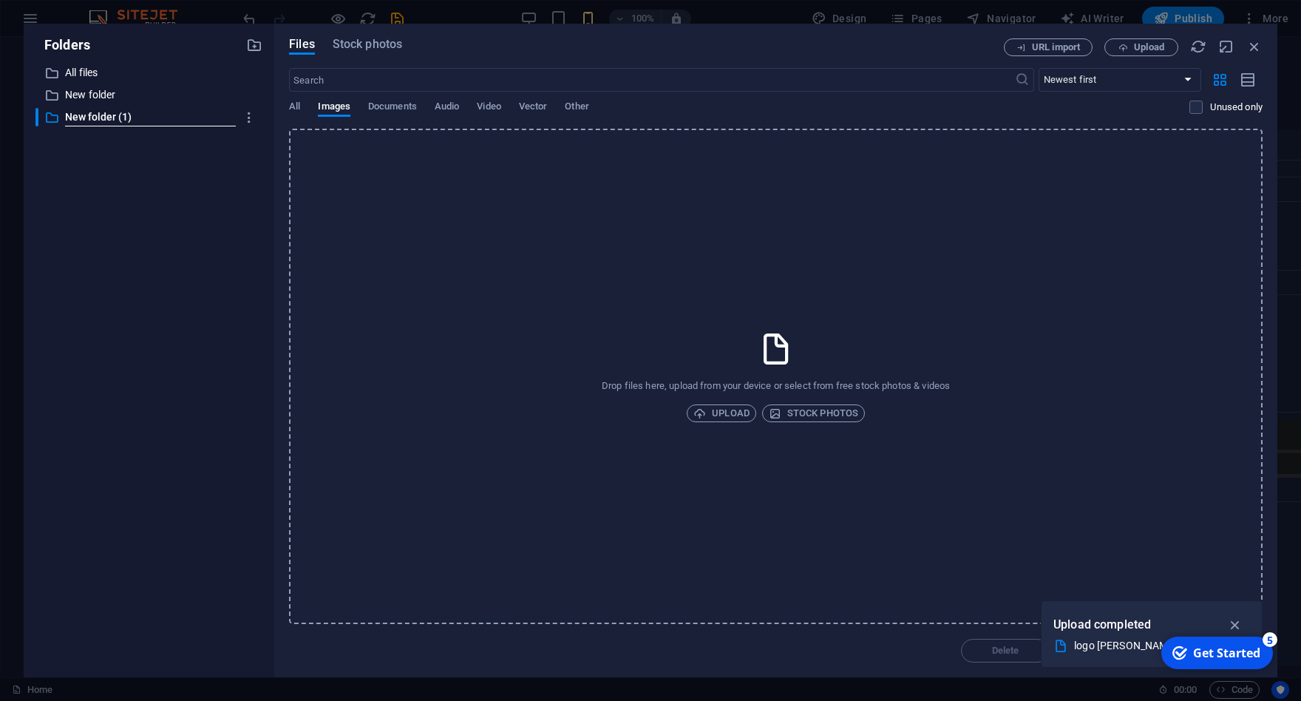
click at [737, 403] on div "Drop files here, upload from your device or select from free stock photos & vid…" at bounding box center [776, 376] width 974 height 495
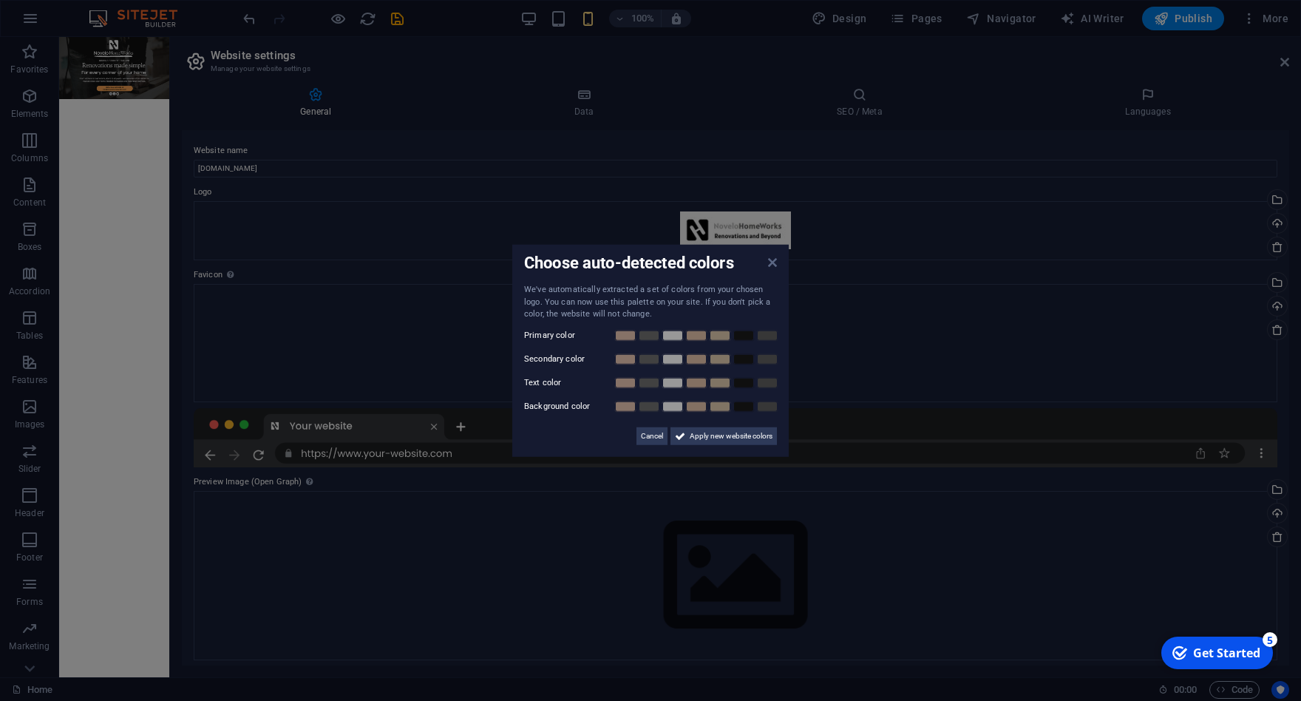
click at [775, 261] on icon at bounding box center [772, 263] width 9 height 12
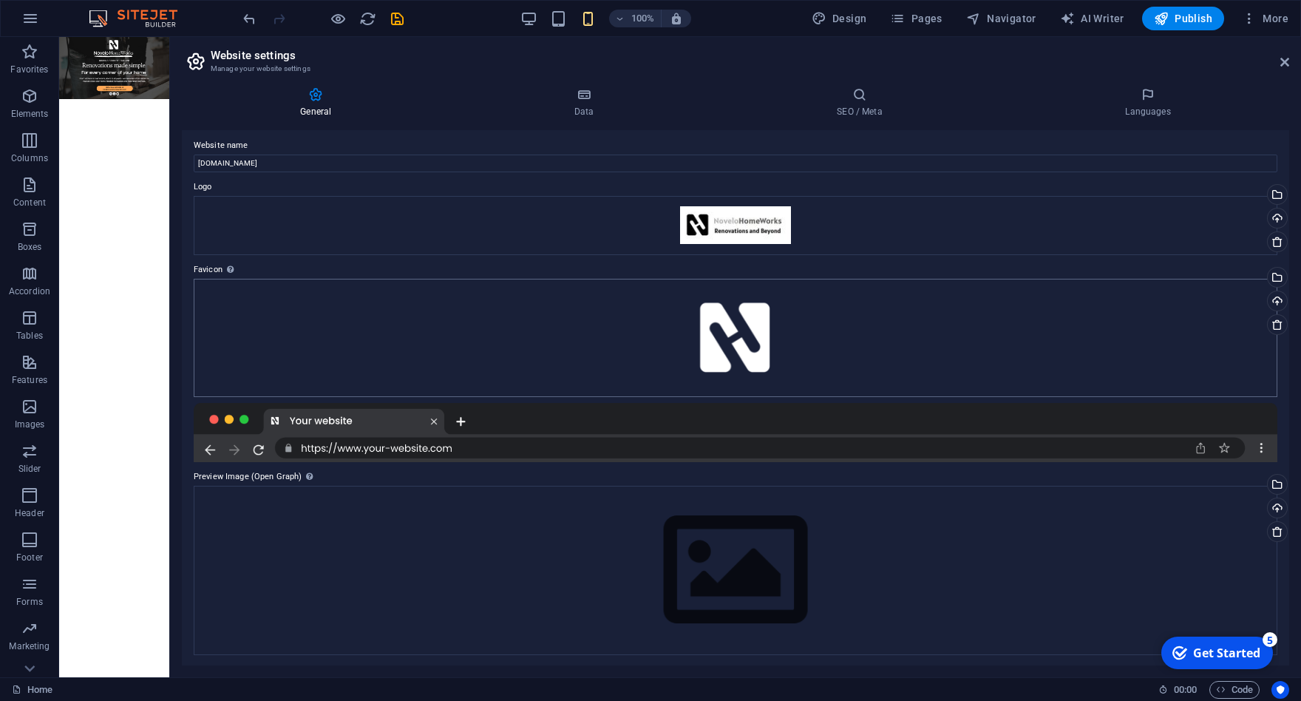
scroll to position [7, 0]
click at [297, 476] on label "Preview Image (Open Graph) This image will be shown when the website is shared …" at bounding box center [736, 475] width 1084 height 18
click at [512, 558] on div "Drag files here, click to choose files or select files from Files or our free s…" at bounding box center [736, 568] width 1084 height 169
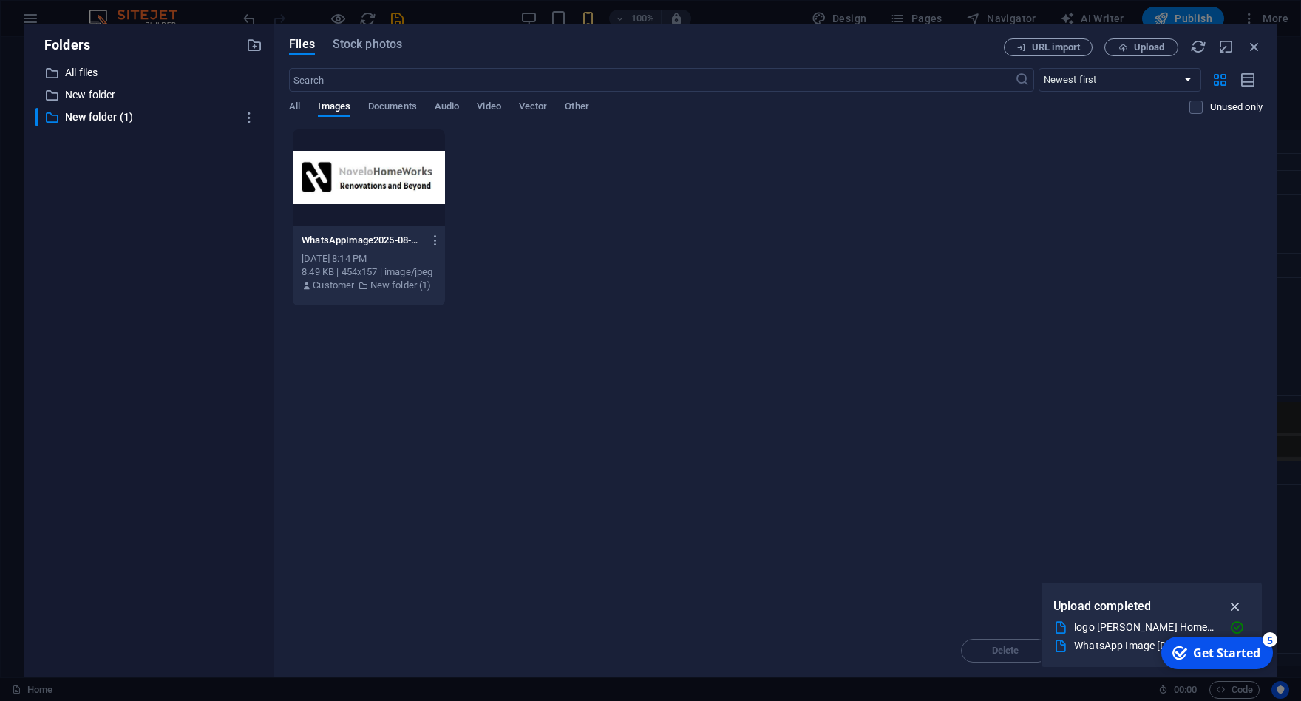
click at [1237, 606] on icon "button" at bounding box center [1235, 606] width 17 height 16
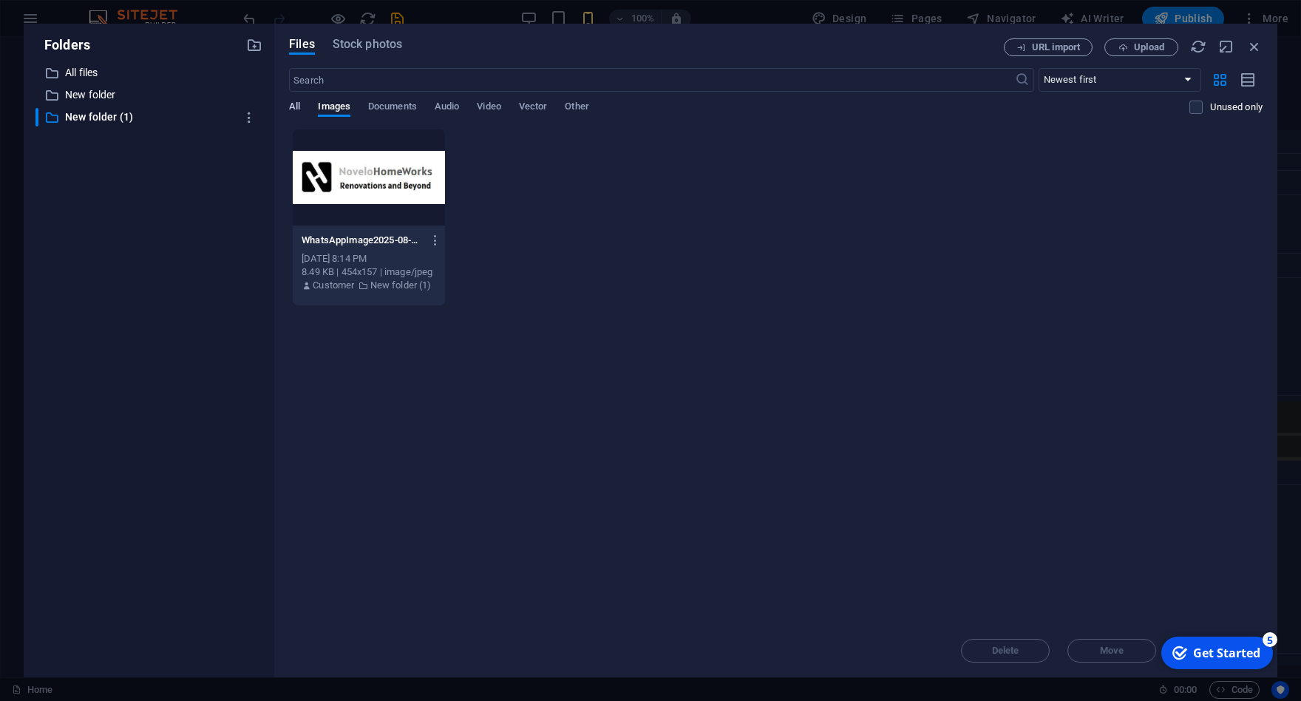
click at [293, 105] on span "All" at bounding box center [294, 108] width 11 height 21
click at [1251, 43] on icon "button" at bounding box center [1254, 46] width 16 height 16
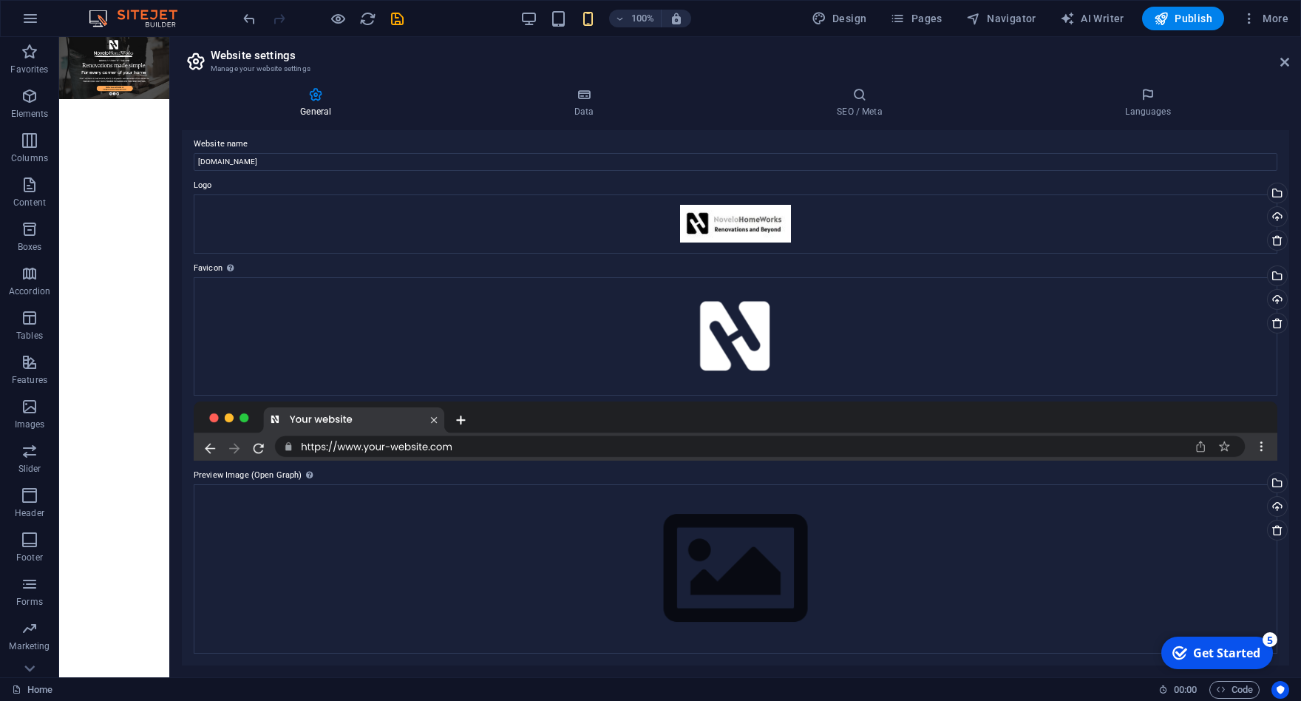
scroll to position [0, 0]
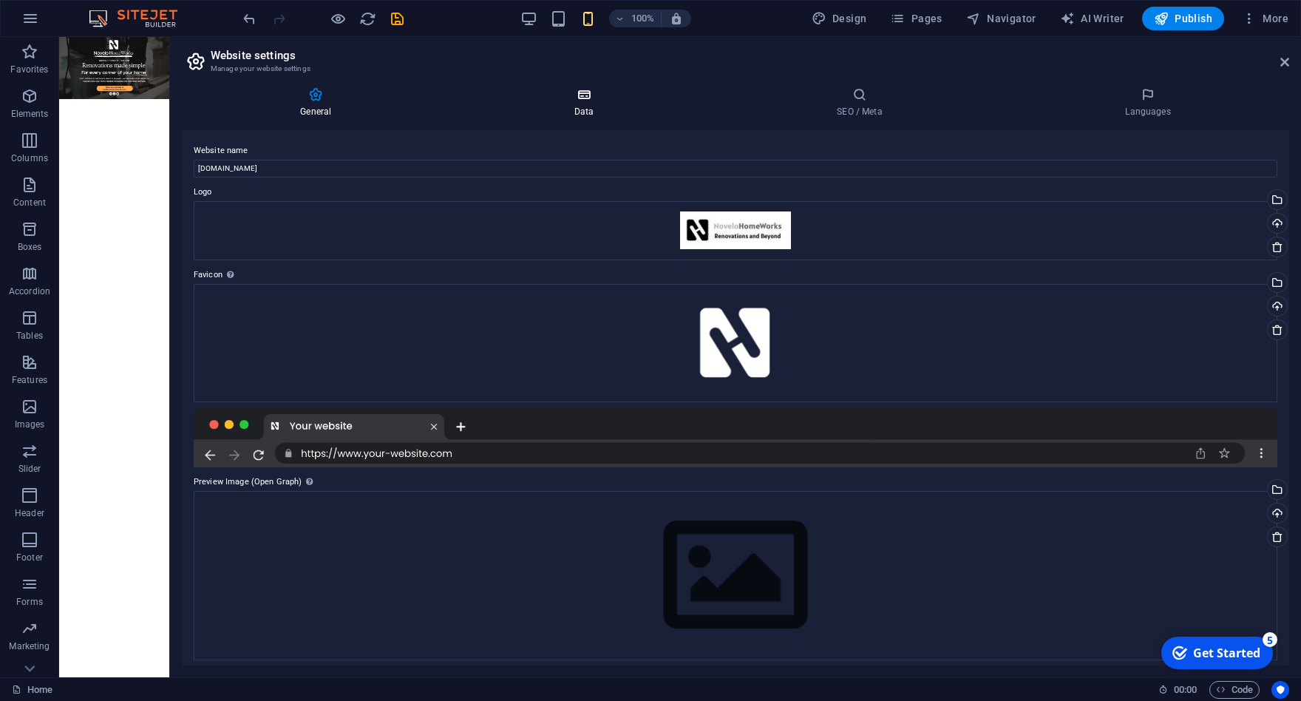
click at [571, 90] on icon at bounding box center [584, 94] width 257 height 15
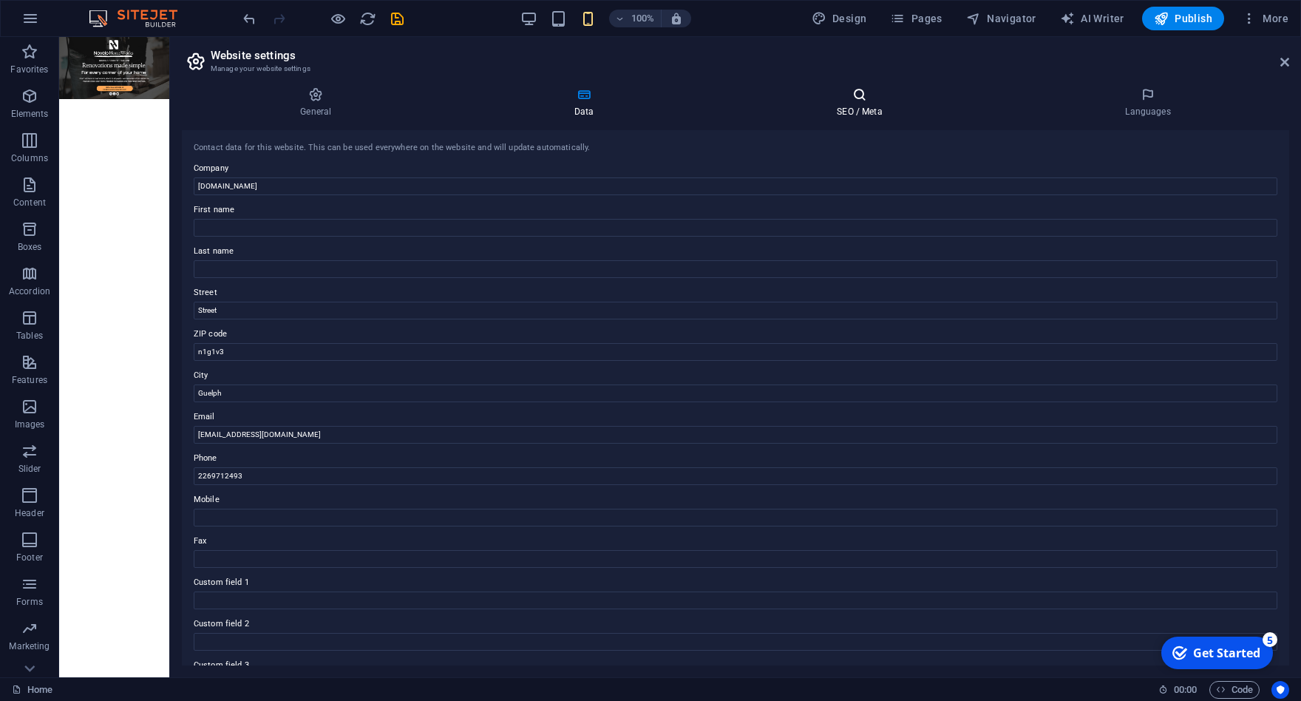
click at [866, 95] on icon at bounding box center [860, 94] width 282 height 15
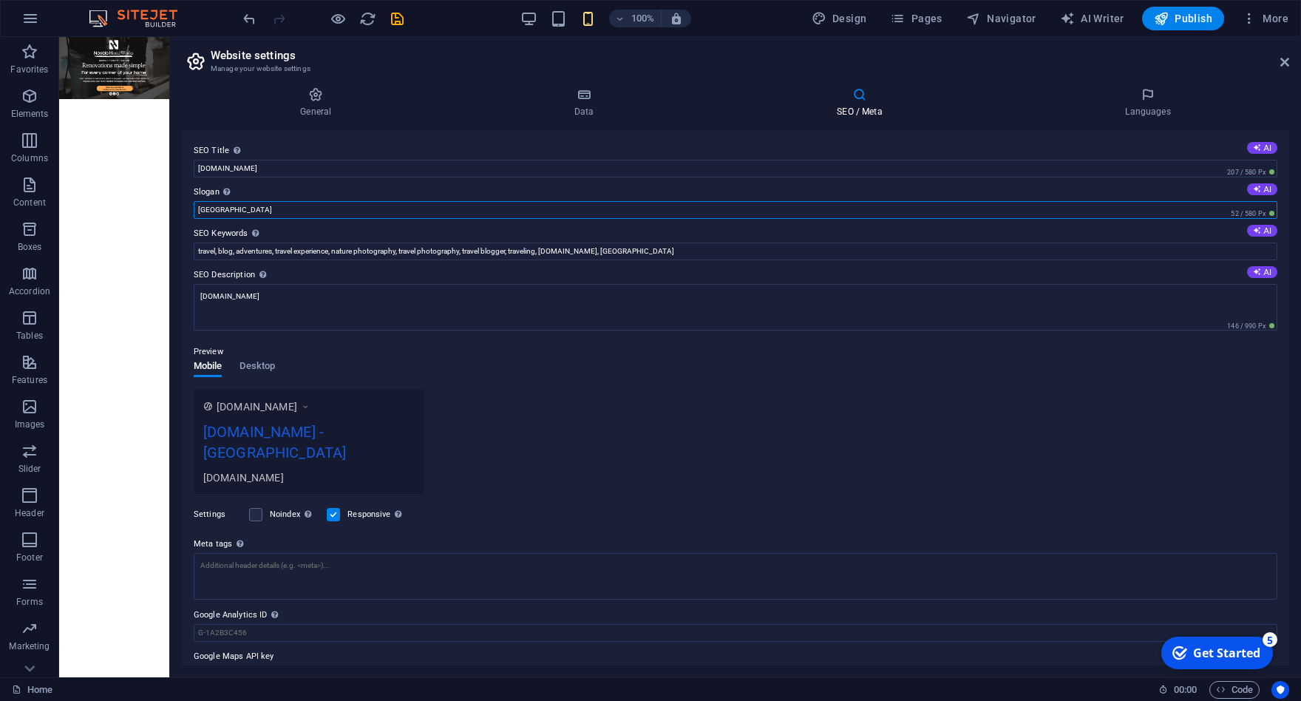
drag, startPoint x: 262, startPoint y: 210, endPoint x: 144, endPoint y: 206, distance: 117.6
click at [194, 206] on input "Berlin" at bounding box center [736, 210] width 1084 height 18
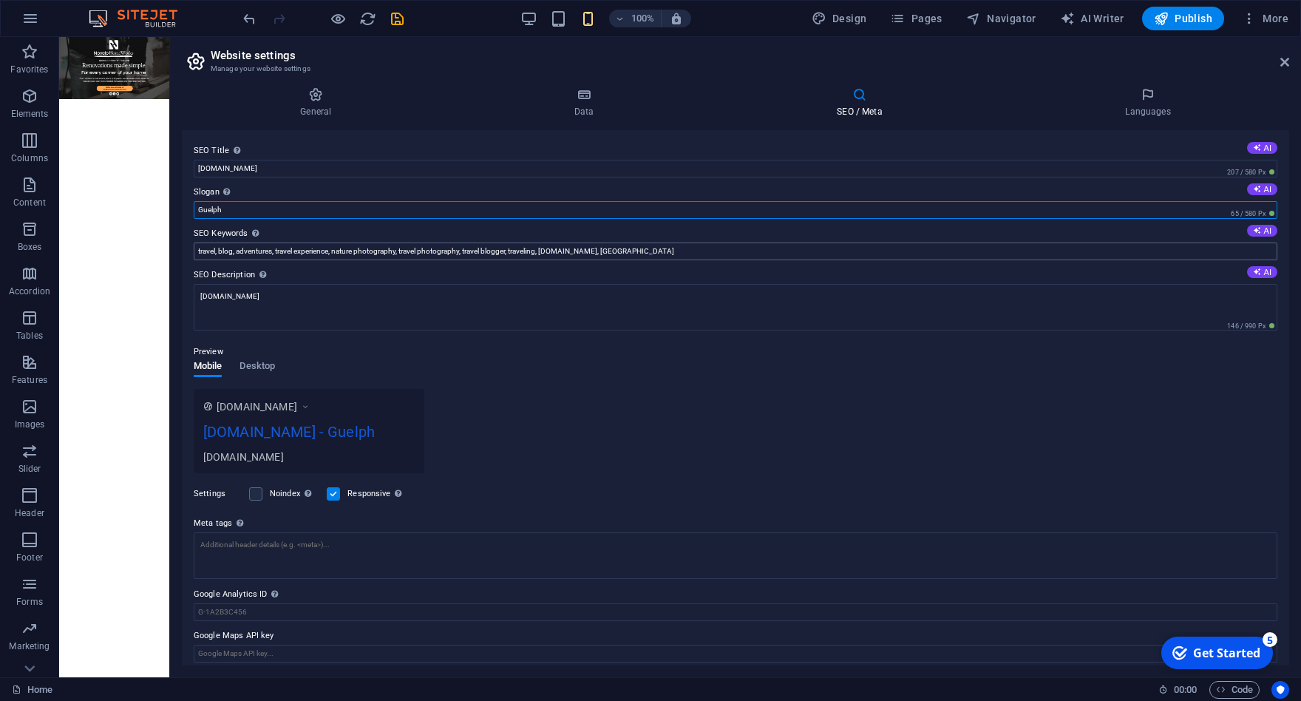
type input "Guelph"
click at [701, 249] on input "travel, blog, adventures, travel experience, nature photography, travel photogr…" at bounding box center [736, 251] width 1084 height 18
drag, startPoint x: 684, startPoint y: 250, endPoint x: 625, endPoint y: 245, distance: 58.6
click at [625, 245] on input "travel, blog, adventures, travel experience, nature photography, travel photogr…" at bounding box center [736, 251] width 1084 height 18
drag, startPoint x: 541, startPoint y: 250, endPoint x: 173, endPoint y: 215, distance: 369.8
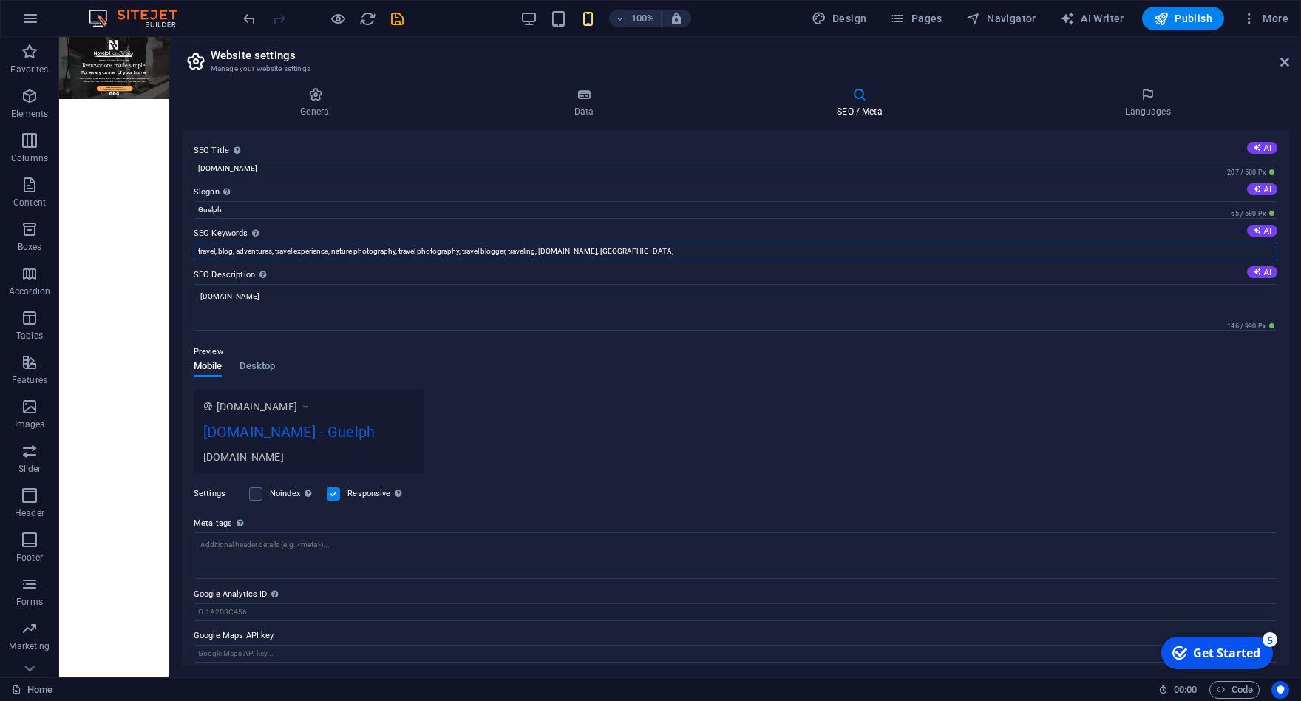
click at [194, 242] on input "travel, blog, adventures, travel experience, nature photography, travel photogr…" at bounding box center [736, 251] width 1084 height 18
type input "renovation, [DEMOGRAPHIC_DATA], homeworks, work, [DOMAIN_NAME], Guelph"
click at [587, 445] on div "www.example.com novelohomeworks.com - Guelph novelohomeworks.com" at bounding box center [736, 431] width 1084 height 84
click at [254, 367] on span "Desktop" at bounding box center [257, 367] width 35 height 21
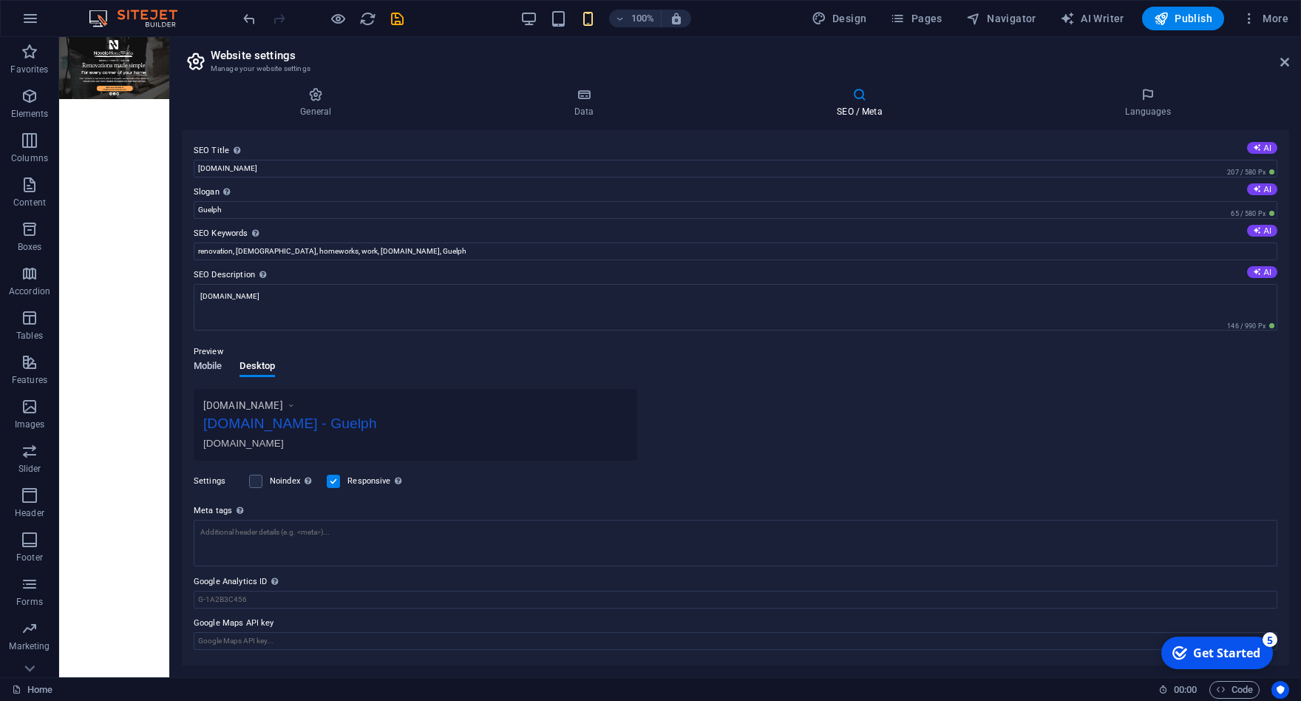
click at [216, 364] on span "Mobile" at bounding box center [208, 367] width 29 height 21
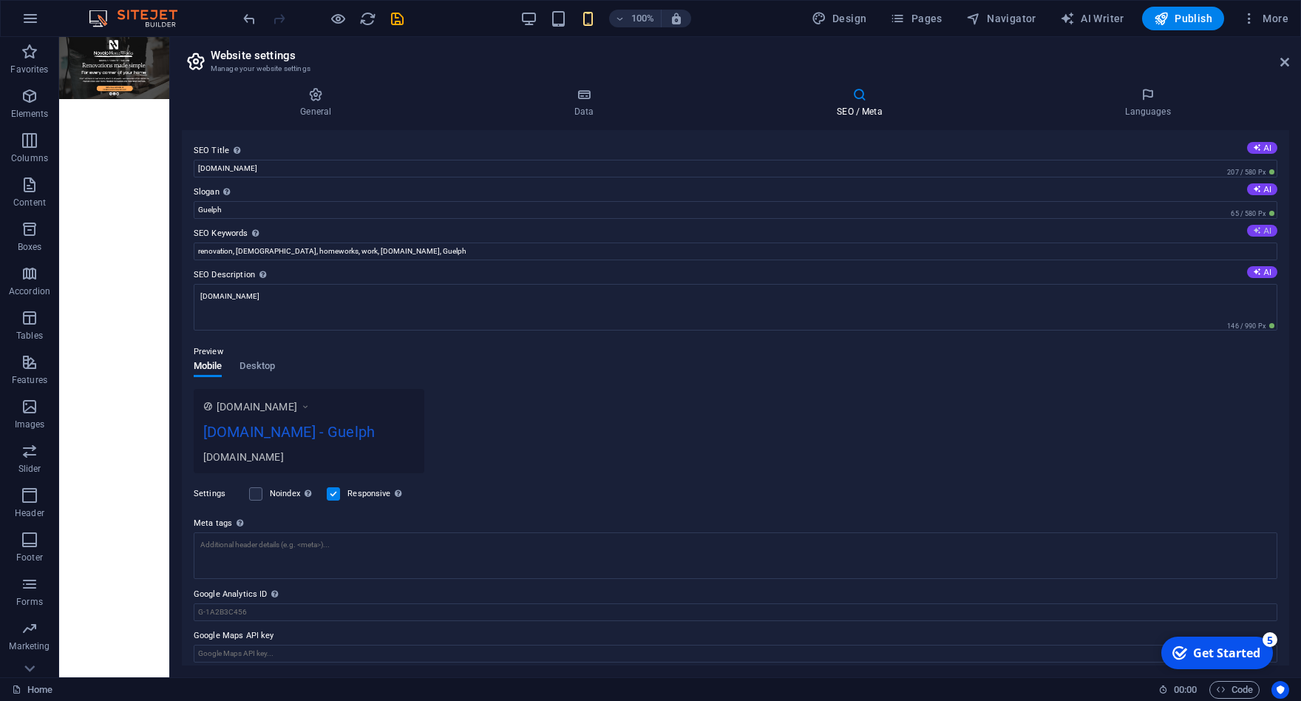
click at [1255, 228] on button "AI" at bounding box center [1262, 231] width 30 height 12
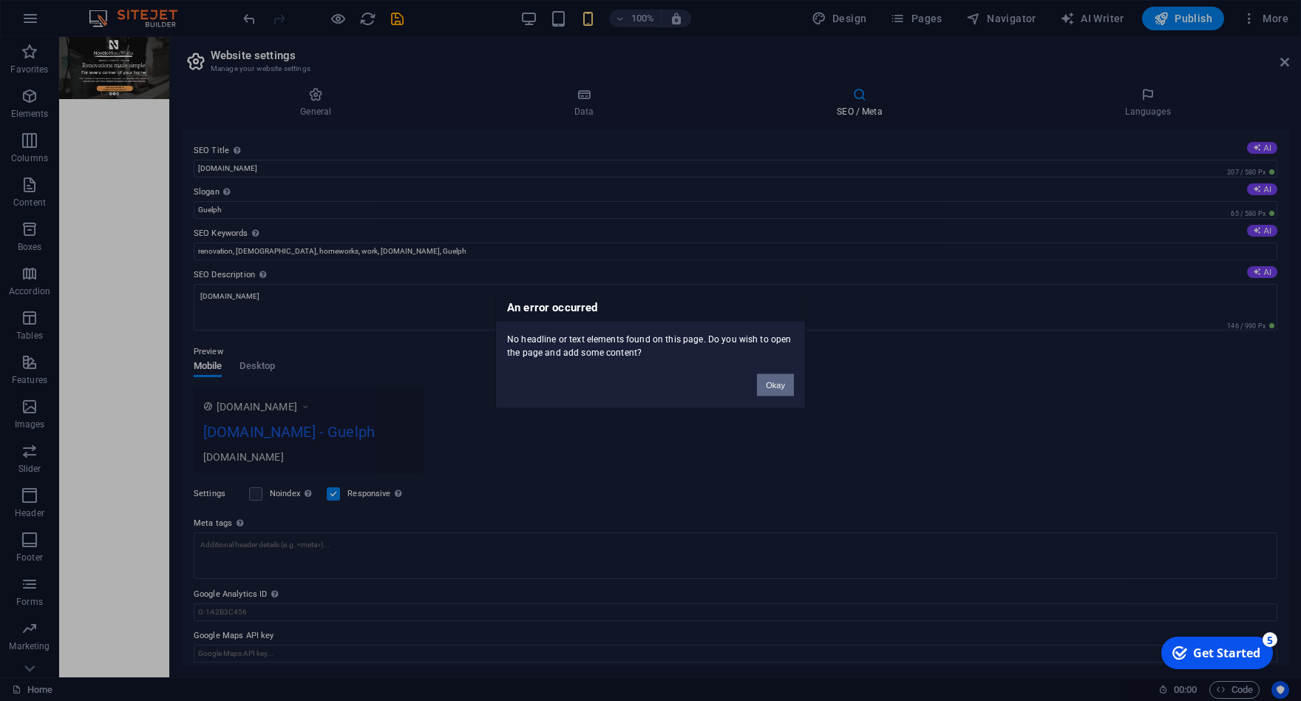
click at [790, 393] on button "Okay" at bounding box center [775, 385] width 37 height 22
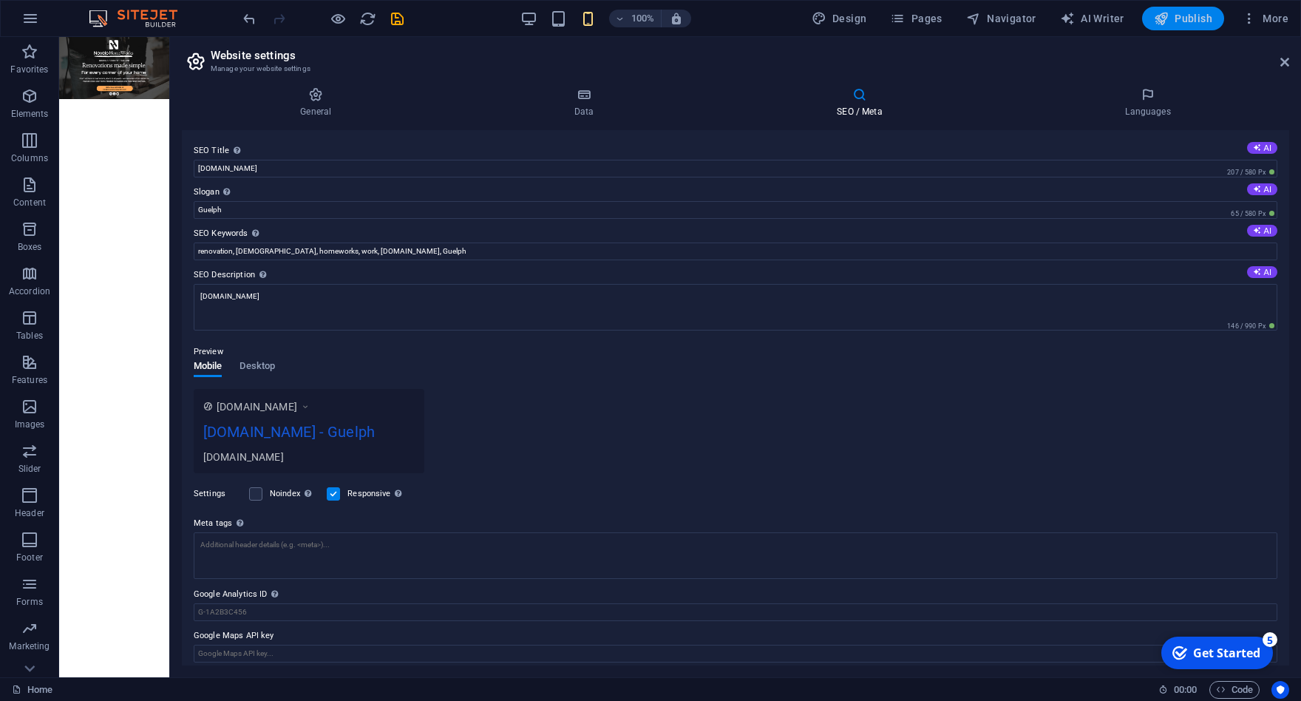
click at [1186, 19] on span "Publish" at bounding box center [1183, 18] width 58 height 15
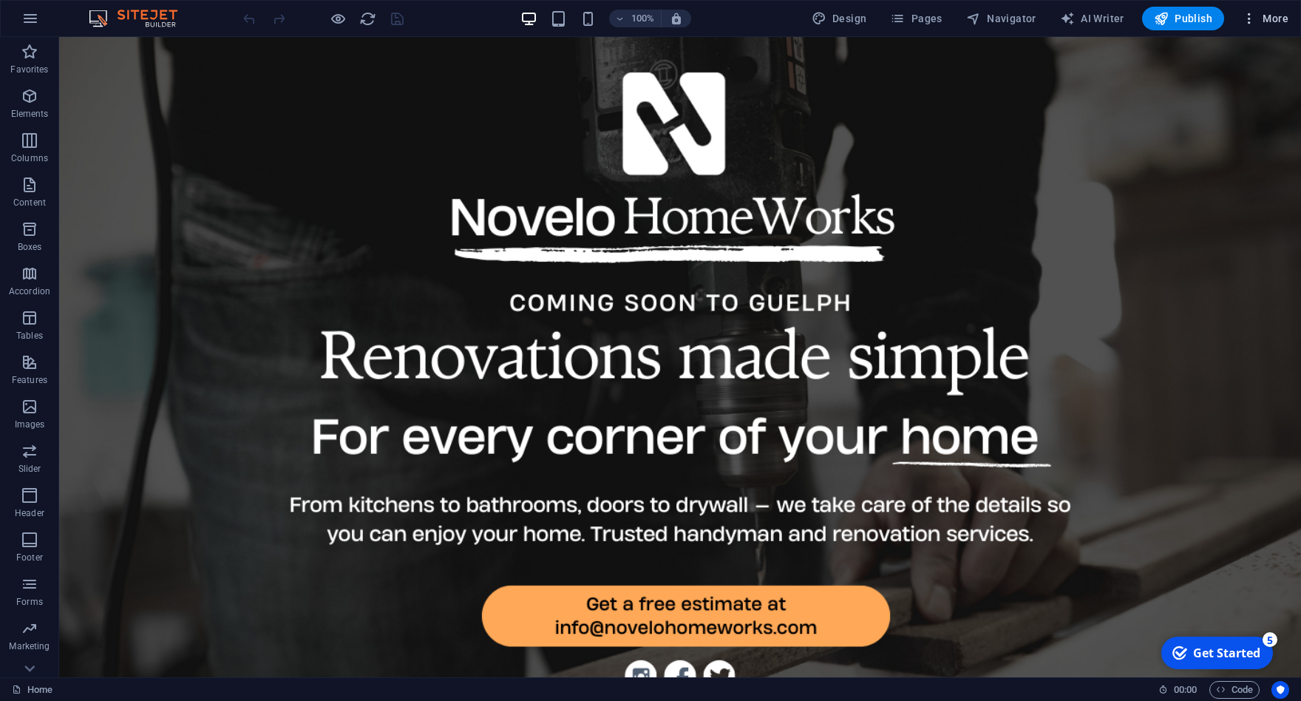
click at [1249, 16] on icon "button" at bounding box center [1249, 18] width 15 height 15
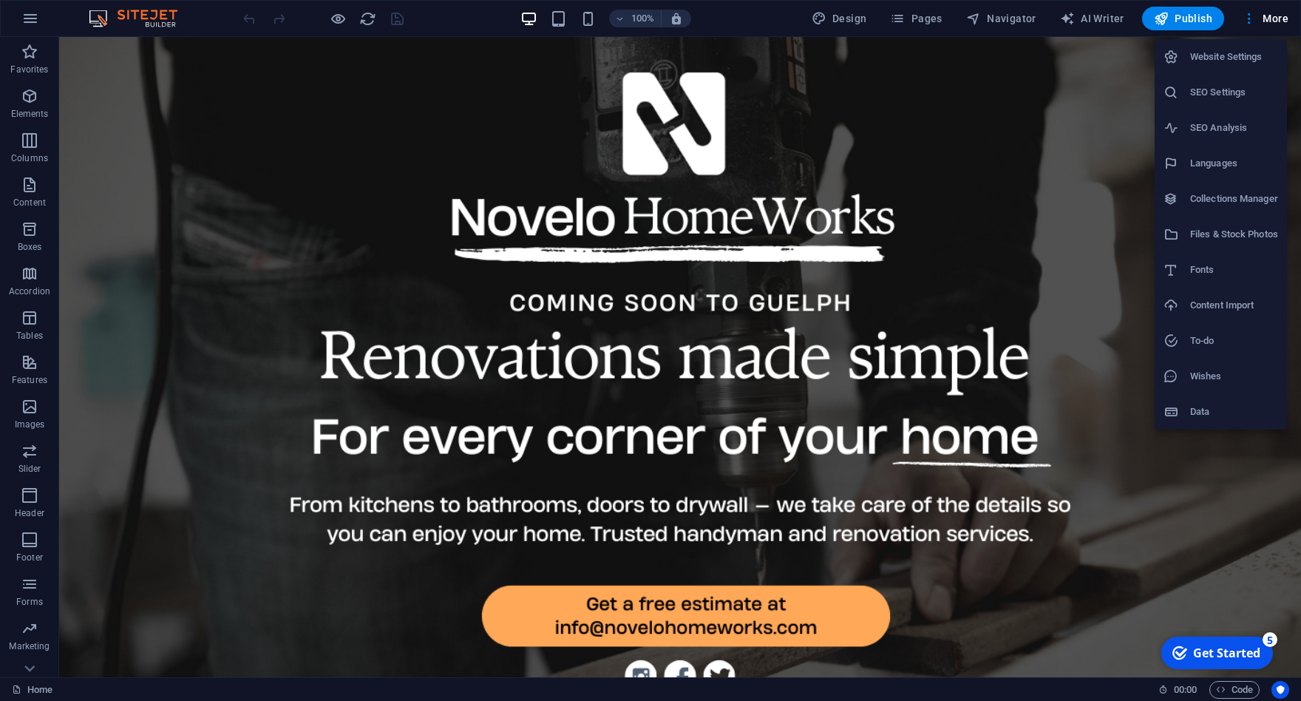
click at [1238, 57] on h6 "Website Settings" at bounding box center [1234, 57] width 88 height 18
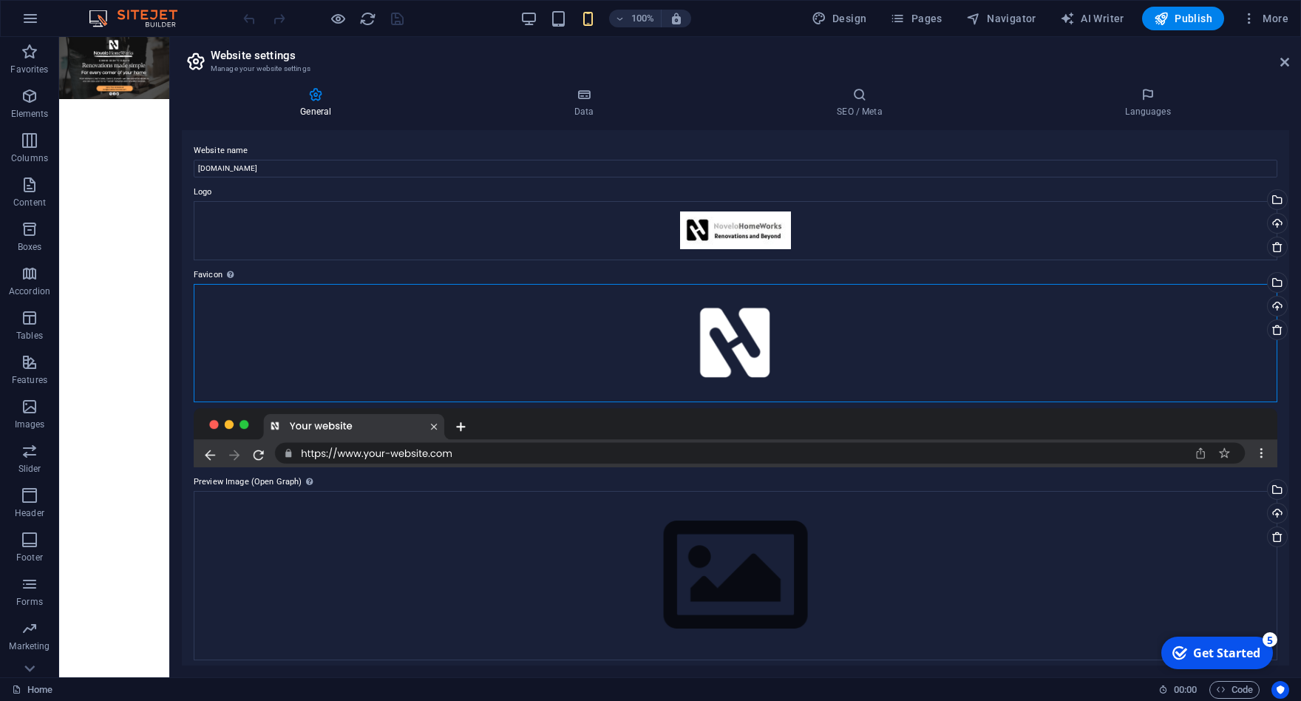
click at [519, 326] on div "Drag files here, click to choose files or select files from Files or our free s…" at bounding box center [736, 343] width 1084 height 118
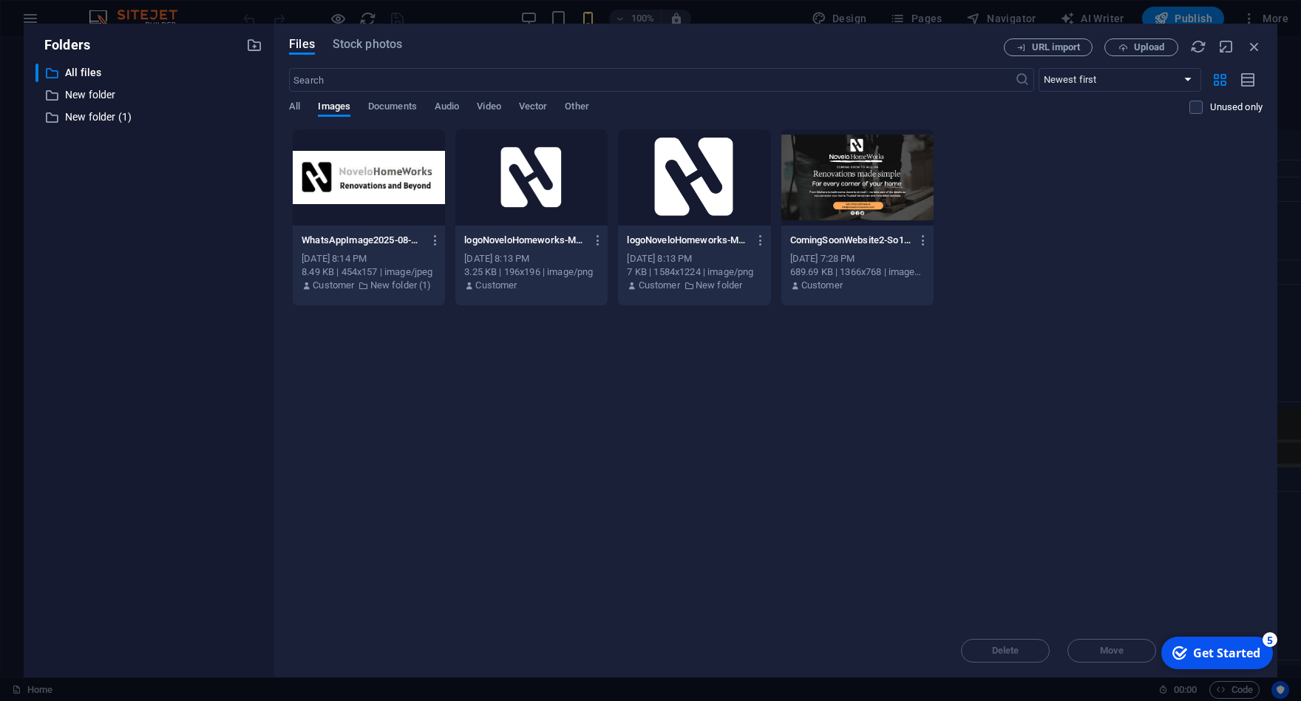
click at [425, 378] on div "Drop files here to upload them instantly WhatsAppImage2025-08-13at11.04.08AM-nl…" at bounding box center [776, 376] width 974 height 495
click at [494, 352] on div "Drop files here to upload them instantly WhatsAppImage2025-08-13at11.04.08AM-nl…" at bounding box center [776, 376] width 974 height 495
click at [98, 88] on p "New folder" at bounding box center [150, 94] width 170 height 17
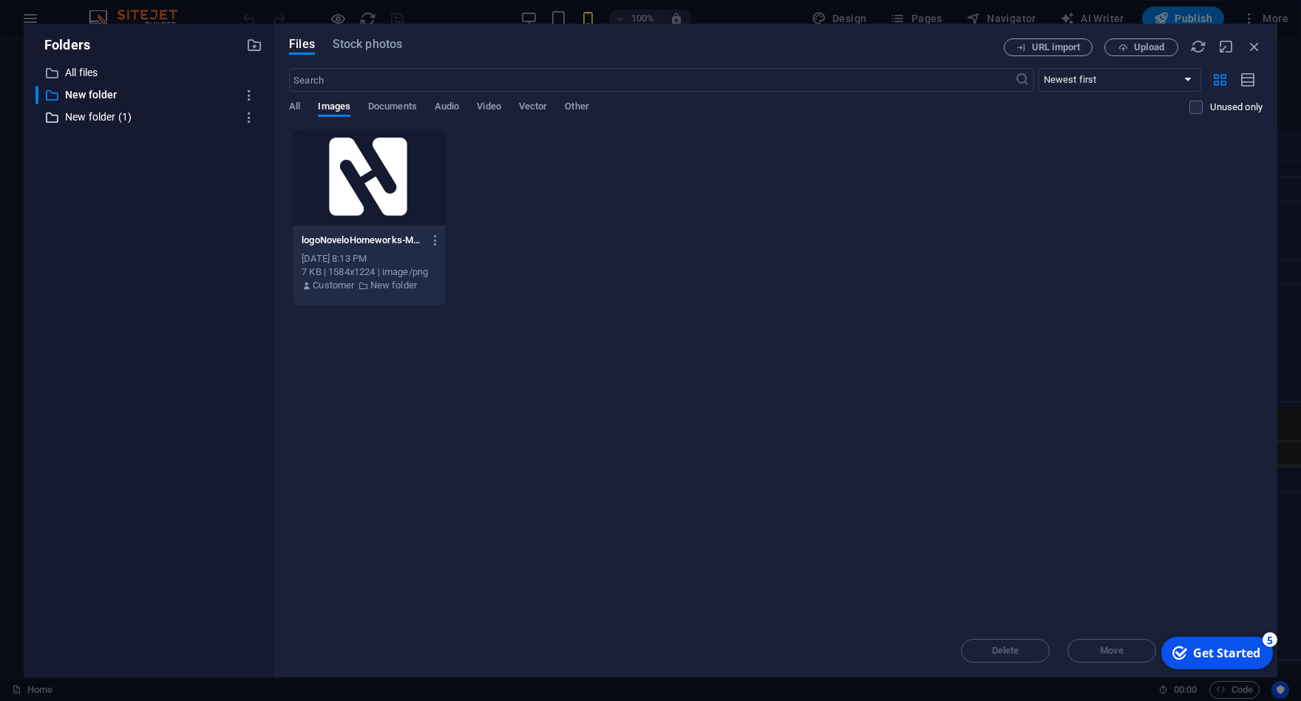
click at [122, 115] on p "New folder (1)" at bounding box center [150, 117] width 170 height 17
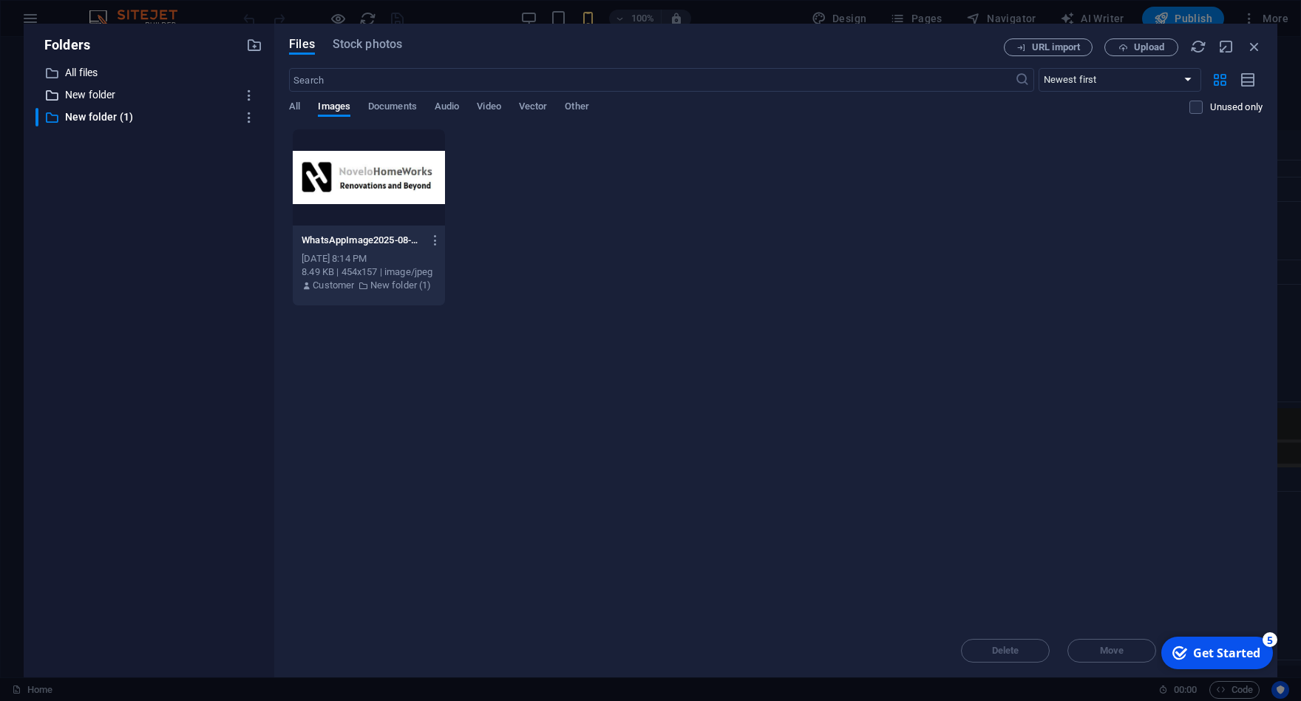
click at [88, 86] on p "New folder" at bounding box center [150, 94] width 170 height 17
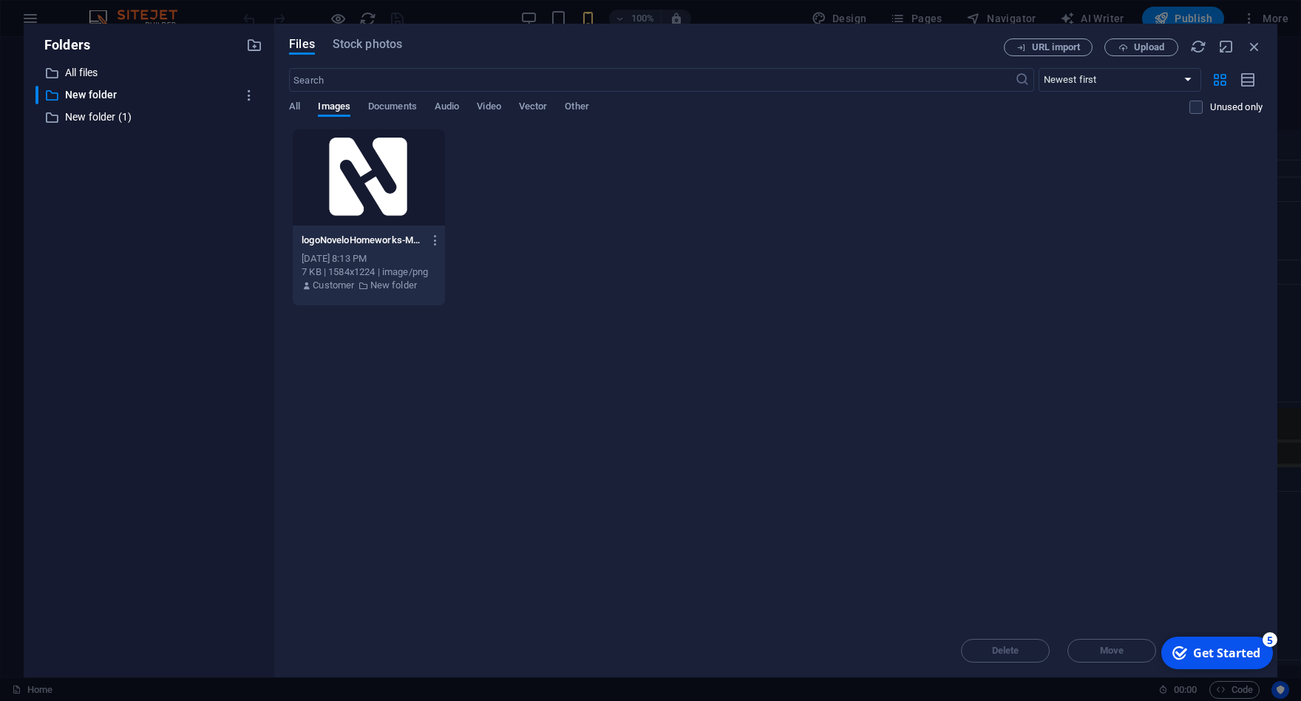
click at [522, 292] on div "logoNoveloHomeworks-Model1-Pcz3vXU6m15AzhQCCod-qQ.png logoNoveloHomeworks-Model…" at bounding box center [776, 217] width 974 height 177
click at [486, 191] on div "logoNoveloHomeworks-Model1-Pcz3vXU6m15AzhQCCod-qQ.png logoNoveloHomeworks-Model…" at bounding box center [776, 217] width 974 height 177
click at [1249, 661] on div "checkmark Get Started 5" at bounding box center [1217, 652] width 112 height 33
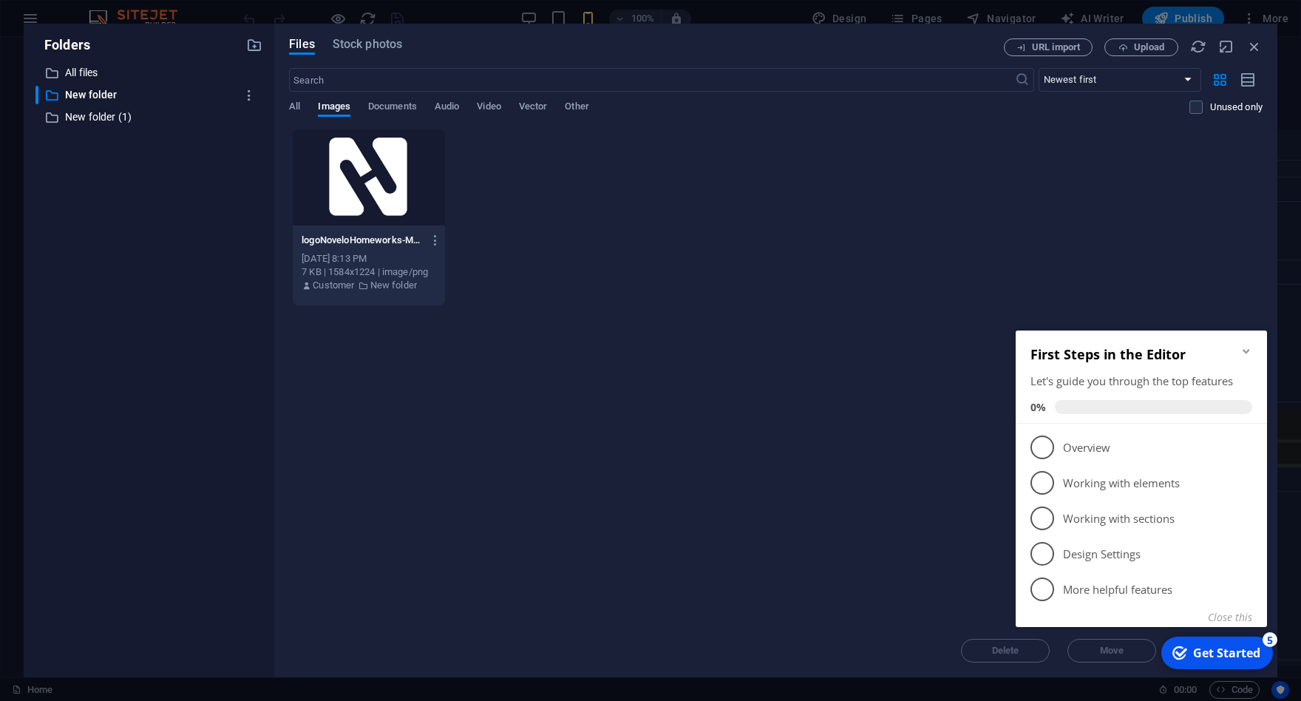
drag, startPoint x: 897, startPoint y: 514, endPoint x: 150, endPoint y: 41, distance: 884.9
click at [897, 514] on div "Drop files here to upload them instantly logoNoveloHomeworks-Model1-Pcz3vXU6m15…" at bounding box center [776, 376] width 974 height 495
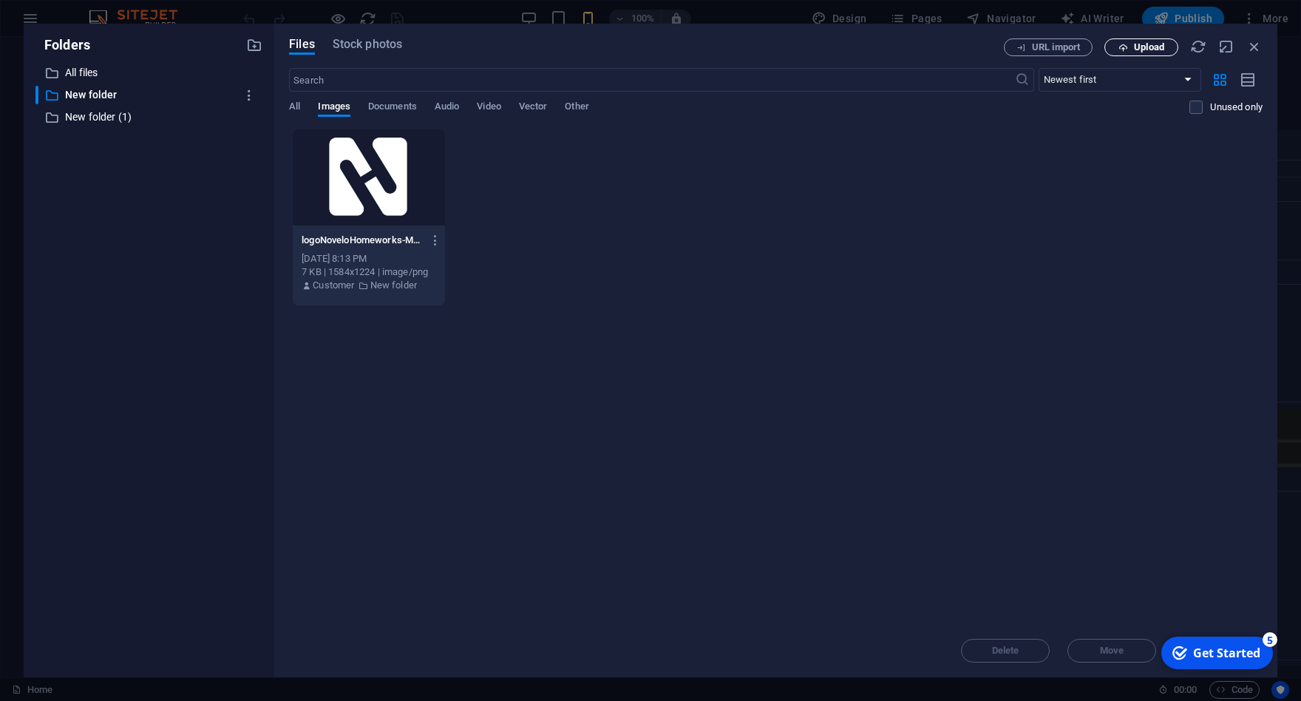
click at [1150, 46] on span "Upload" at bounding box center [1149, 47] width 30 height 9
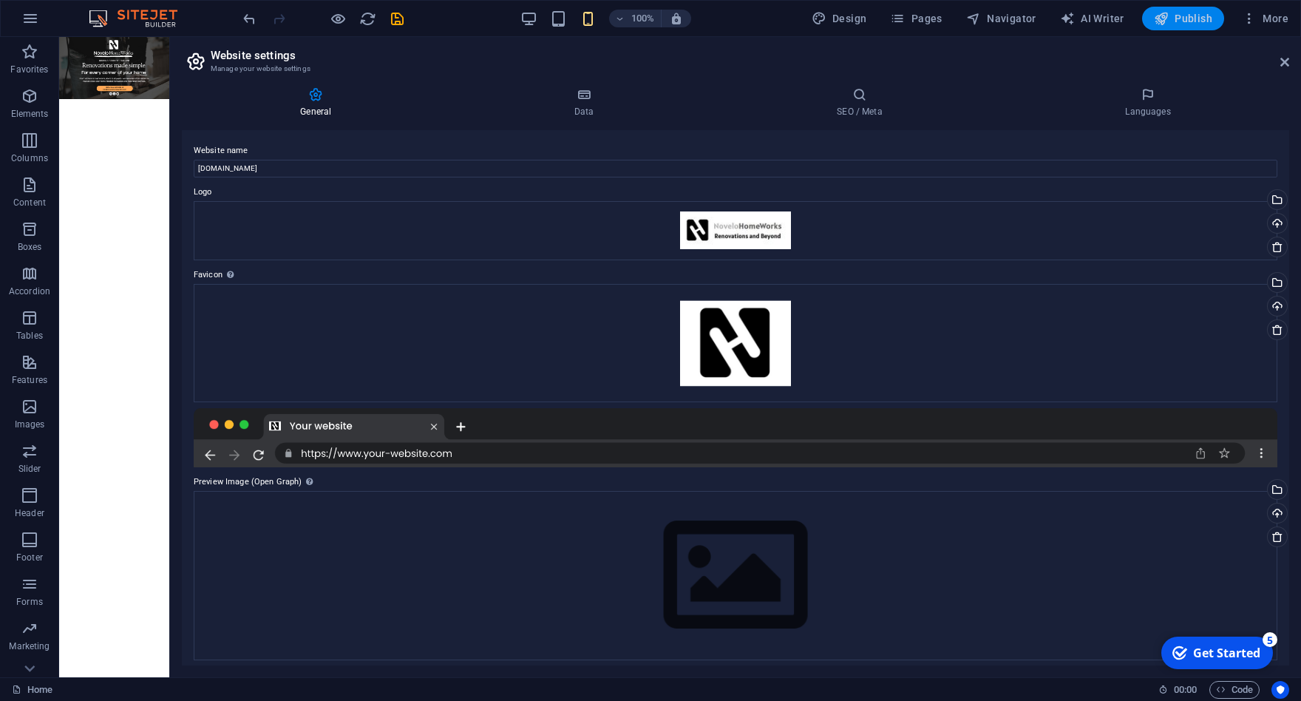
click at [1183, 26] on span "Publish" at bounding box center [1183, 18] width 58 height 15
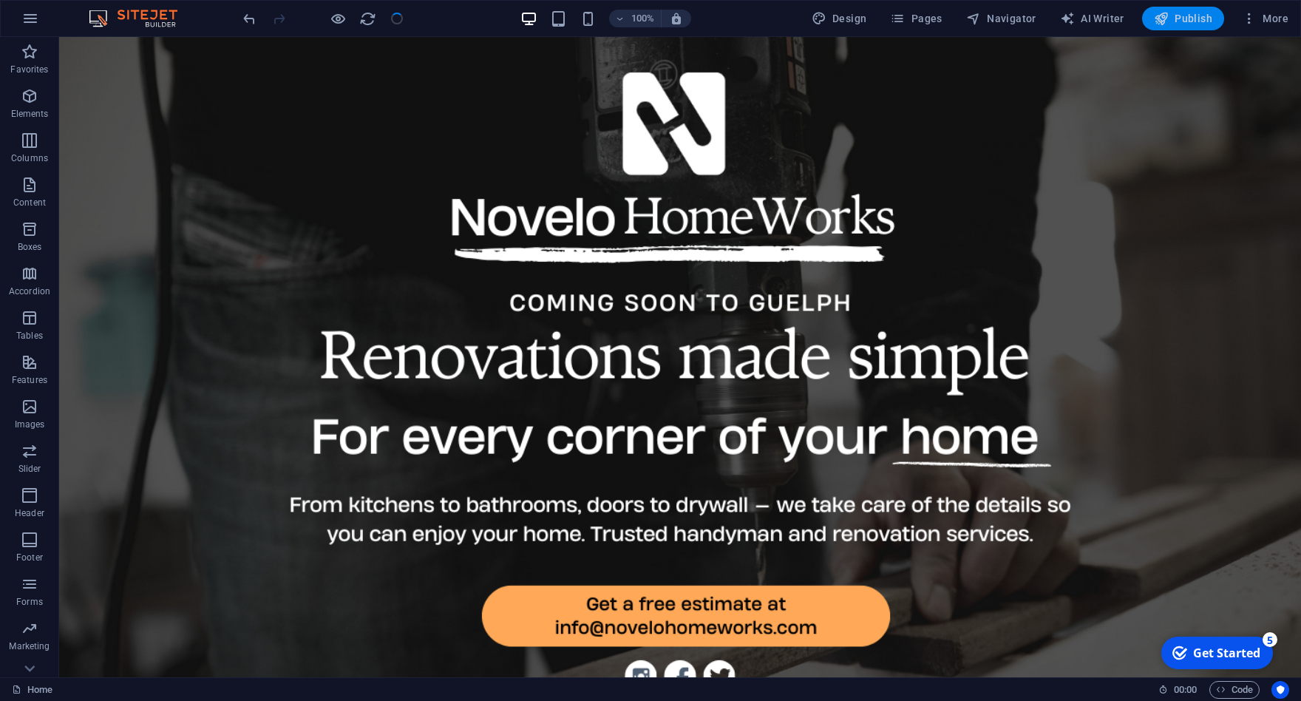
click at [1175, 16] on span "Publish" at bounding box center [1183, 18] width 58 height 15
click at [1174, 24] on span "Publish" at bounding box center [1183, 18] width 58 height 15
